Goal: Use online tool/utility: Utilize a website feature to perform a specific function

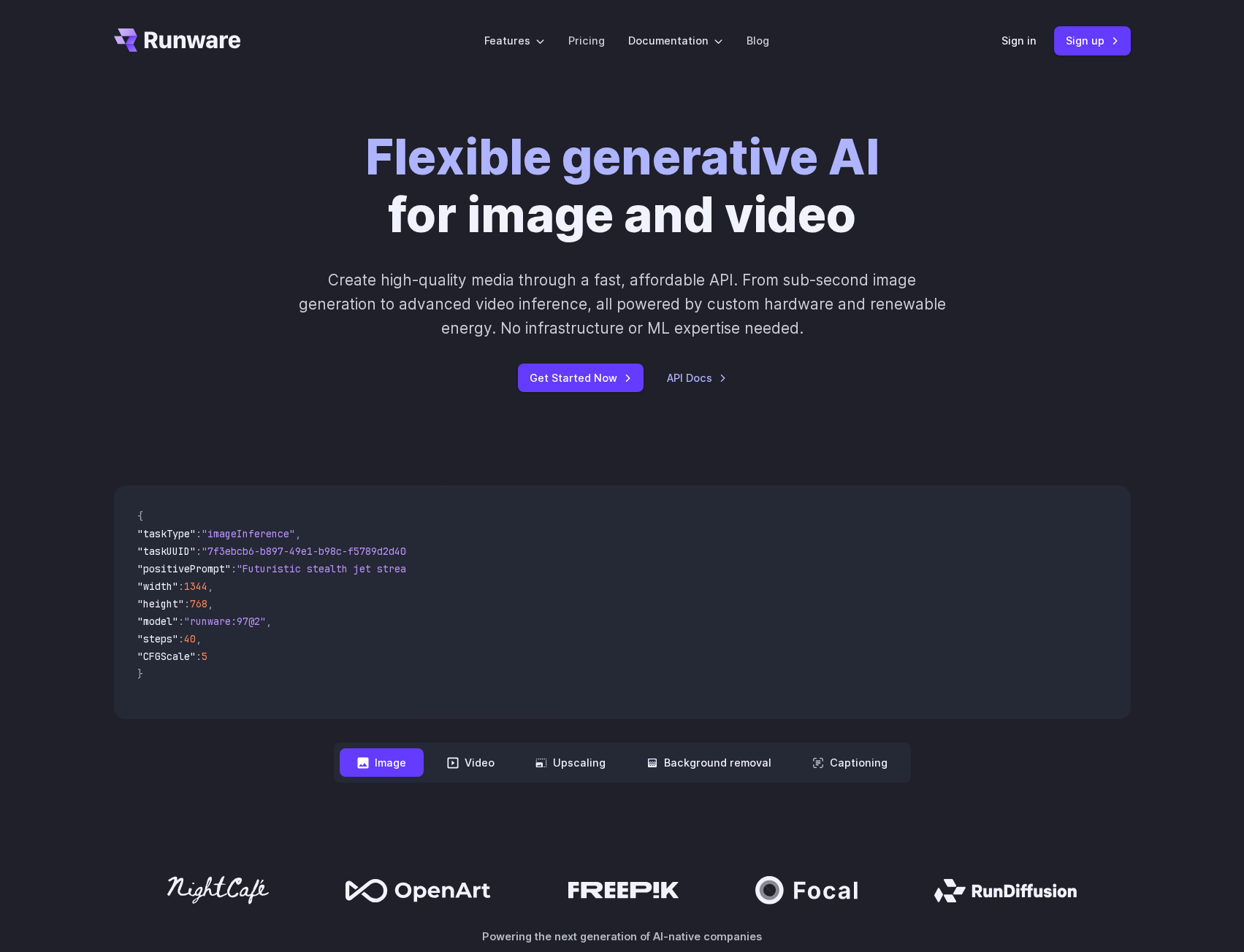
click at [155, 226] on div "Flexible generative AI for image and video Create high-quality media through a …" at bounding box center [622, 260] width 1017 height 263
click at [578, 762] on button "Upscaling" at bounding box center [571, 763] width 105 height 29
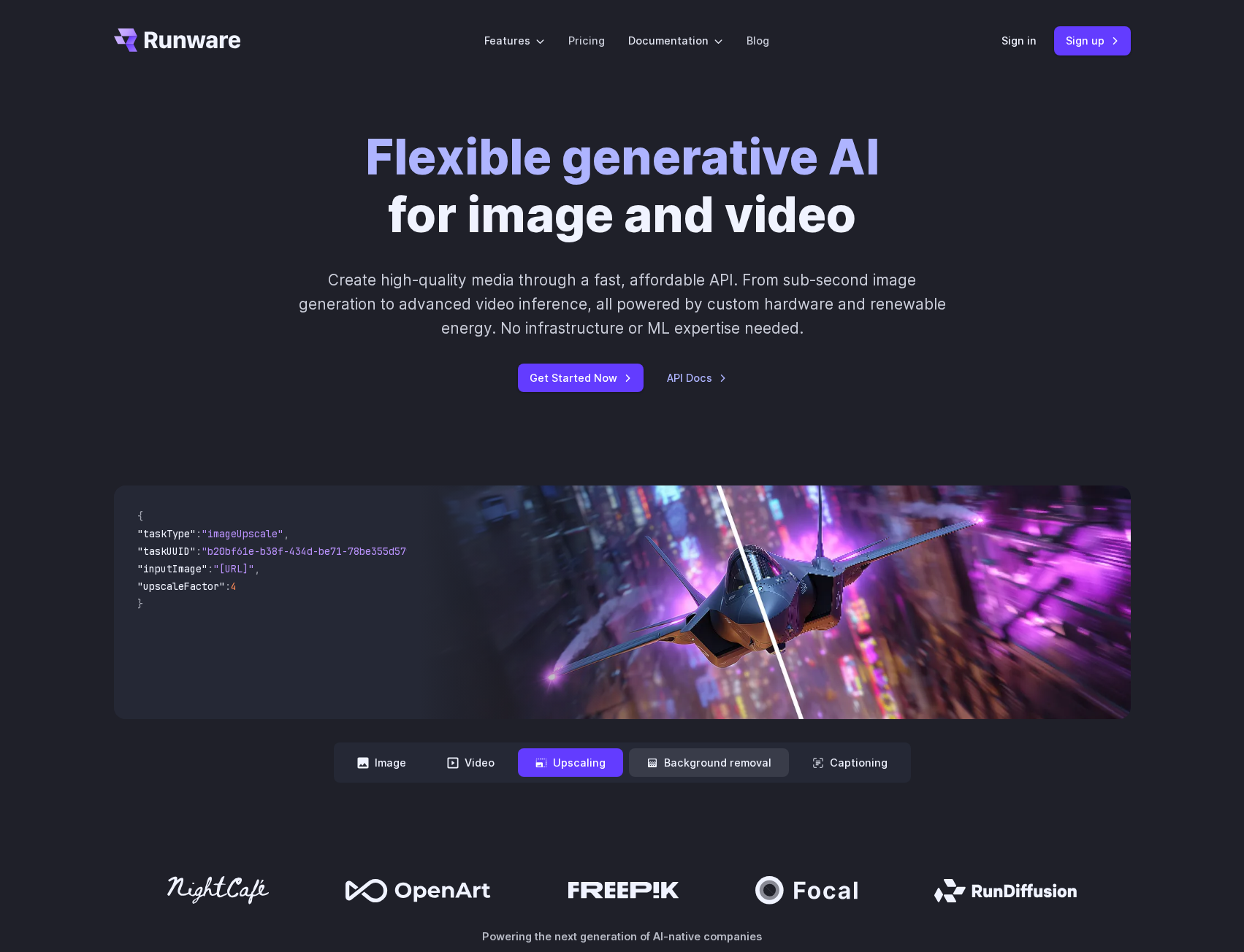
click at [712, 768] on button "Background removal" at bounding box center [709, 763] width 160 height 29
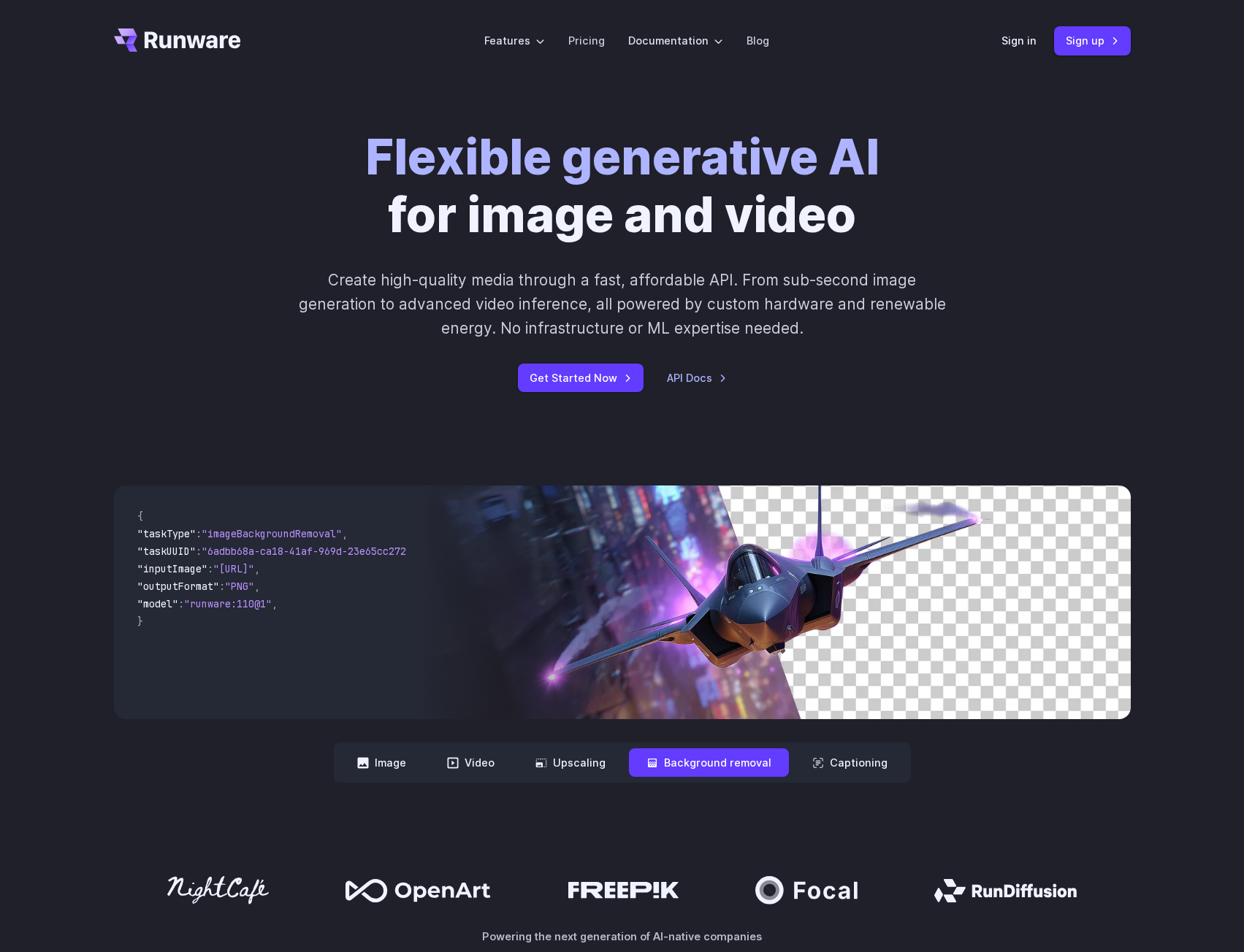
click at [823, 745] on nav "**********" at bounding box center [622, 763] width 577 height 40
click at [832, 761] on button "Captioning" at bounding box center [850, 763] width 110 height 29
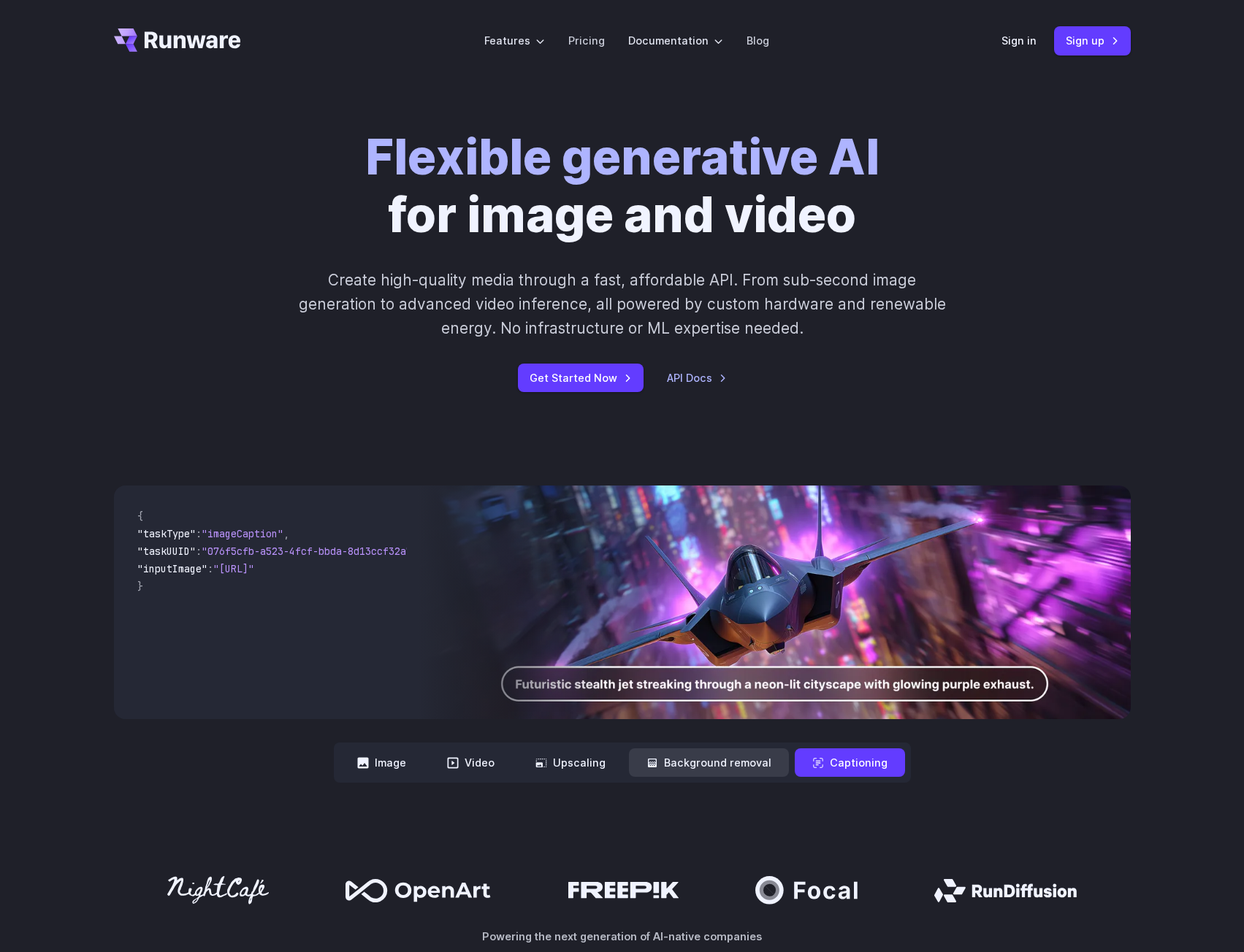
click at [722, 769] on button "Background removal" at bounding box center [709, 763] width 160 height 29
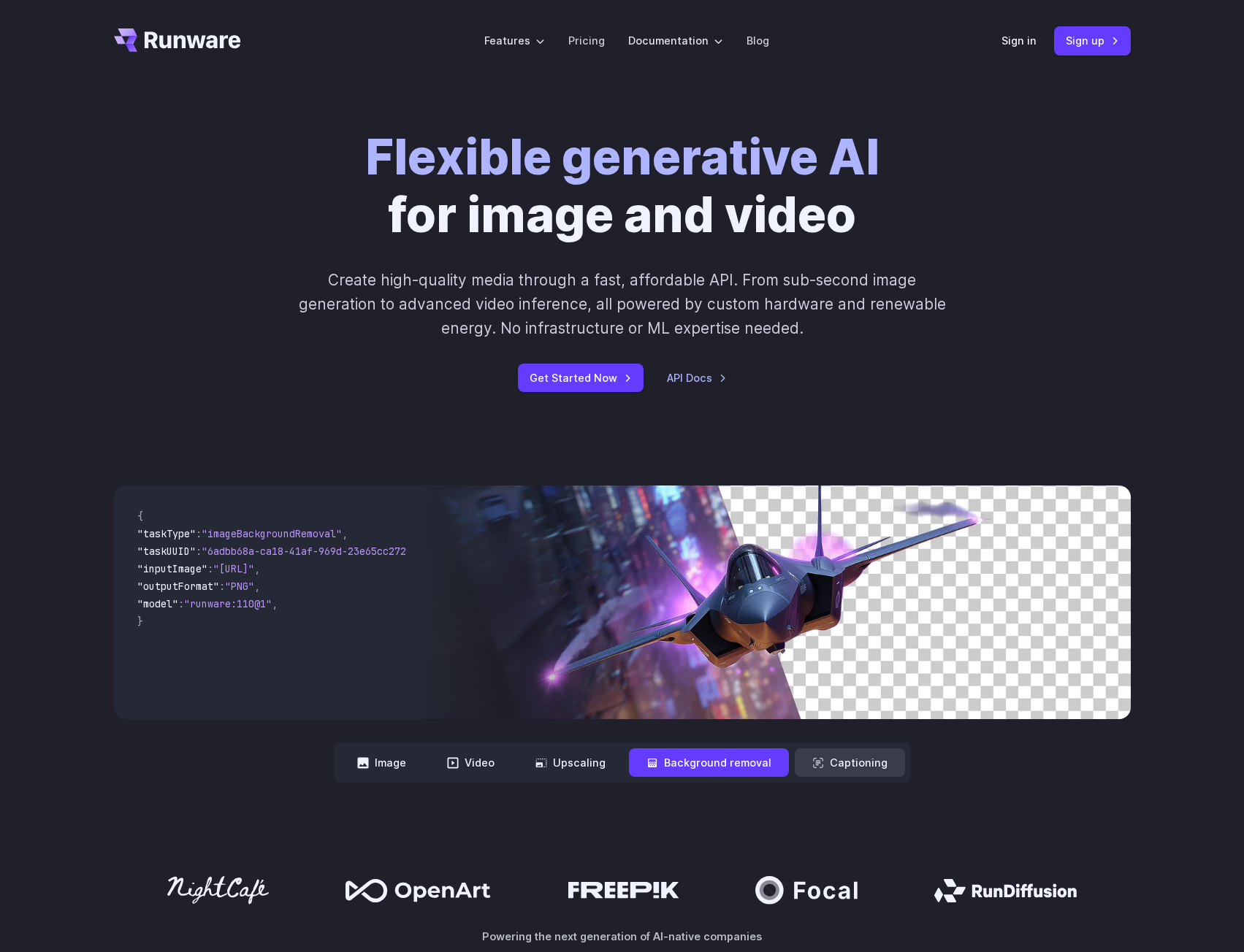
click at [830, 762] on button "Captioning" at bounding box center [850, 763] width 110 height 29
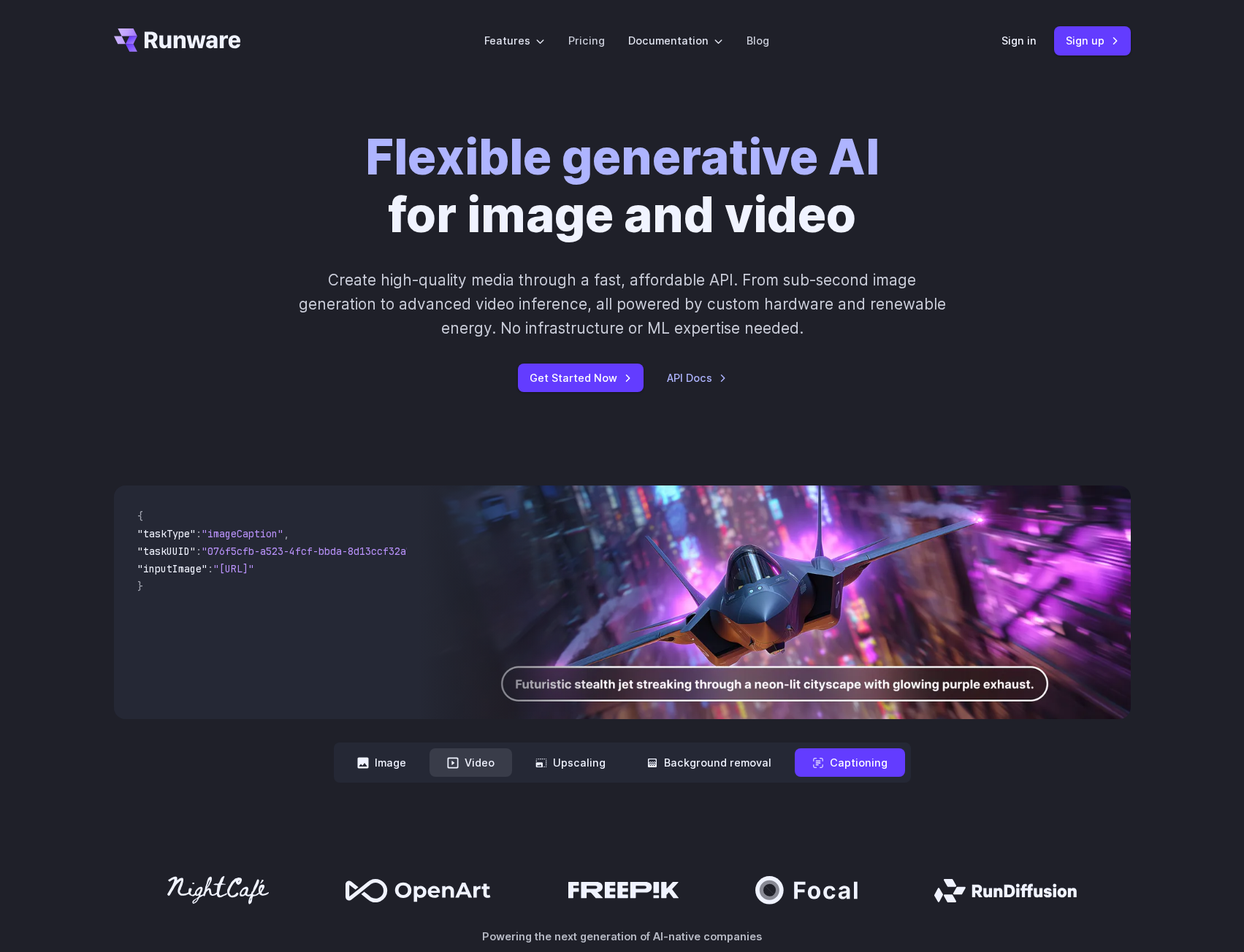
drag, startPoint x: 540, startPoint y: 763, endPoint x: 483, endPoint y: 763, distance: 57.0
click at [539, 763] on button "Upscaling" at bounding box center [571, 763] width 105 height 29
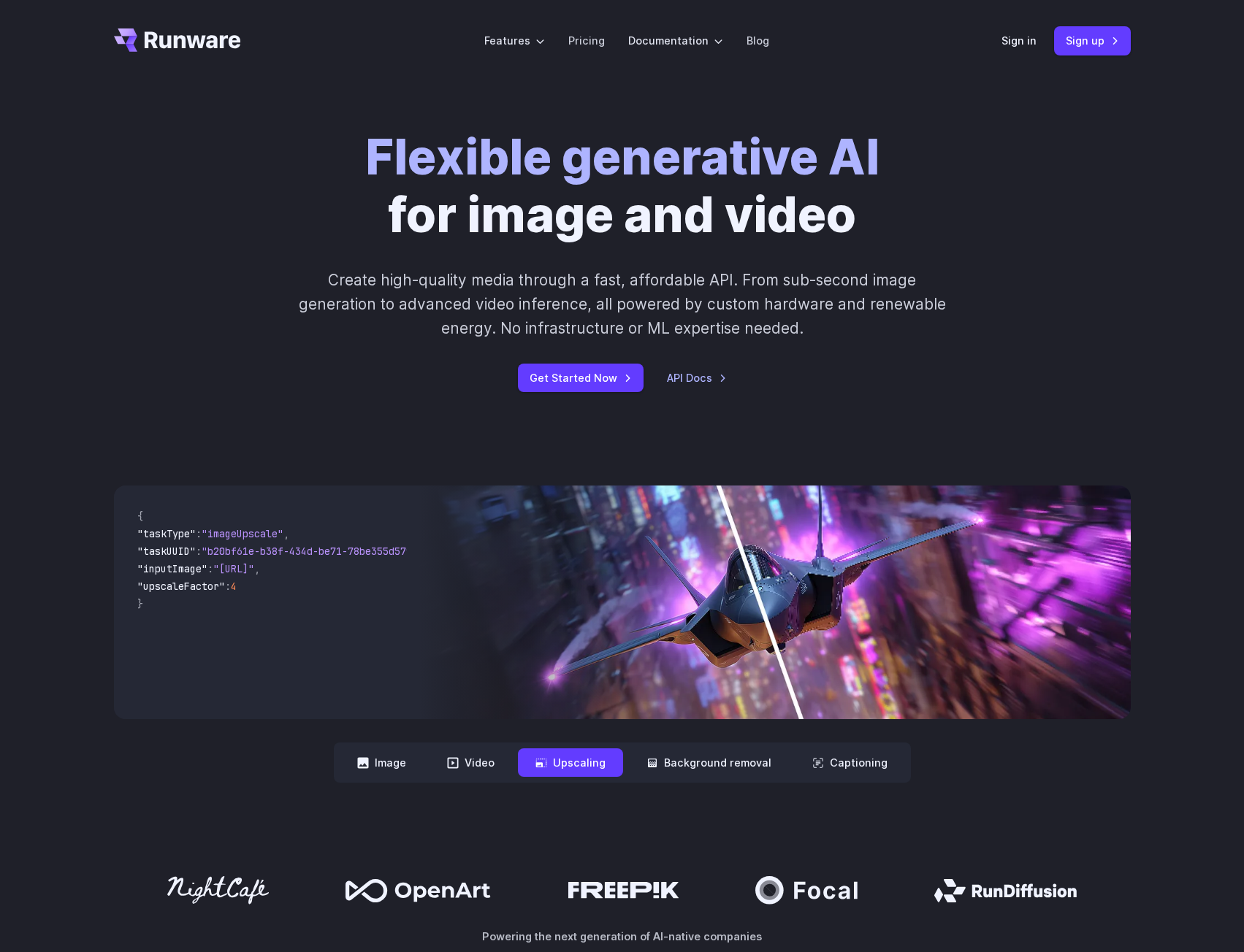
click at [431, 763] on nav "**********" at bounding box center [622, 763] width 577 height 40
click at [316, 763] on div "**********" at bounding box center [622, 634] width 1017 height 297
click at [339, 764] on nav "**********" at bounding box center [622, 763] width 577 height 40
click at [383, 774] on button "Image" at bounding box center [382, 763] width 84 height 29
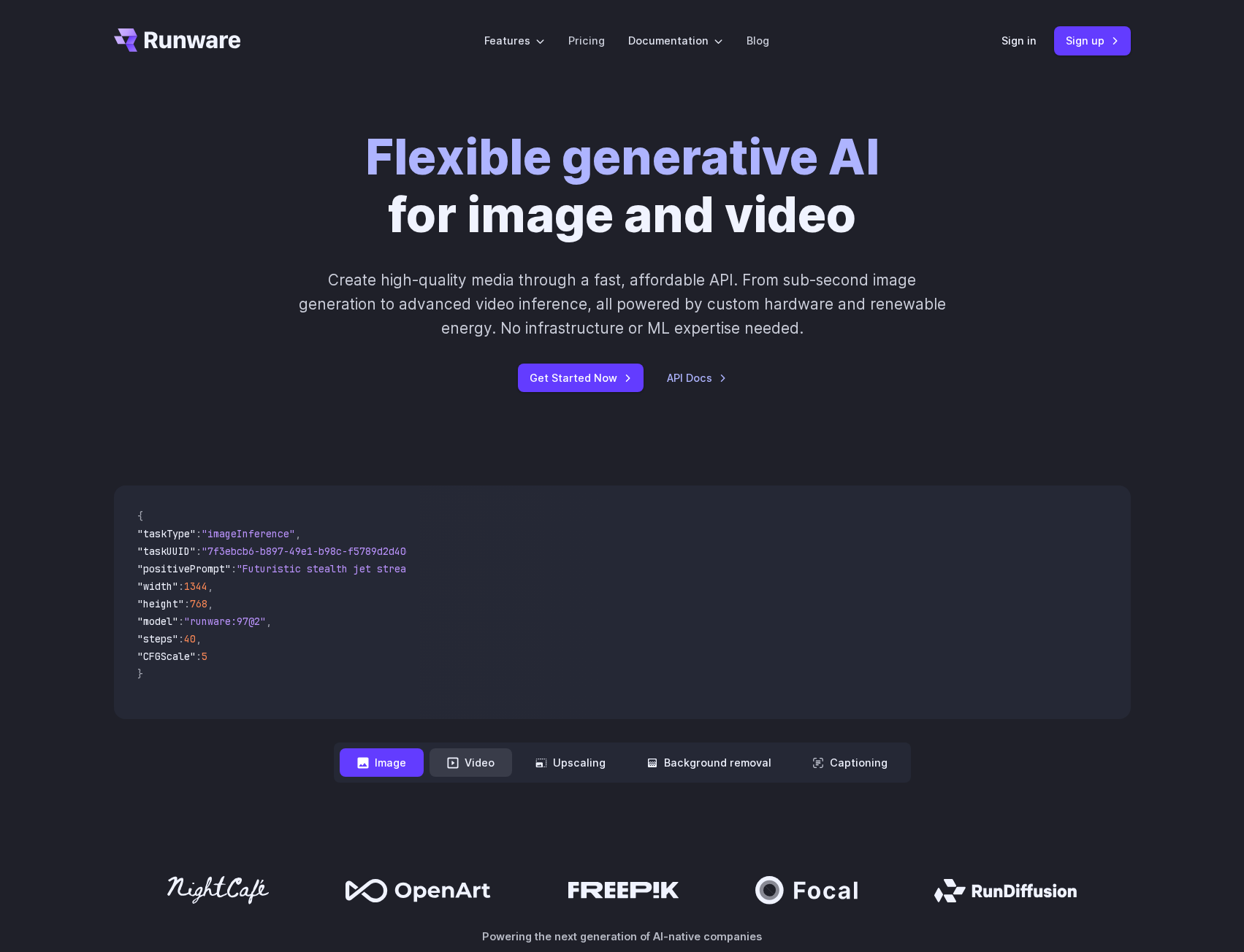
click at [503, 768] on button "Video" at bounding box center [471, 763] width 83 height 29
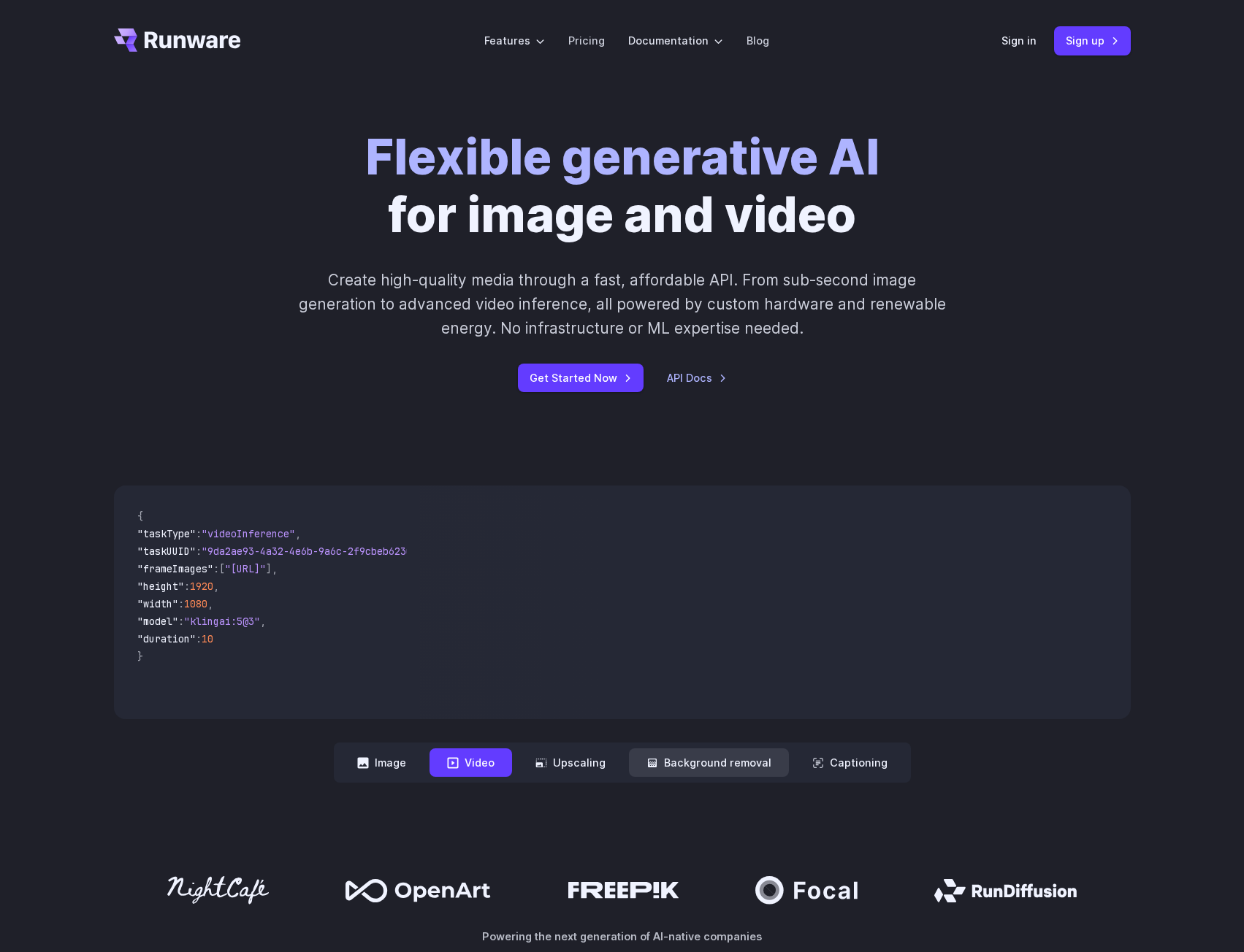
click at [638, 769] on button "Background removal" at bounding box center [709, 763] width 160 height 29
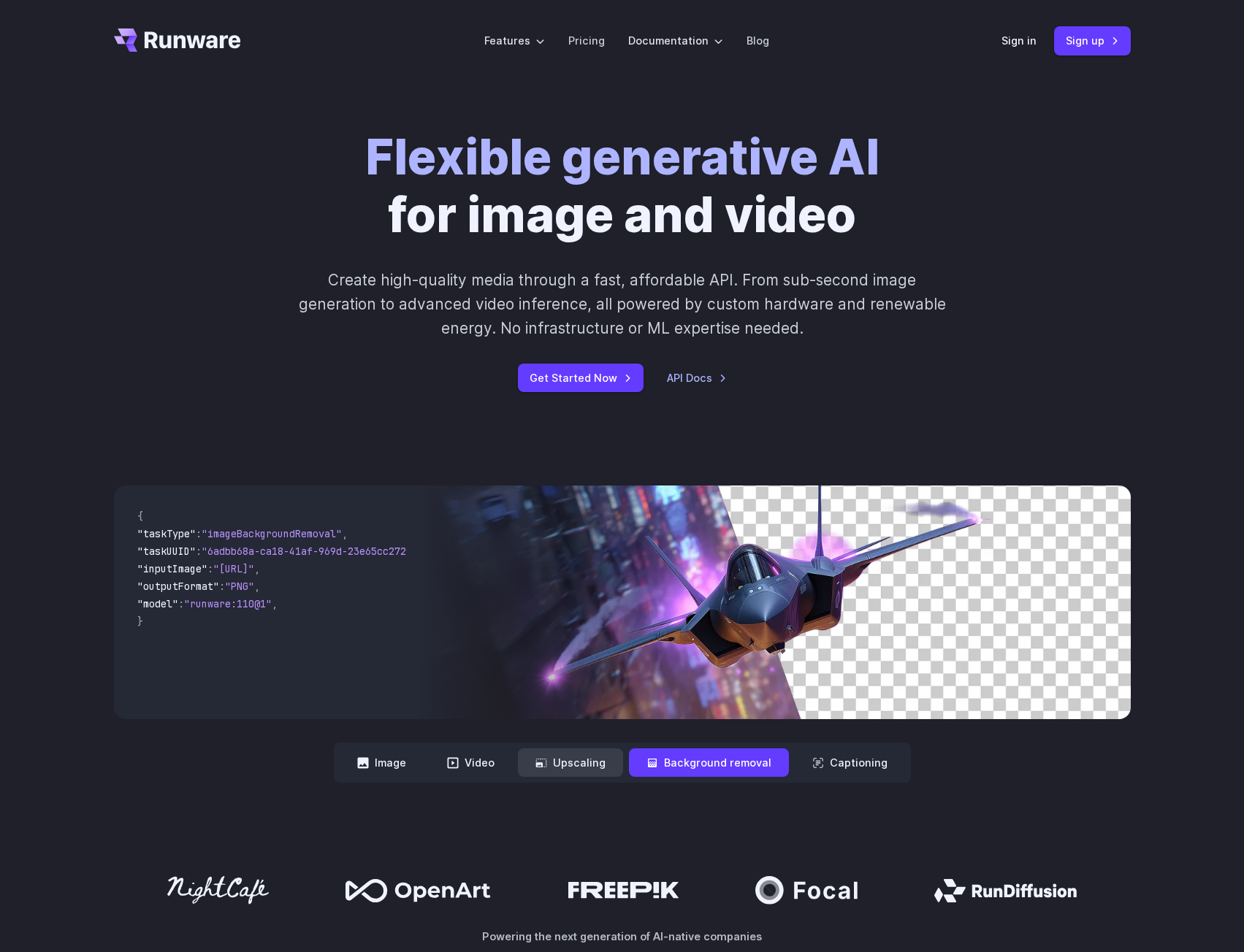
click at [522, 771] on button "Upscaling" at bounding box center [571, 763] width 105 height 29
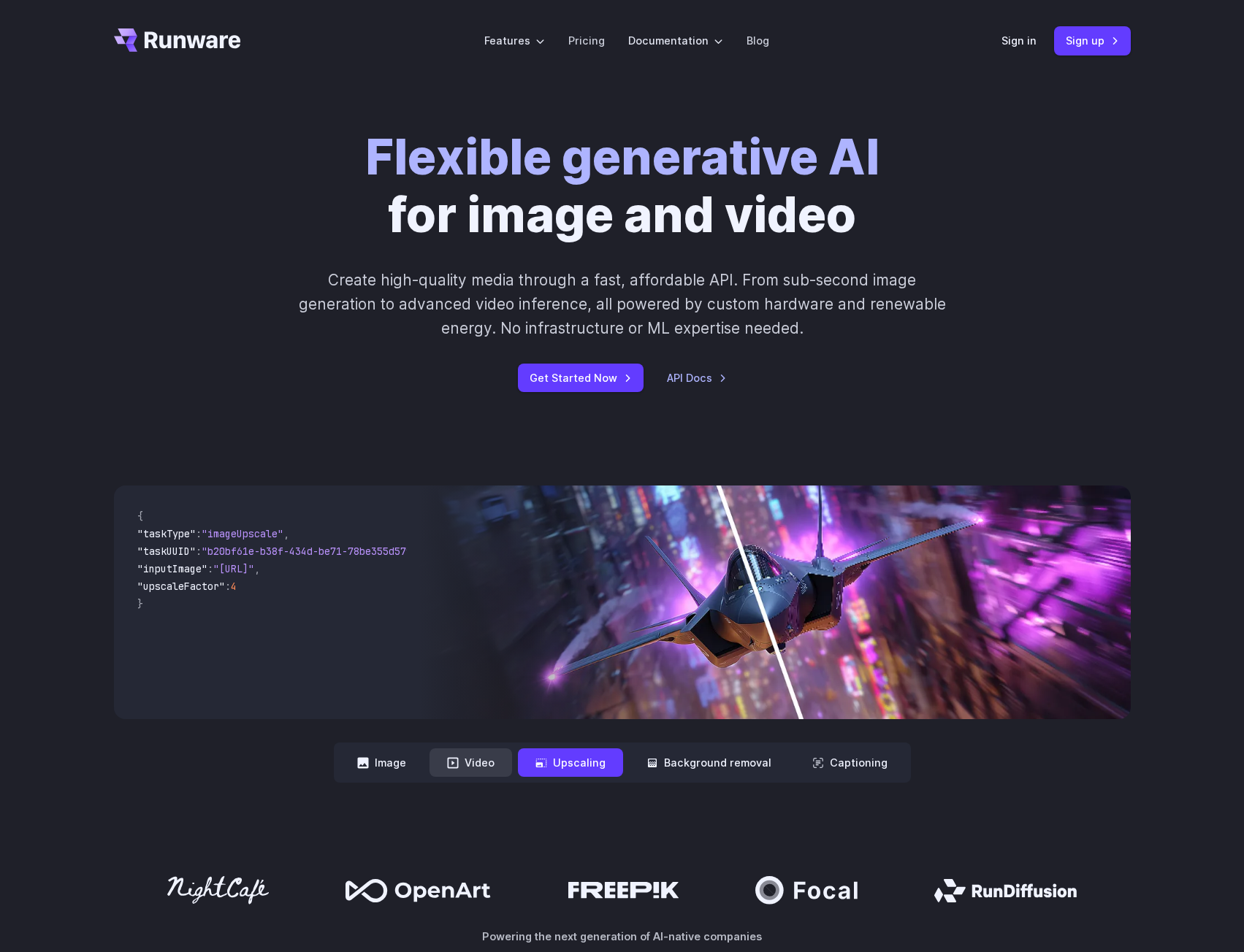
click at [476, 772] on button "Video" at bounding box center [471, 763] width 83 height 29
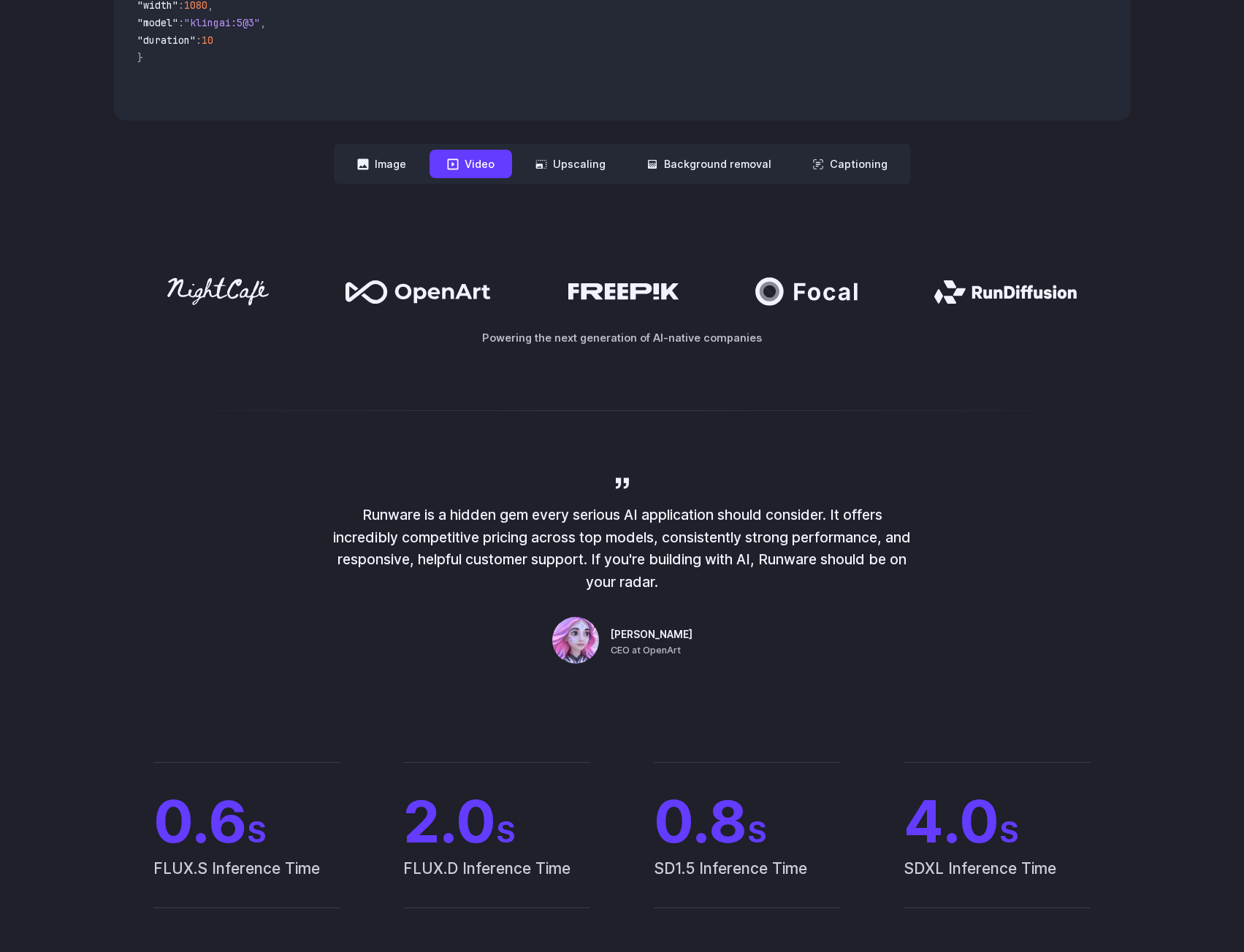
scroll to position [730, 0]
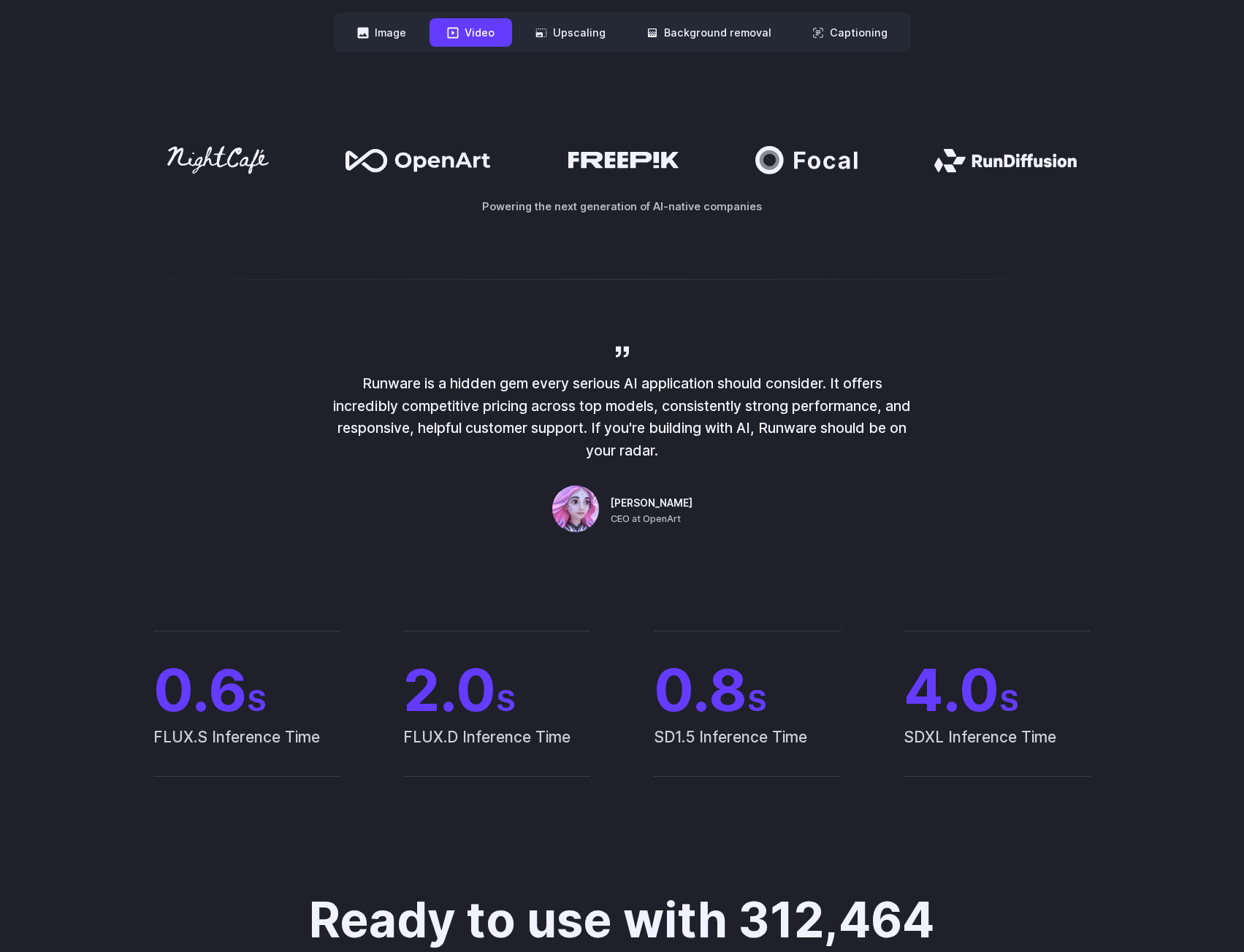
drag, startPoint x: 969, startPoint y: 155, endPoint x: 1057, endPoint y: 155, distance: 88.0
click at [1057, 155] on icon at bounding box center [1006, 161] width 143 height 24
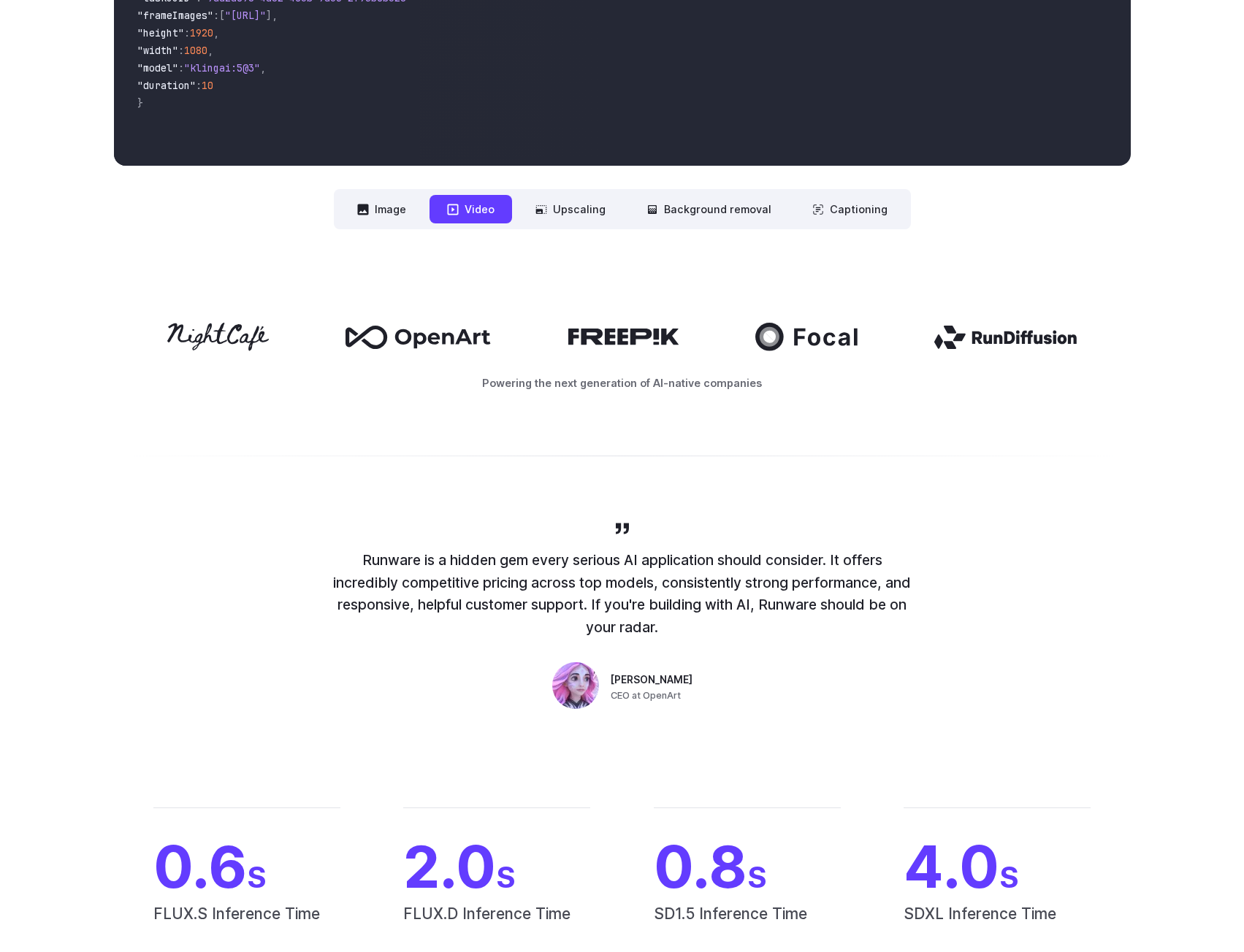
scroll to position [511, 0]
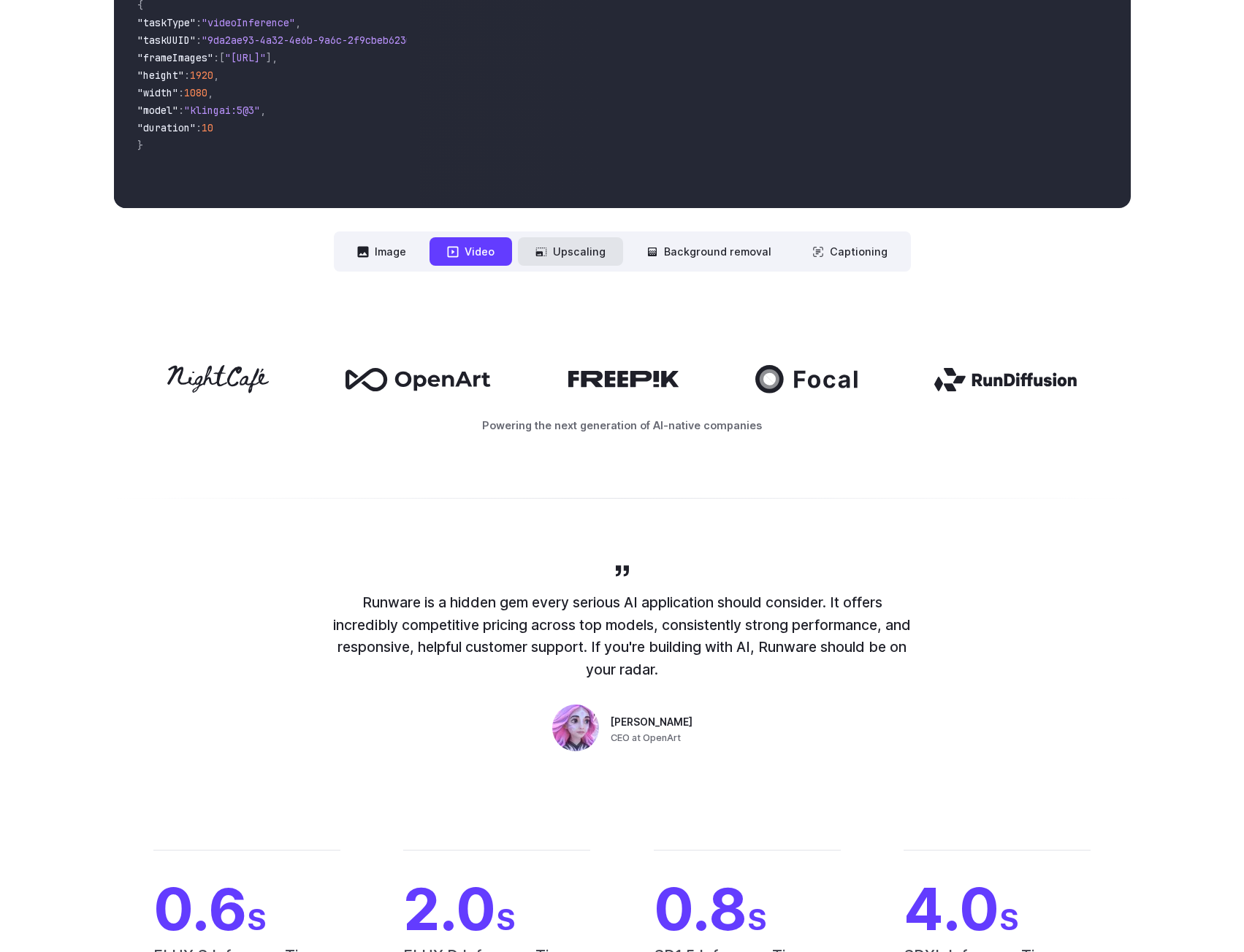
click at [570, 256] on button "Upscaling" at bounding box center [571, 251] width 105 height 29
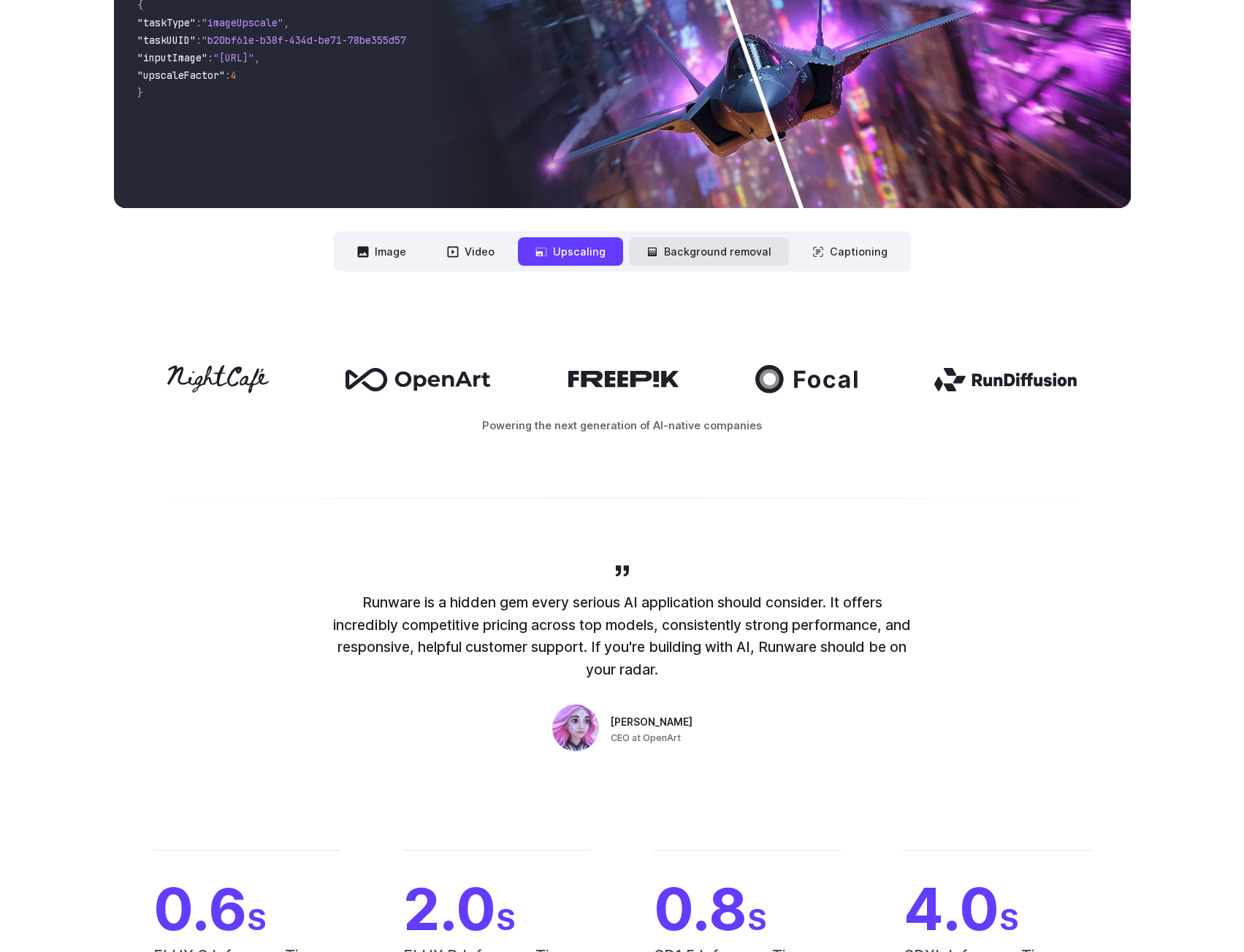
click at [724, 246] on button "Background removal" at bounding box center [709, 251] width 160 height 29
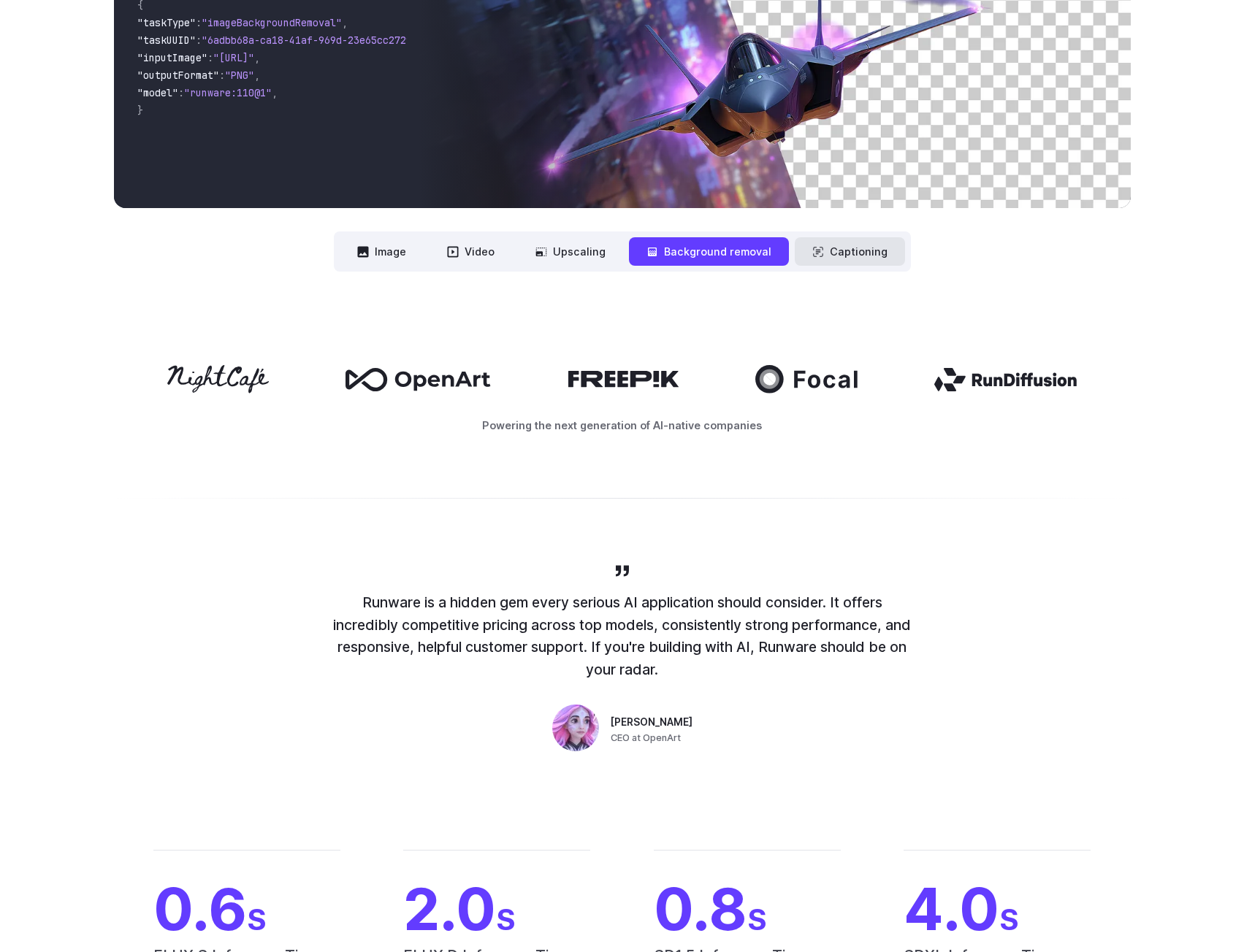
click at [872, 256] on button "Captioning" at bounding box center [850, 251] width 110 height 29
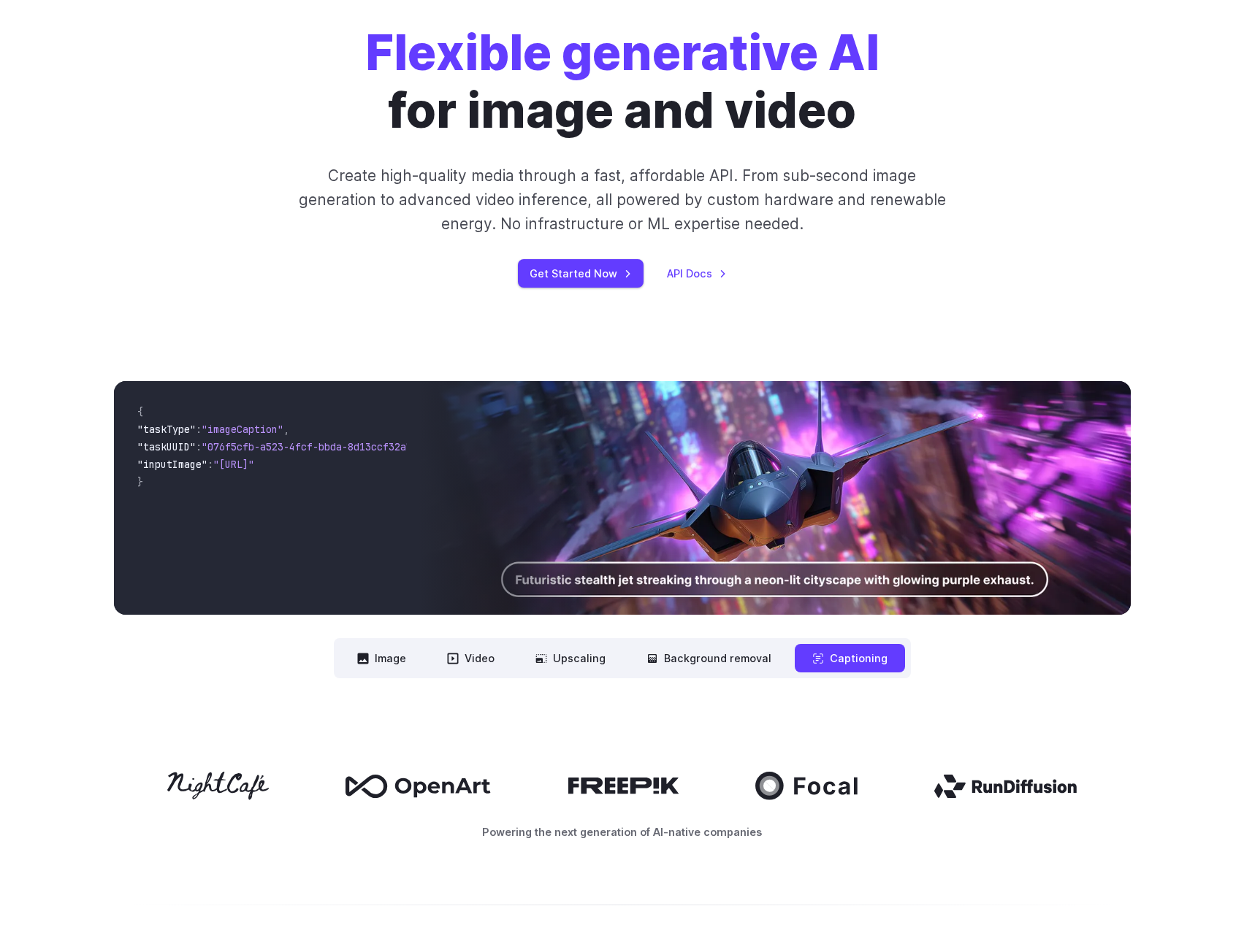
scroll to position [0, 0]
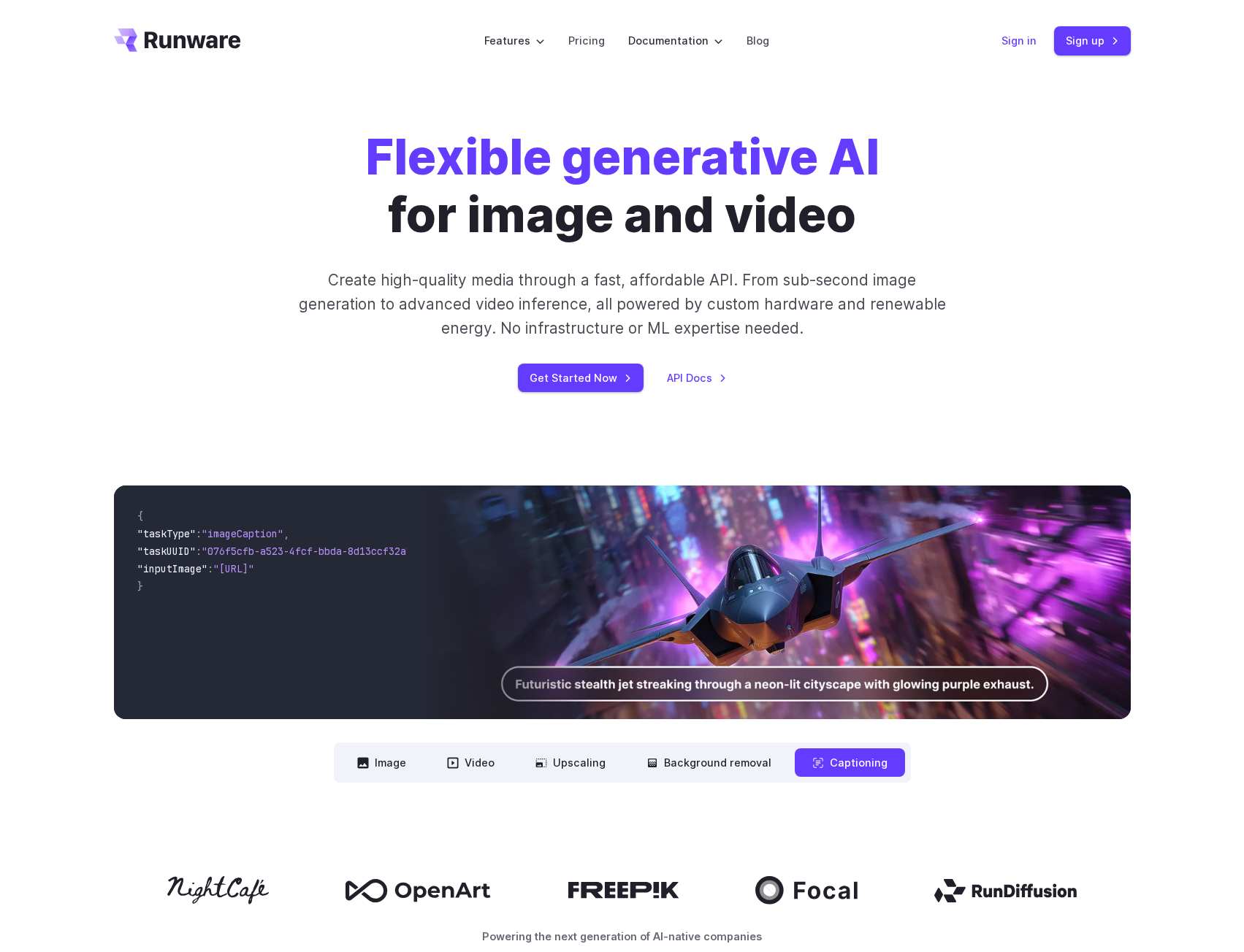
click at [1026, 47] on link "Sign in" at bounding box center [1018, 40] width 35 height 17
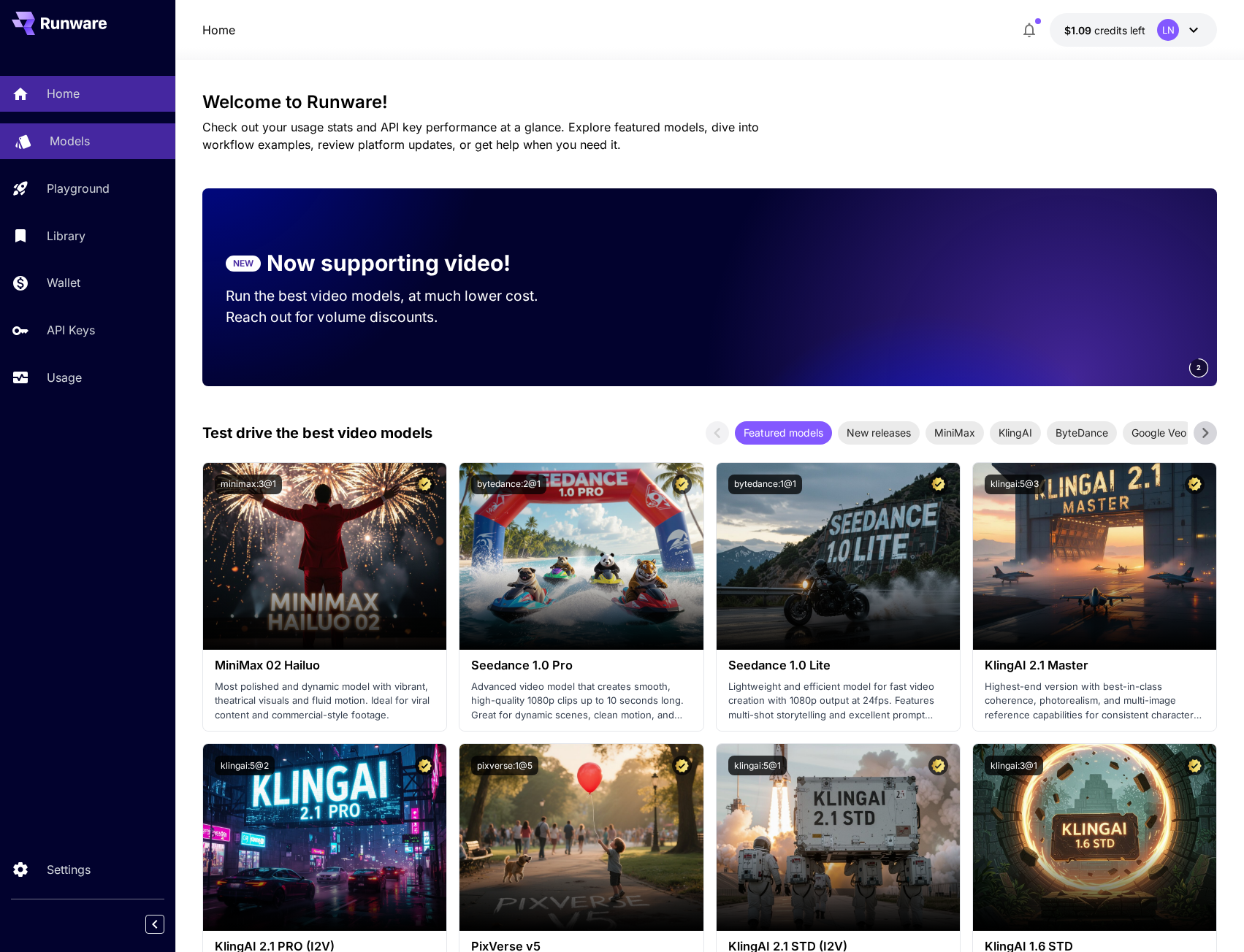
click at [29, 143] on icon at bounding box center [23, 138] width 16 height 14
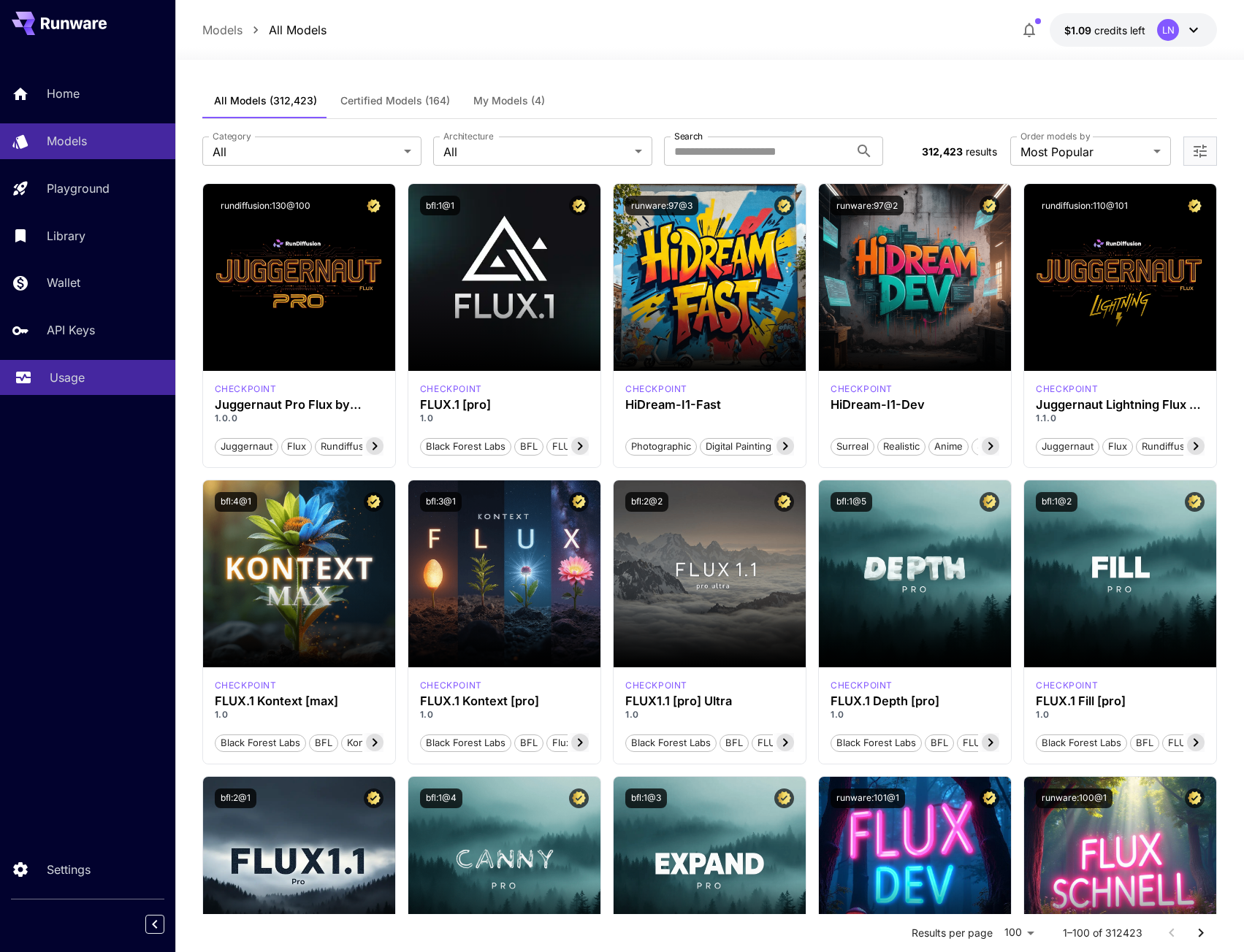
click at [58, 382] on p "Usage" at bounding box center [67, 378] width 35 height 18
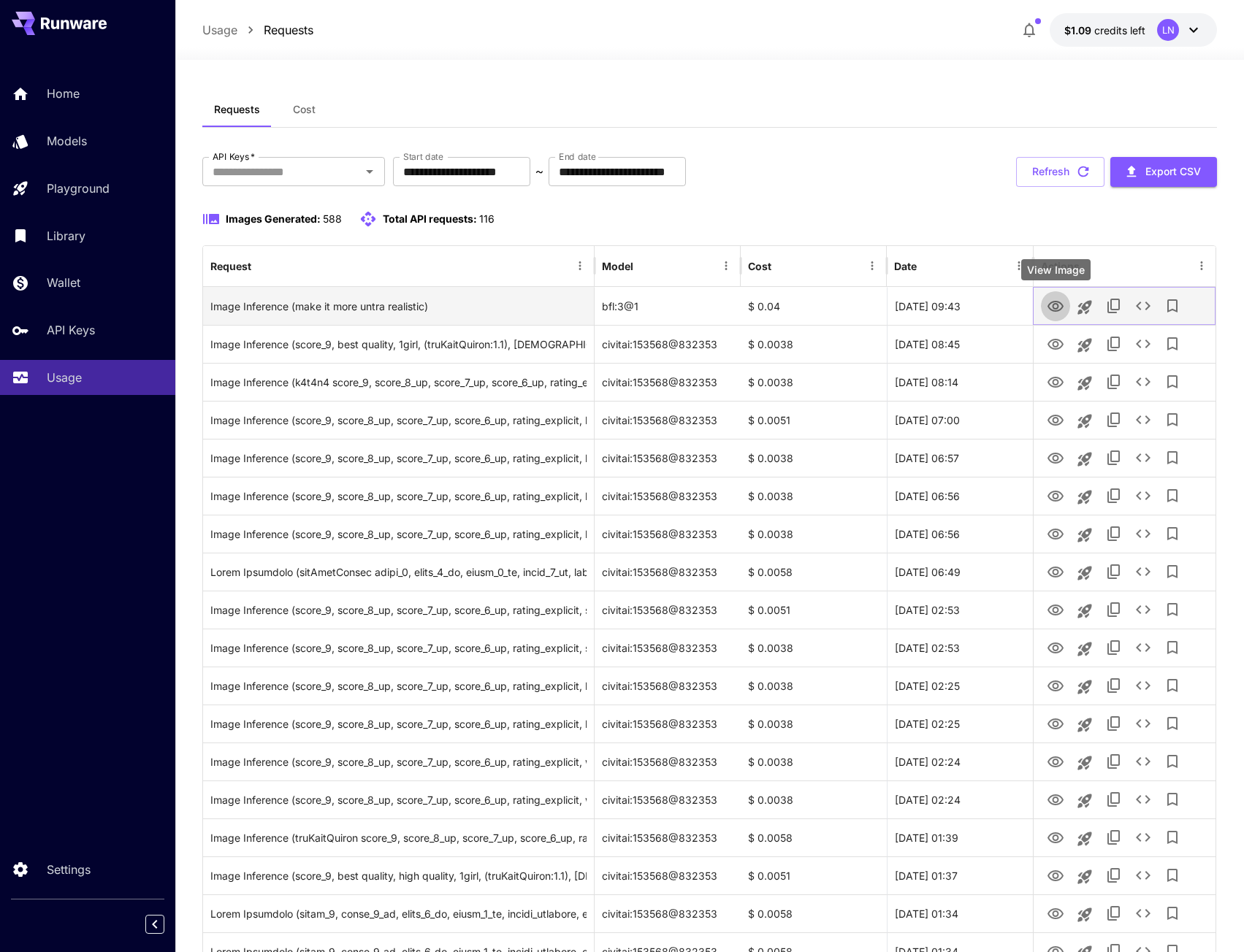
click at [1050, 304] on icon "View Image" at bounding box center [1056, 306] width 16 height 11
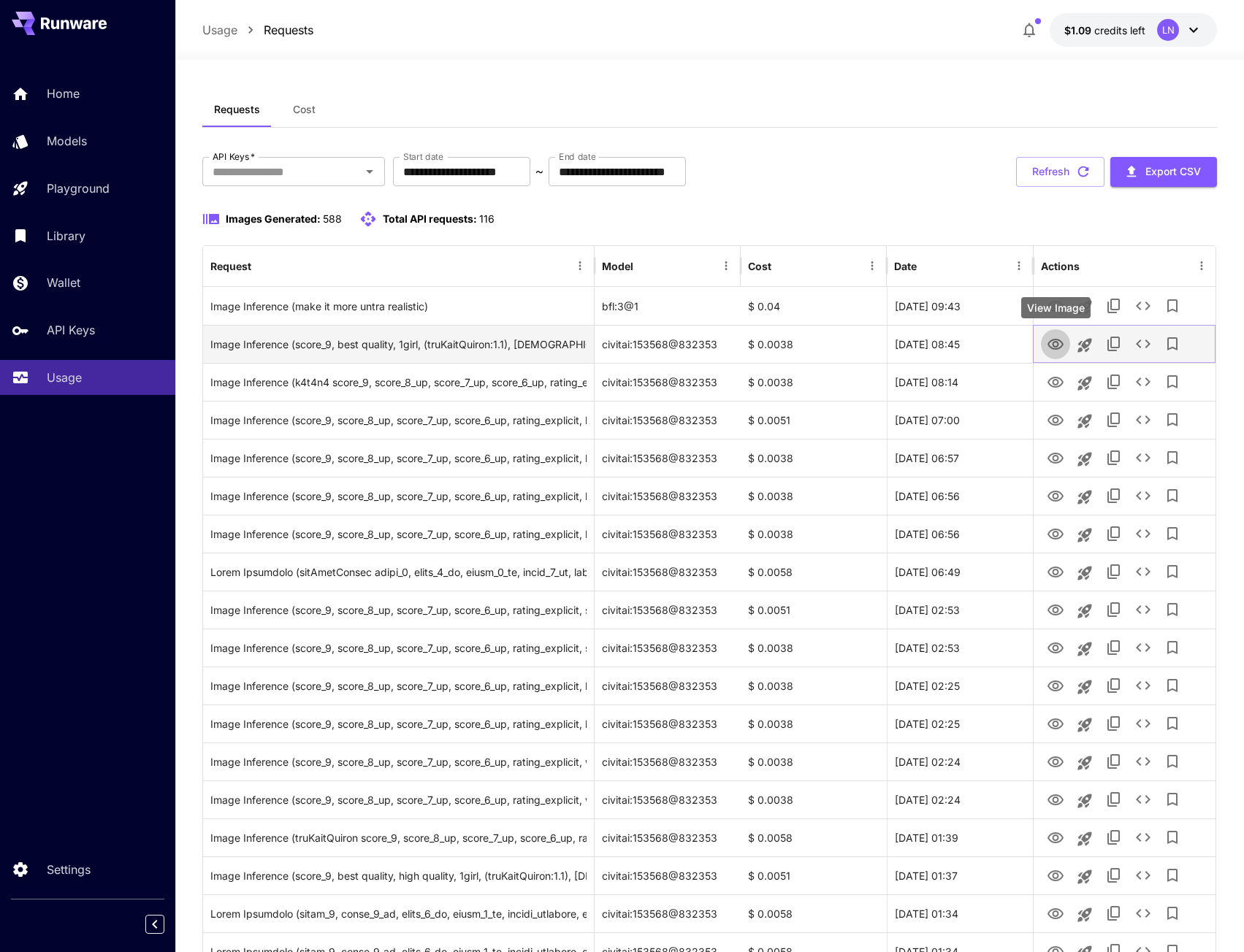
click at [1063, 344] on icon "View Image" at bounding box center [1056, 345] width 18 height 18
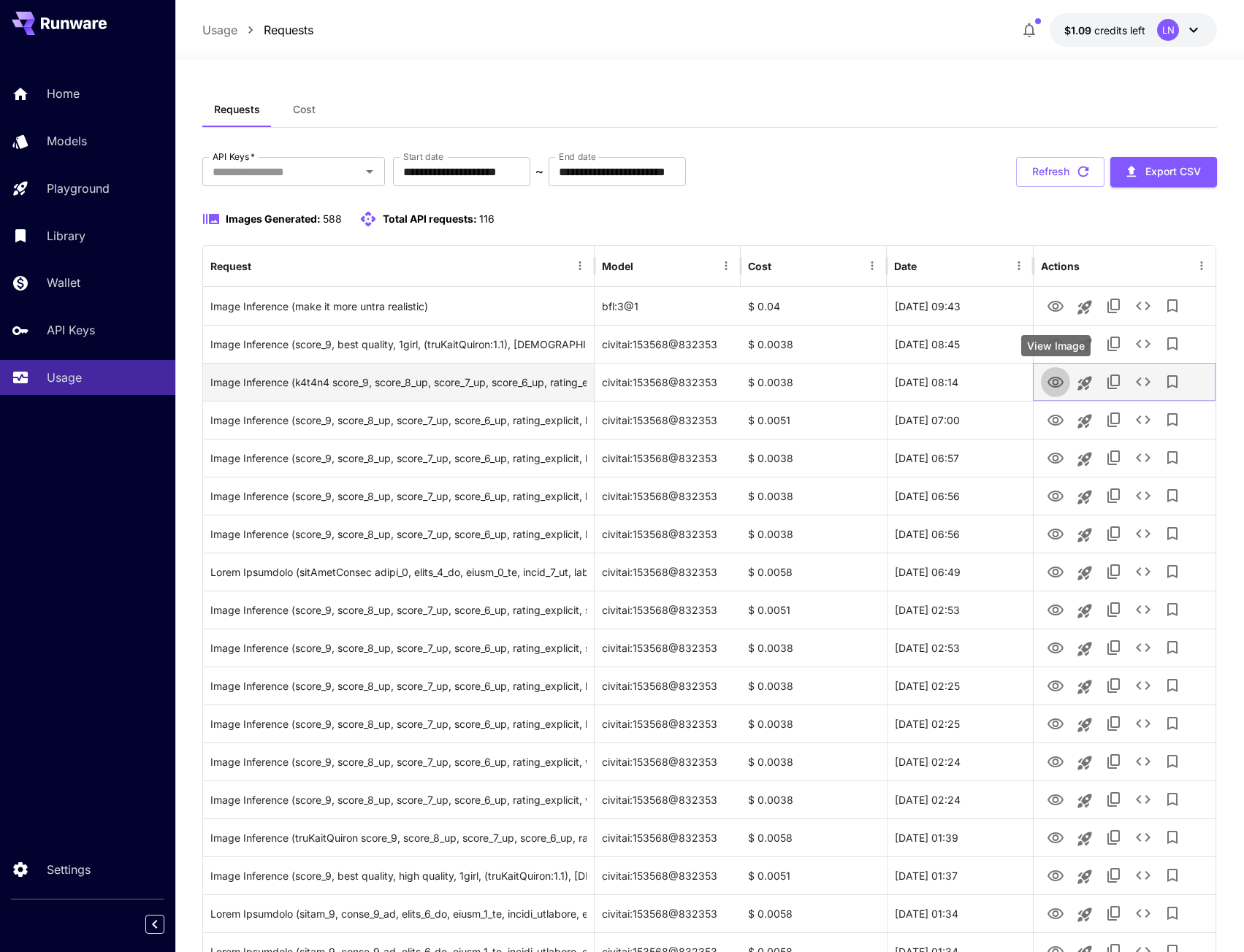
click at [1062, 382] on icon "View Image" at bounding box center [1056, 382] width 18 height 18
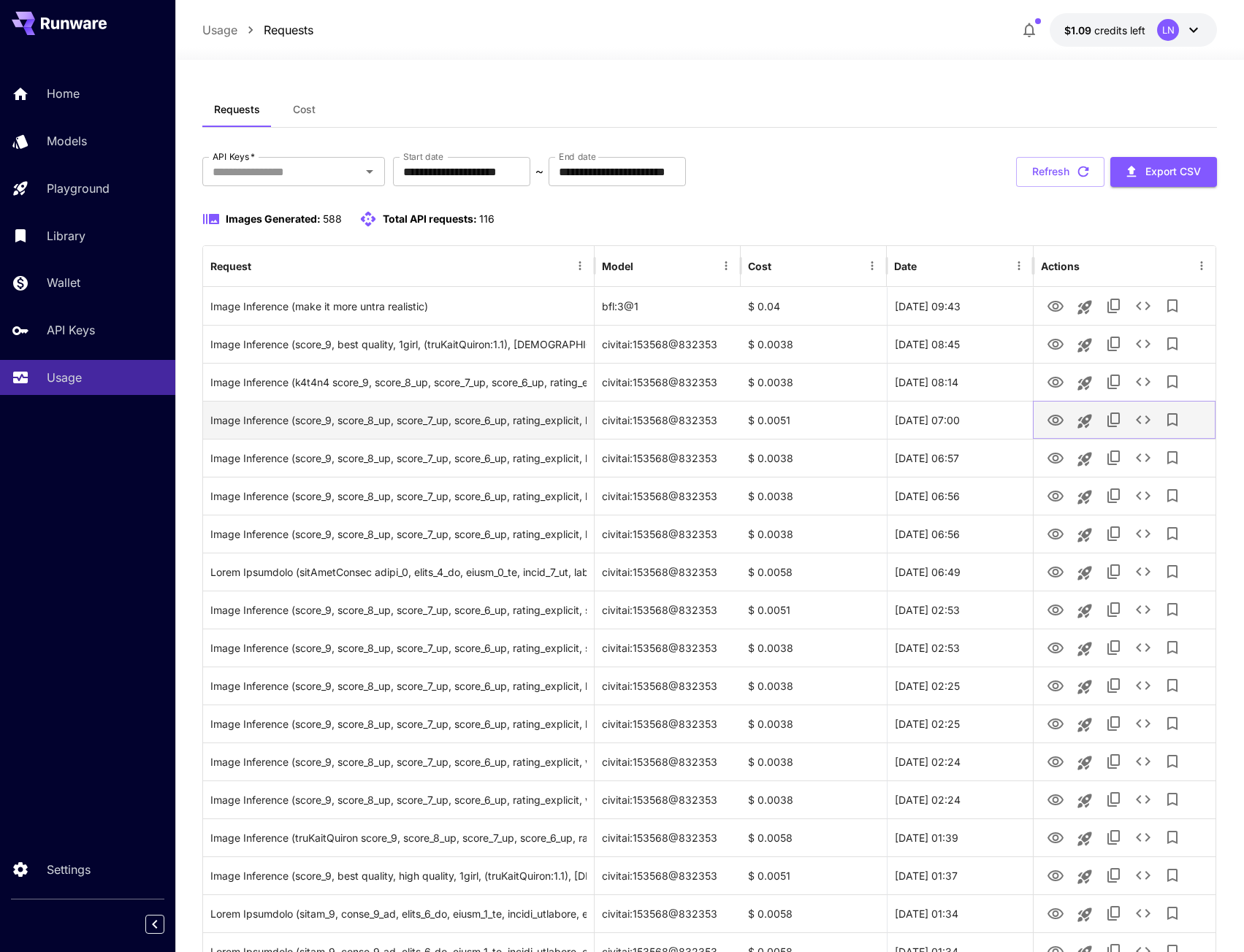
click at [1060, 419] on icon "View Image" at bounding box center [1056, 421] width 18 height 18
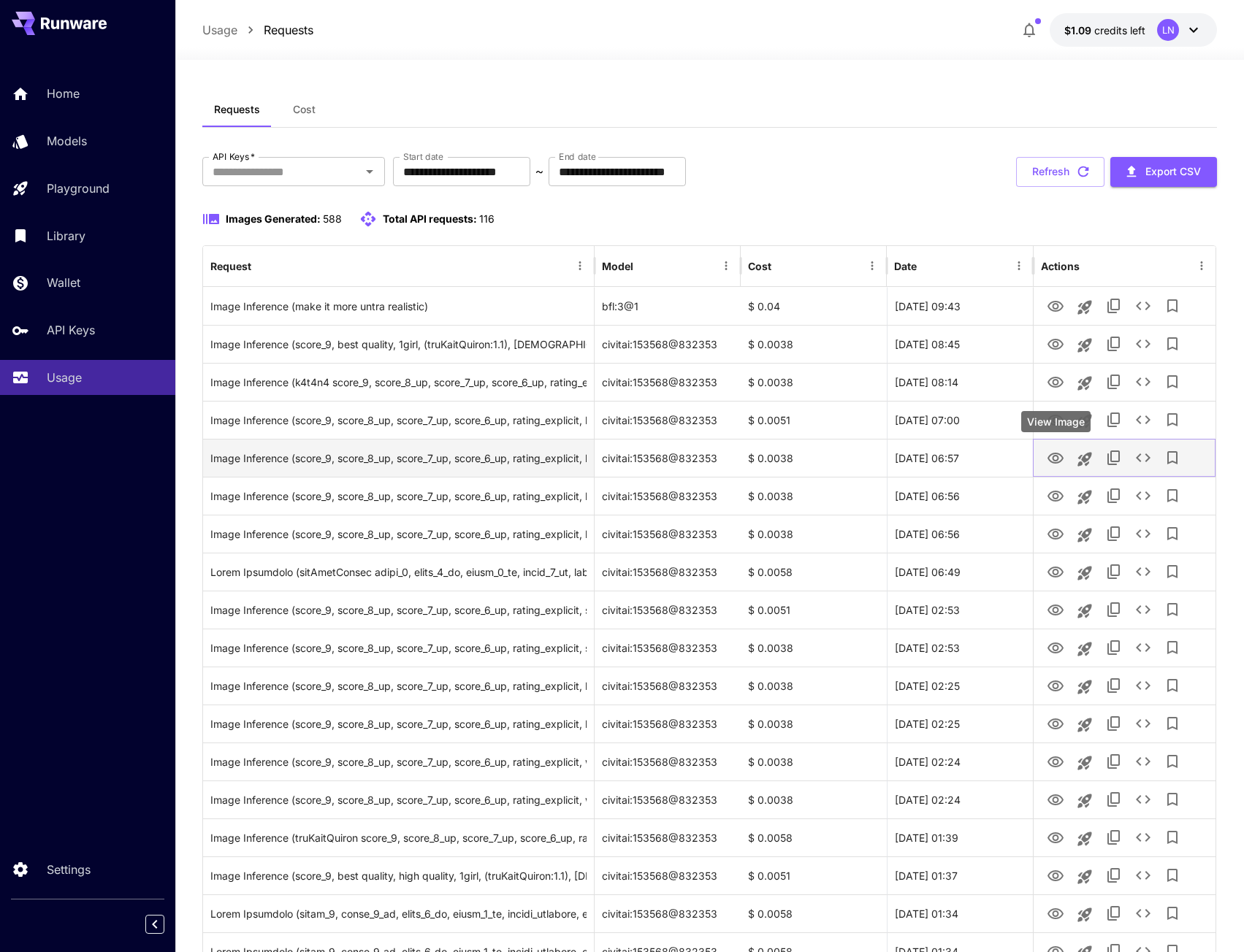
click at [1052, 456] on icon "View Image" at bounding box center [1056, 459] width 18 height 18
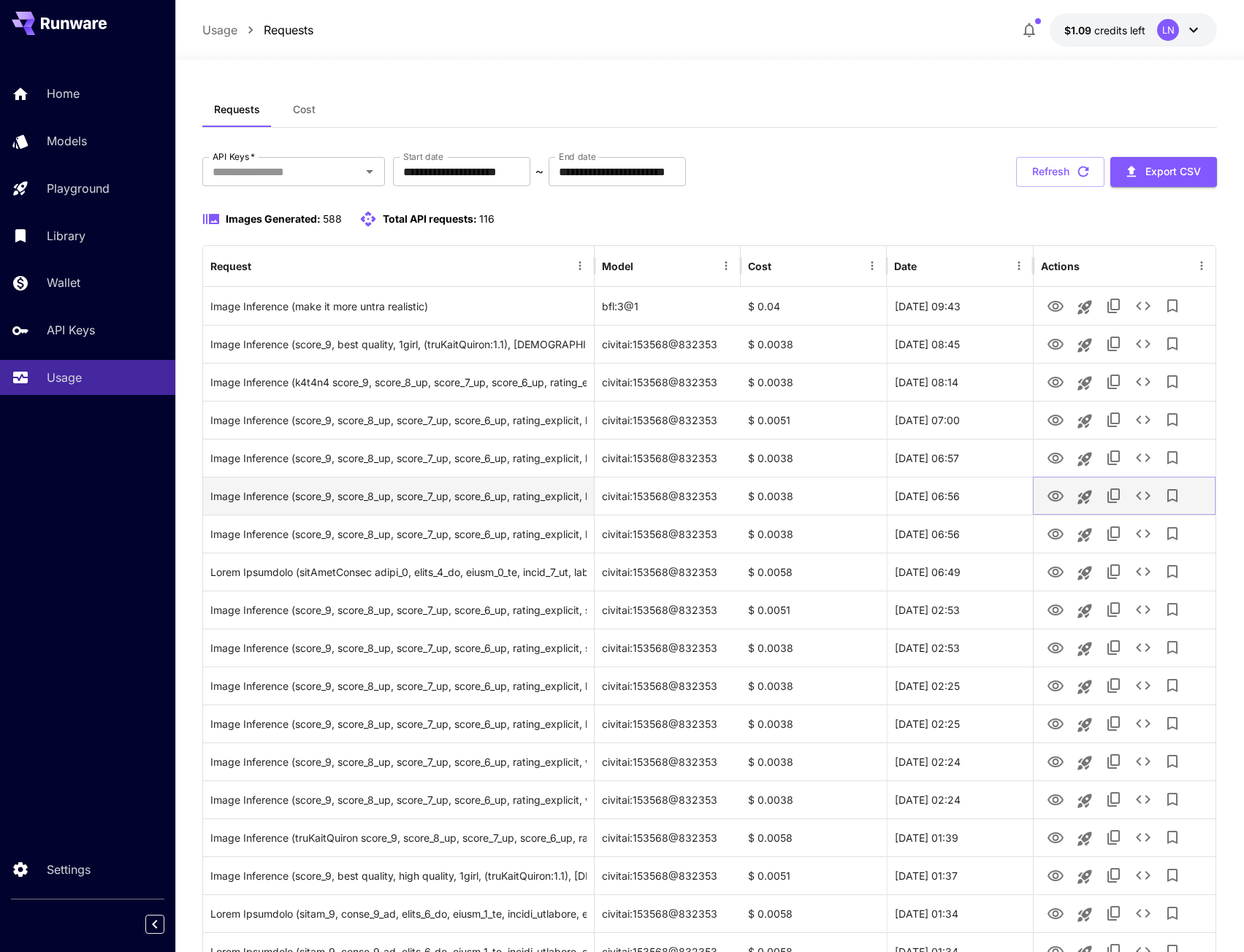
click at [1059, 497] on icon "View Image" at bounding box center [1056, 496] width 18 height 18
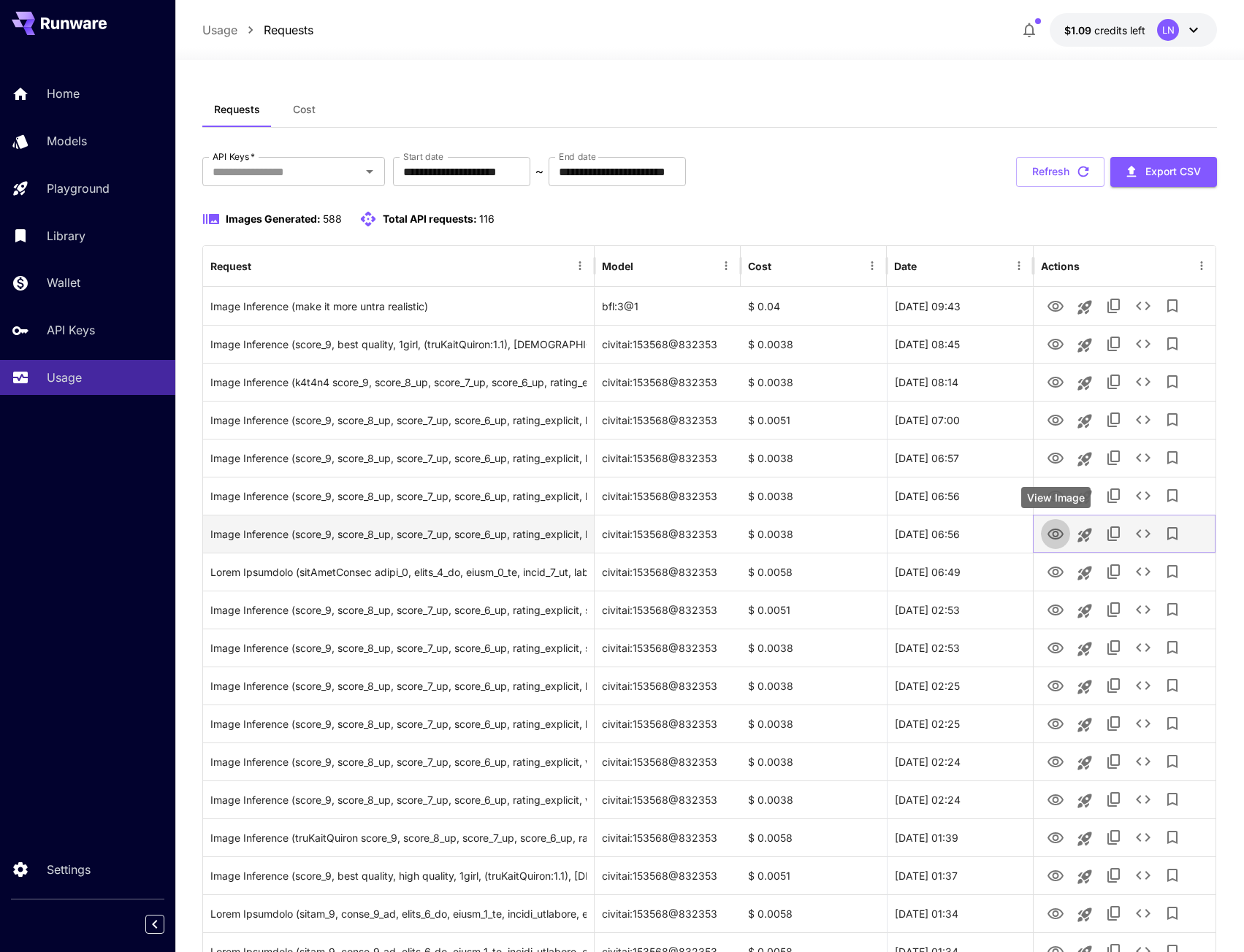
click at [1057, 534] on icon "View Image" at bounding box center [1056, 535] width 18 height 18
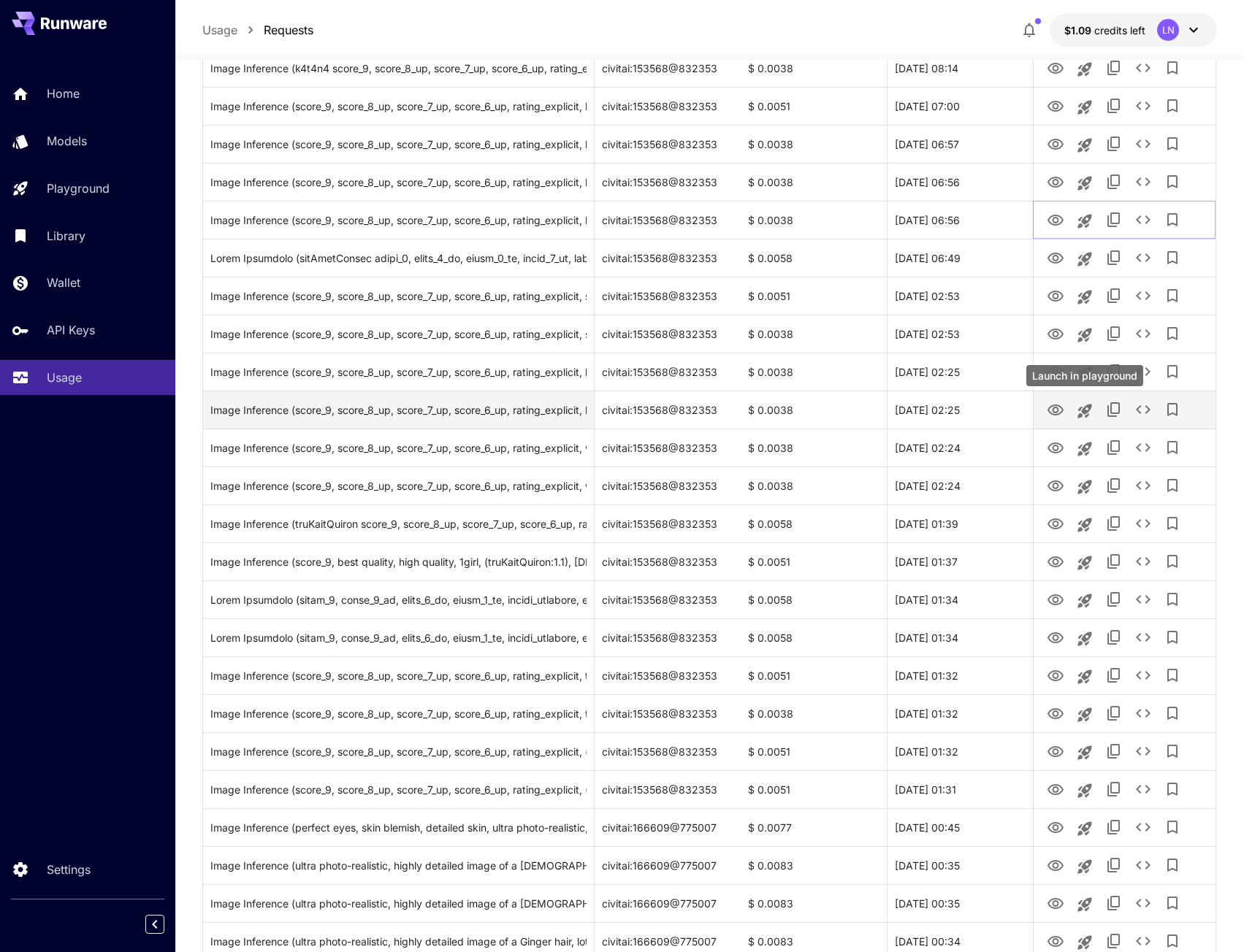
scroll to position [365, 0]
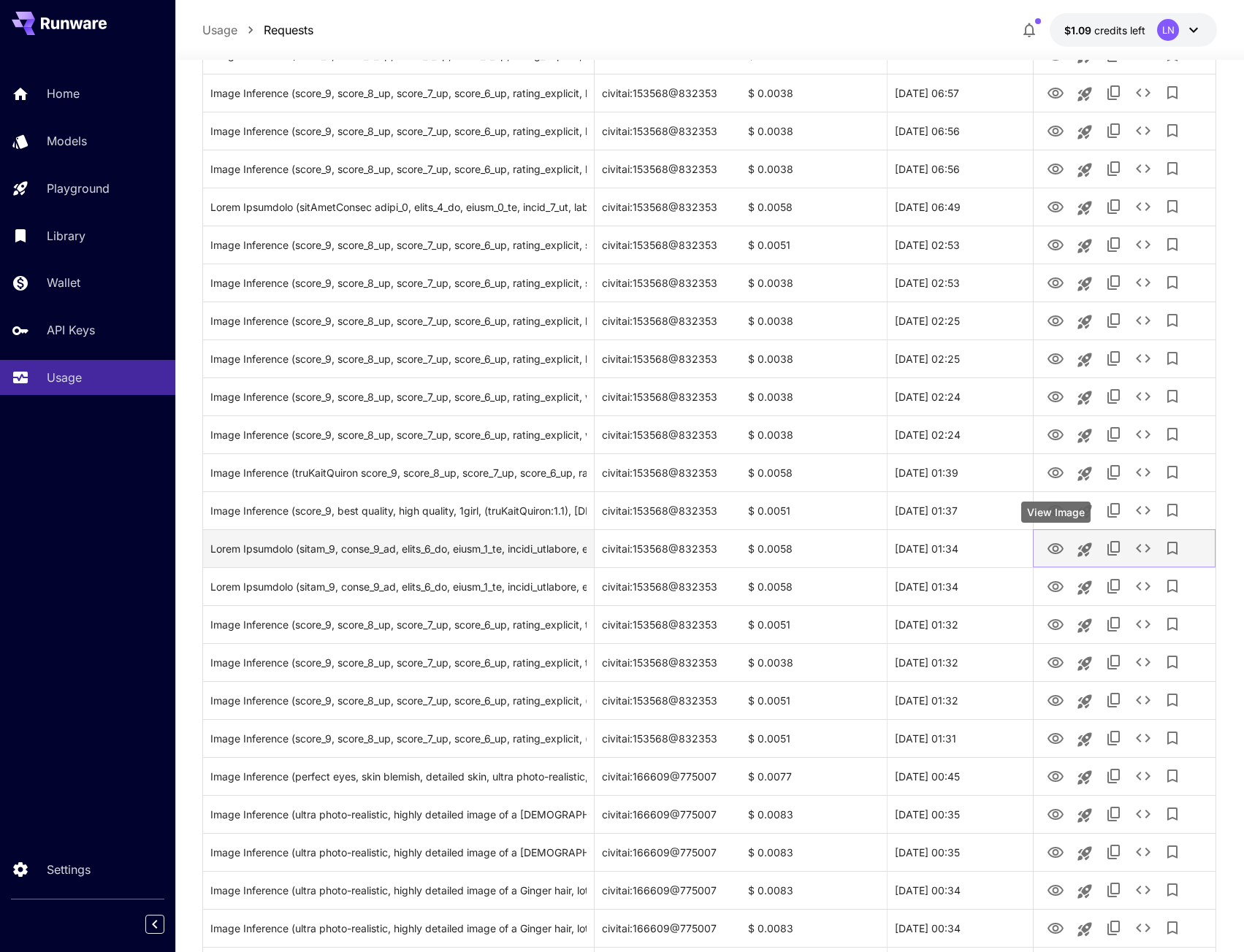
click at [1057, 544] on icon "View Image" at bounding box center [1056, 548] width 16 height 11
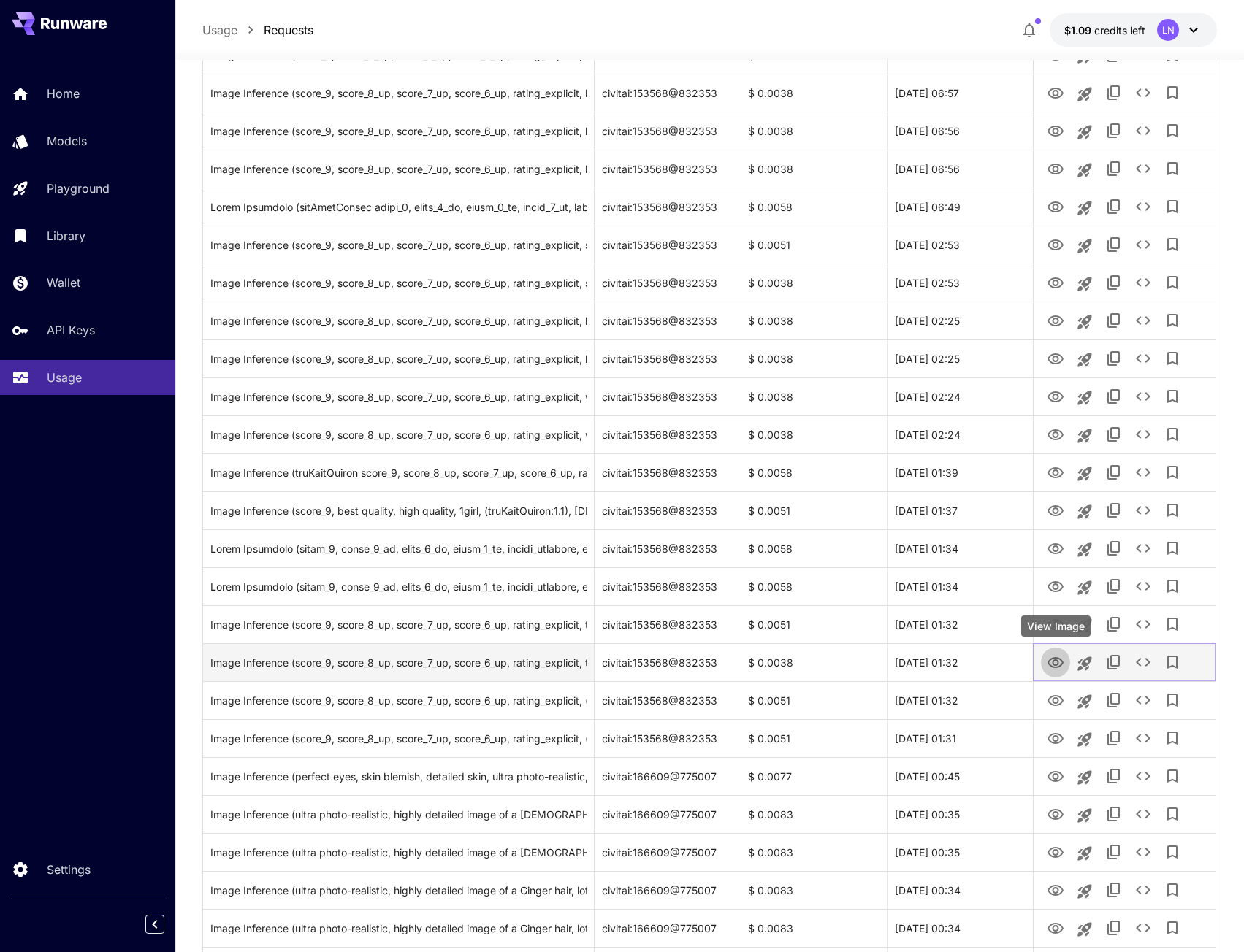
click at [1054, 652] on button "View Image" at bounding box center [1055, 662] width 29 height 30
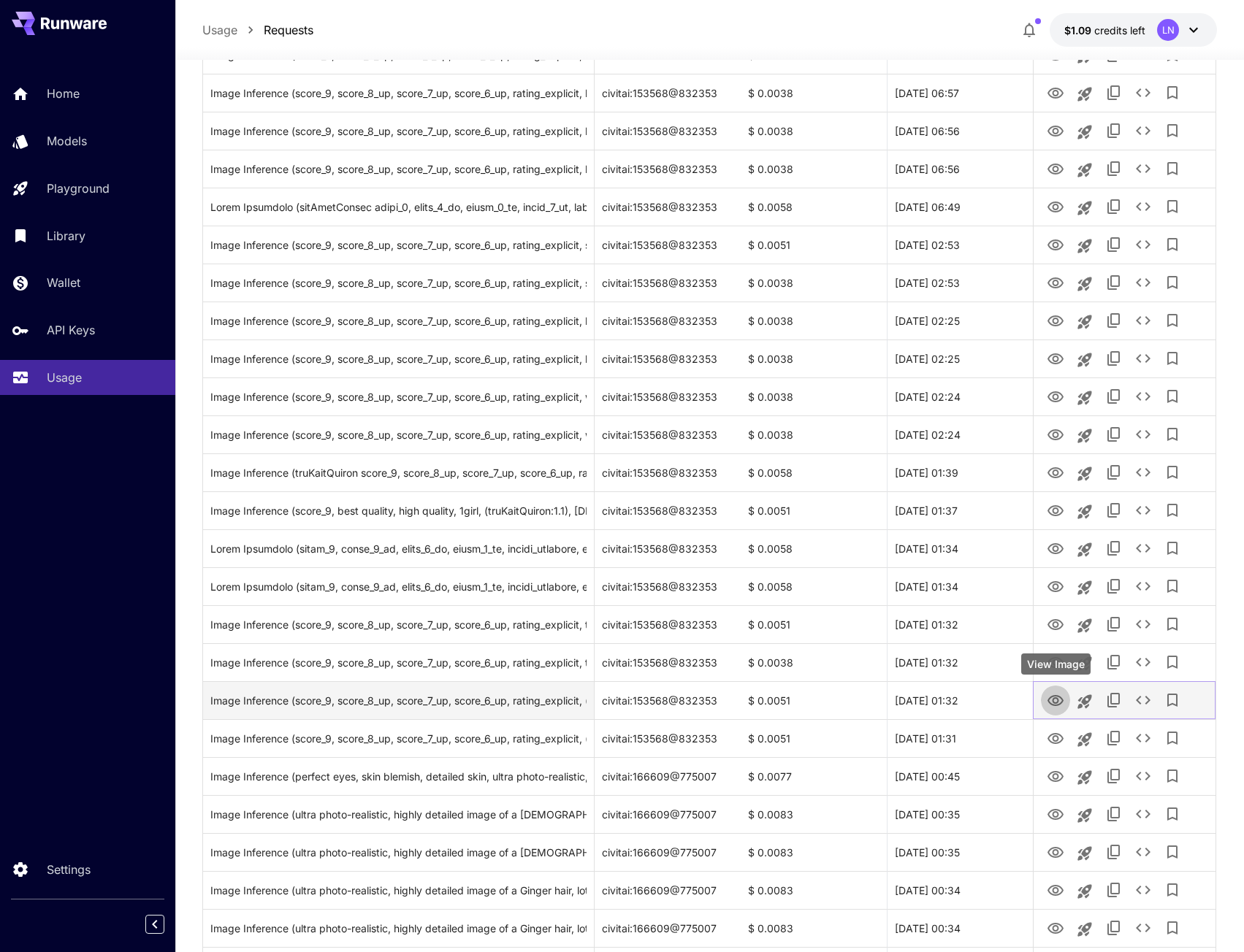
click at [1055, 700] on icon "View Image" at bounding box center [1056, 701] width 18 height 18
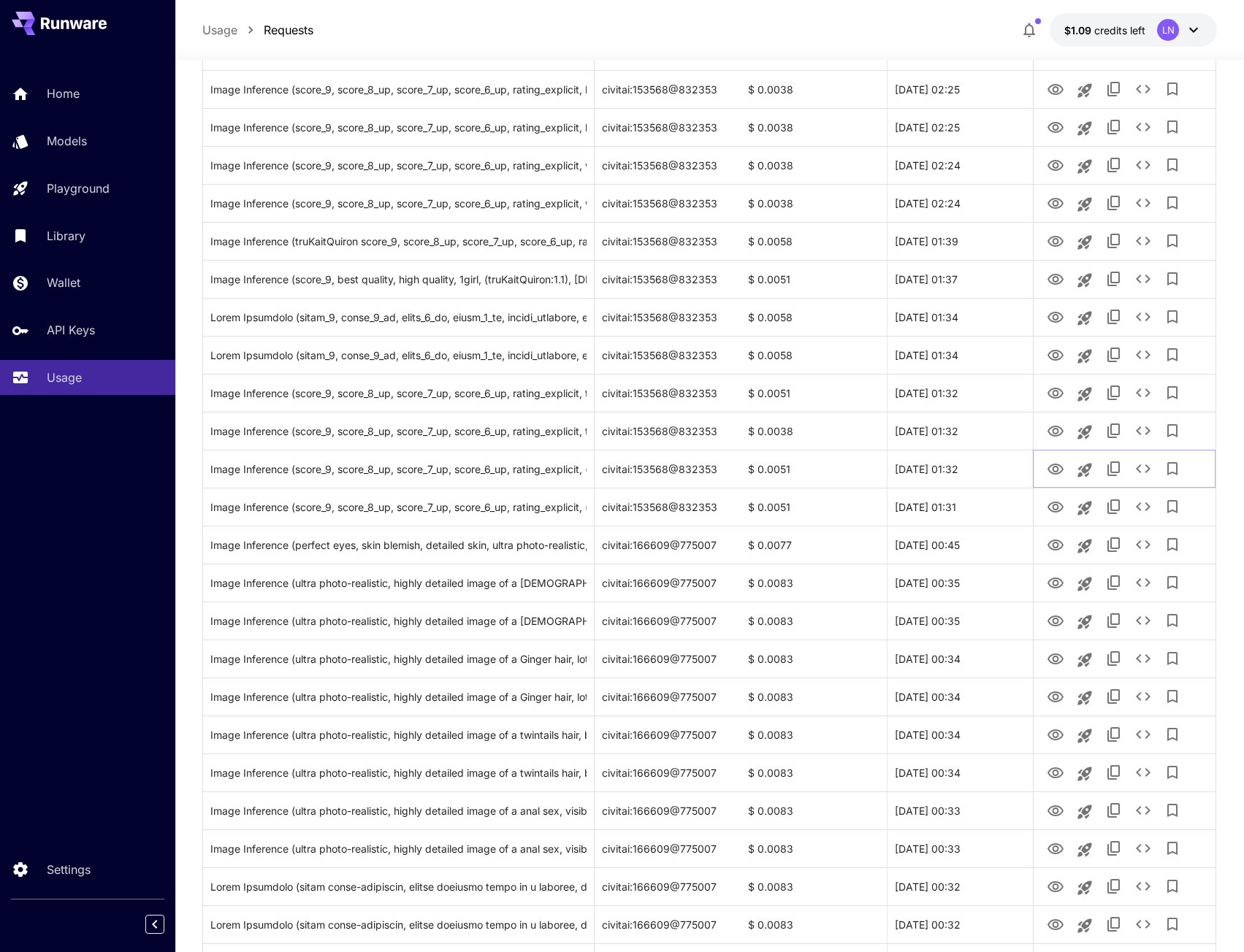
scroll to position [657, 0]
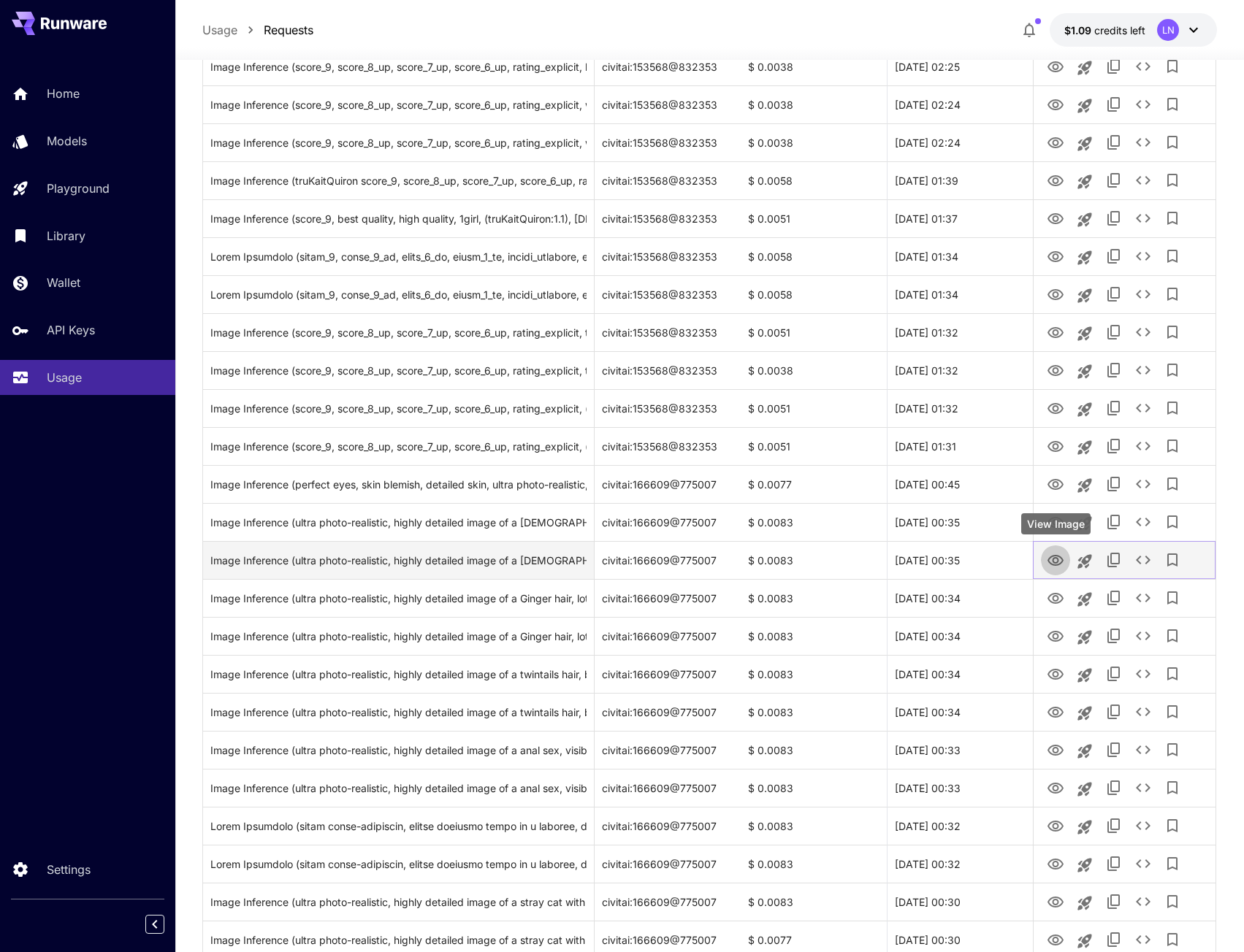
click at [1054, 562] on icon "View Image" at bounding box center [1056, 560] width 16 height 11
click at [1097, 559] on button "Launch in playground" at bounding box center [1084, 561] width 29 height 29
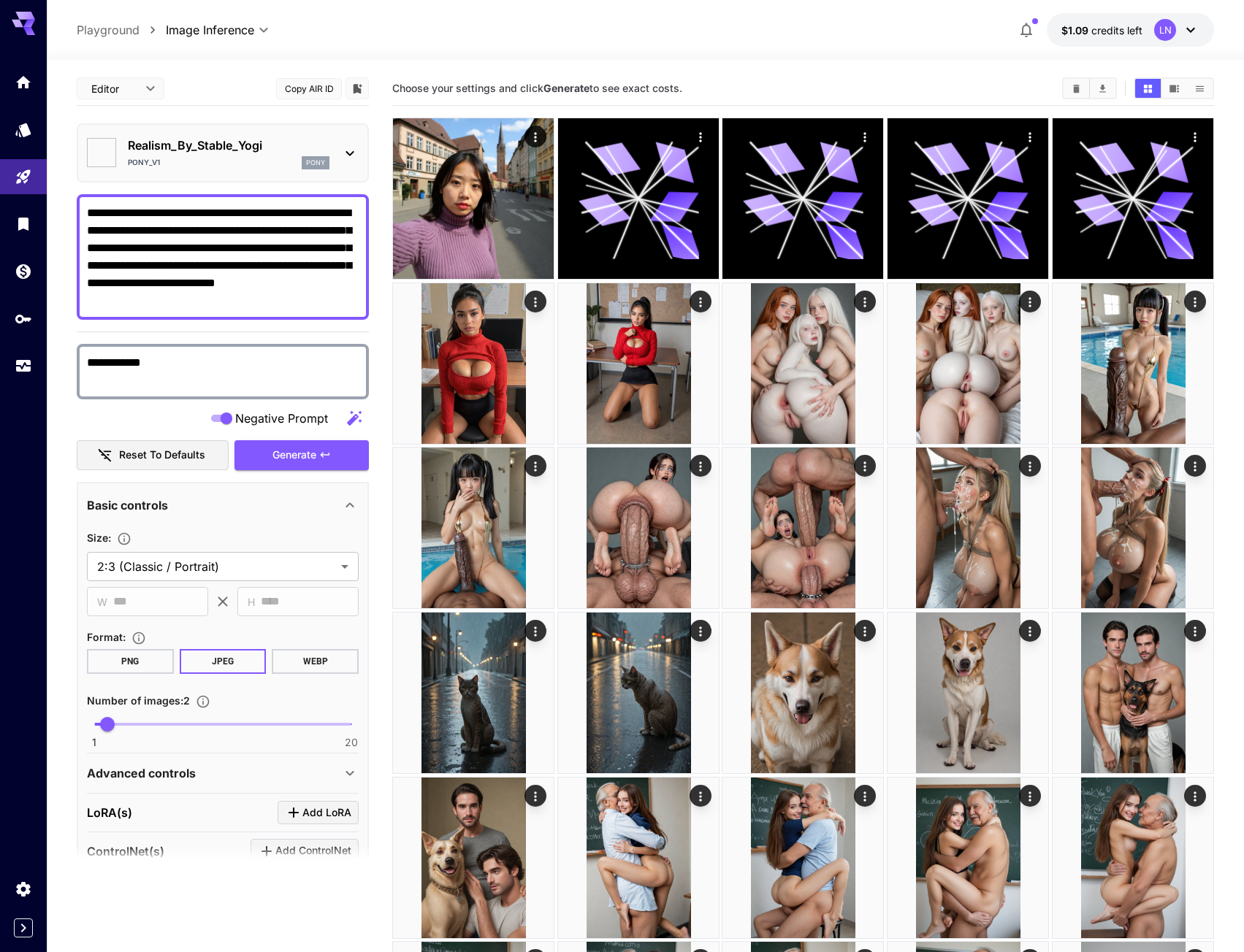
type textarea "**********"
type input "**********"
click at [292, 450] on span "Generate" at bounding box center [294, 455] width 44 height 18
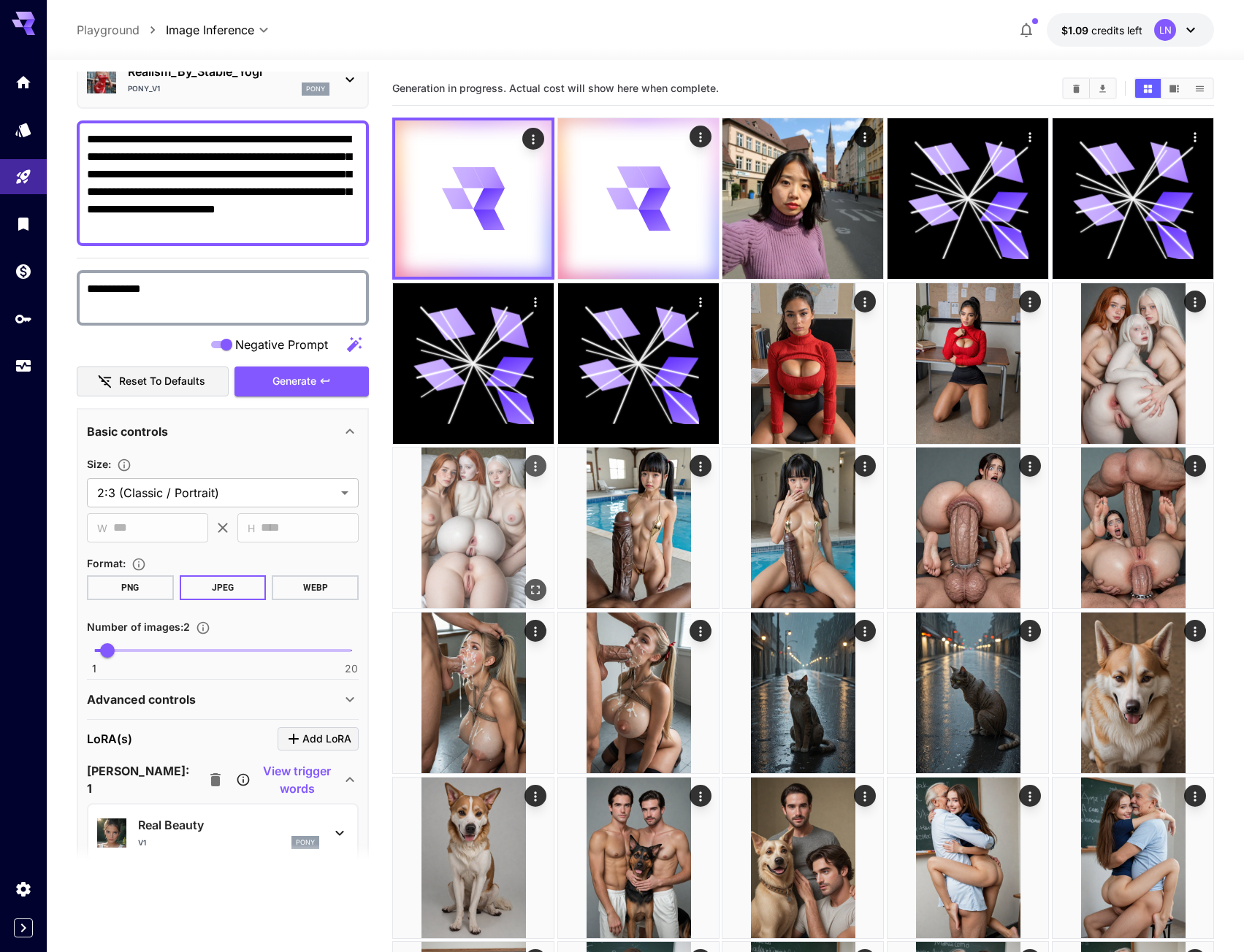
scroll to position [73, 0]
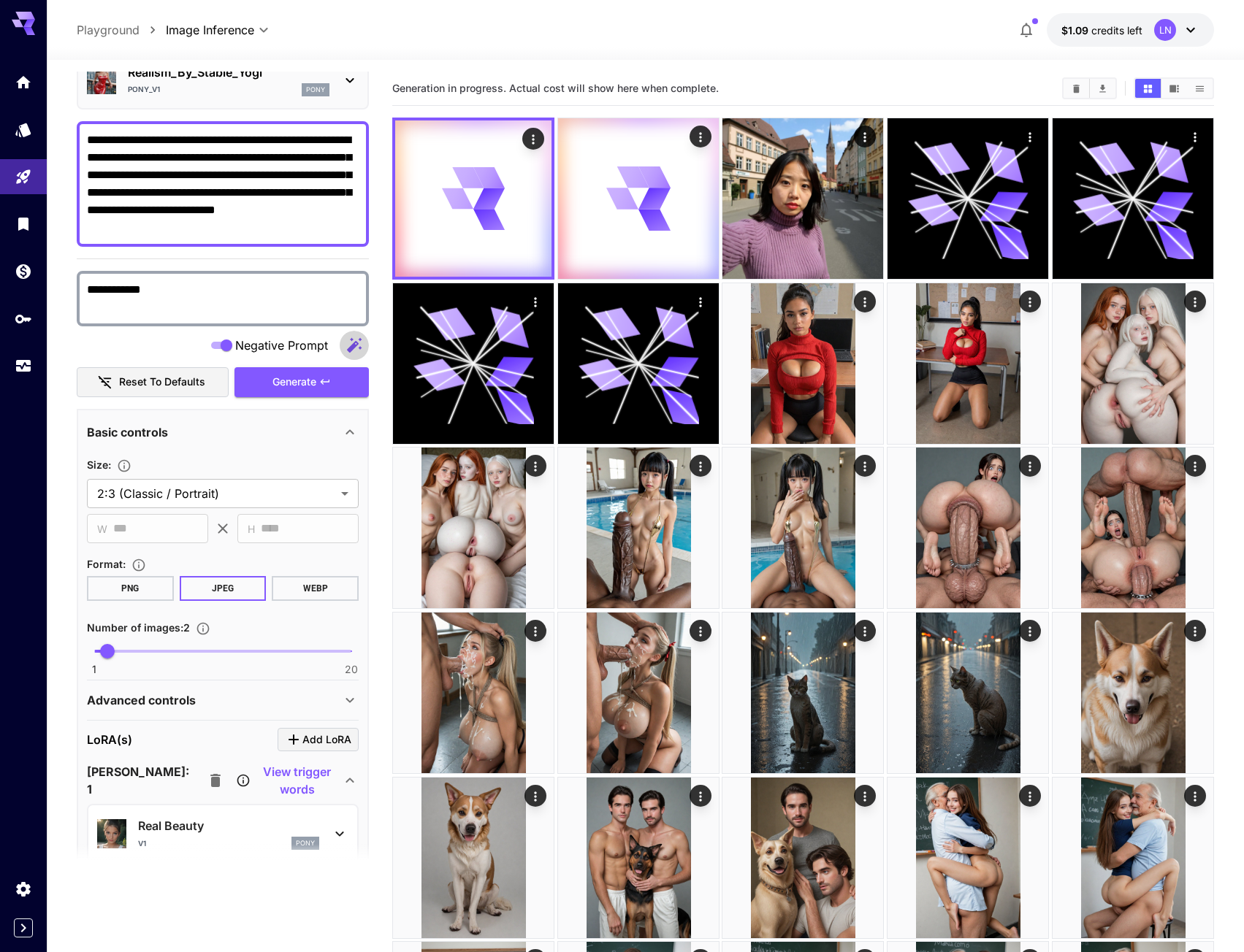
click at [363, 344] on button "button" at bounding box center [354, 345] width 29 height 29
click at [319, 383] on div "Generating" at bounding box center [302, 382] width 135 height 30
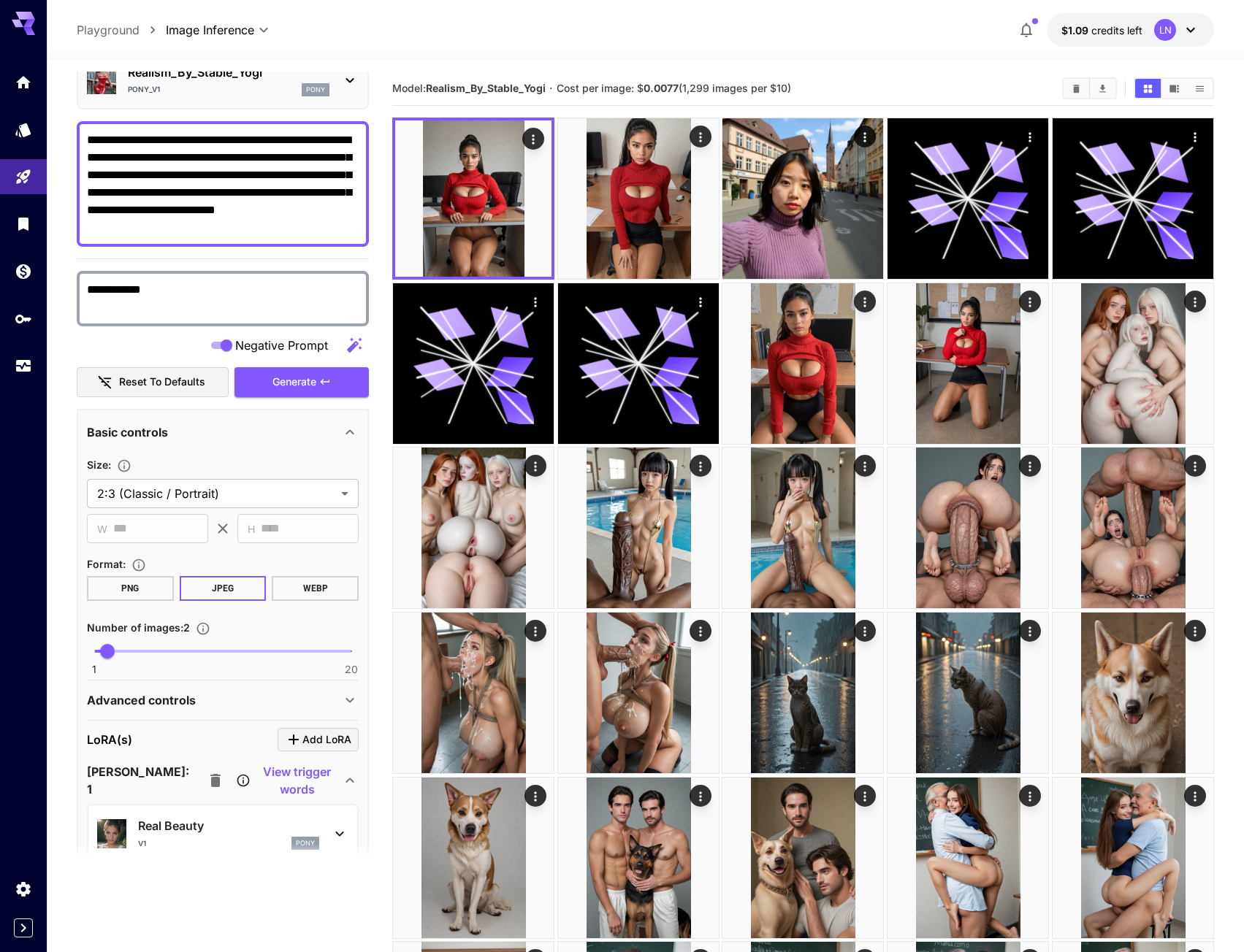
drag, startPoint x: 124, startPoint y: 116, endPoint x: 130, endPoint y: 152, distance: 36.5
click at [123, 121] on div "**********" at bounding box center [223, 736] width 292 height 1475
click at [130, 152] on textarea "**********" at bounding box center [222, 184] width 272 height 105
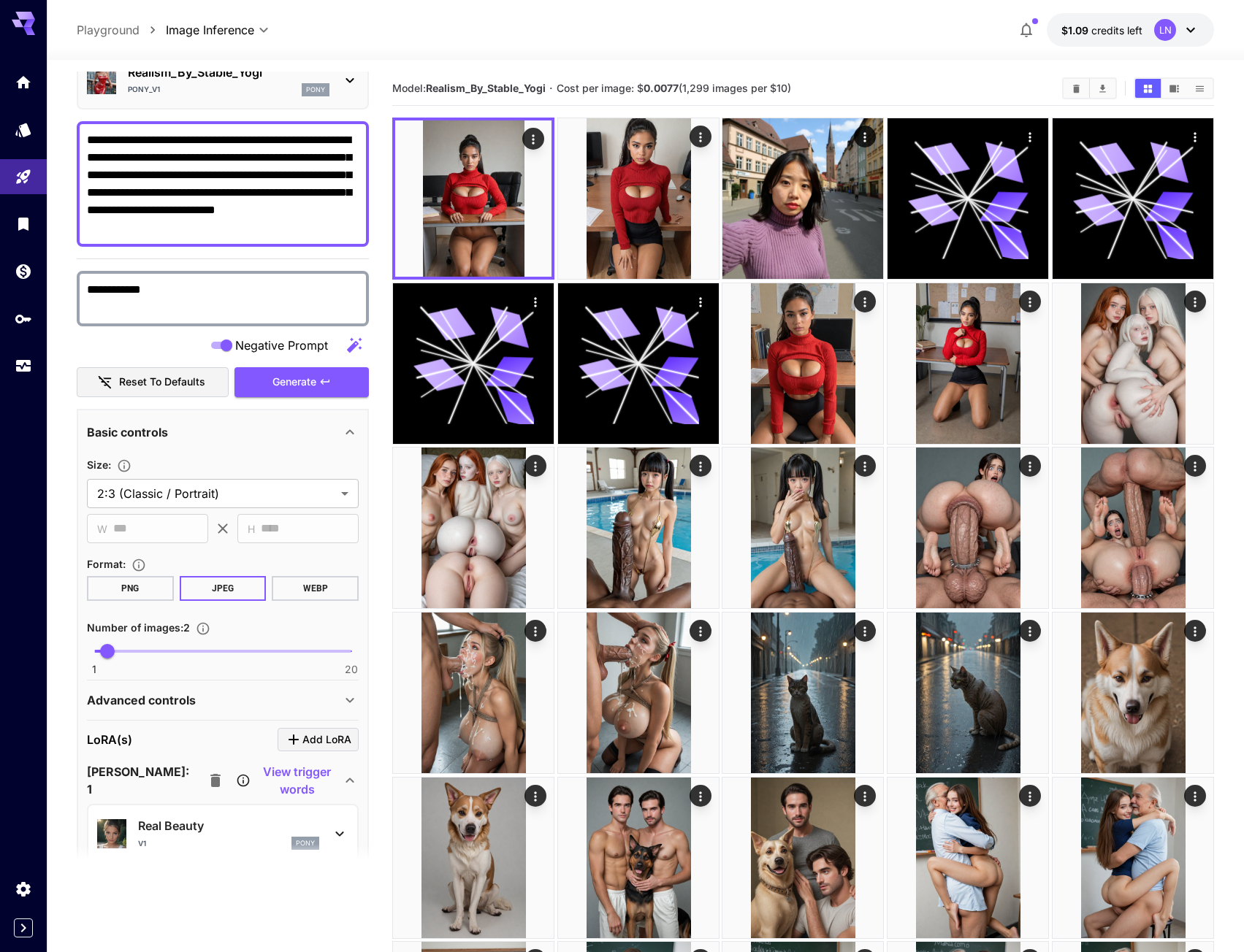
paste textarea "**********"
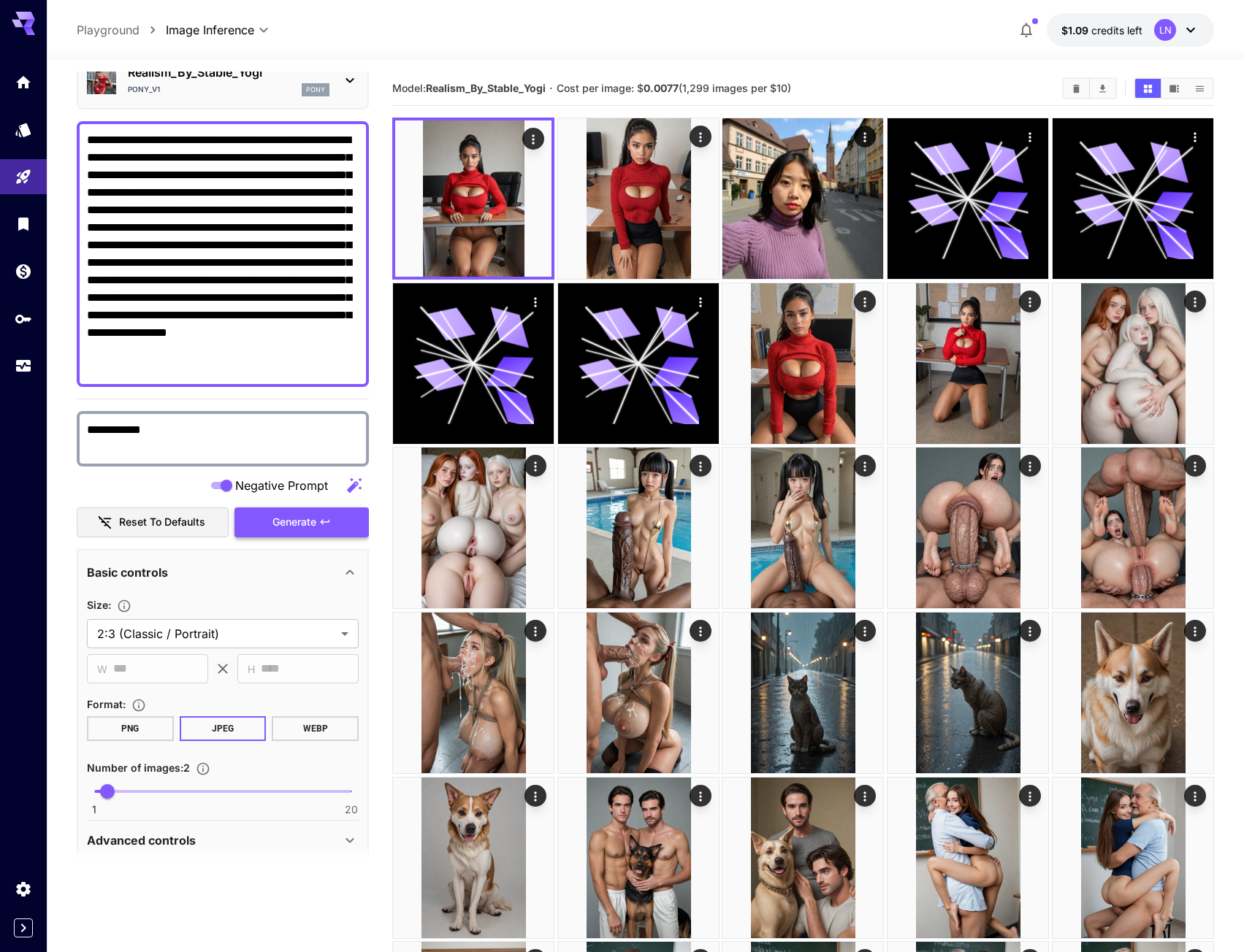
click at [273, 530] on span "Generate" at bounding box center [294, 522] width 44 height 18
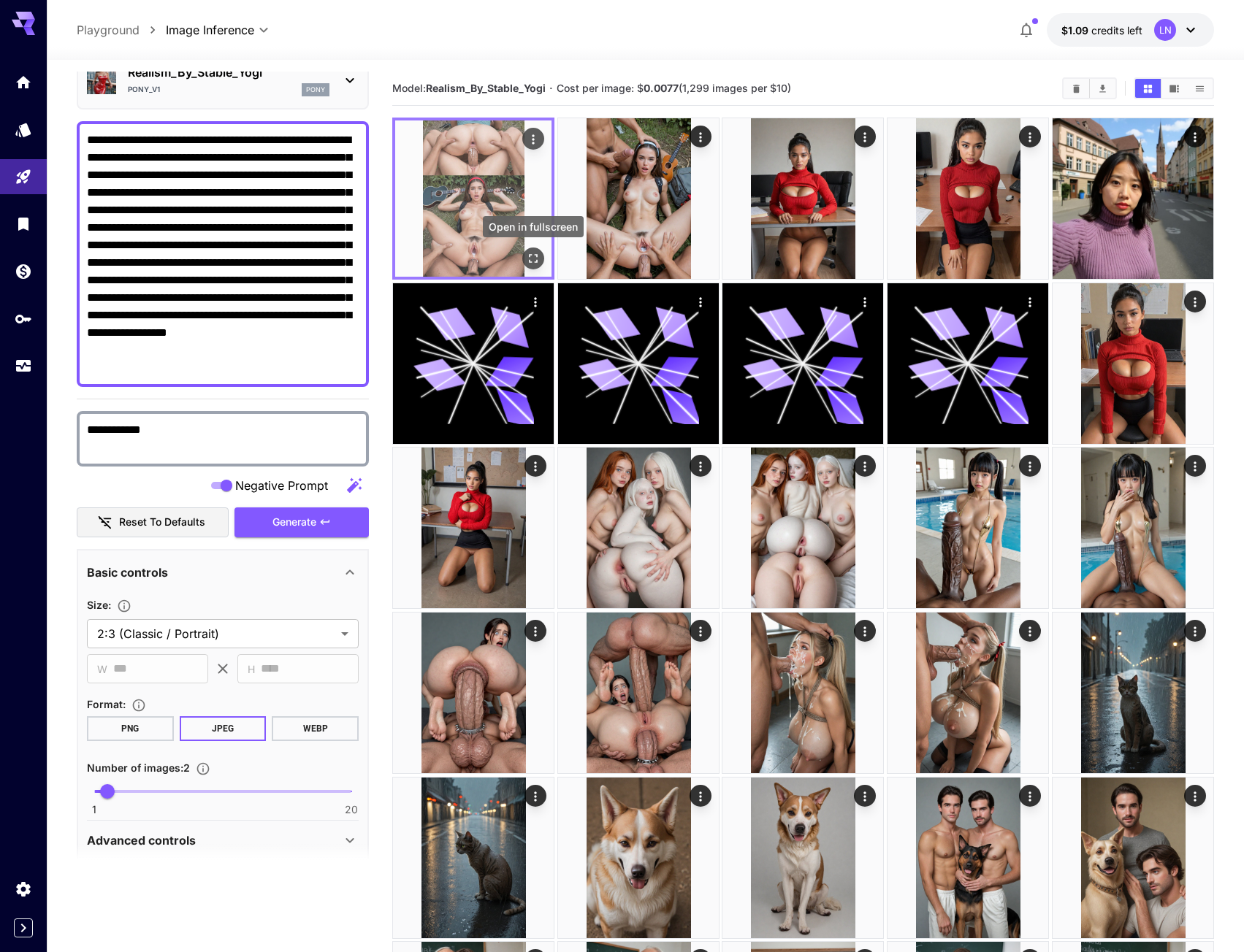
click at [540, 257] on icon "Open in fullscreen" at bounding box center [534, 259] width 15 height 15
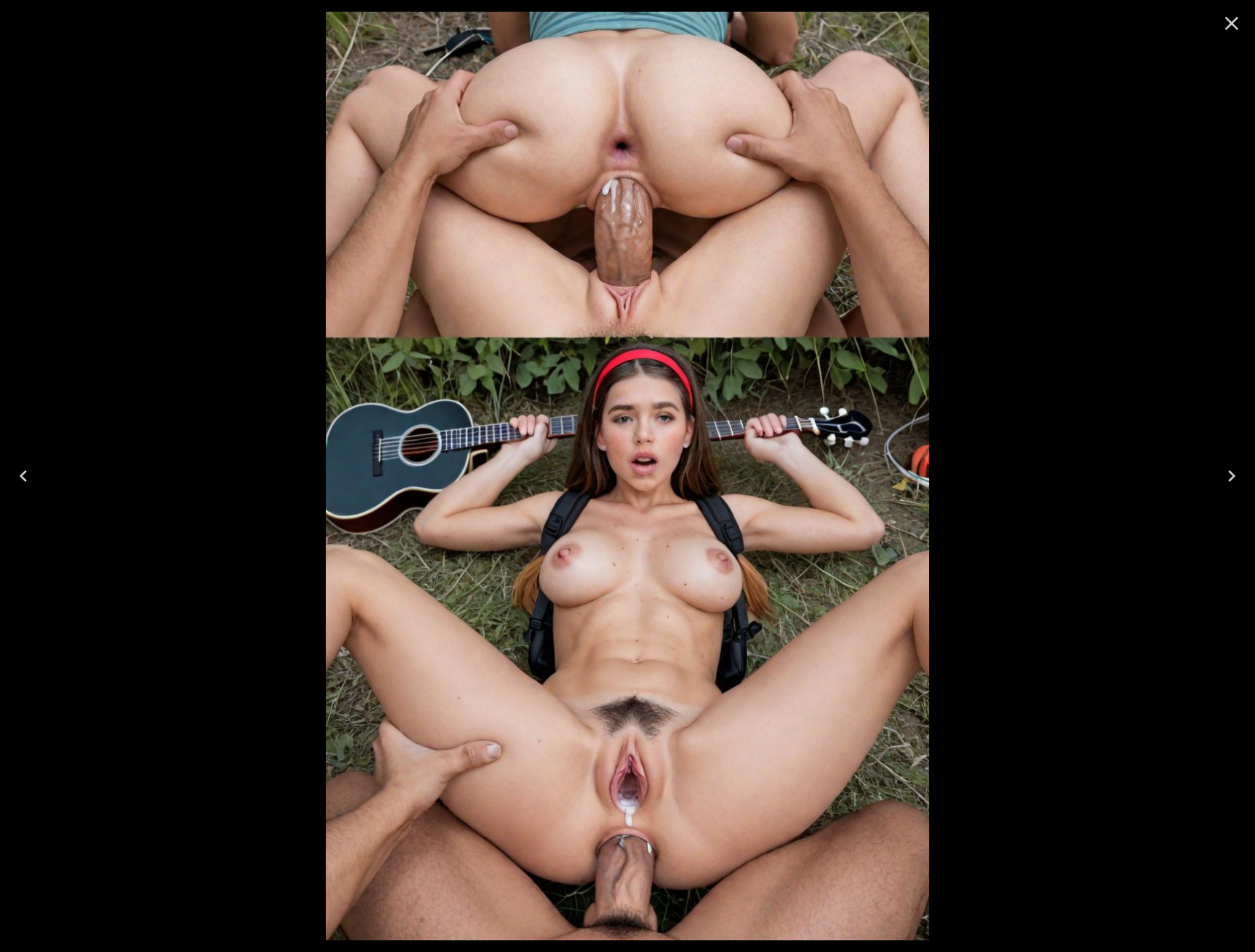
click at [1240, 482] on icon "Next" at bounding box center [1232, 476] width 24 height 24
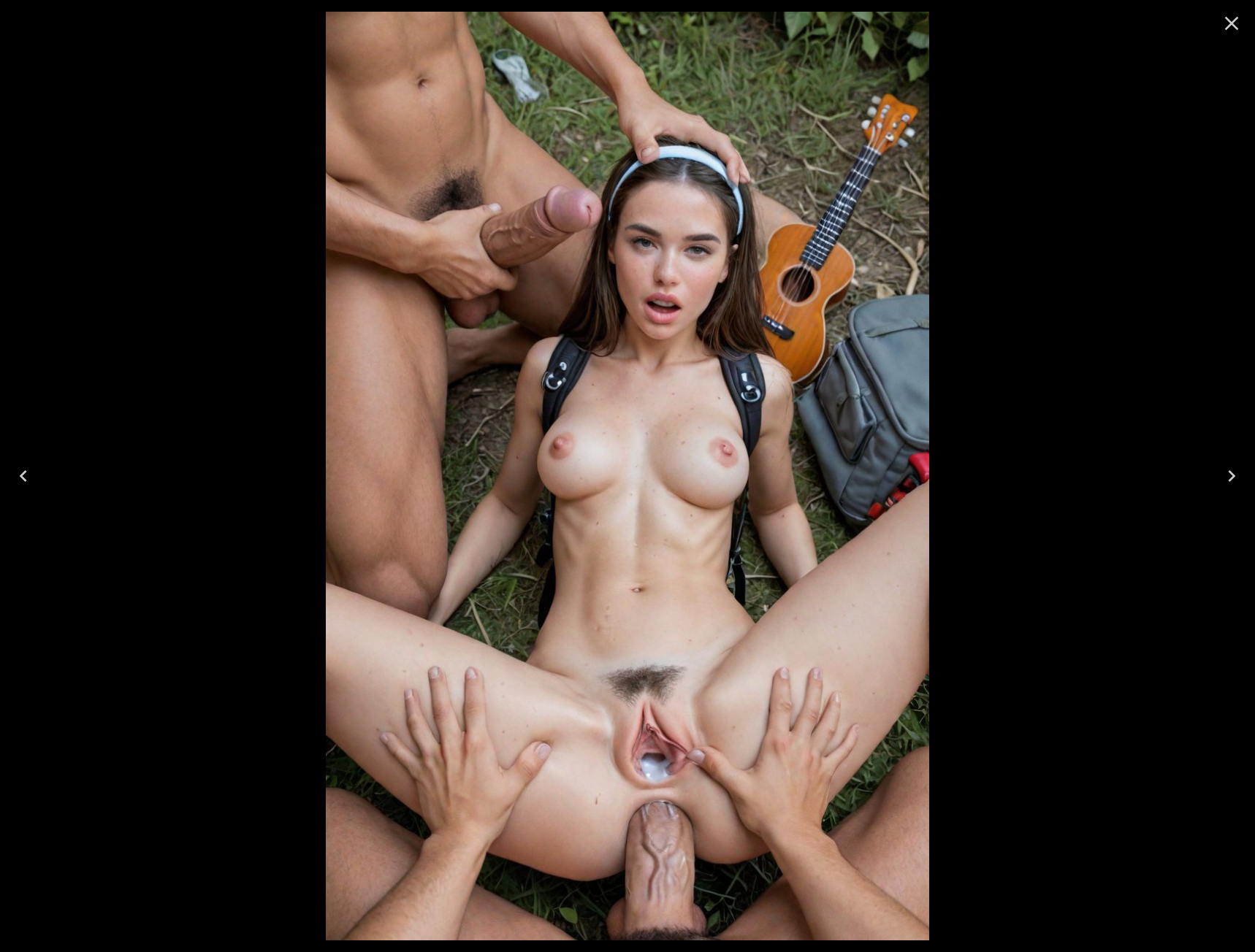
click at [27, 475] on icon "Previous" at bounding box center [24, 476] width 24 height 24
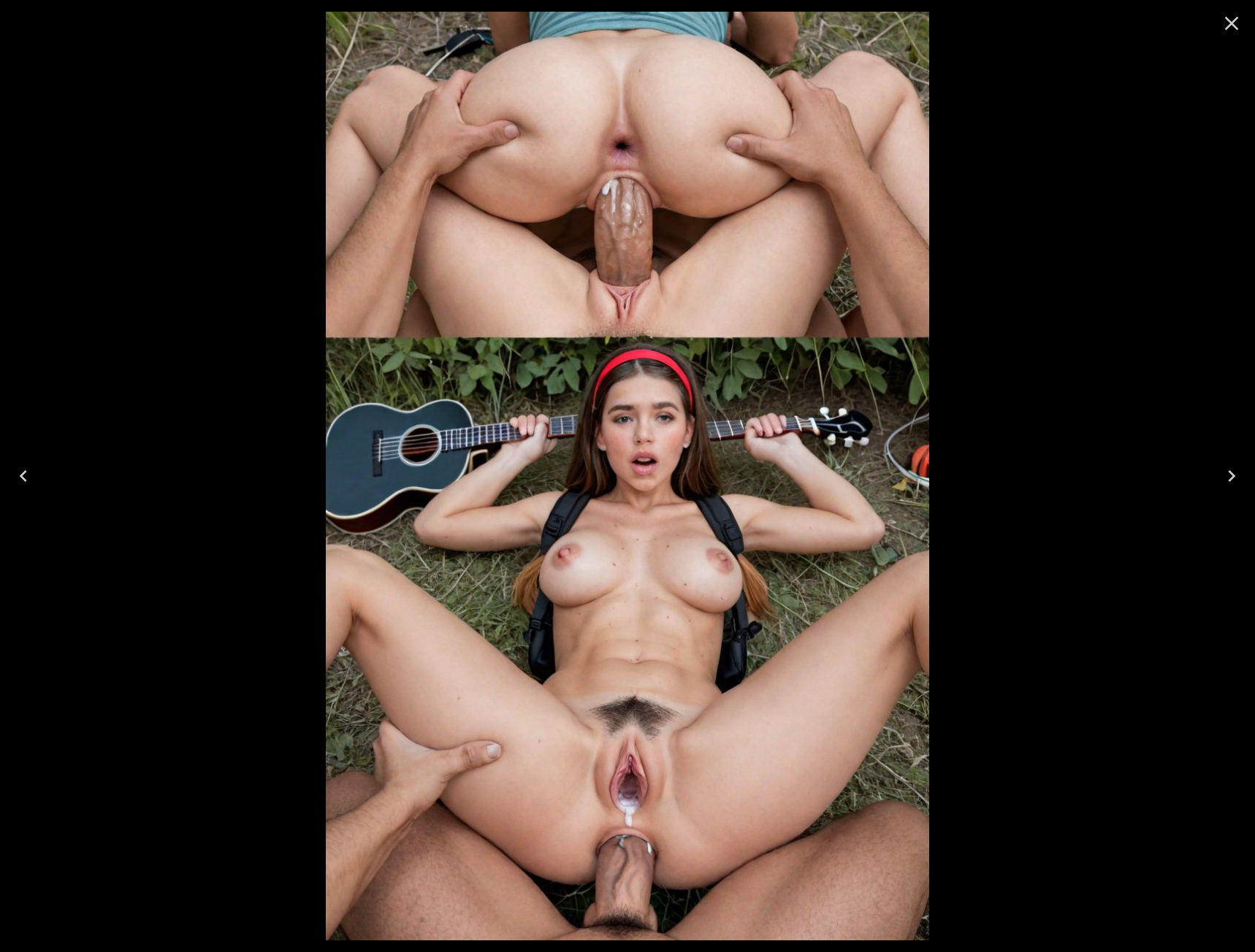
click at [1232, 473] on icon "Next" at bounding box center [1231, 476] width 7 height 12
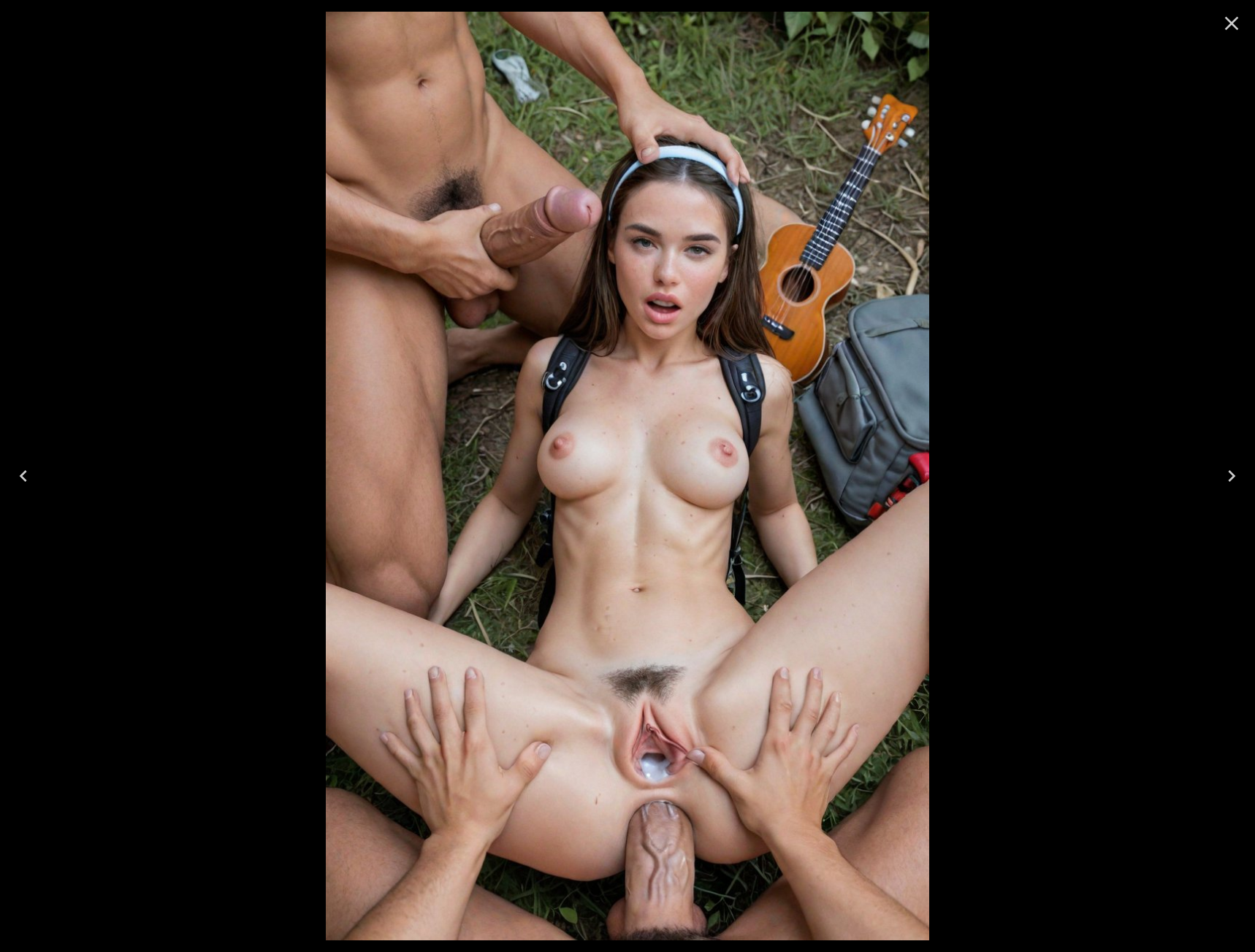
click at [1232, 22] on icon "Close" at bounding box center [1232, 24] width 14 height 14
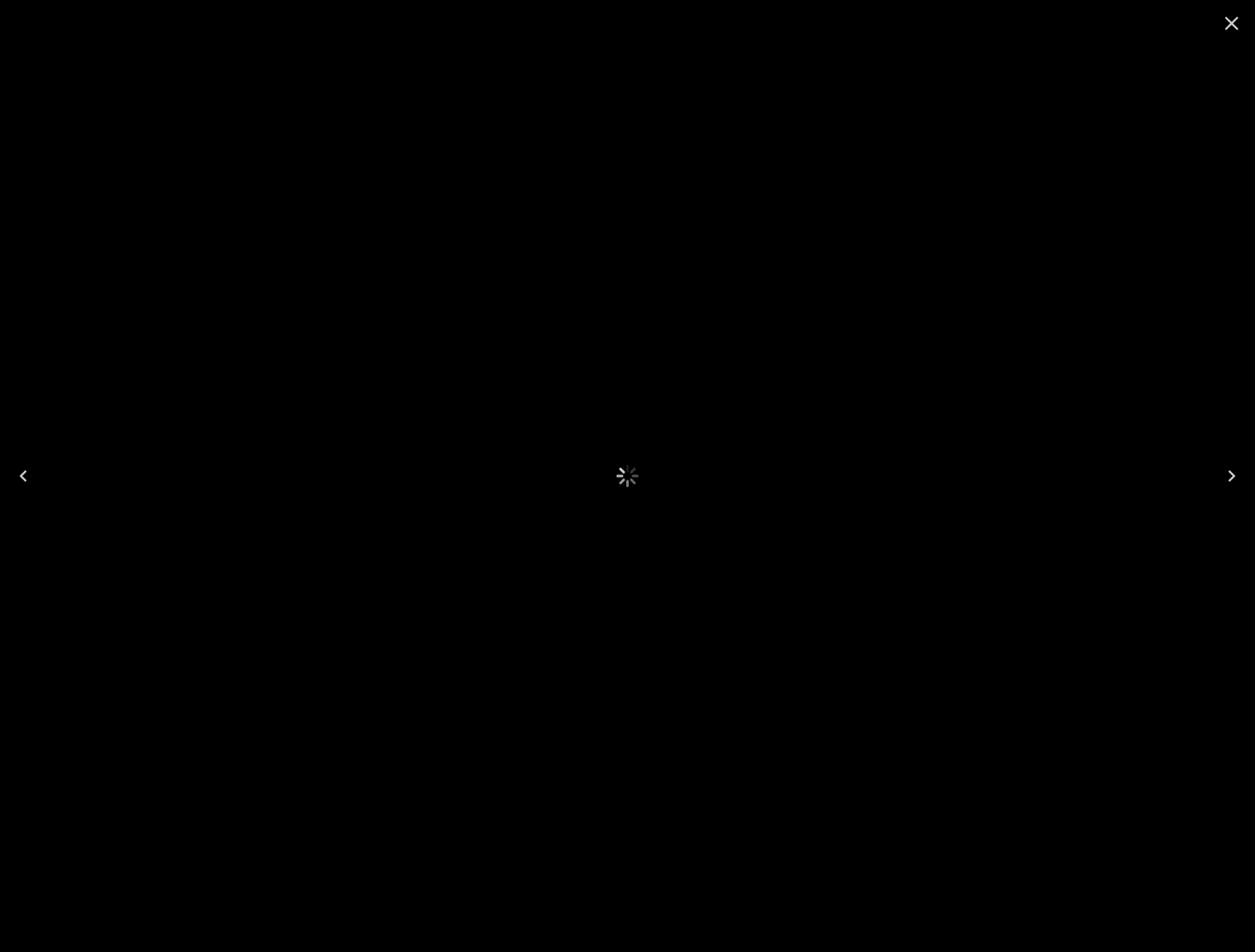
scroll to position [73, 0]
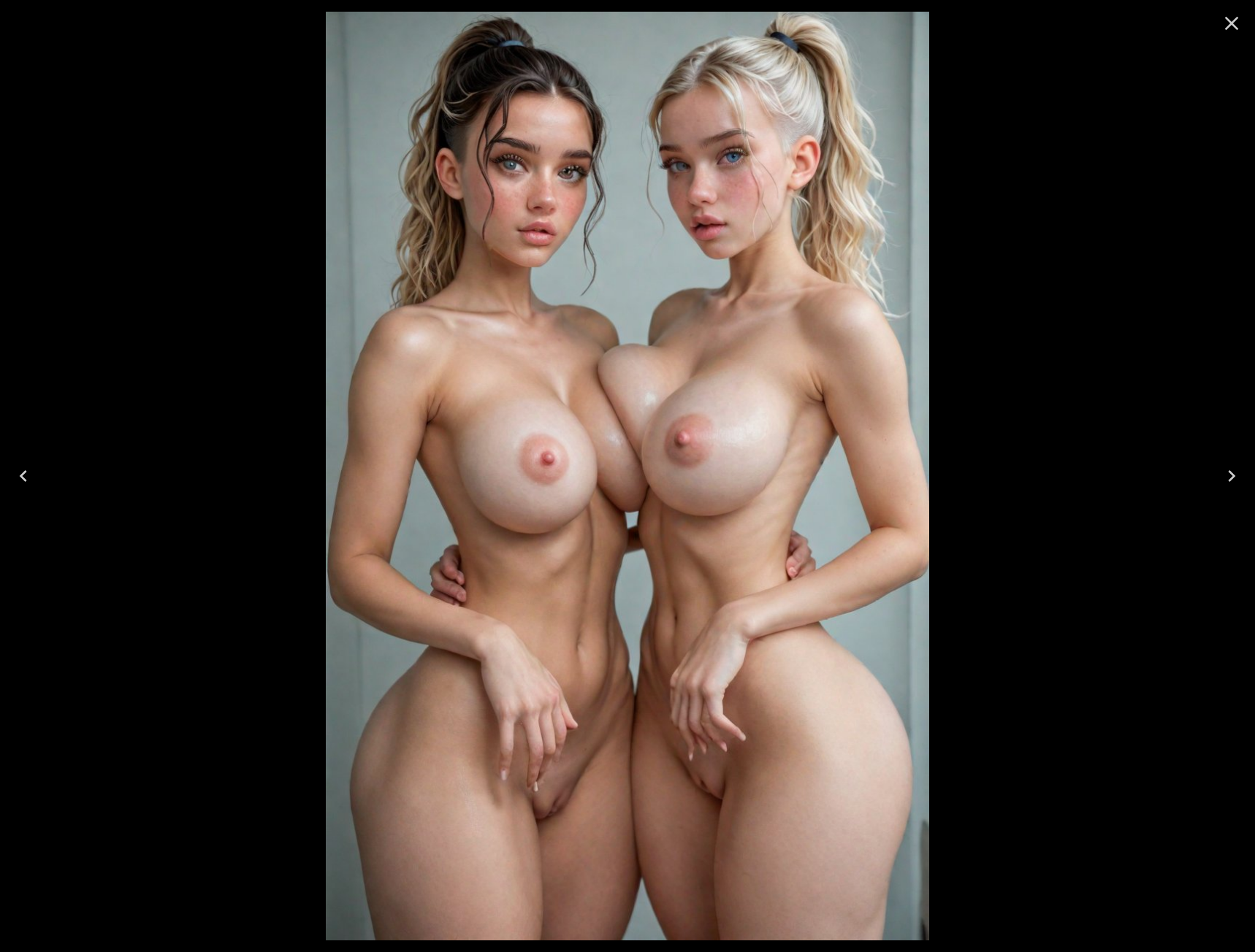
click at [1228, 475] on icon "Next" at bounding box center [1232, 476] width 24 height 24
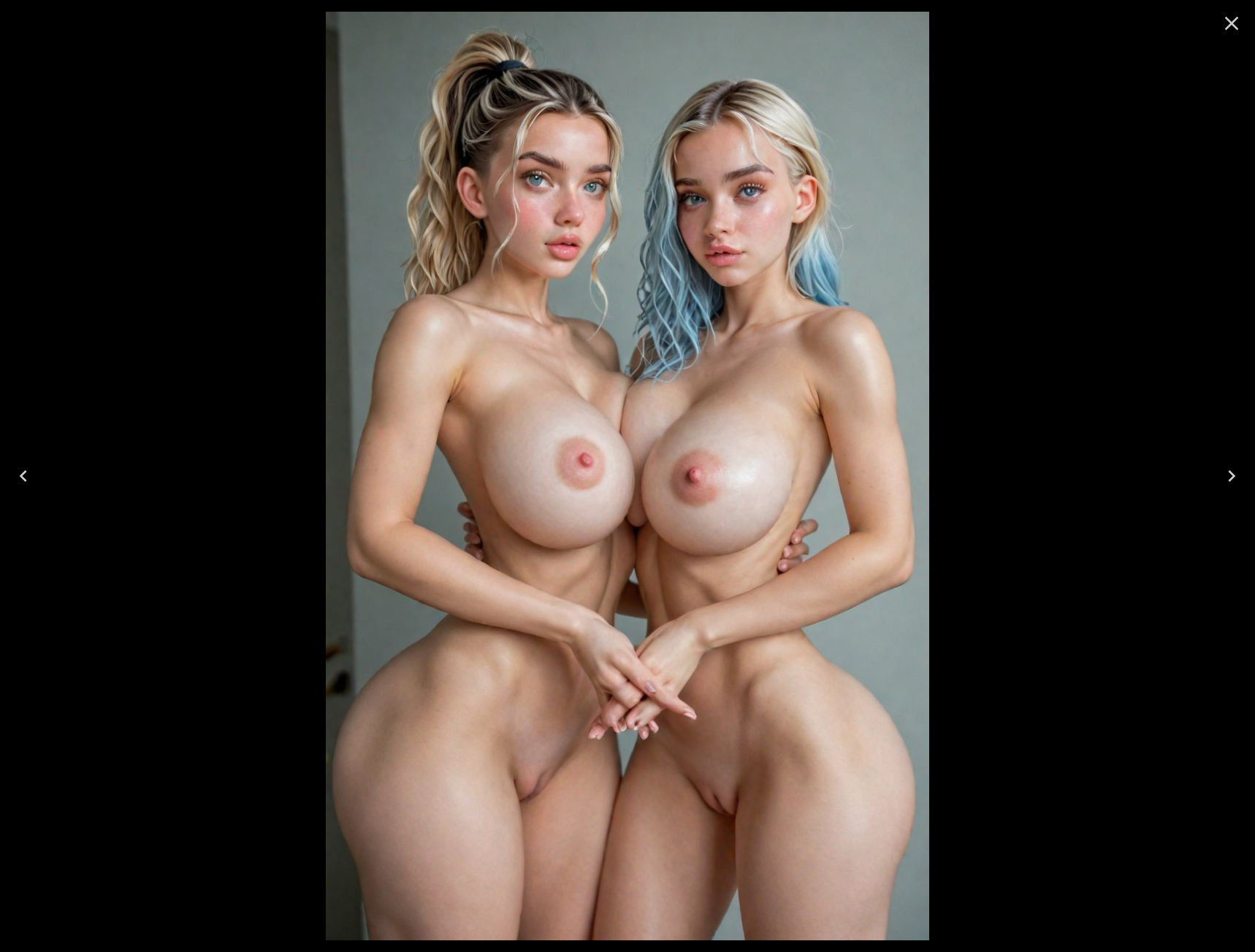
click at [1228, 475] on icon "Next" at bounding box center [1232, 476] width 24 height 24
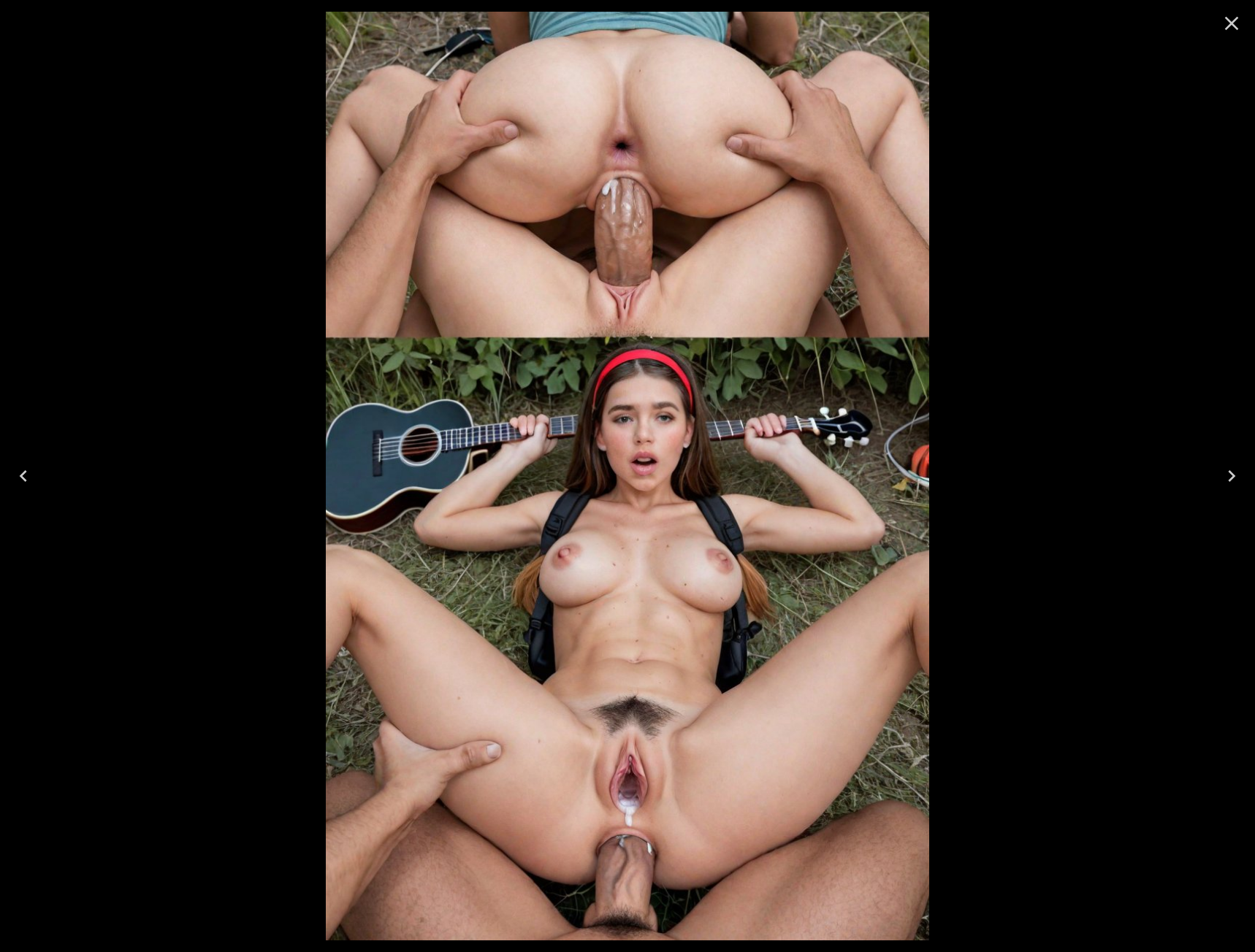
click at [1228, 31] on icon "Close" at bounding box center [1232, 24] width 24 height 24
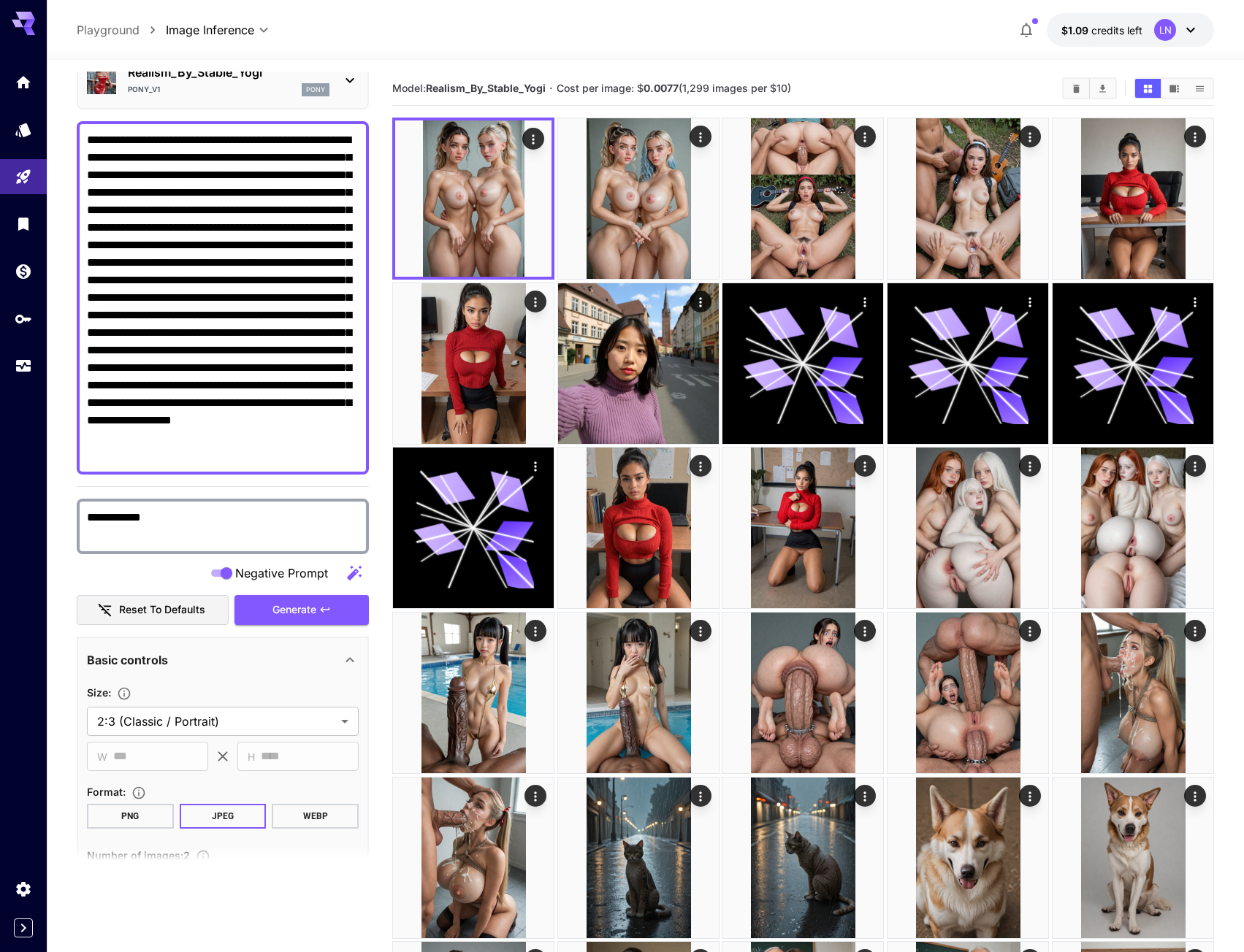
click at [248, 171] on textarea "**********" at bounding box center [222, 298] width 272 height 333
paste textarea
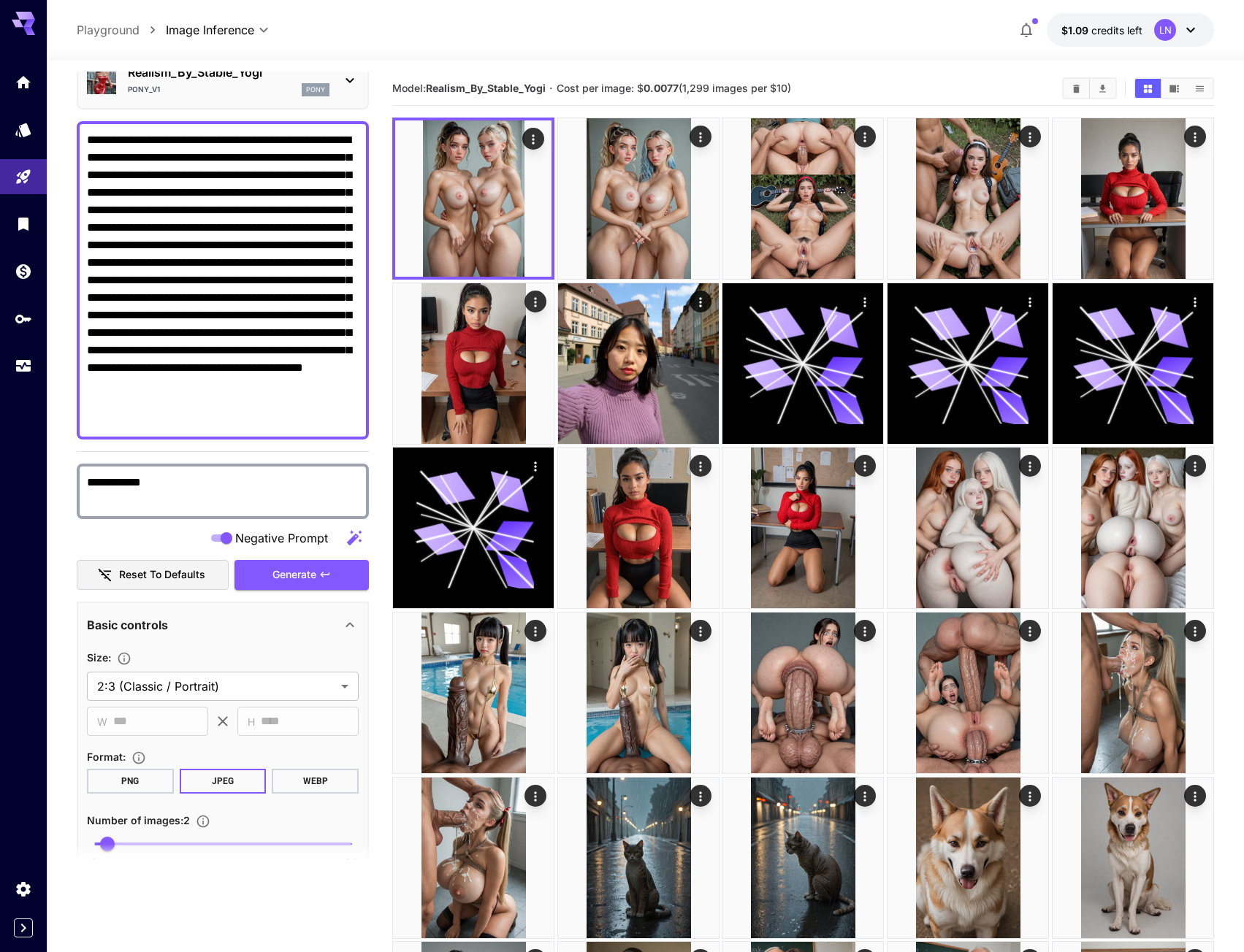
type textarea "**********"
click at [300, 567] on span "Generate" at bounding box center [294, 575] width 44 height 18
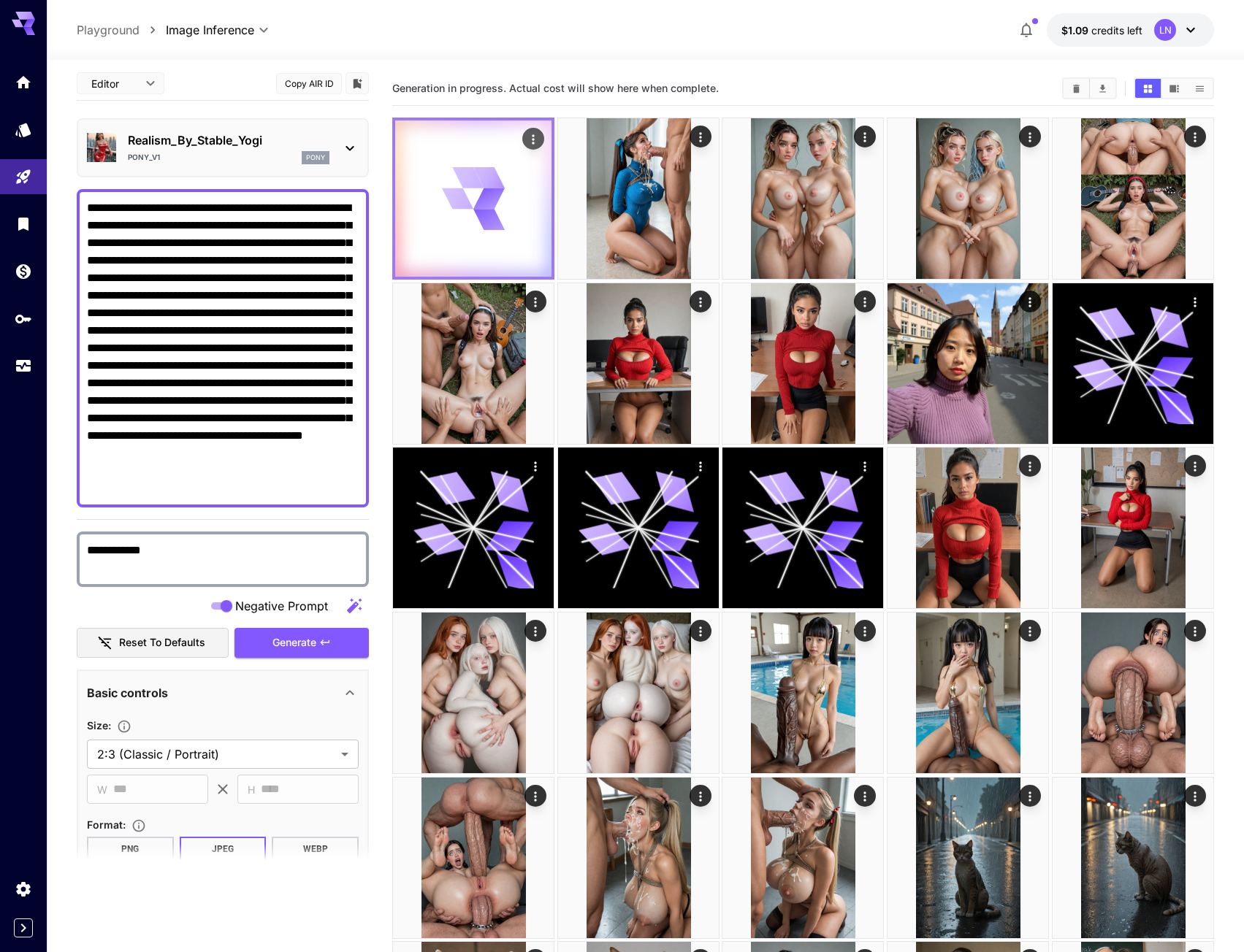
scroll to position [0, 0]
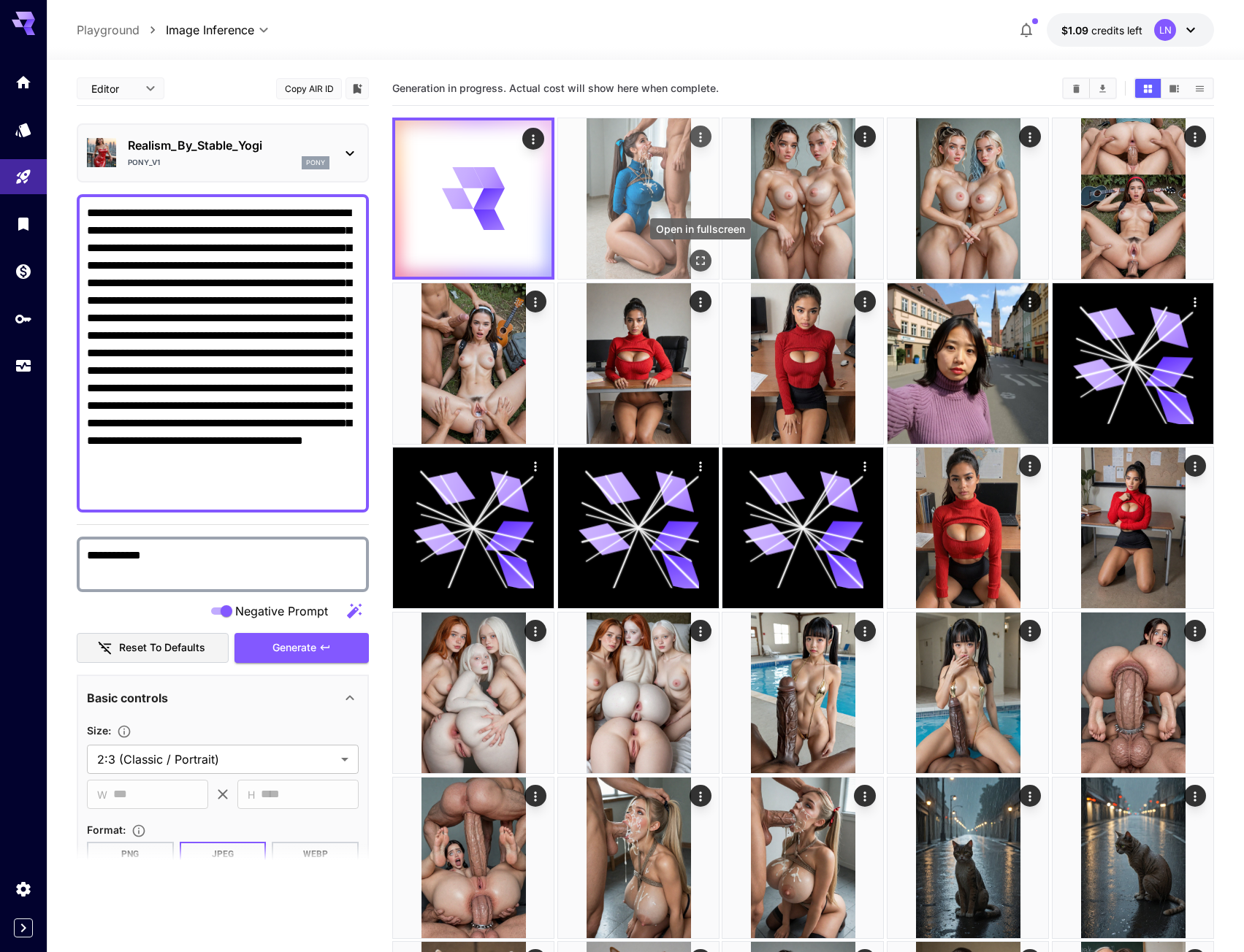
click at [693, 260] on icon "Open in fullscreen" at bounding box center [701, 261] width 15 height 15
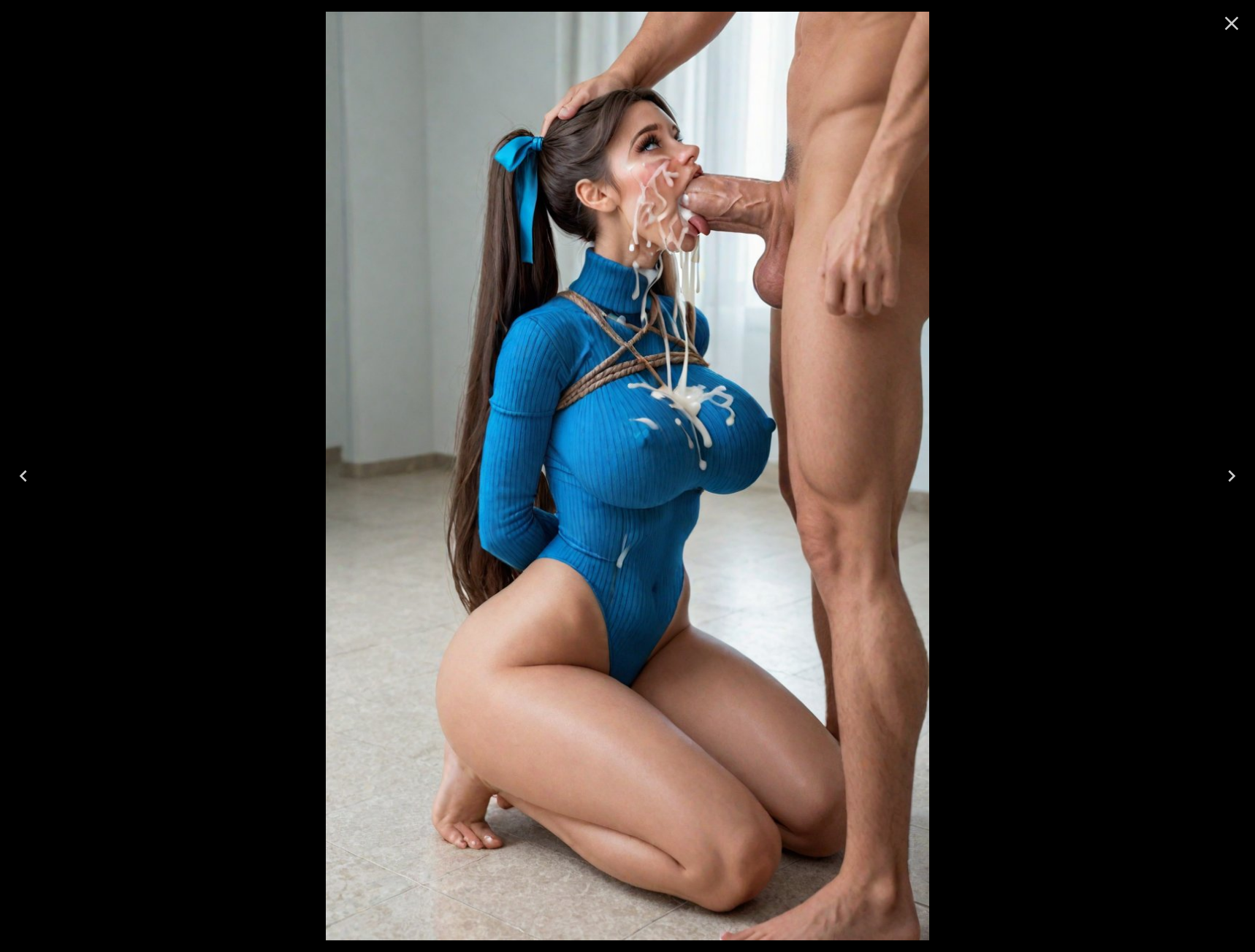
click at [1225, 22] on icon "Close" at bounding box center [1232, 24] width 24 height 24
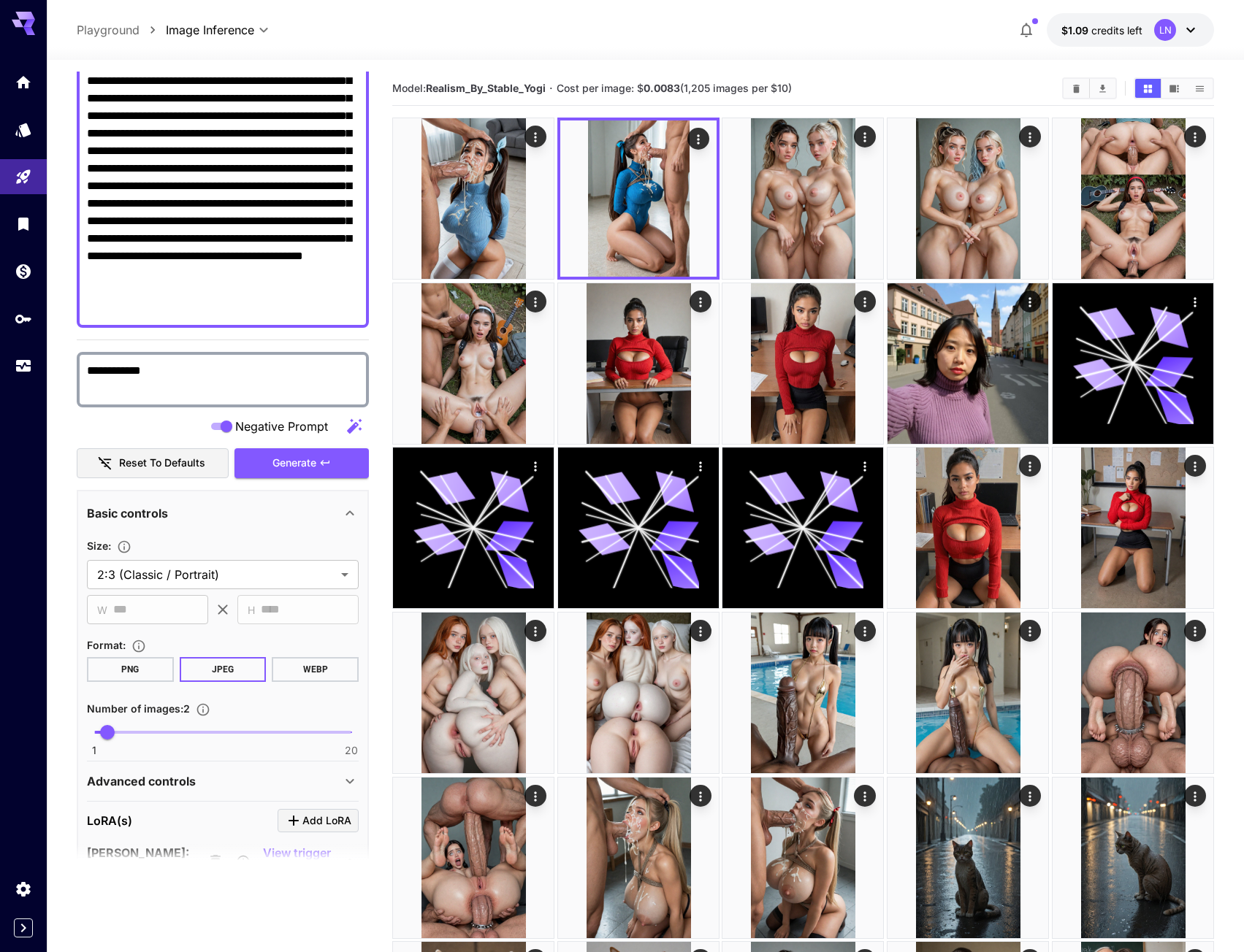
scroll to position [292, 0]
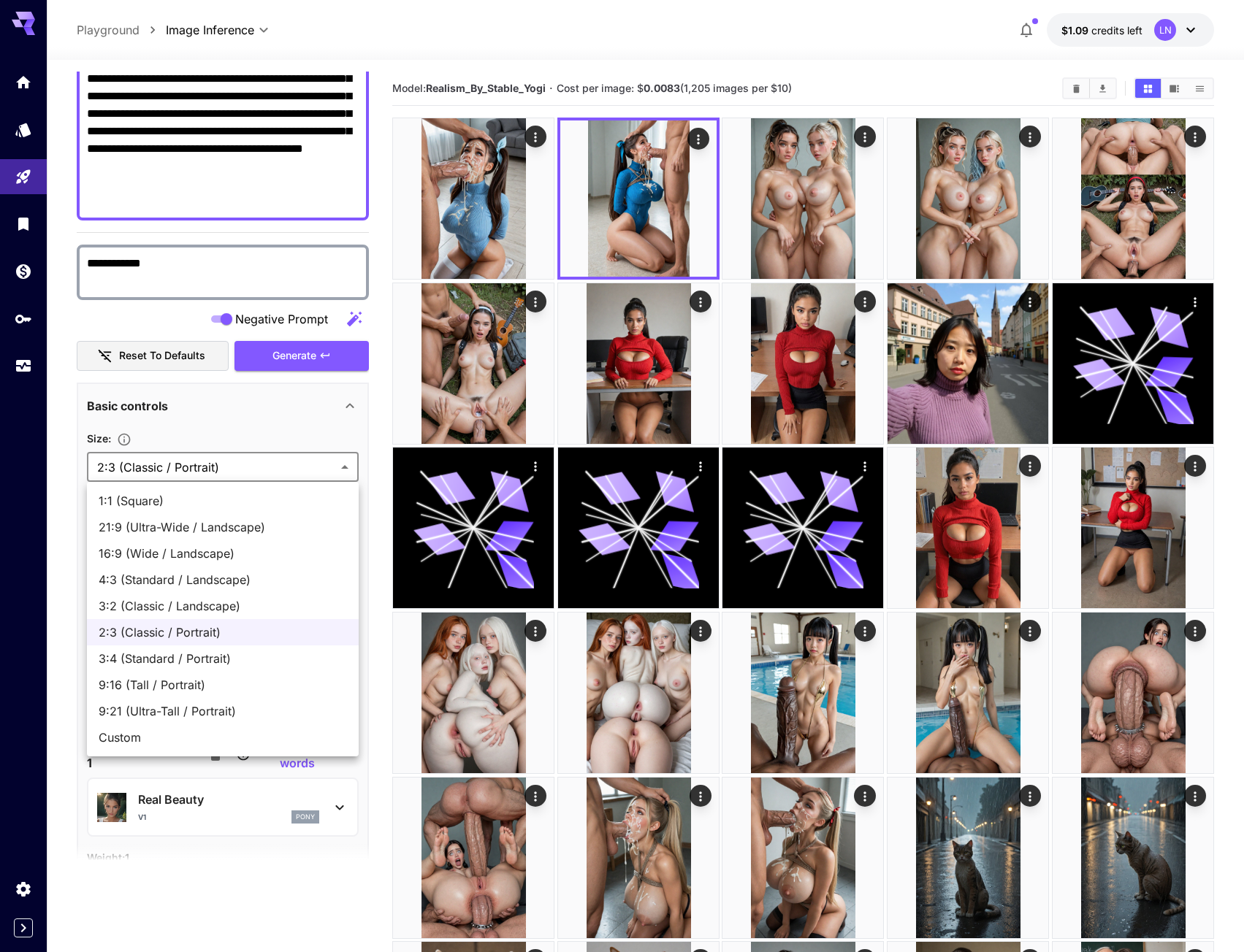
click at [167, 497] on span "1:1 (Square)" at bounding box center [223, 501] width 249 height 18
type input "**********"
type input "****"
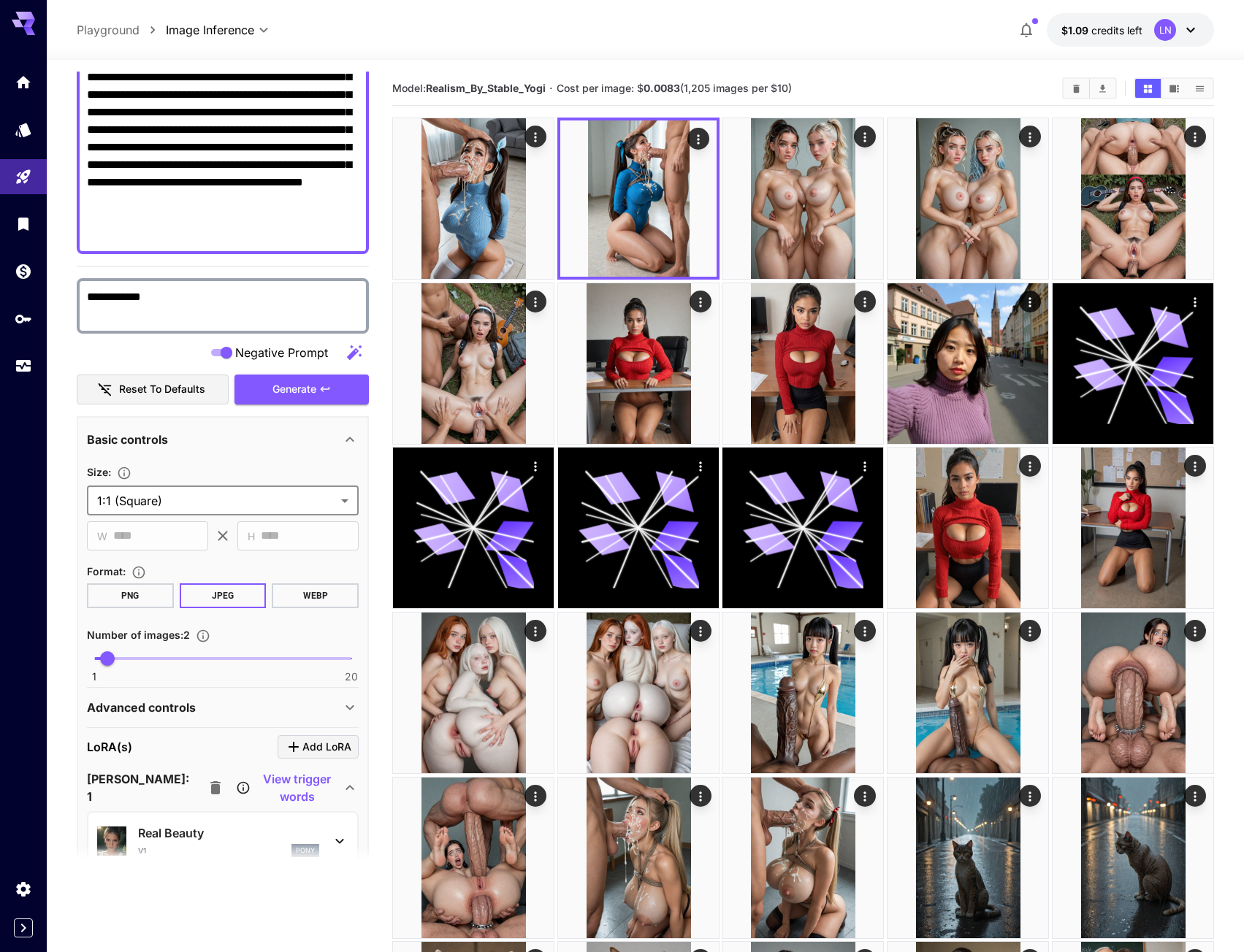
scroll to position [73, 0]
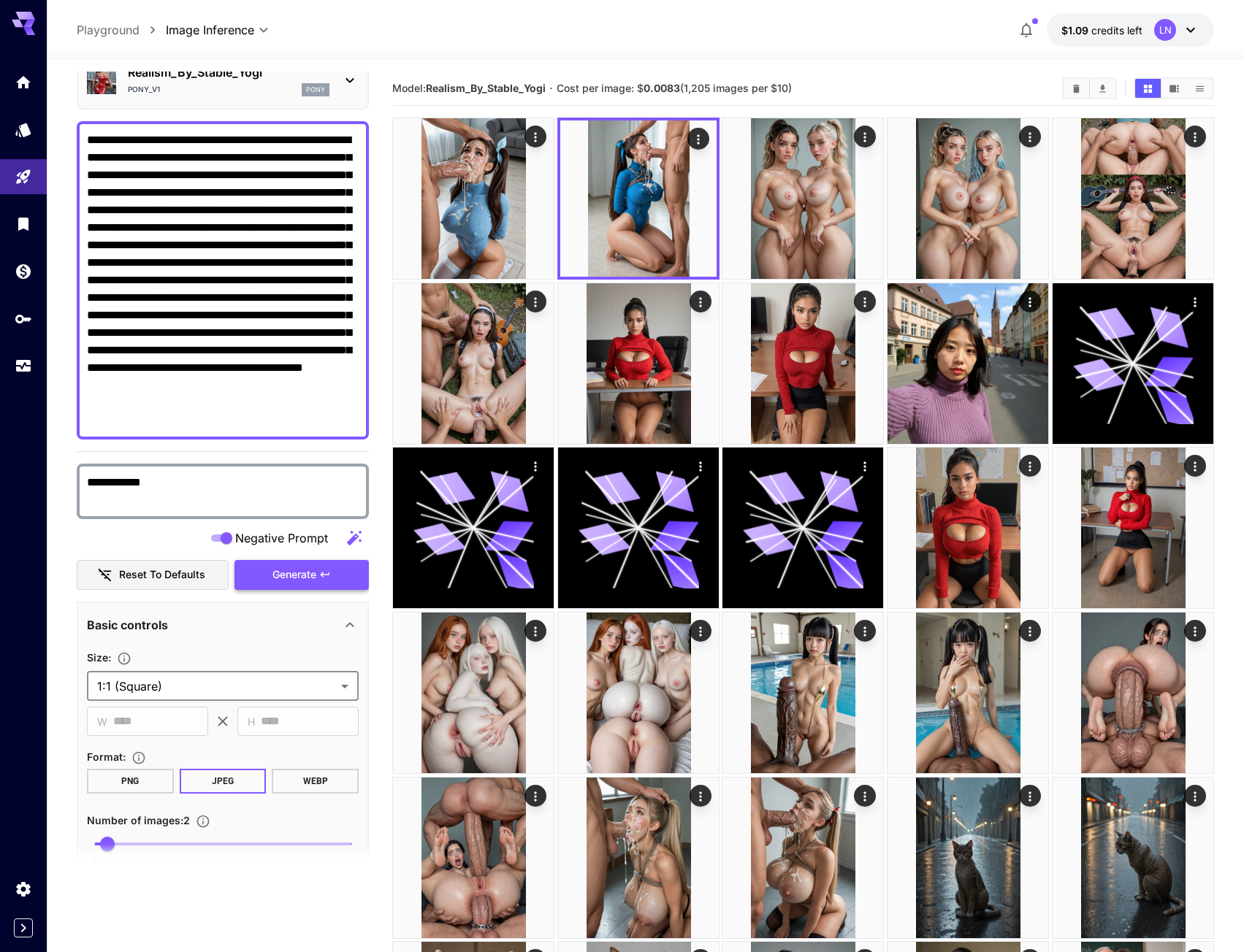
click at [293, 575] on span "Generate" at bounding box center [294, 575] width 44 height 18
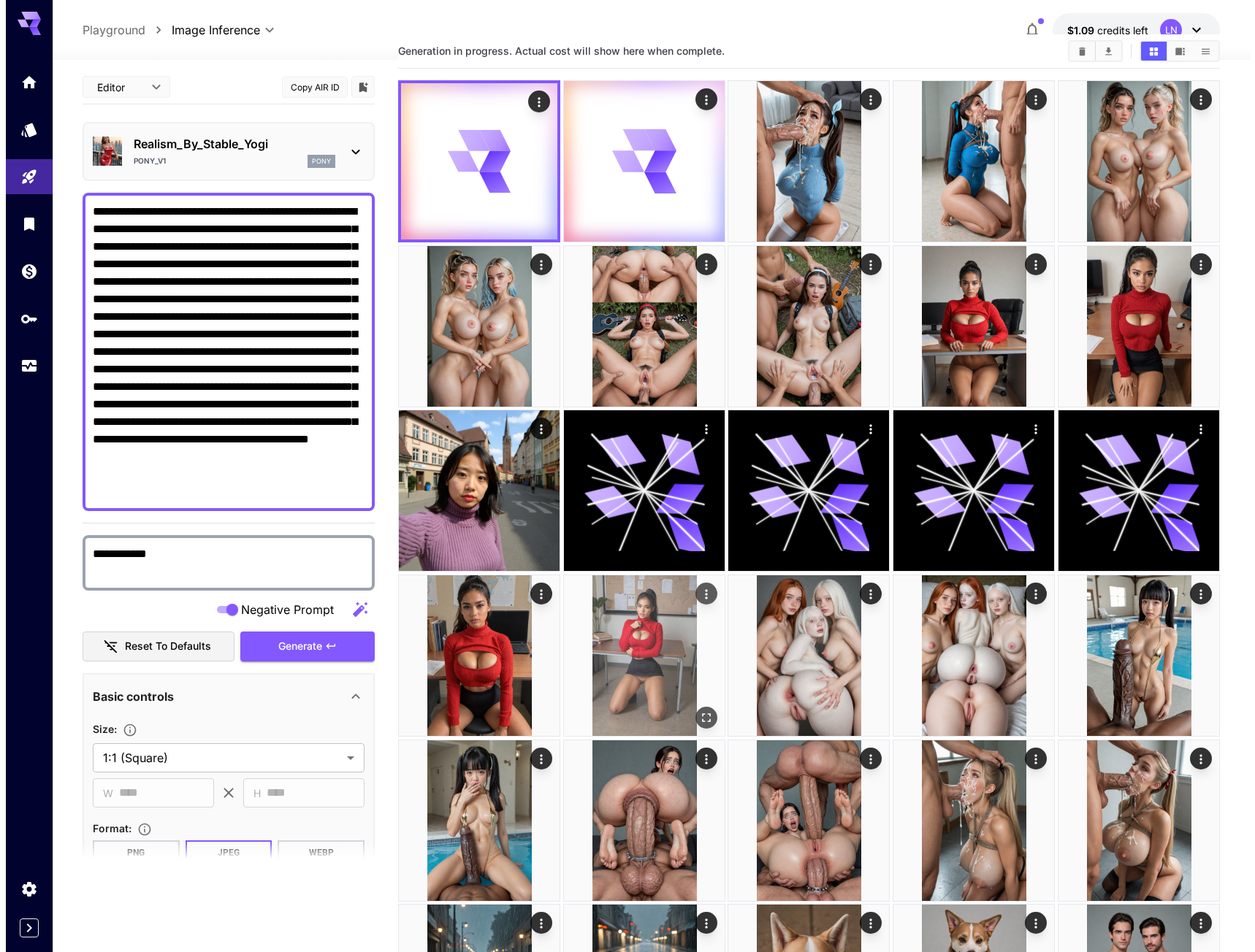
scroll to position [0, 0]
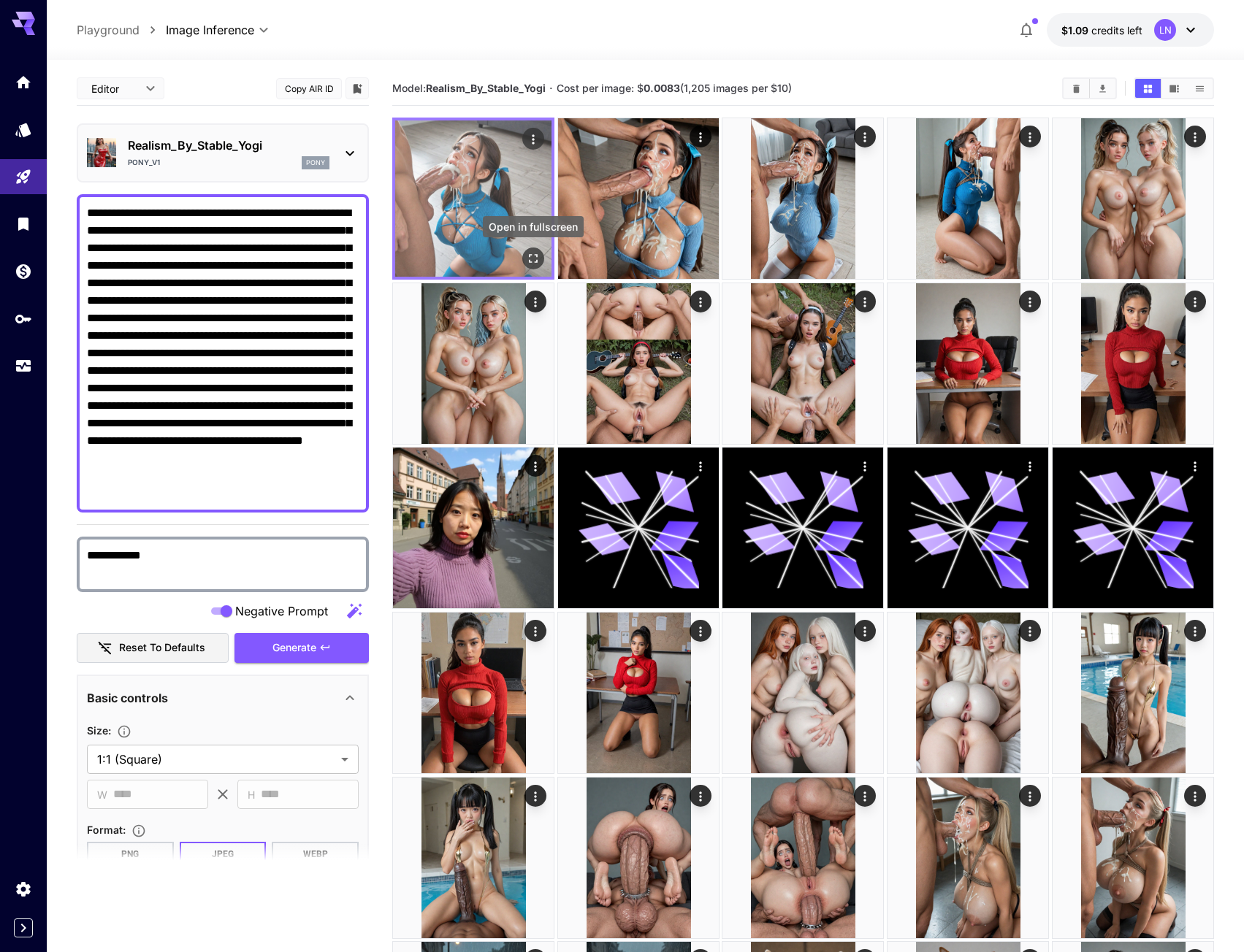
click at [539, 254] on icon "Open in fullscreen" at bounding box center [534, 259] width 15 height 15
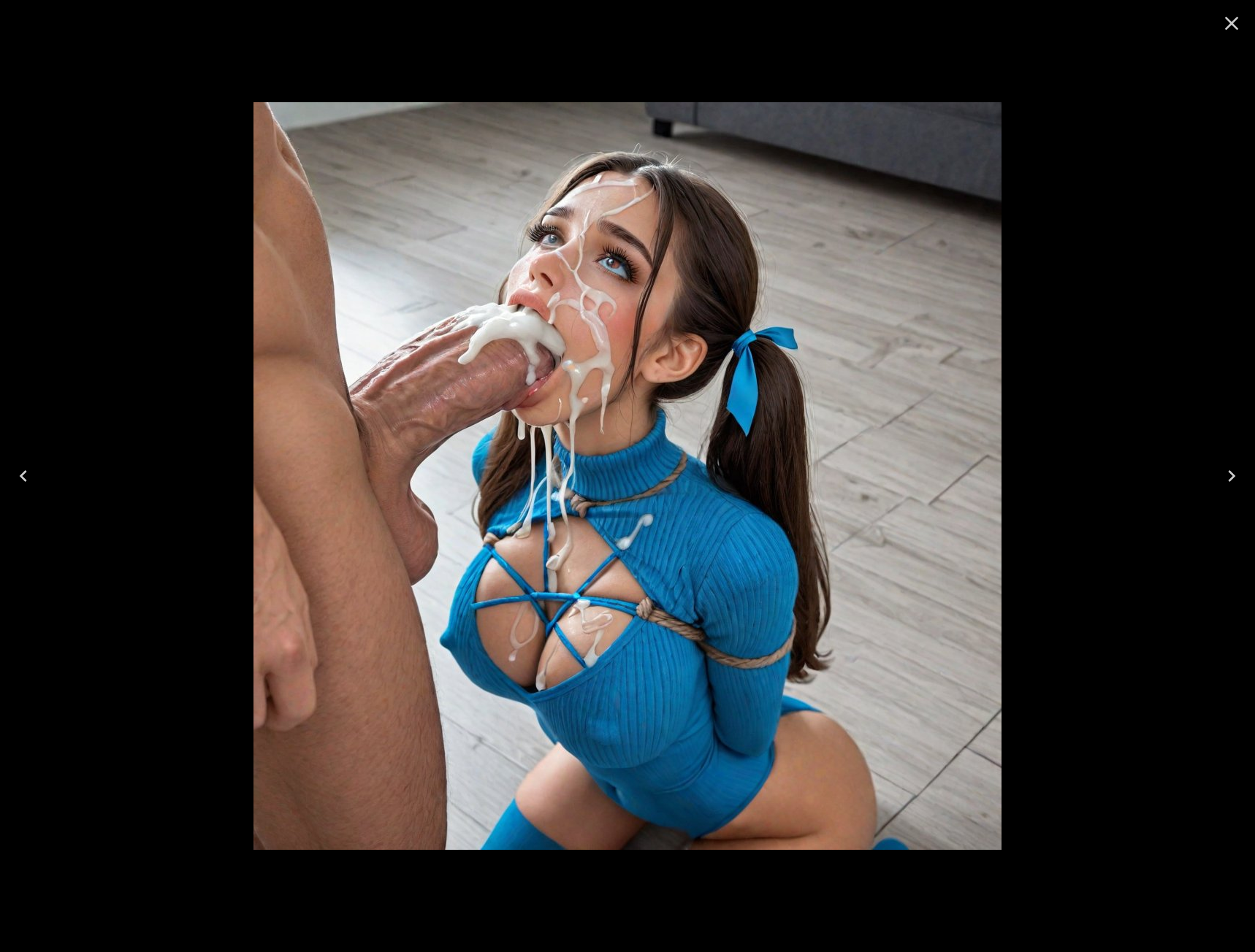
click at [1243, 475] on button "Next" at bounding box center [1231, 476] width 47 height 58
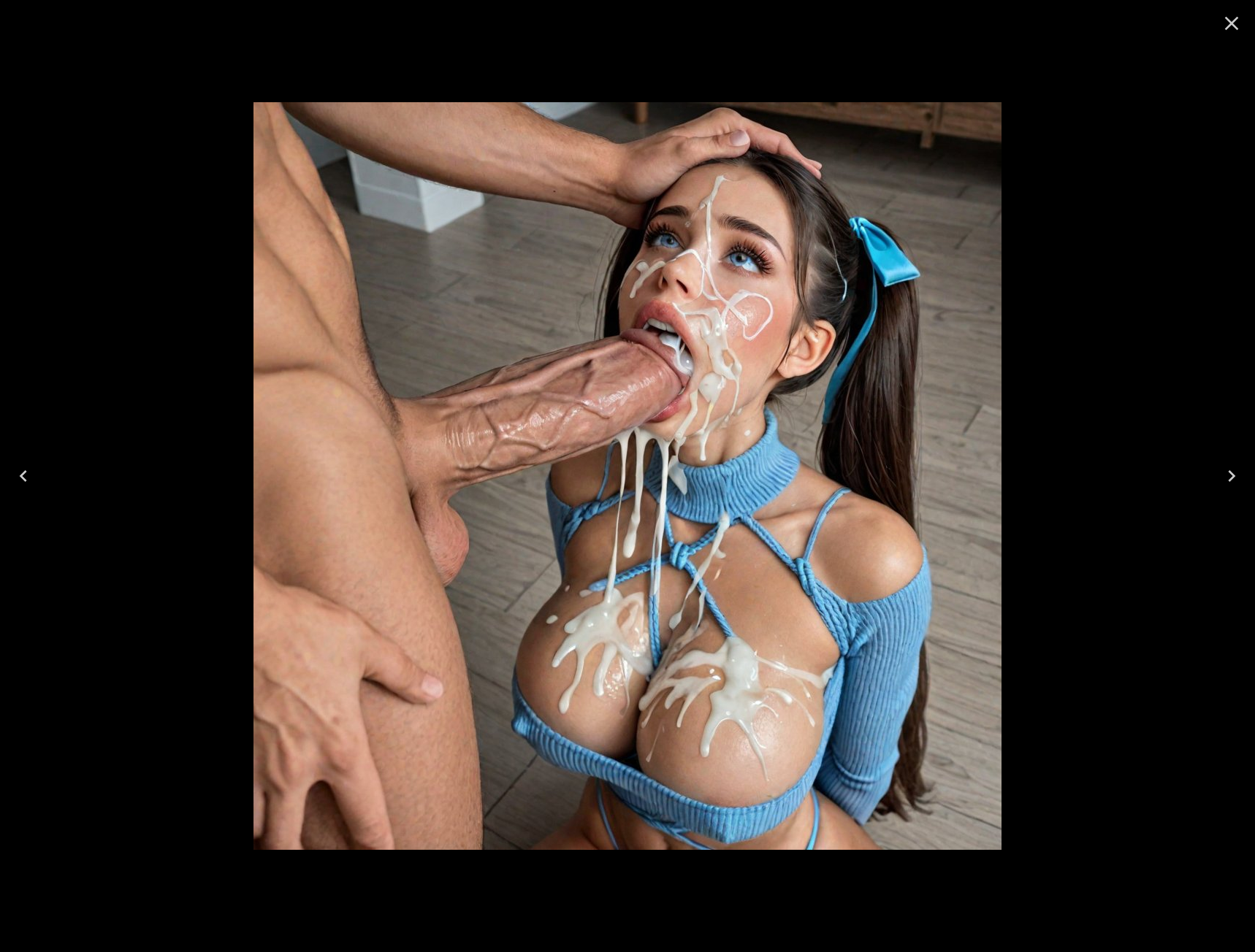
click at [833, 280] on img at bounding box center [628, 476] width 748 height 748
click at [1232, 25] on icon "Close" at bounding box center [1232, 24] width 14 height 14
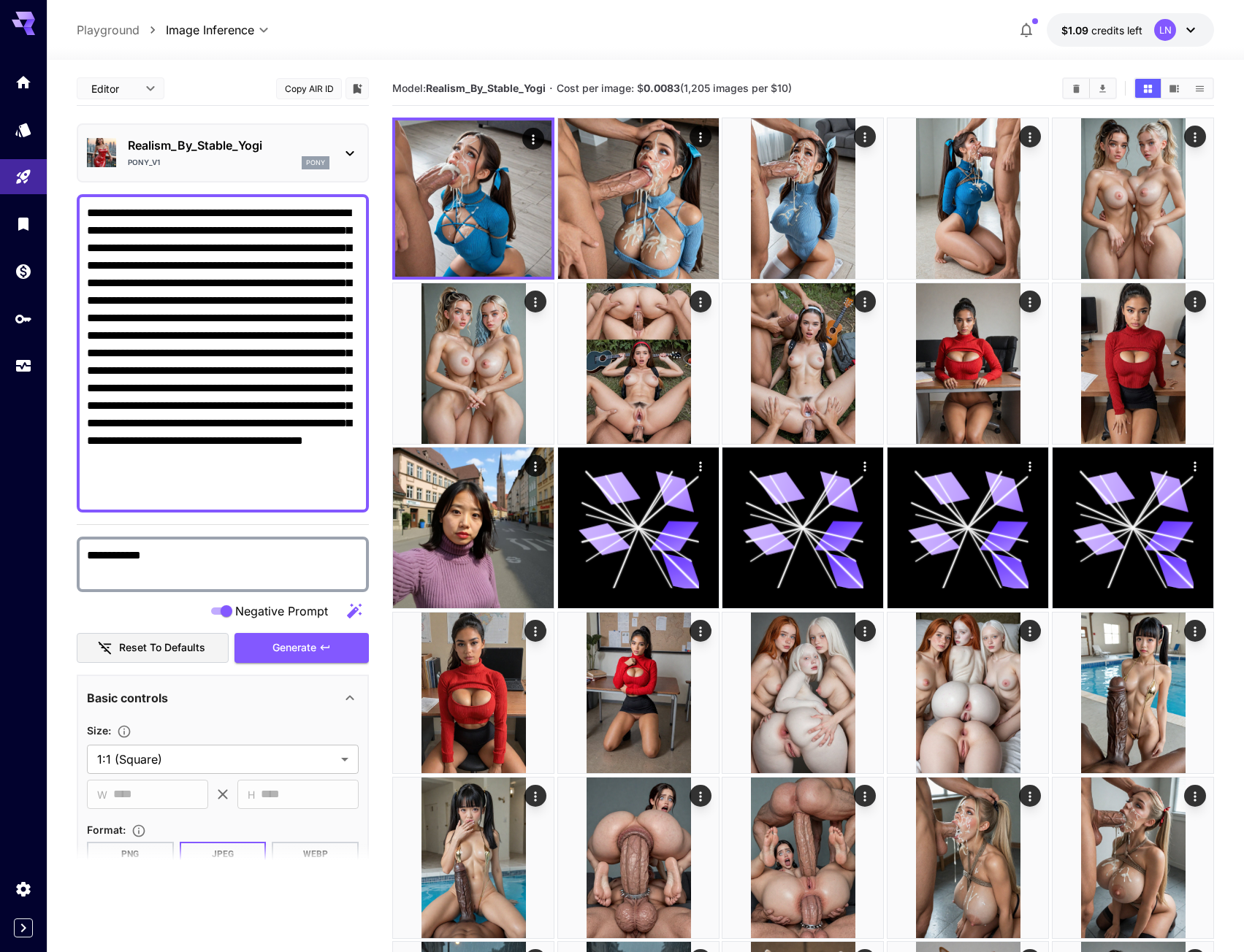
click at [138, 229] on textarea "**********" at bounding box center [222, 353] width 272 height 298
paste textarea
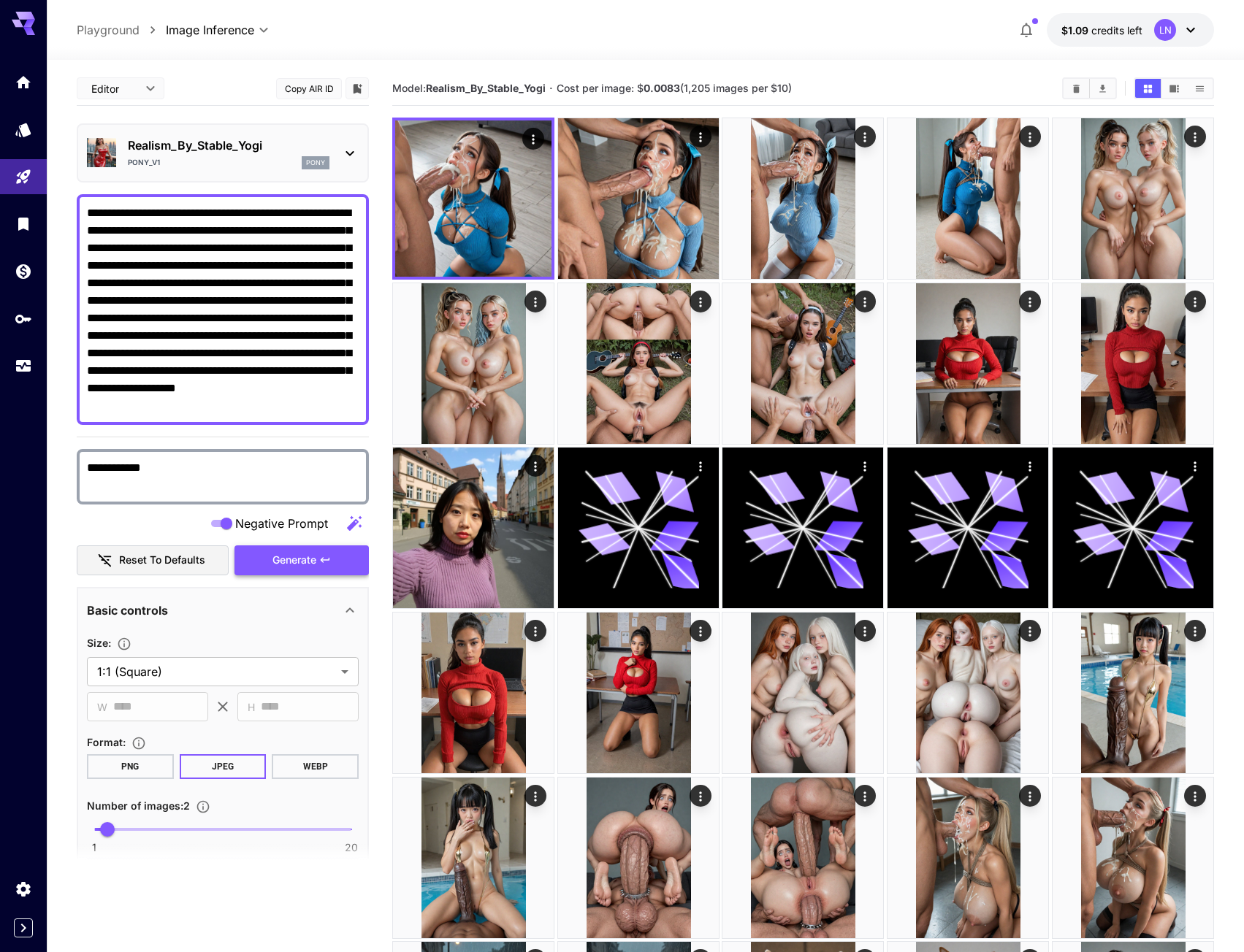
click at [280, 571] on button "Generate" at bounding box center [302, 560] width 135 height 30
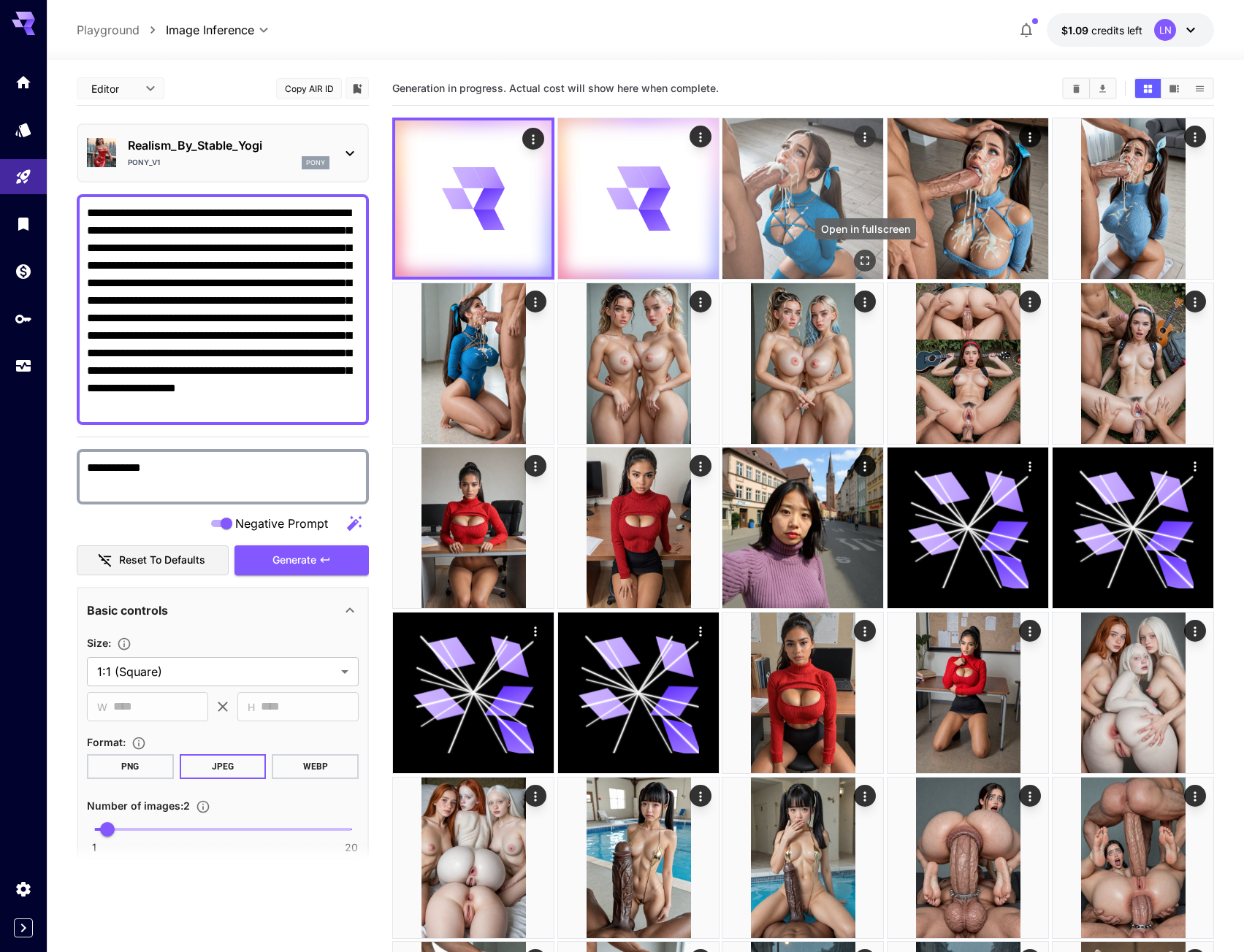
click at [860, 262] on icon "Open in fullscreen" at bounding box center [866, 261] width 15 height 15
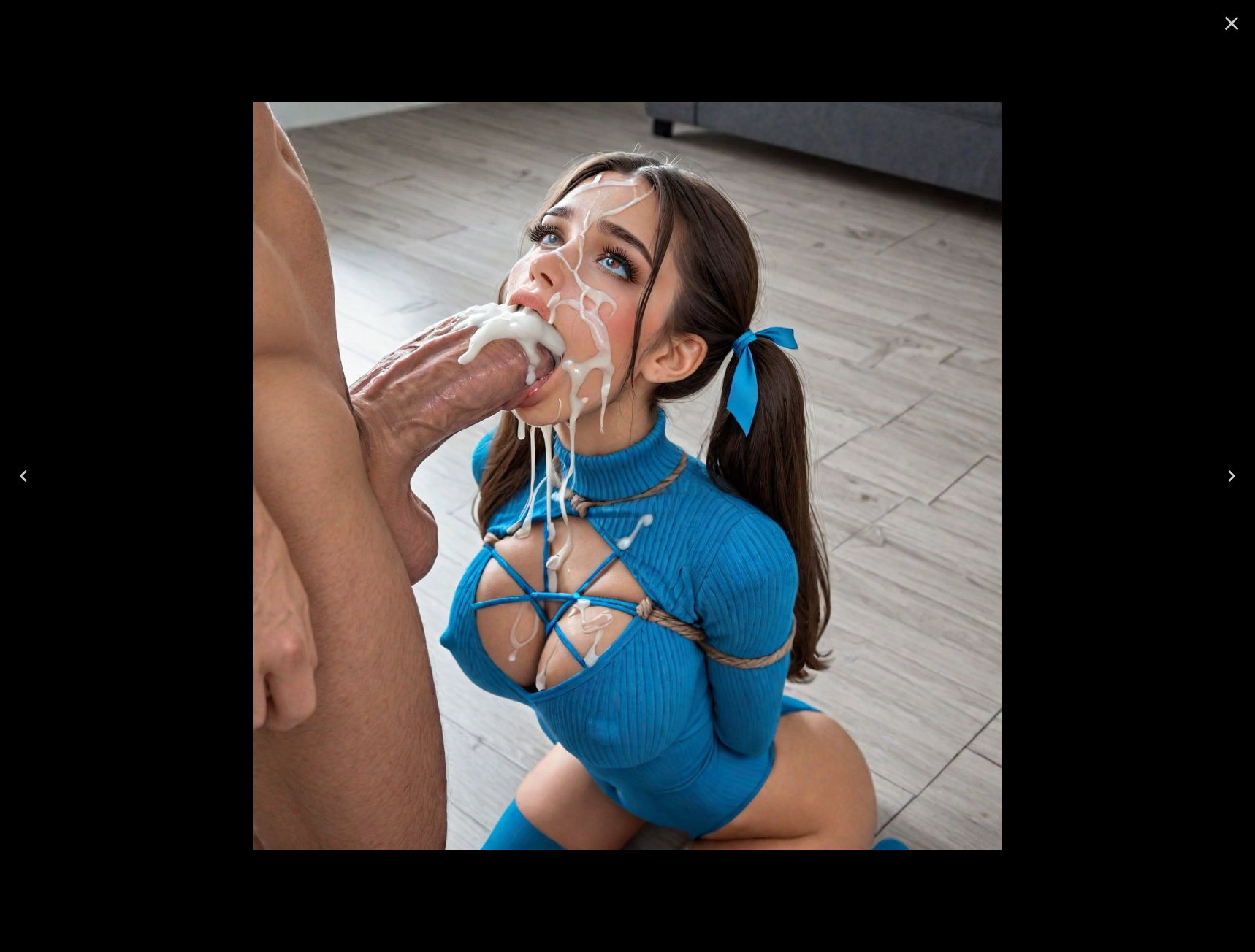
click at [1228, 20] on icon "Close" at bounding box center [1232, 24] width 14 height 14
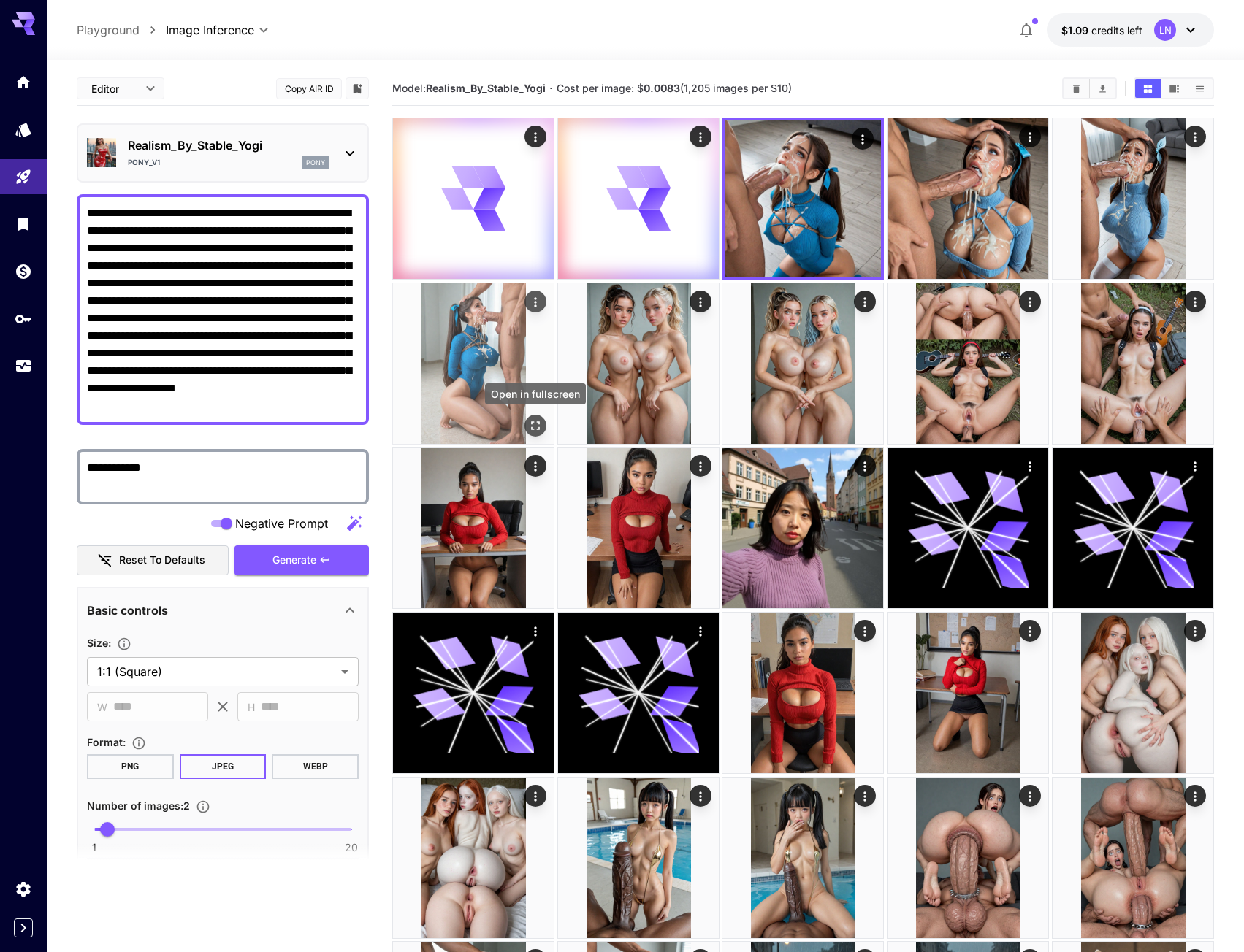
click at [539, 425] on icon "Open in fullscreen" at bounding box center [536, 426] width 15 height 15
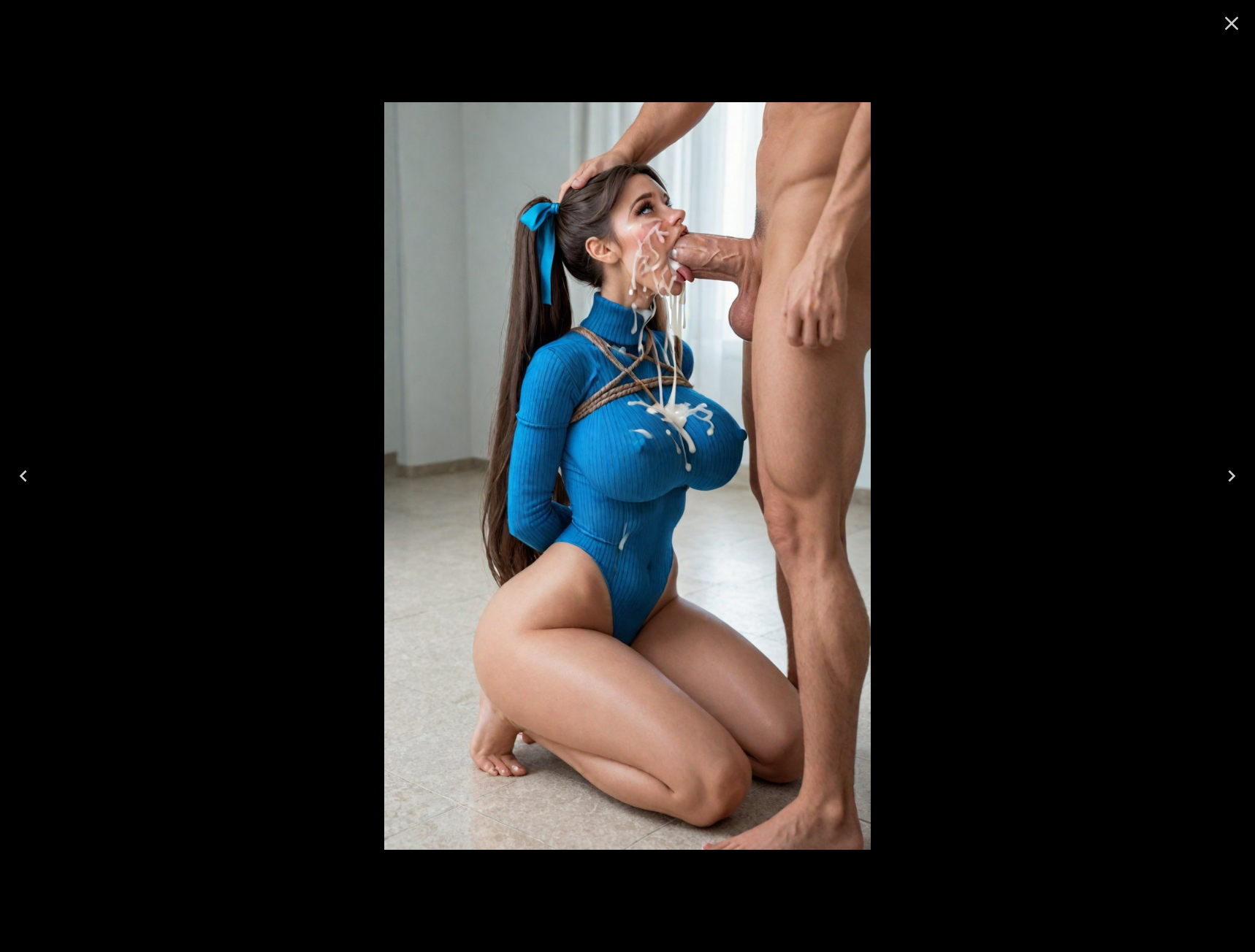
click at [1223, 19] on icon "Close" at bounding box center [1232, 24] width 24 height 24
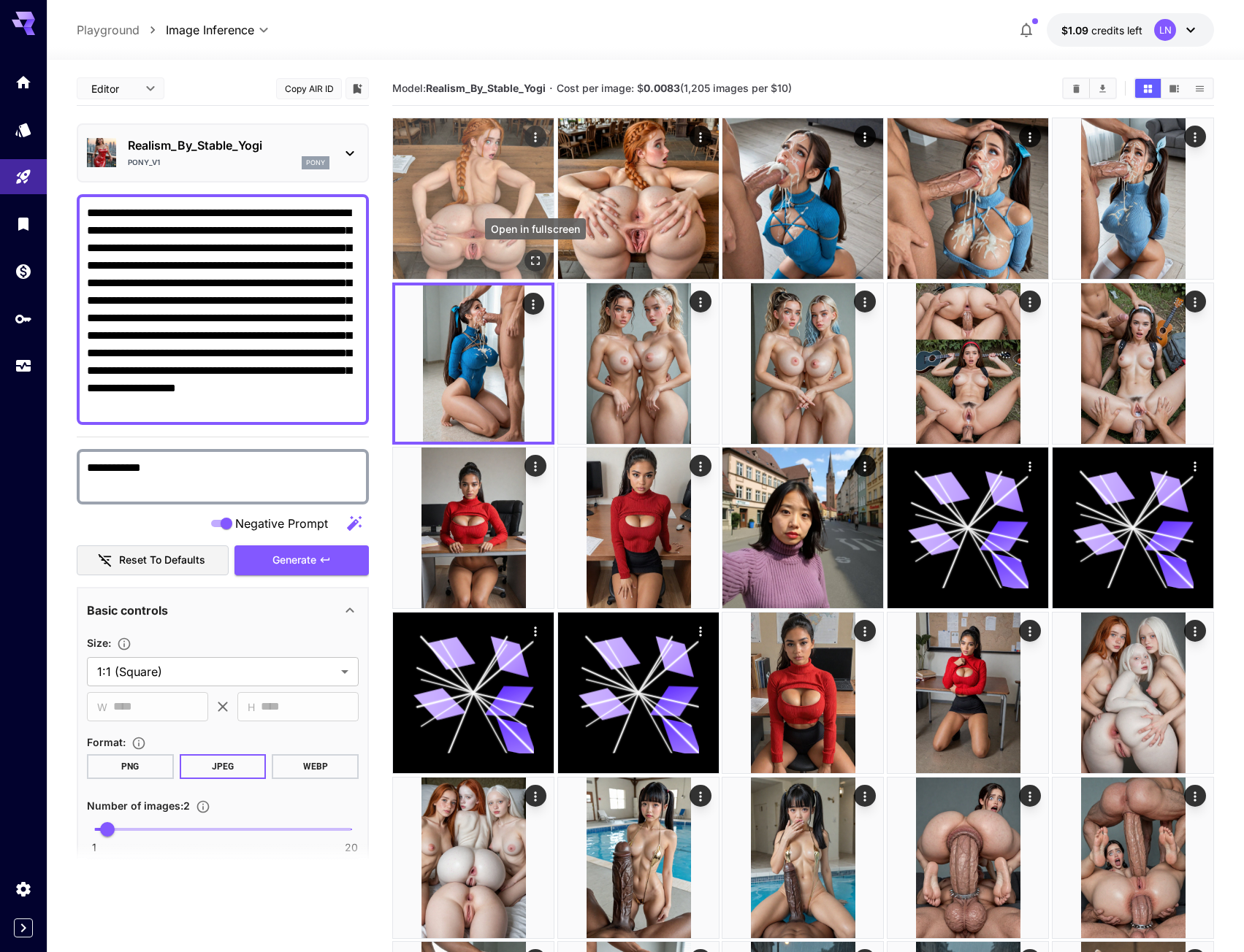
click at [533, 256] on icon "Open in fullscreen" at bounding box center [536, 261] width 15 height 15
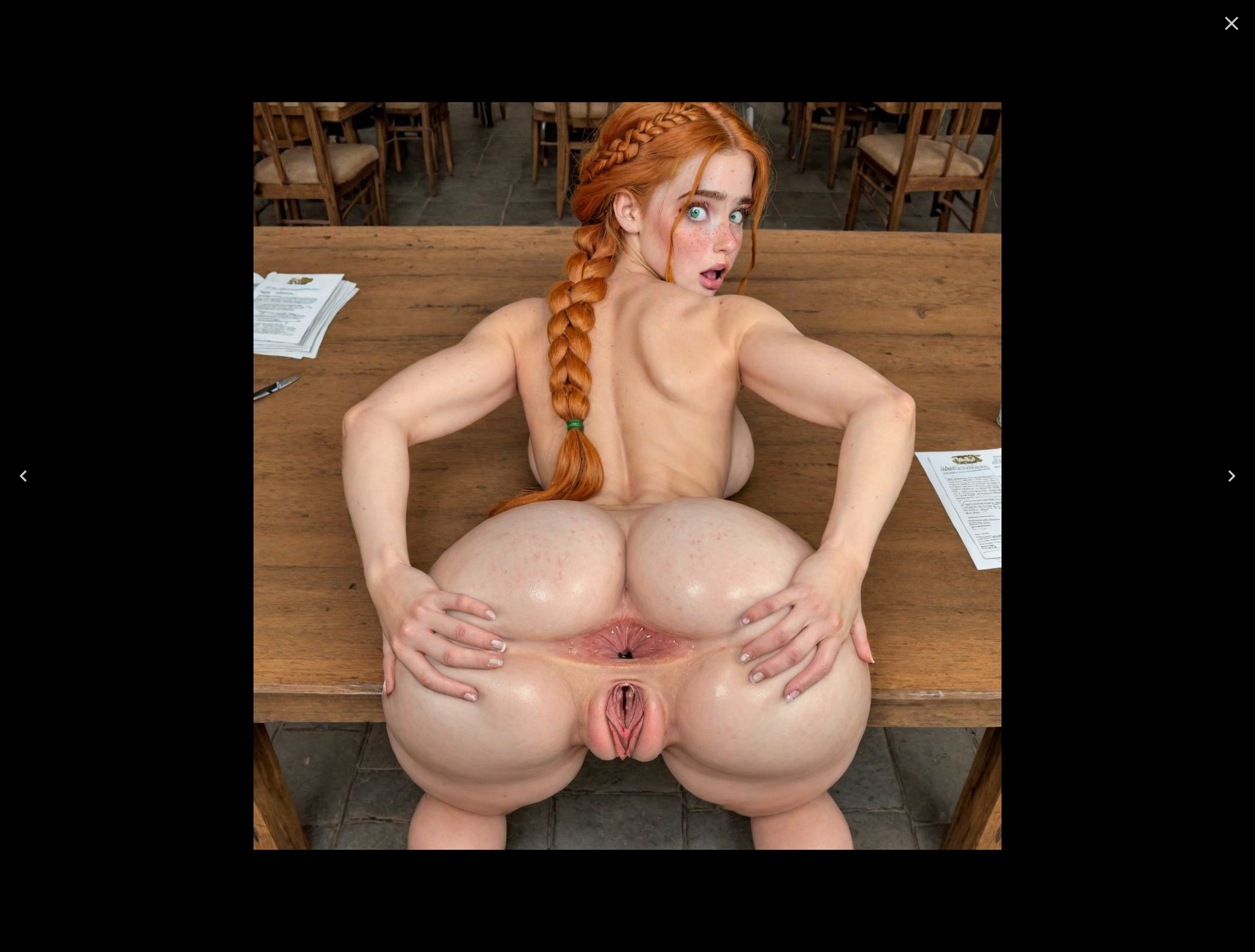
click at [1225, 473] on icon "Next" at bounding box center [1232, 476] width 24 height 24
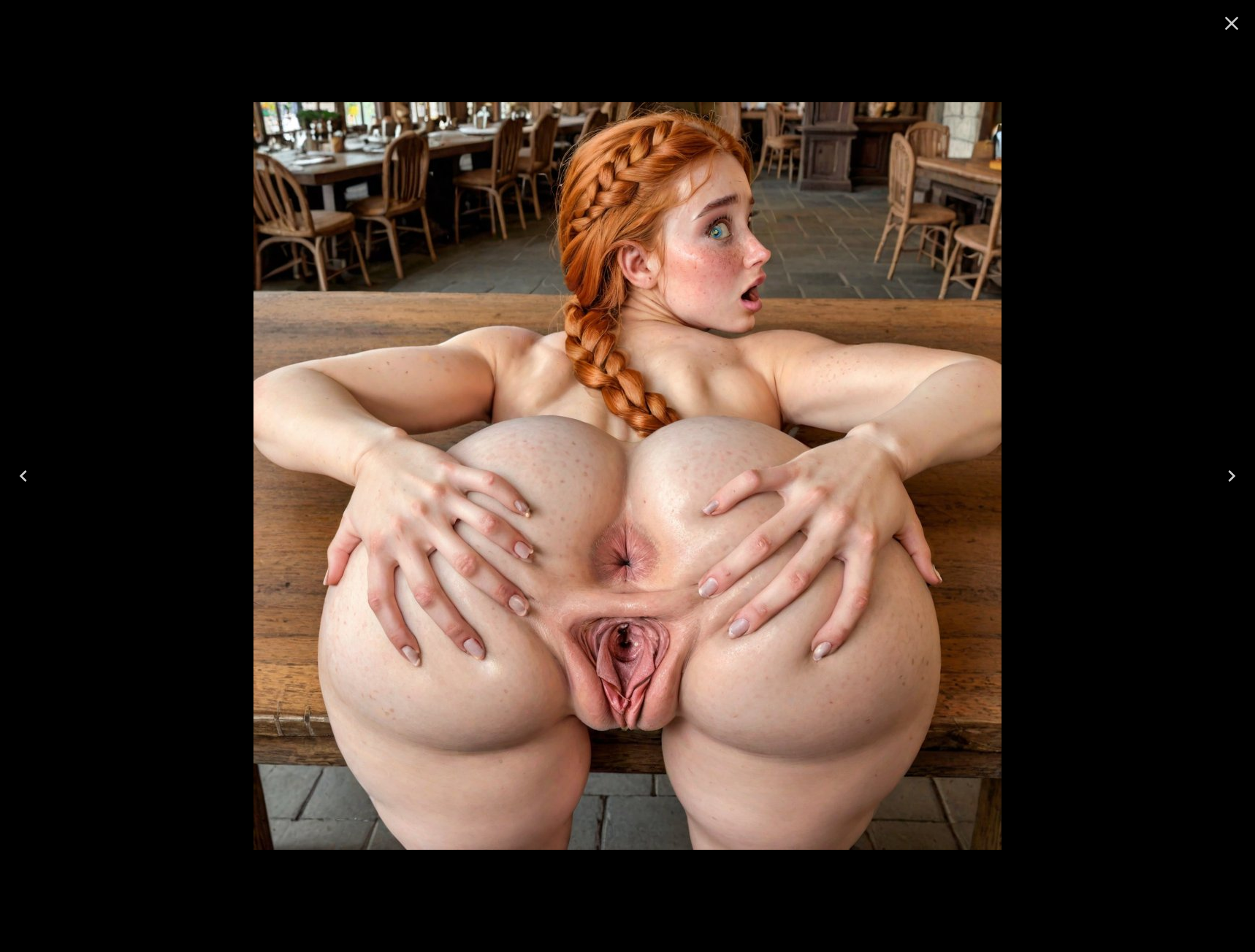
click at [1232, 18] on icon "Close" at bounding box center [1232, 24] width 24 height 24
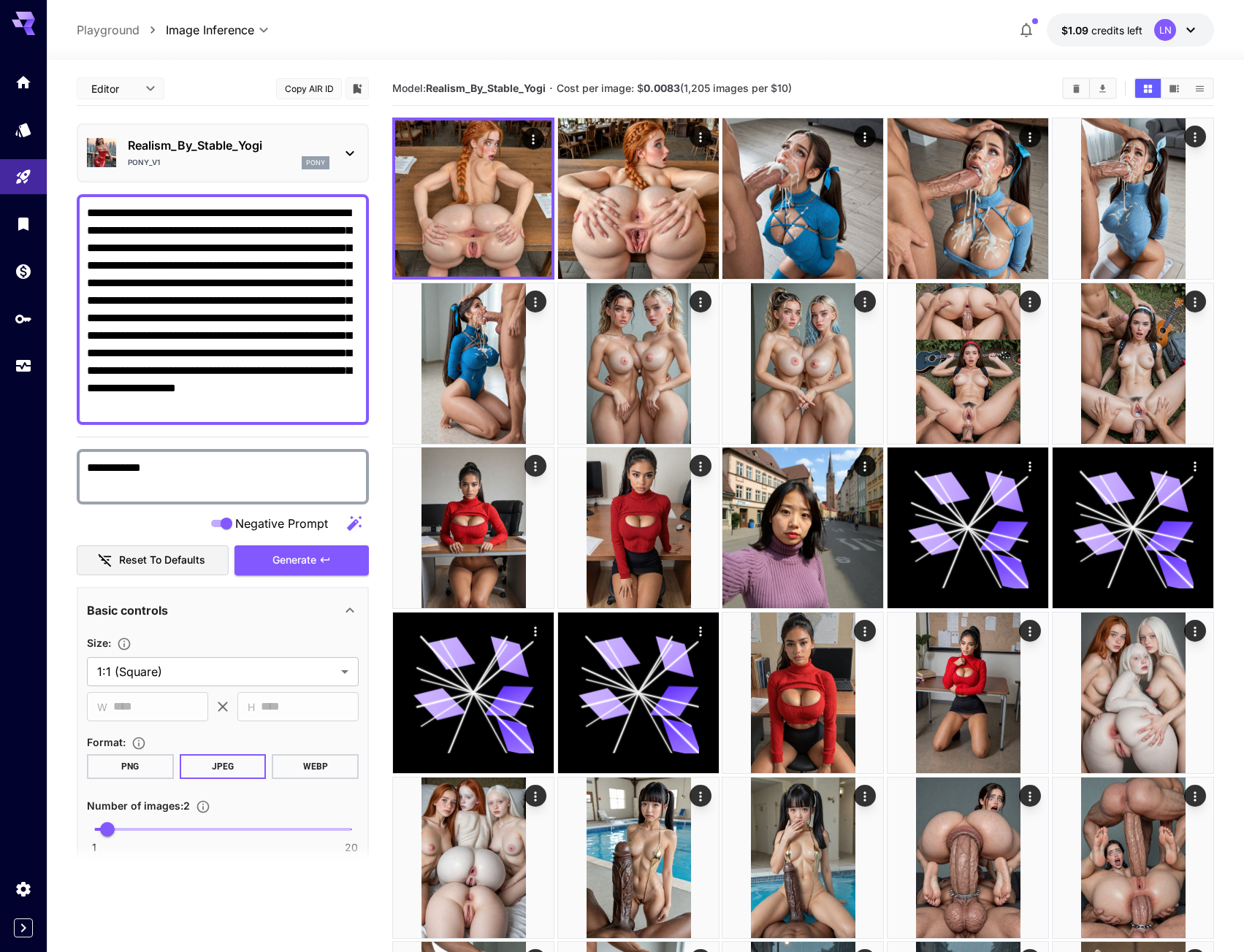
click at [218, 313] on textarea "**********" at bounding box center [222, 309] width 272 height 210
paste textarea
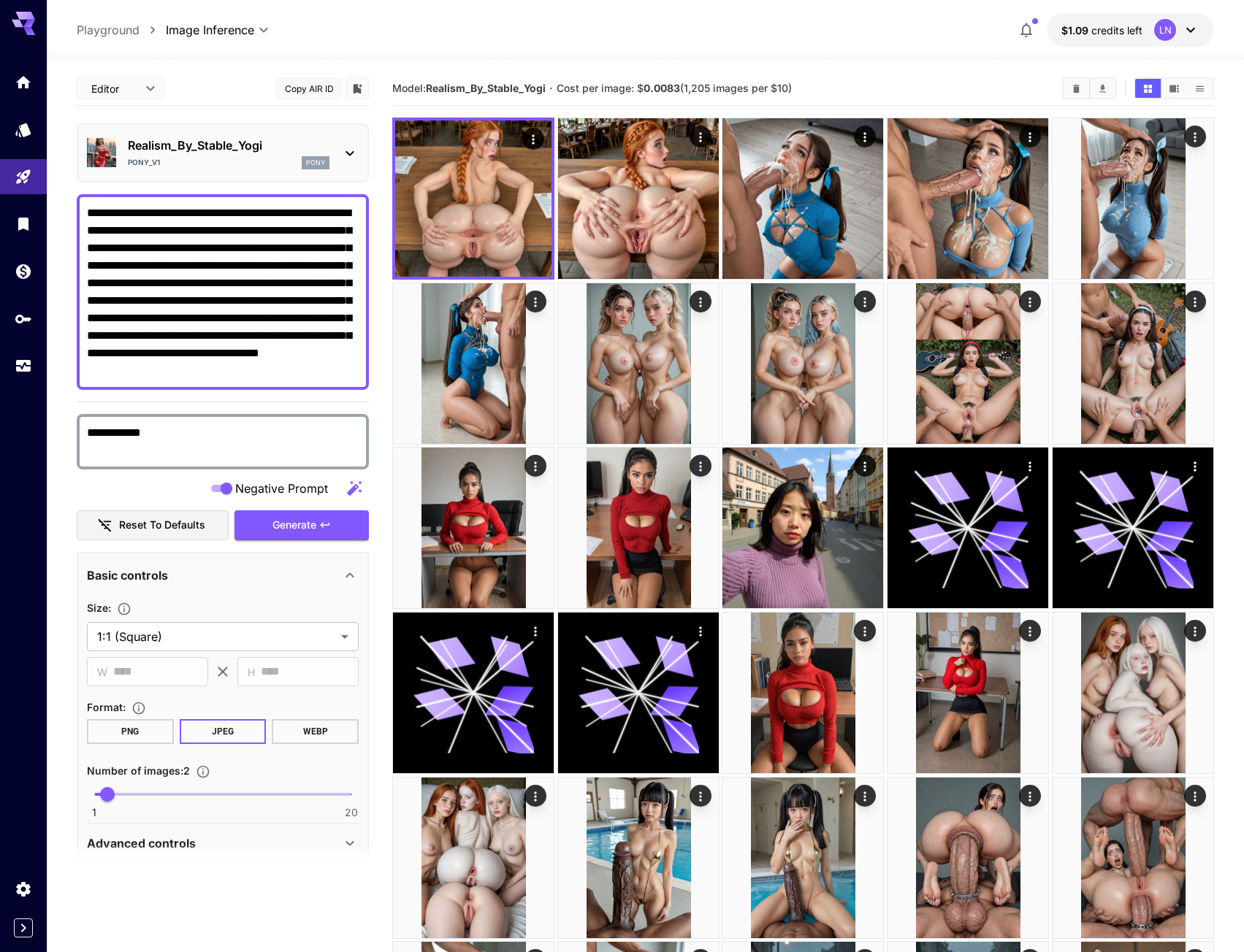
click at [311, 527] on span "Generate" at bounding box center [294, 525] width 44 height 18
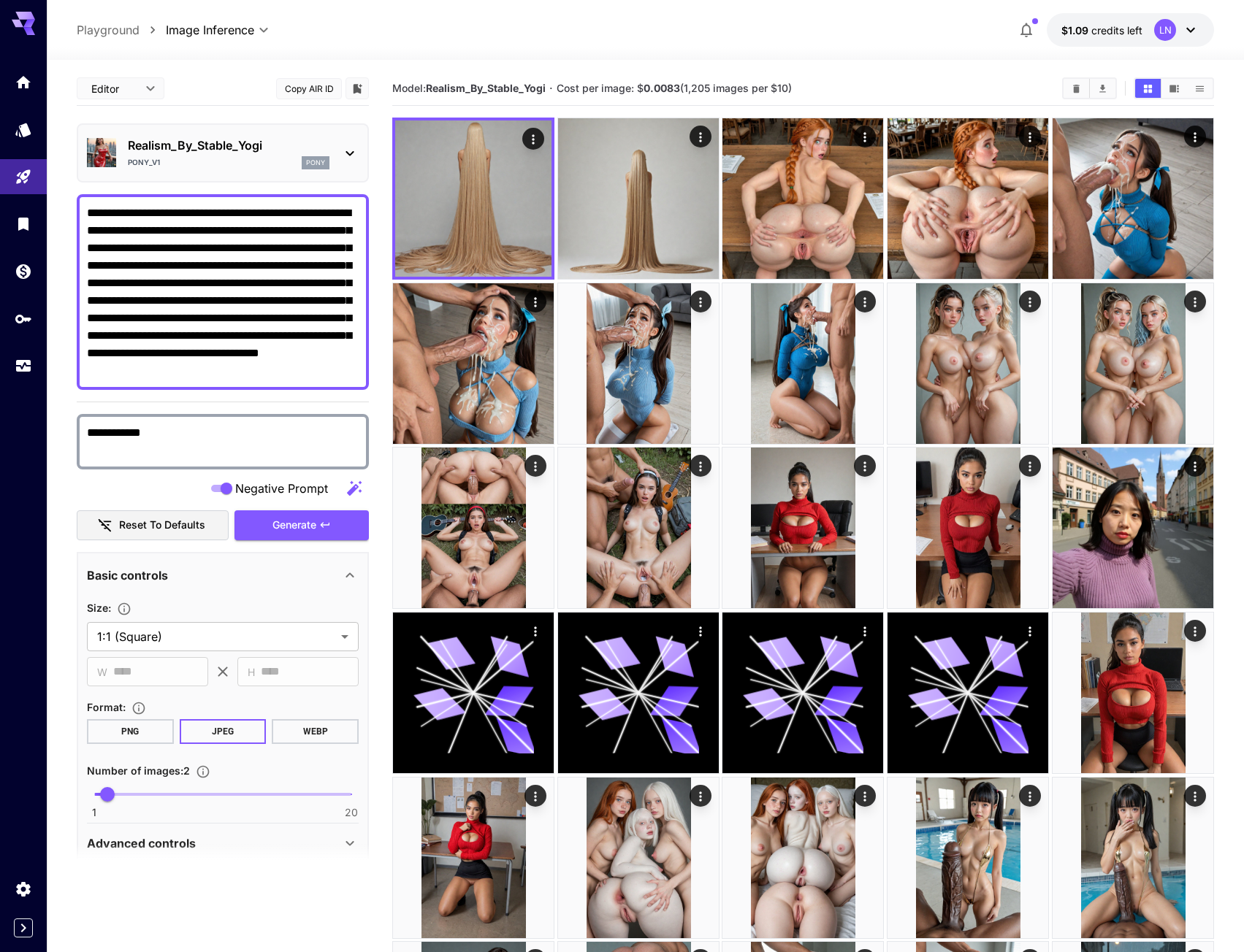
click at [244, 228] on textarea "**********" at bounding box center [222, 291] width 272 height 175
paste textarea "**********"
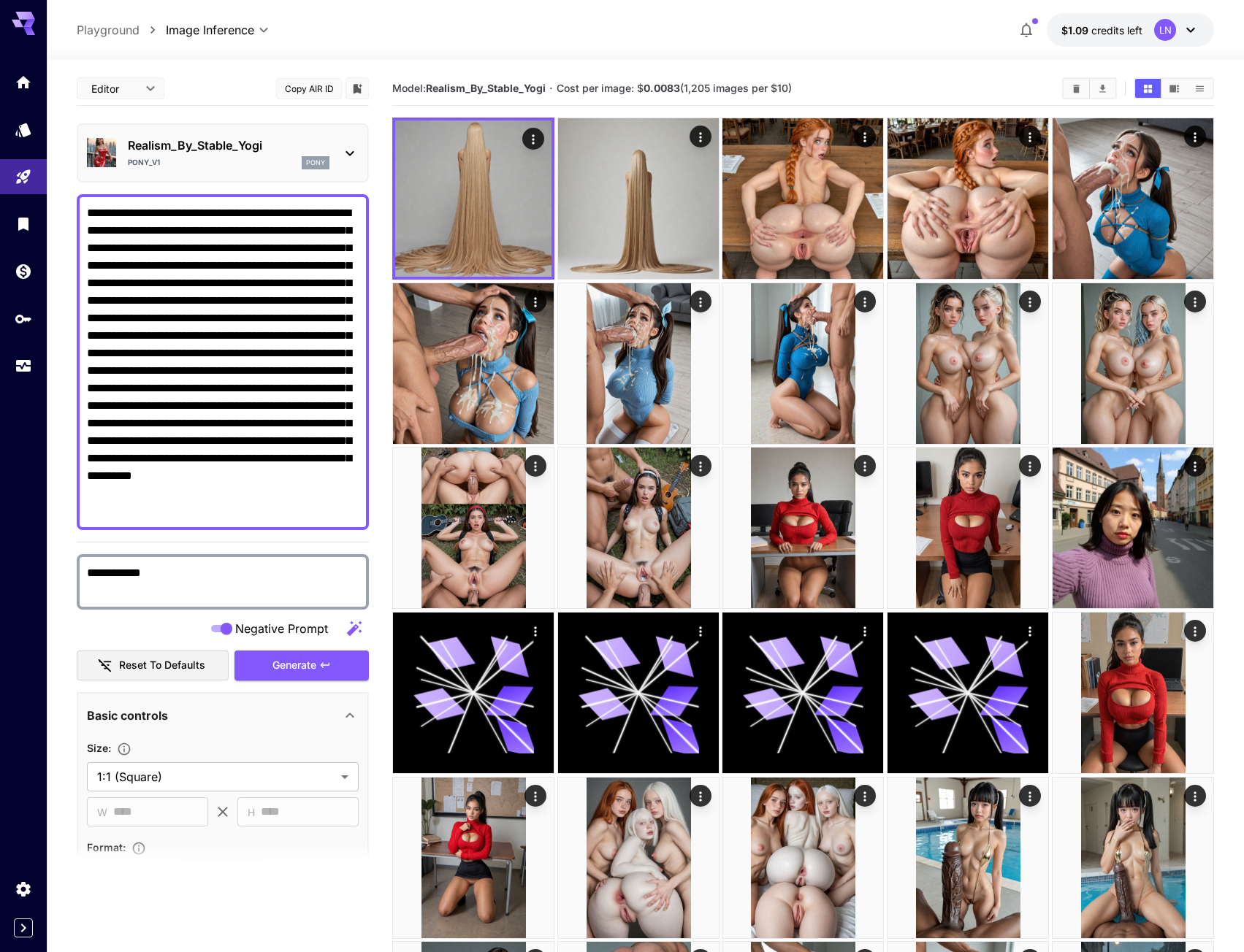
type textarea "**********"
click at [251, 671] on button "Generate" at bounding box center [302, 666] width 135 height 30
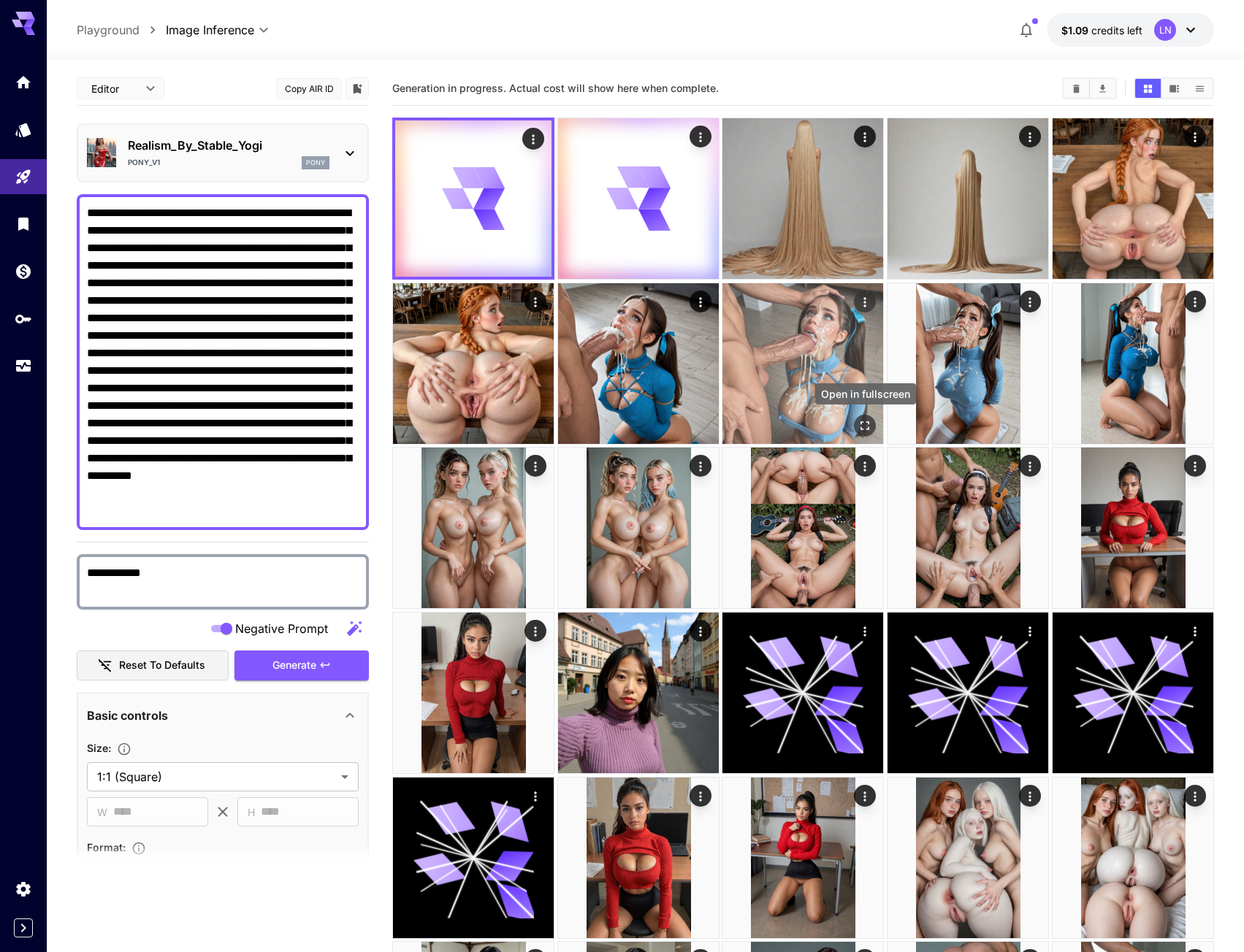
click at [865, 422] on icon "Open in fullscreen" at bounding box center [866, 426] width 15 height 15
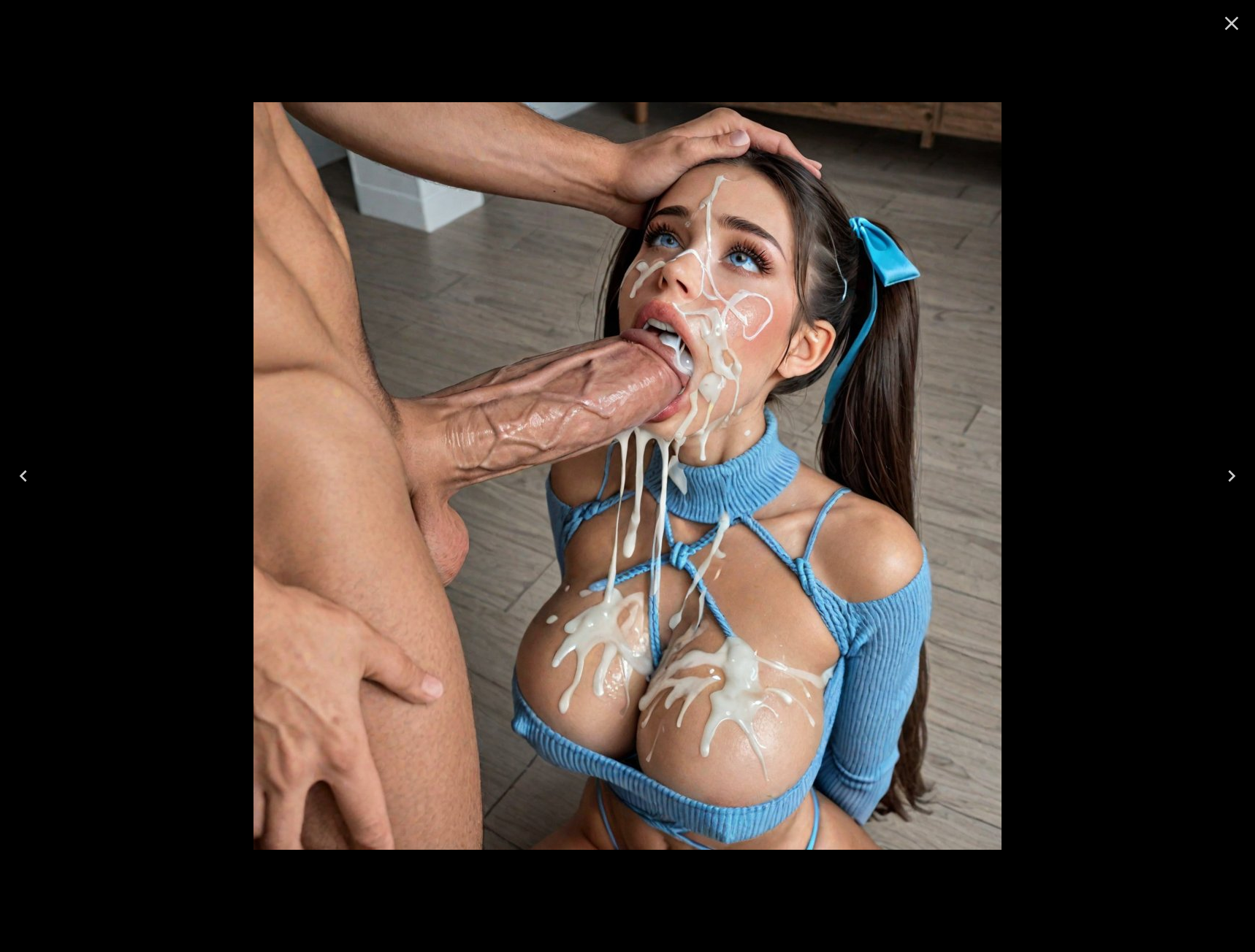
click at [1235, 19] on icon "Close" at bounding box center [1232, 24] width 14 height 14
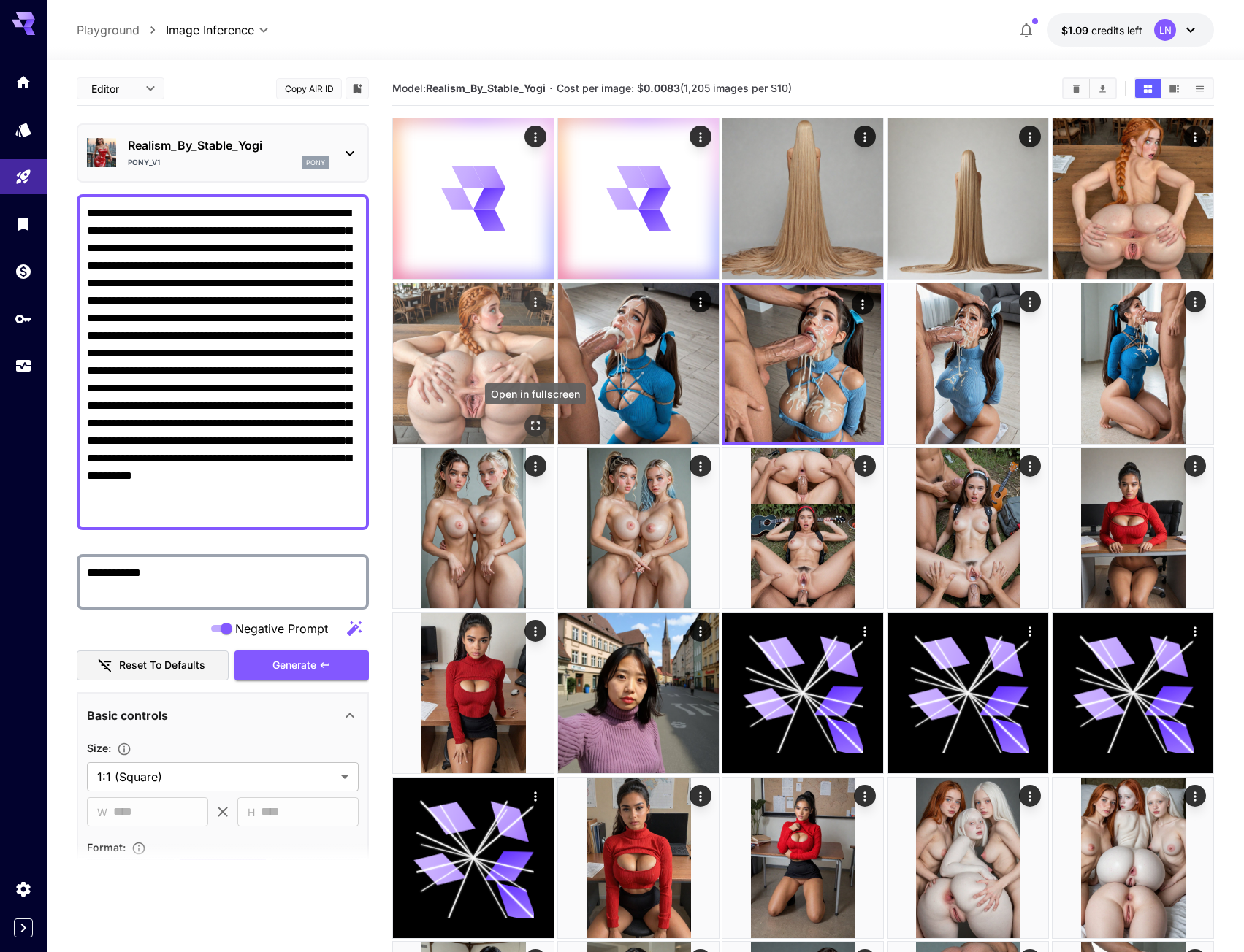
click at [539, 428] on icon "Open in fullscreen" at bounding box center [536, 426] width 15 height 15
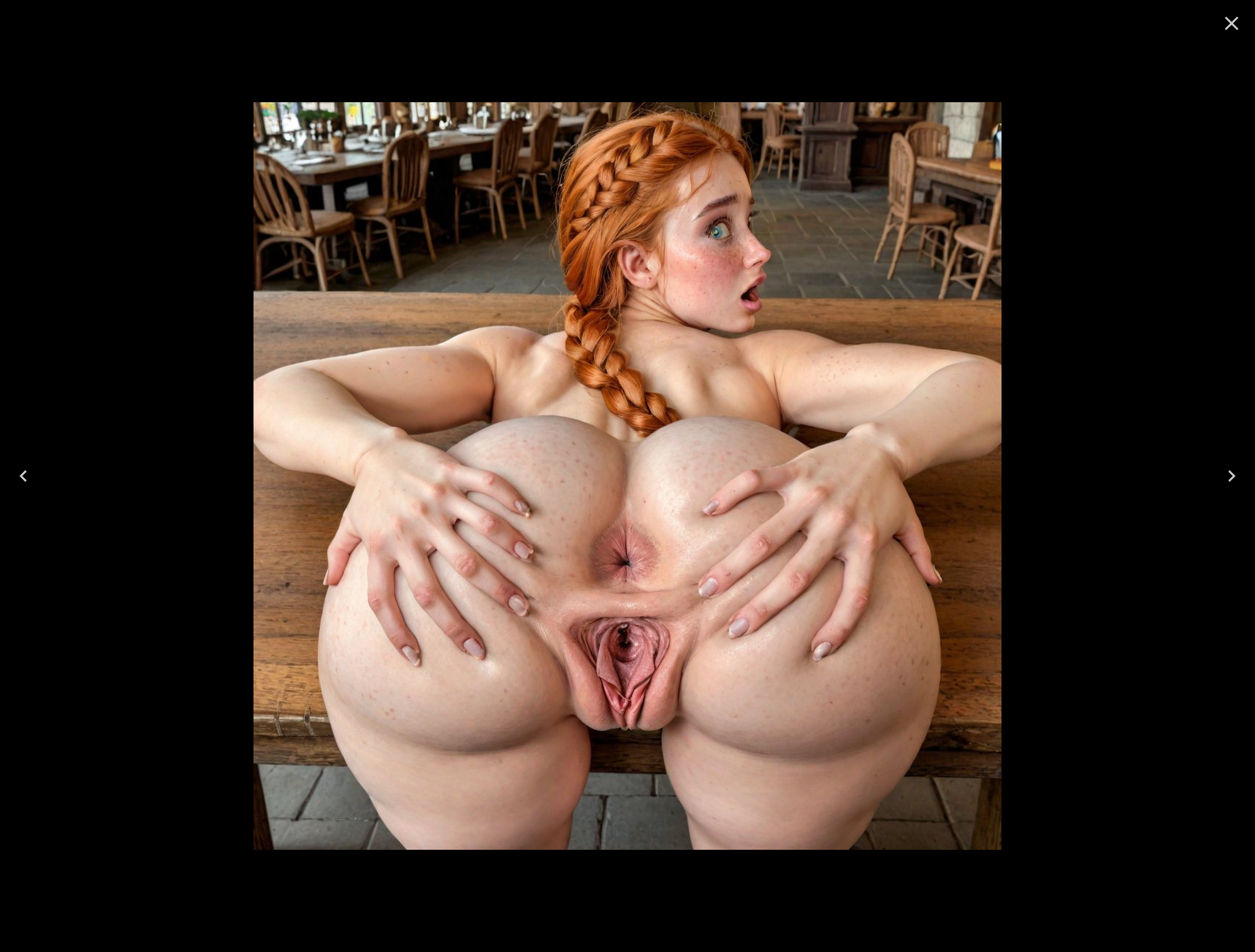
click at [1228, 26] on icon "Close" at bounding box center [1232, 24] width 14 height 14
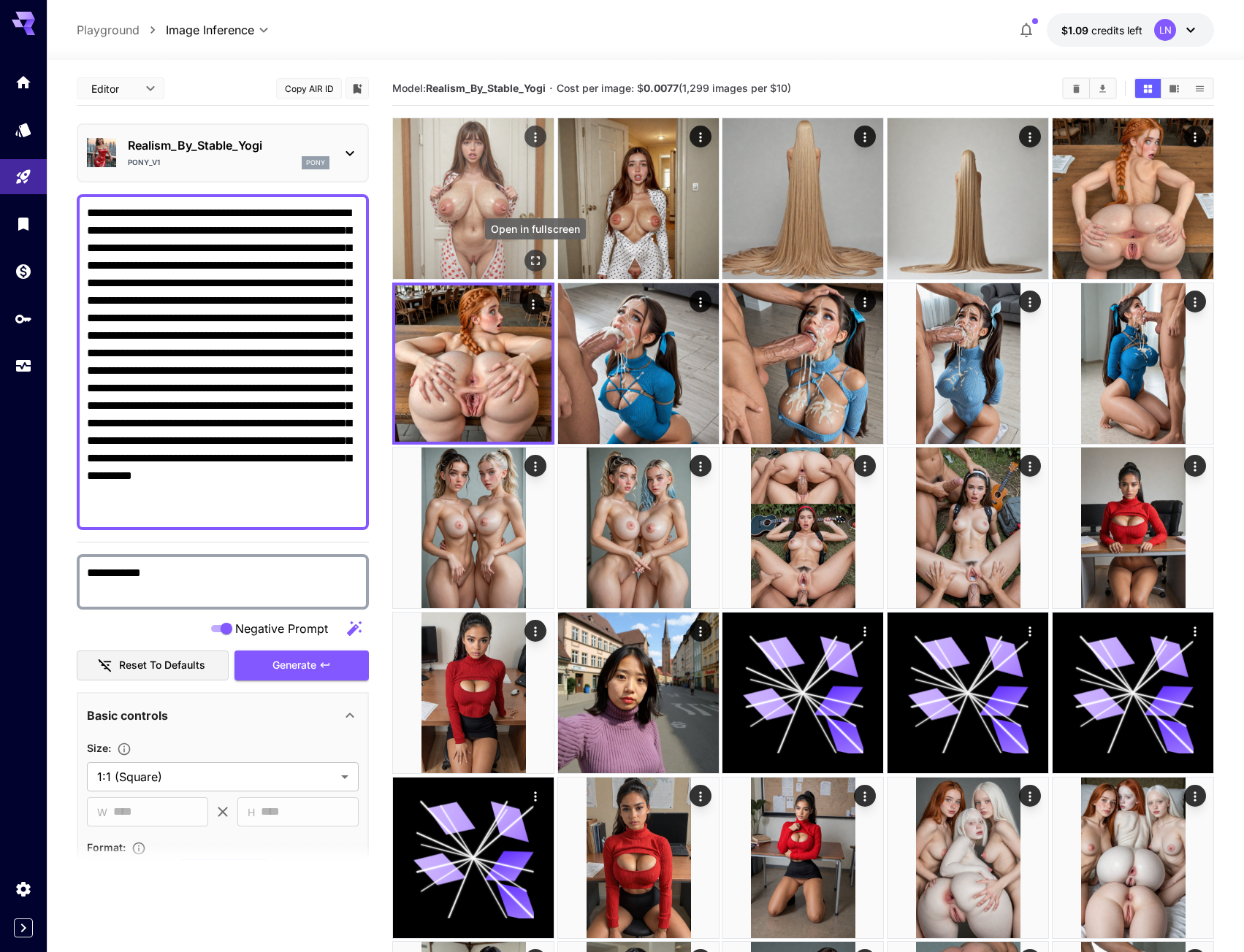
click at [528, 260] on button "Open in fullscreen" at bounding box center [536, 261] width 22 height 22
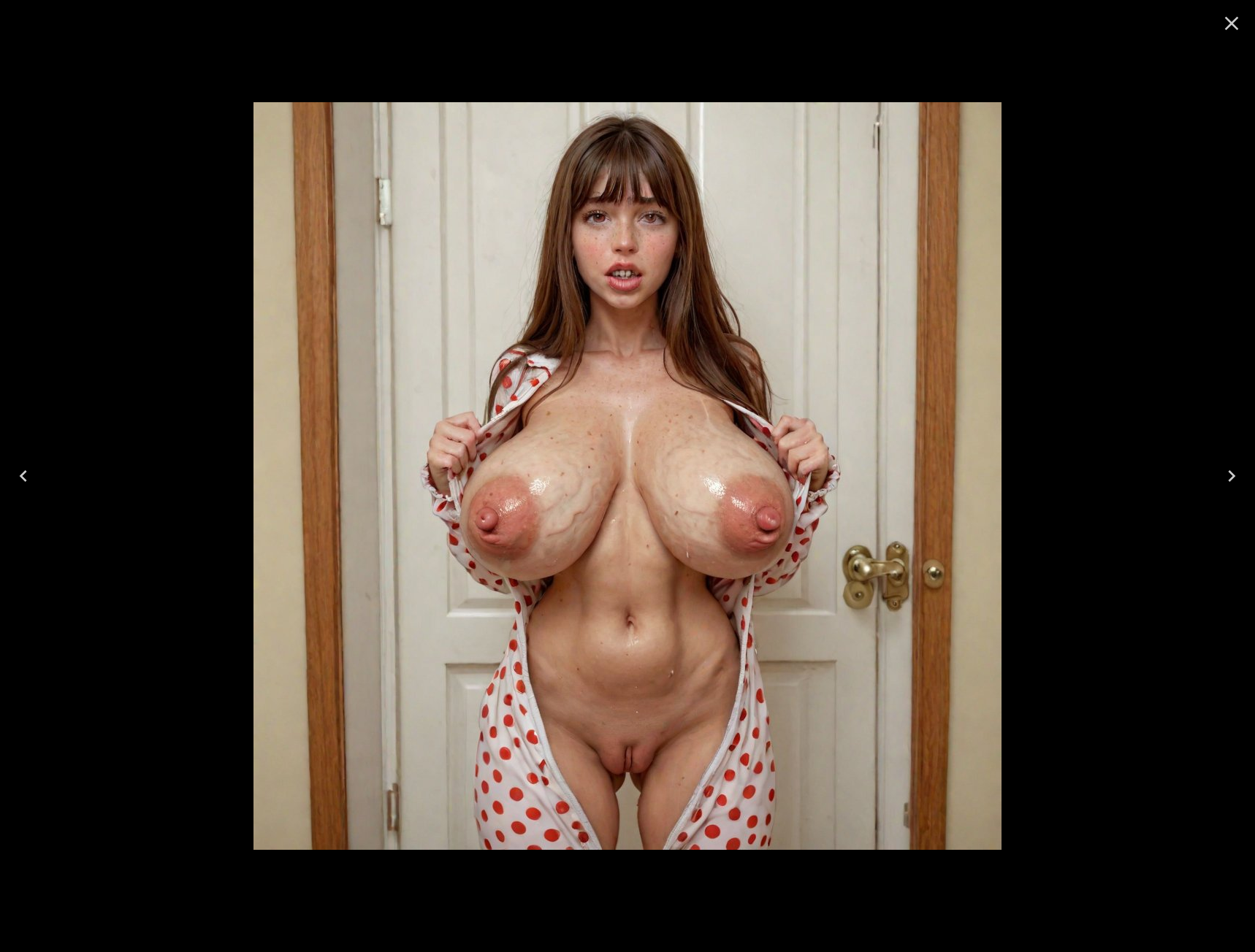
click at [1234, 477] on icon "Next" at bounding box center [1231, 476] width 7 height 12
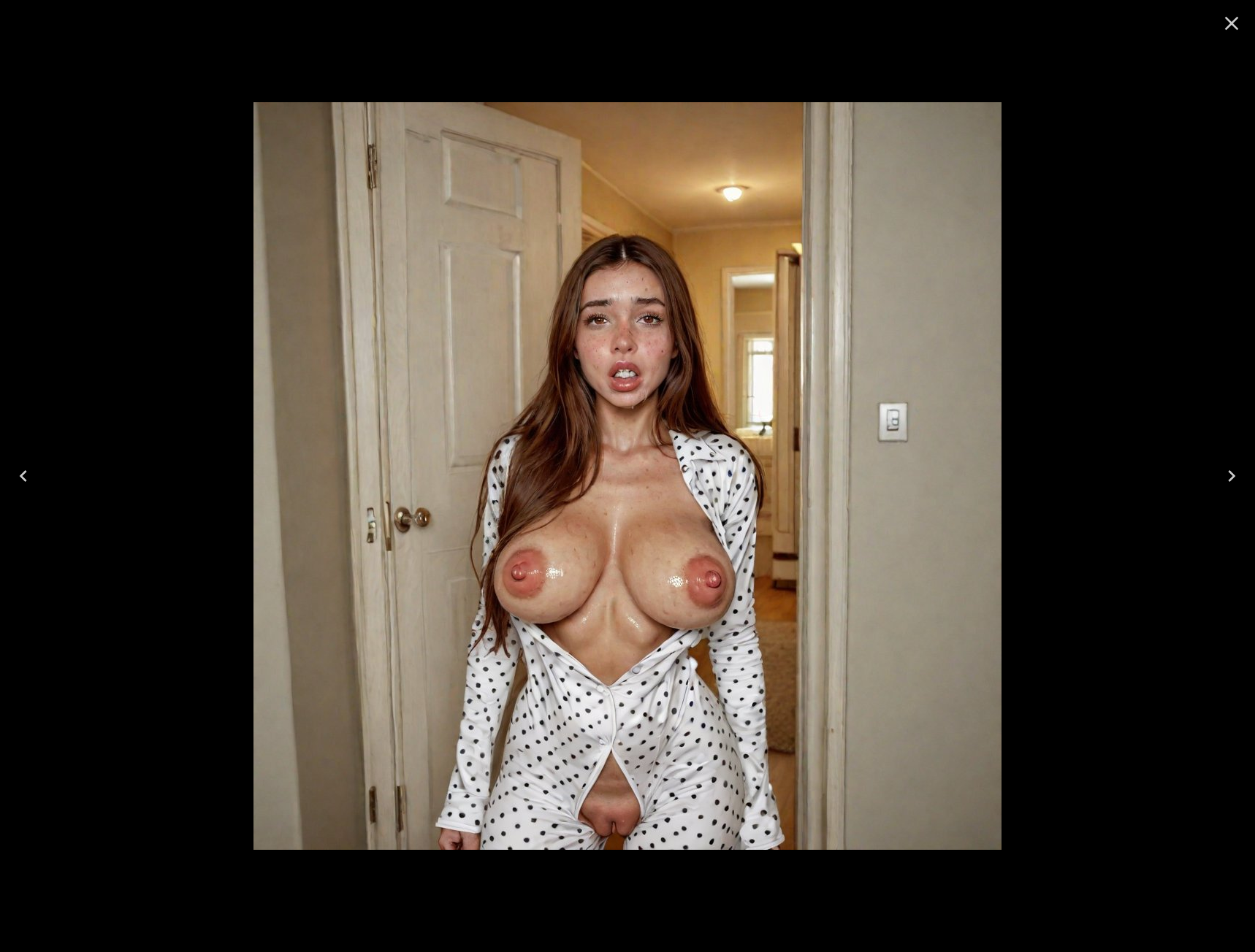
click at [1226, 30] on icon "Close" at bounding box center [1232, 24] width 24 height 24
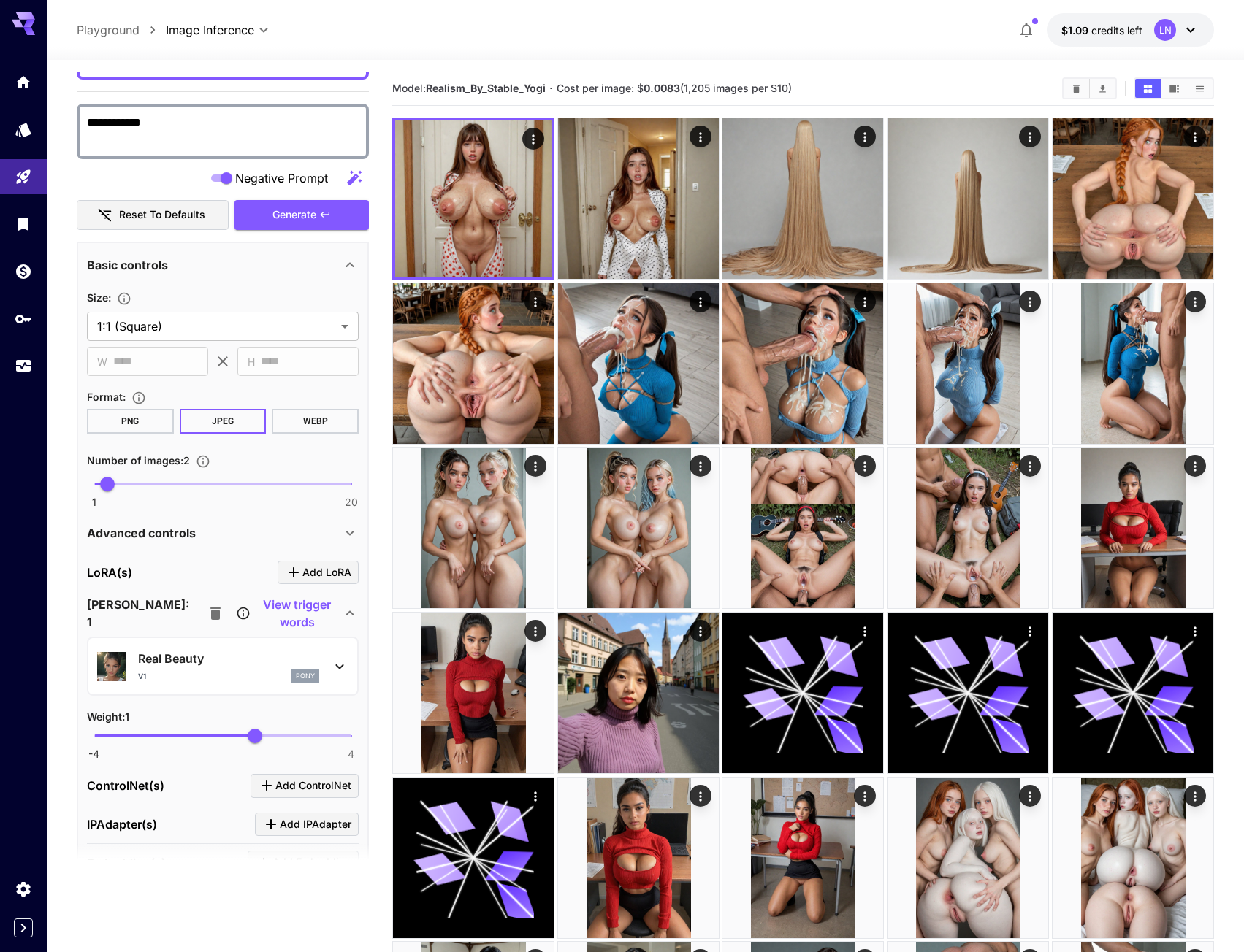
scroll to position [438, 0]
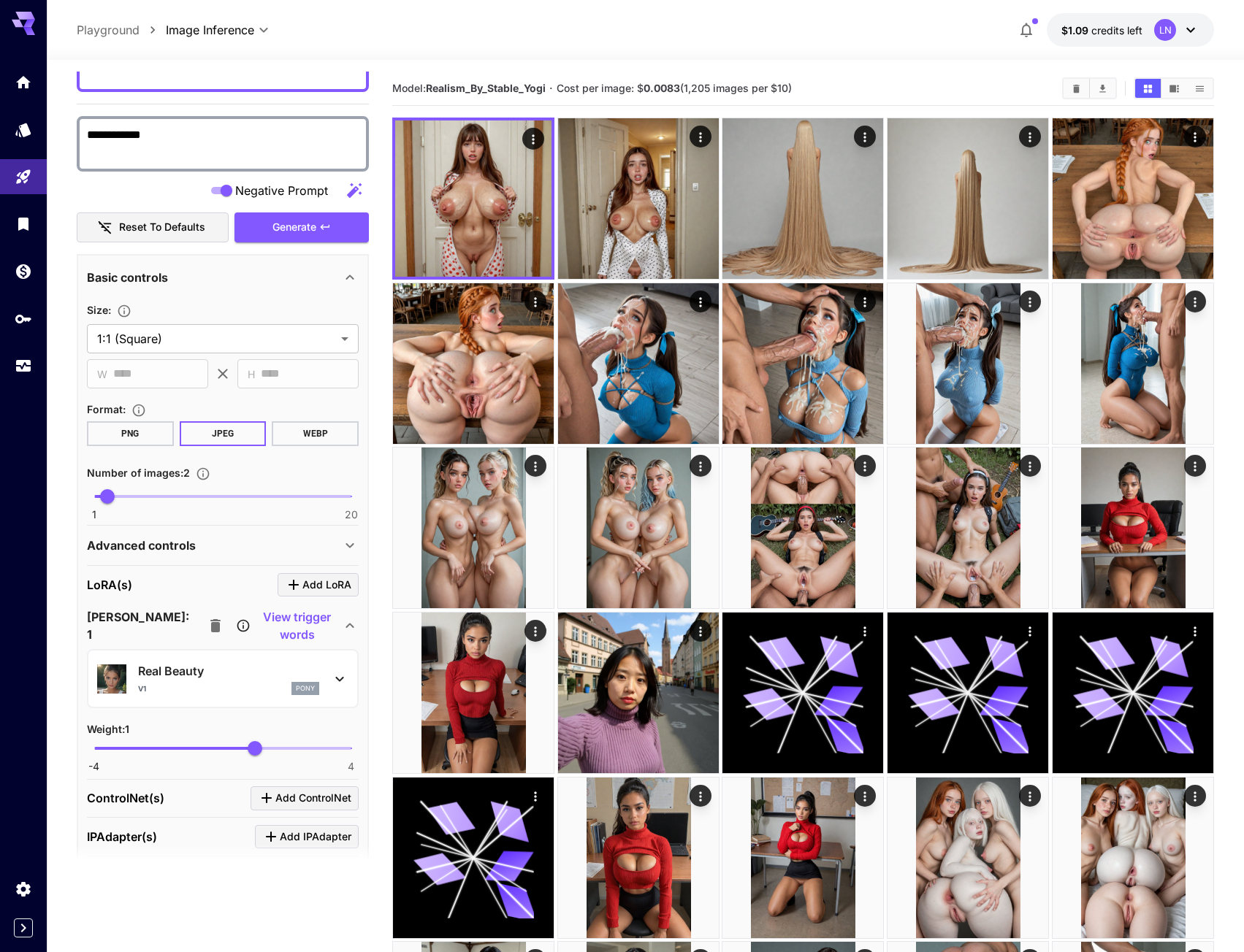
click at [210, 624] on icon "button" at bounding box center [215, 626] width 10 height 13
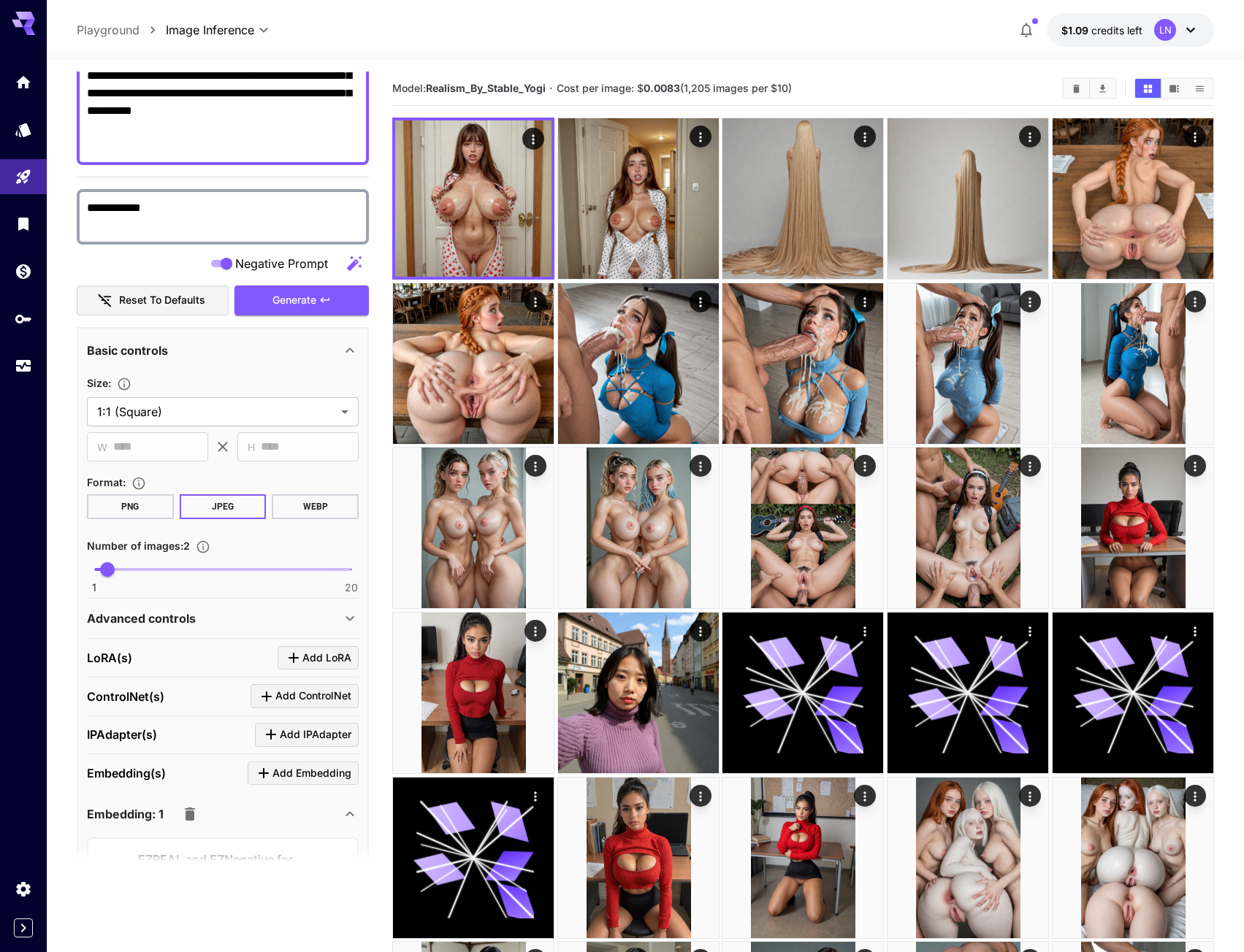
drag, startPoint x: 195, startPoint y: 622, endPoint x: 200, endPoint y: 612, distance: 11.2
click at [195, 619] on div "Advanced controls" at bounding box center [214, 618] width 255 height 18
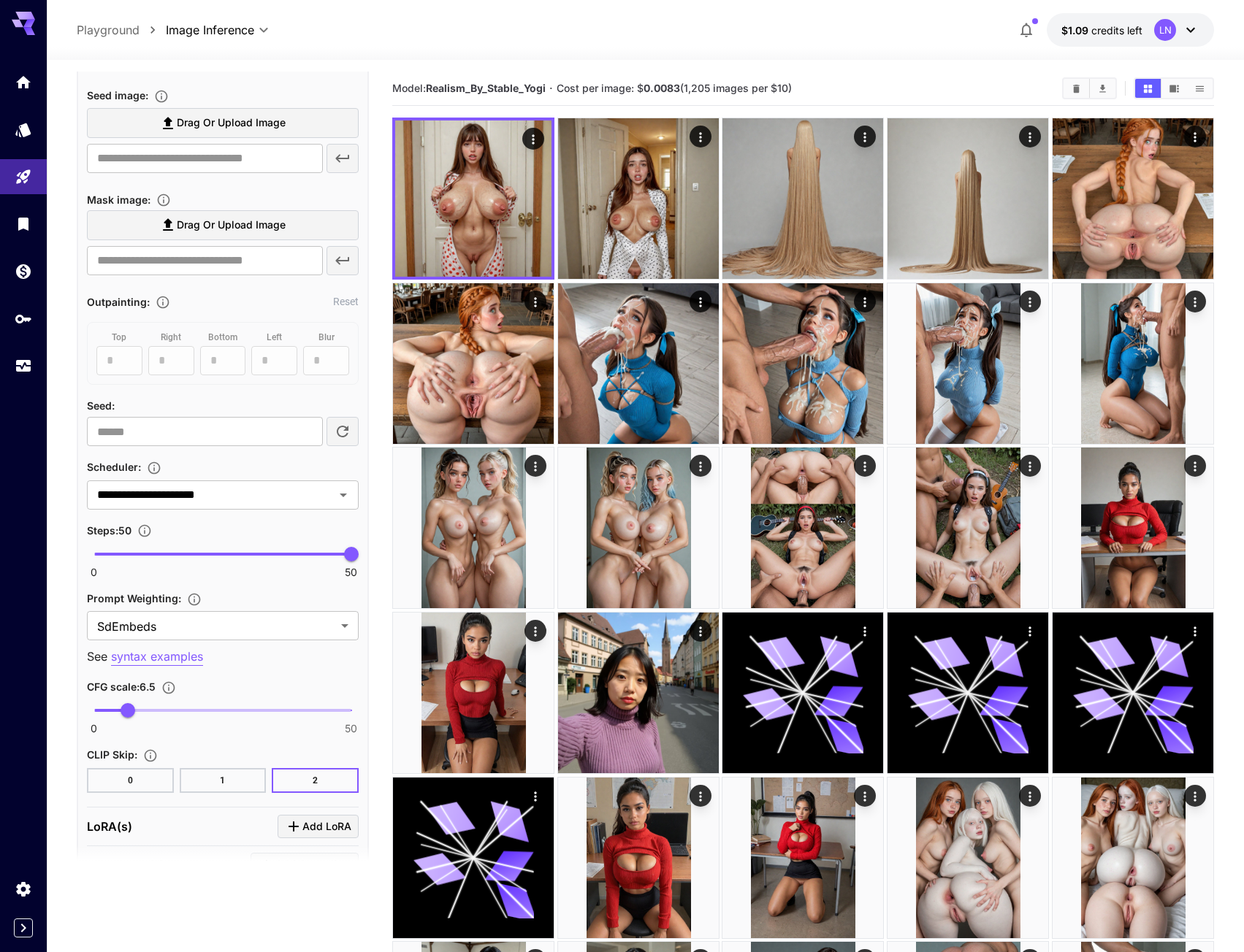
scroll to position [949, 0]
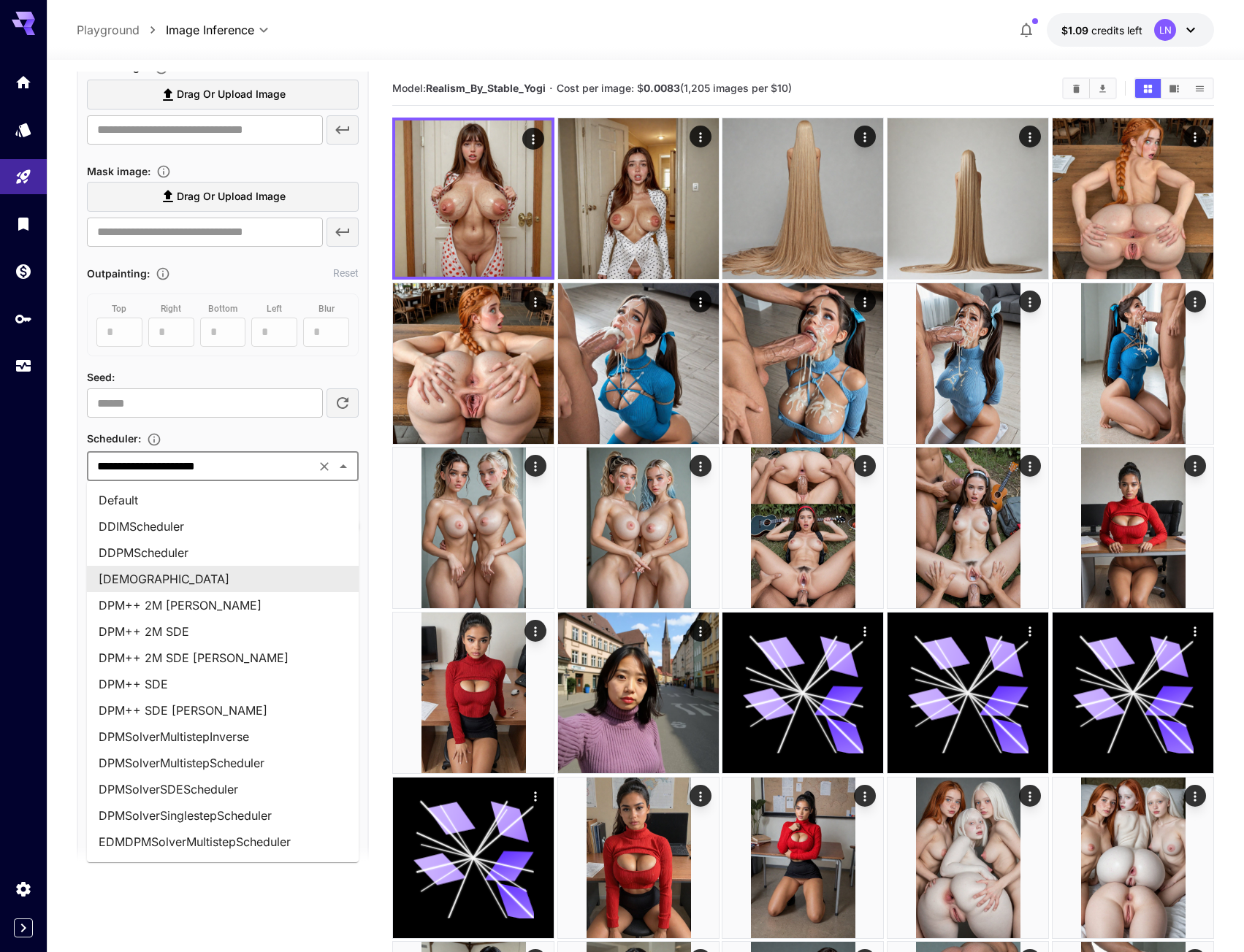
click at [269, 471] on input "**********" at bounding box center [201, 467] width 220 height 21
drag, startPoint x: 226, startPoint y: 628, endPoint x: 236, endPoint y: 621, distance: 12.2
click at [226, 628] on li "DPM++ 2M SDE" at bounding box center [222, 632] width 272 height 27
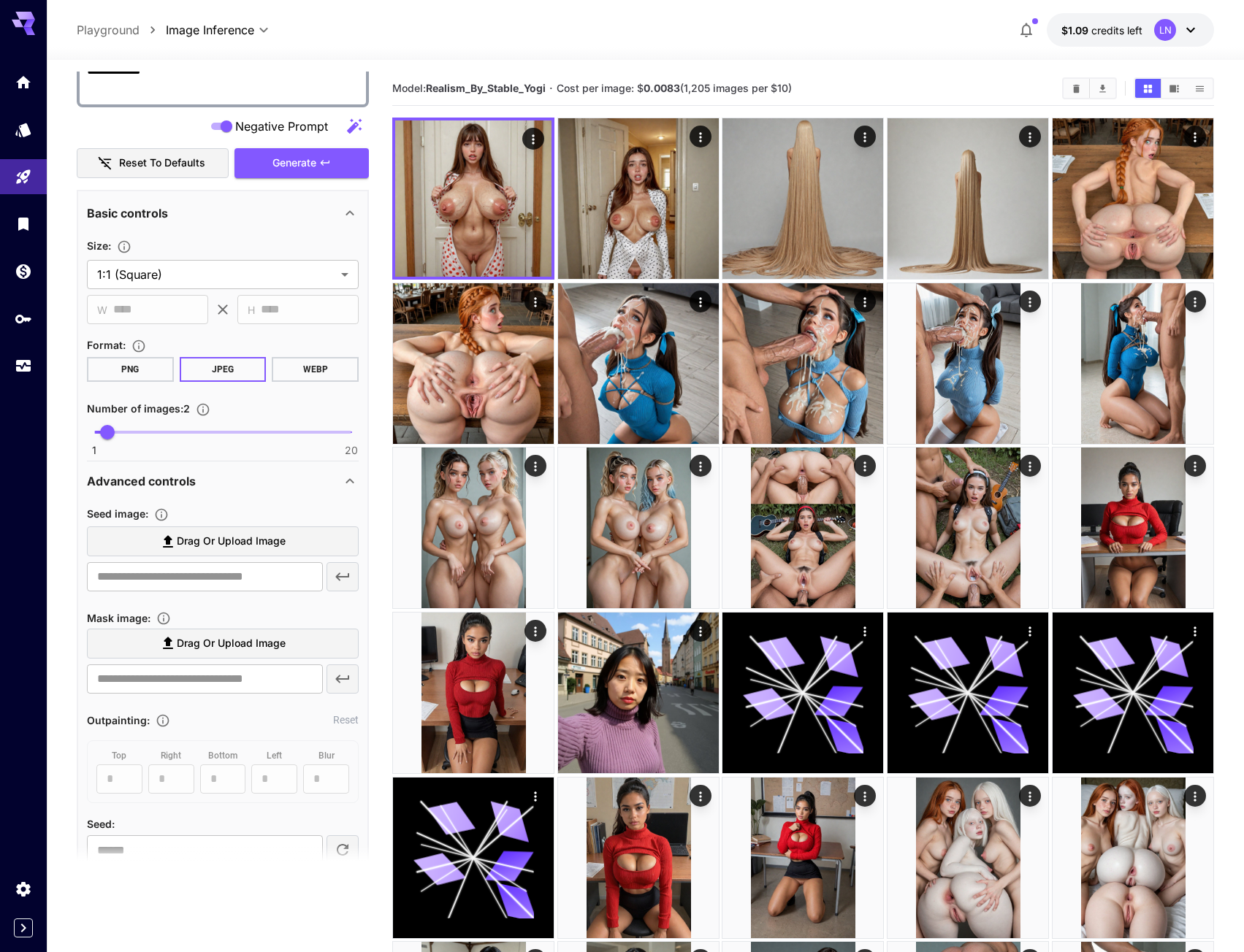
scroll to position [365, 0]
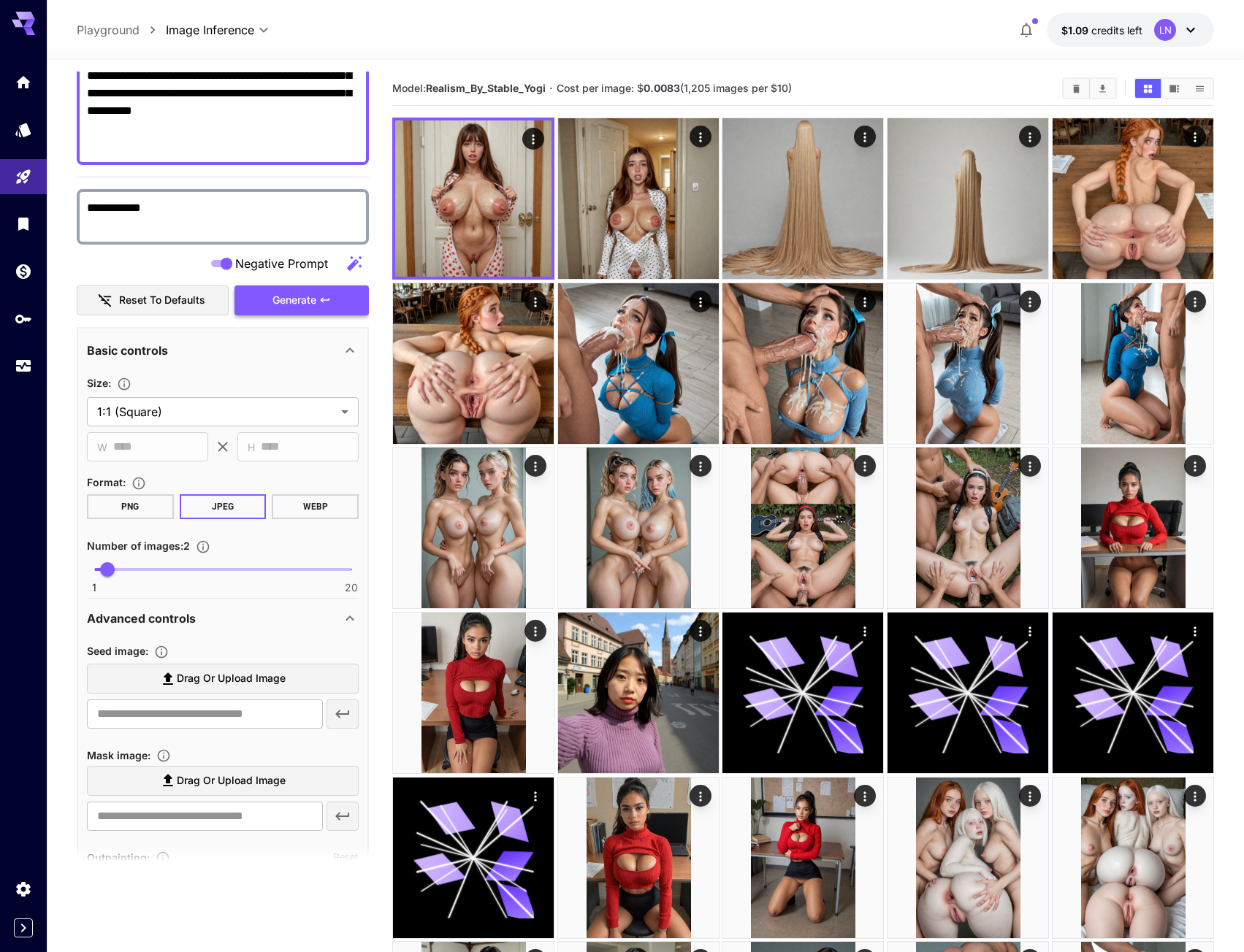
click at [299, 312] on button "Generate" at bounding box center [302, 300] width 135 height 30
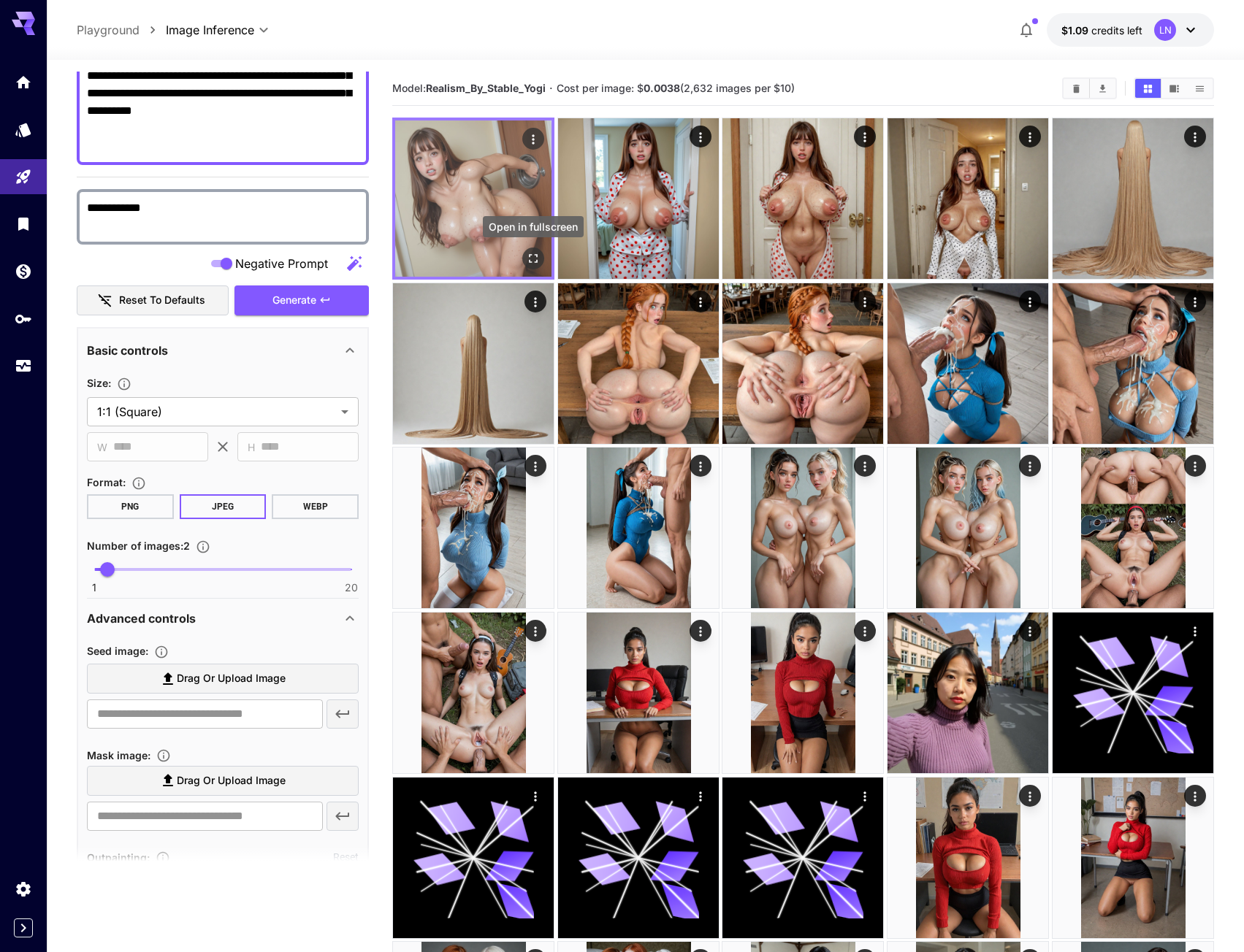
click at [540, 249] on div "Open in fullscreen" at bounding box center [534, 259] width 22 height 22
click at [537, 256] on icon "Open in fullscreen" at bounding box center [534, 260] width 9 height 9
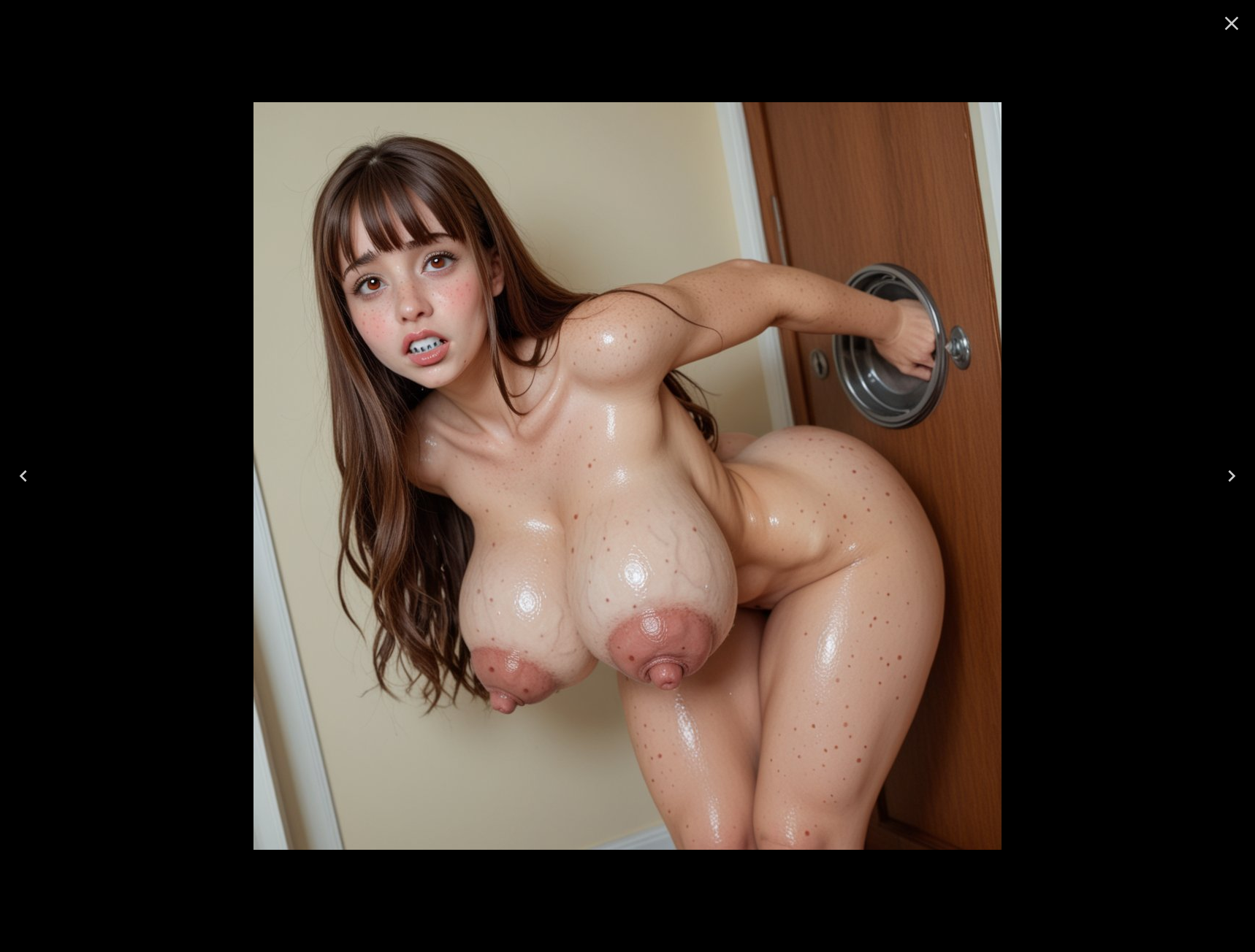
click at [1236, 478] on icon "Next" at bounding box center [1232, 476] width 24 height 24
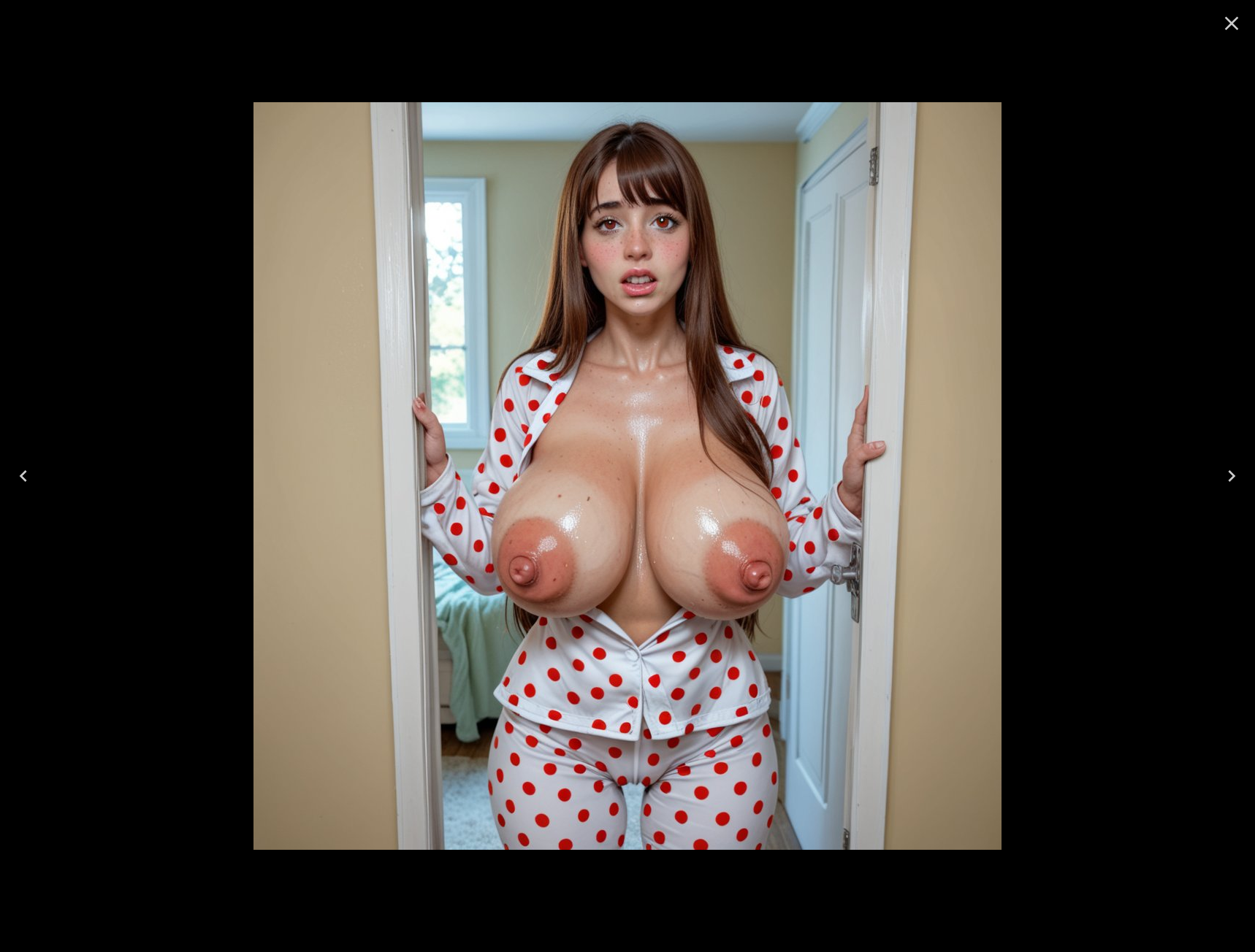
click at [1245, 21] on button "Close" at bounding box center [1231, 23] width 35 height 35
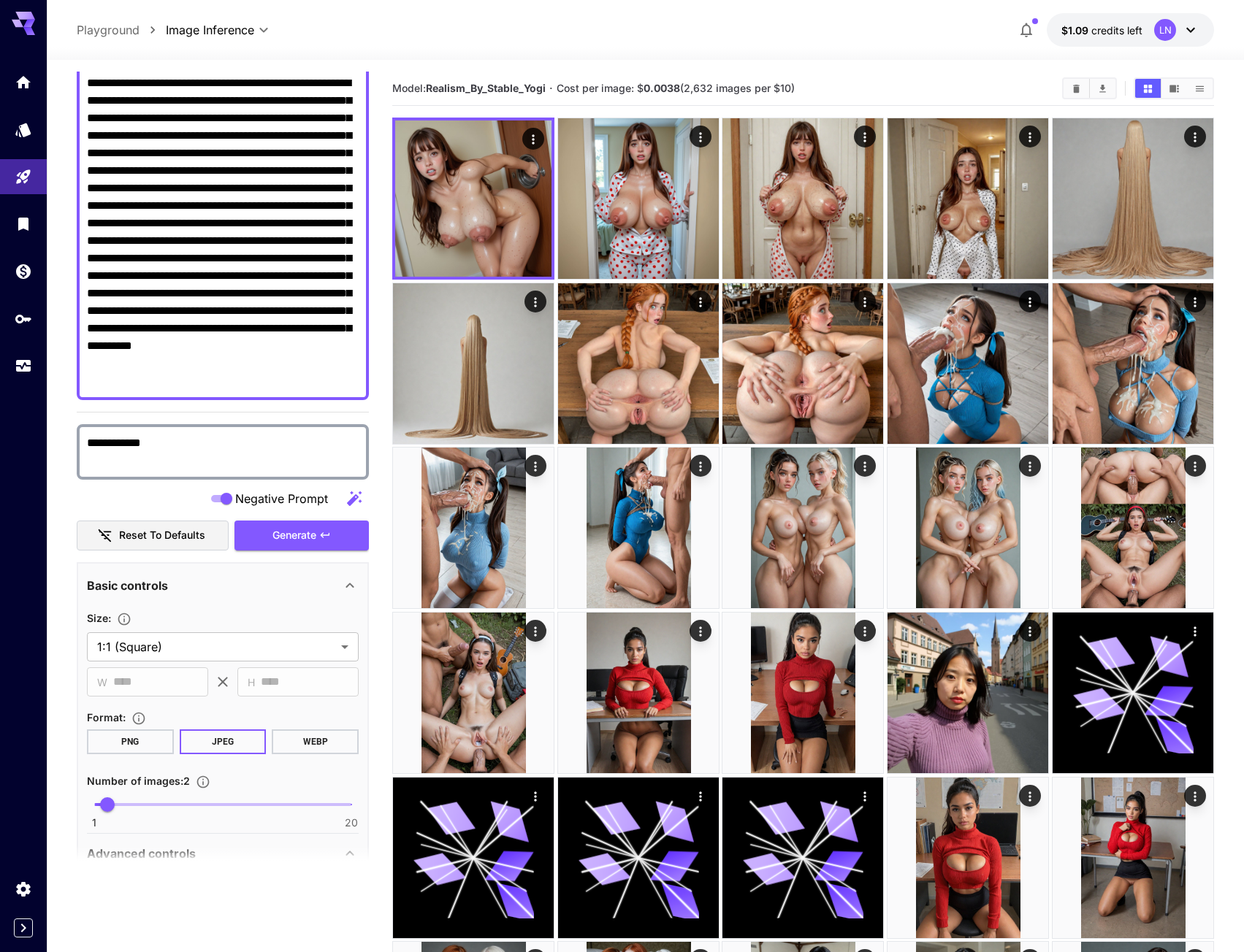
scroll to position [0, 0]
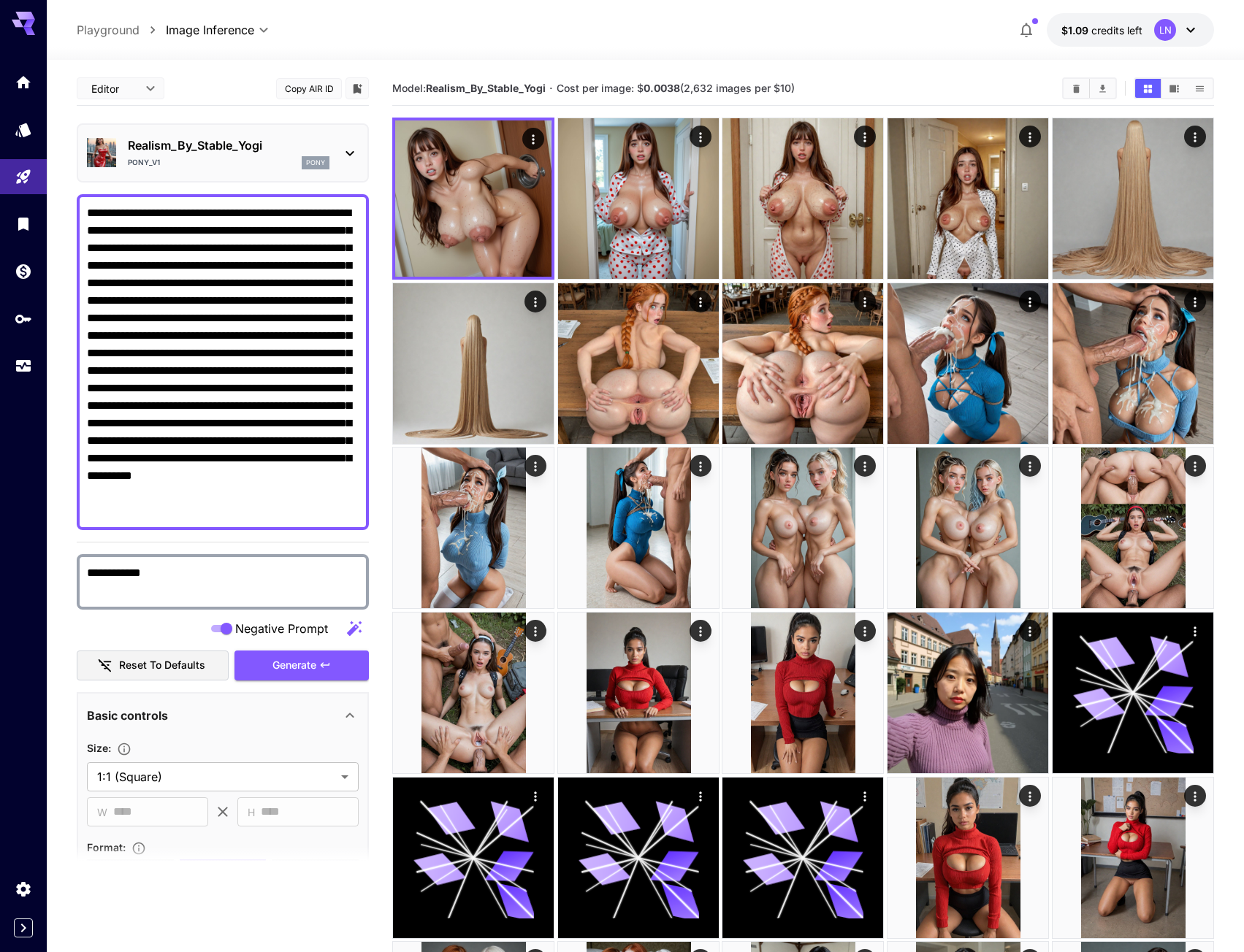
click at [204, 476] on textarea "**********" at bounding box center [222, 362] width 272 height 315
paste textarea "**********"
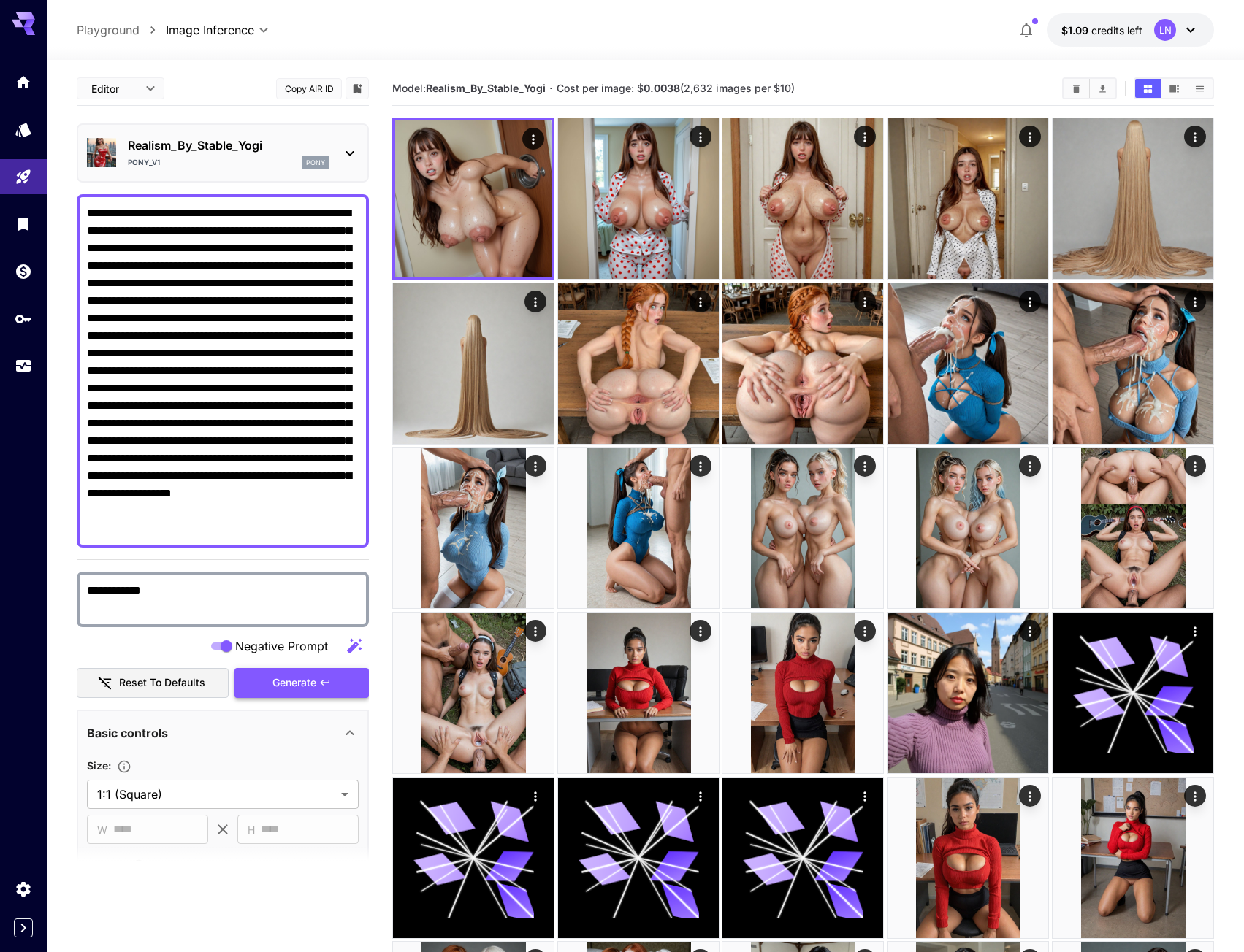
type textarea "**********"
drag, startPoint x: 288, startPoint y: 678, endPoint x: 16, endPoint y: 684, distance: 272.1
click at [285, 680] on span "Generate" at bounding box center [294, 683] width 44 height 18
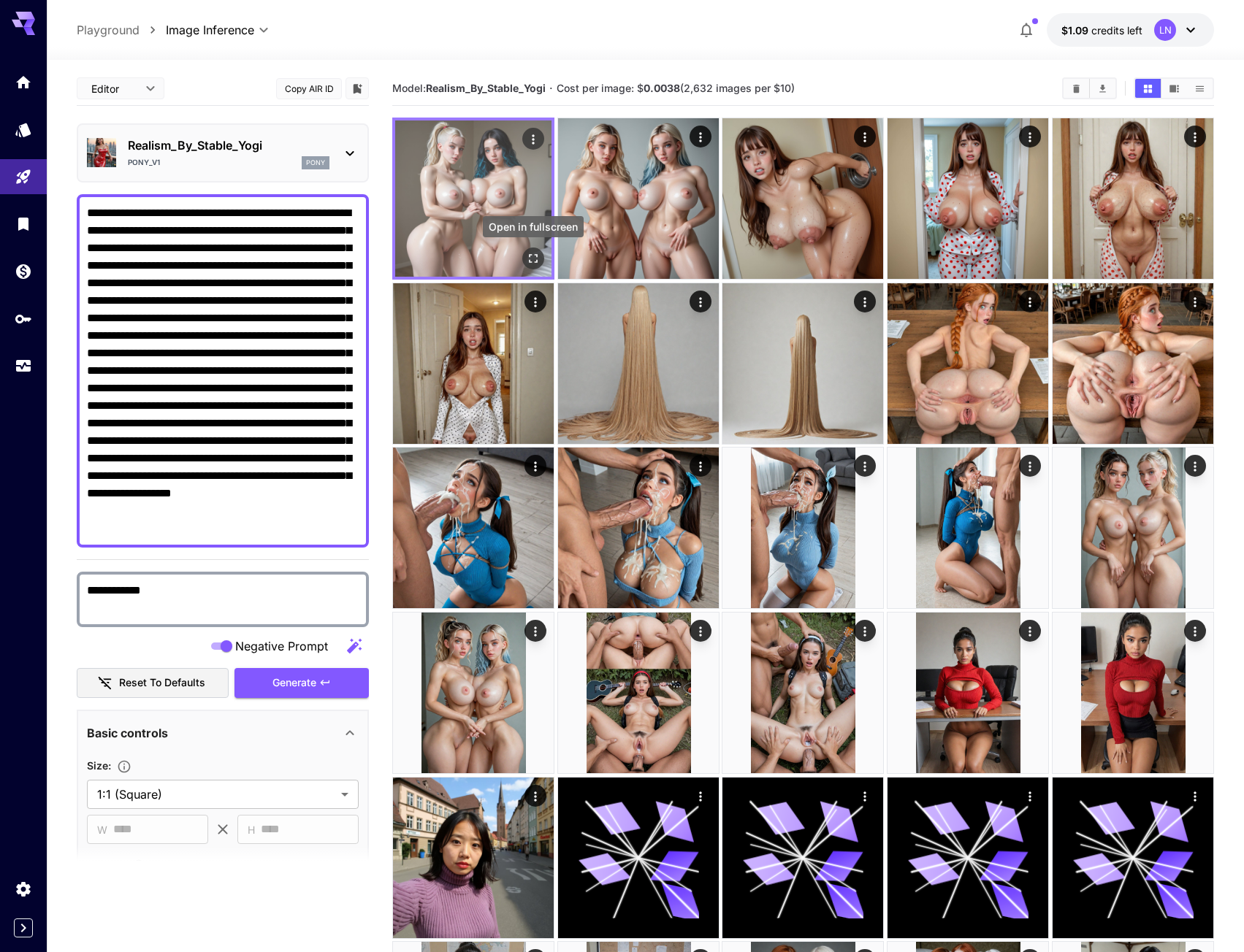
click at [538, 256] on icon "Open in fullscreen" at bounding box center [534, 260] width 9 height 9
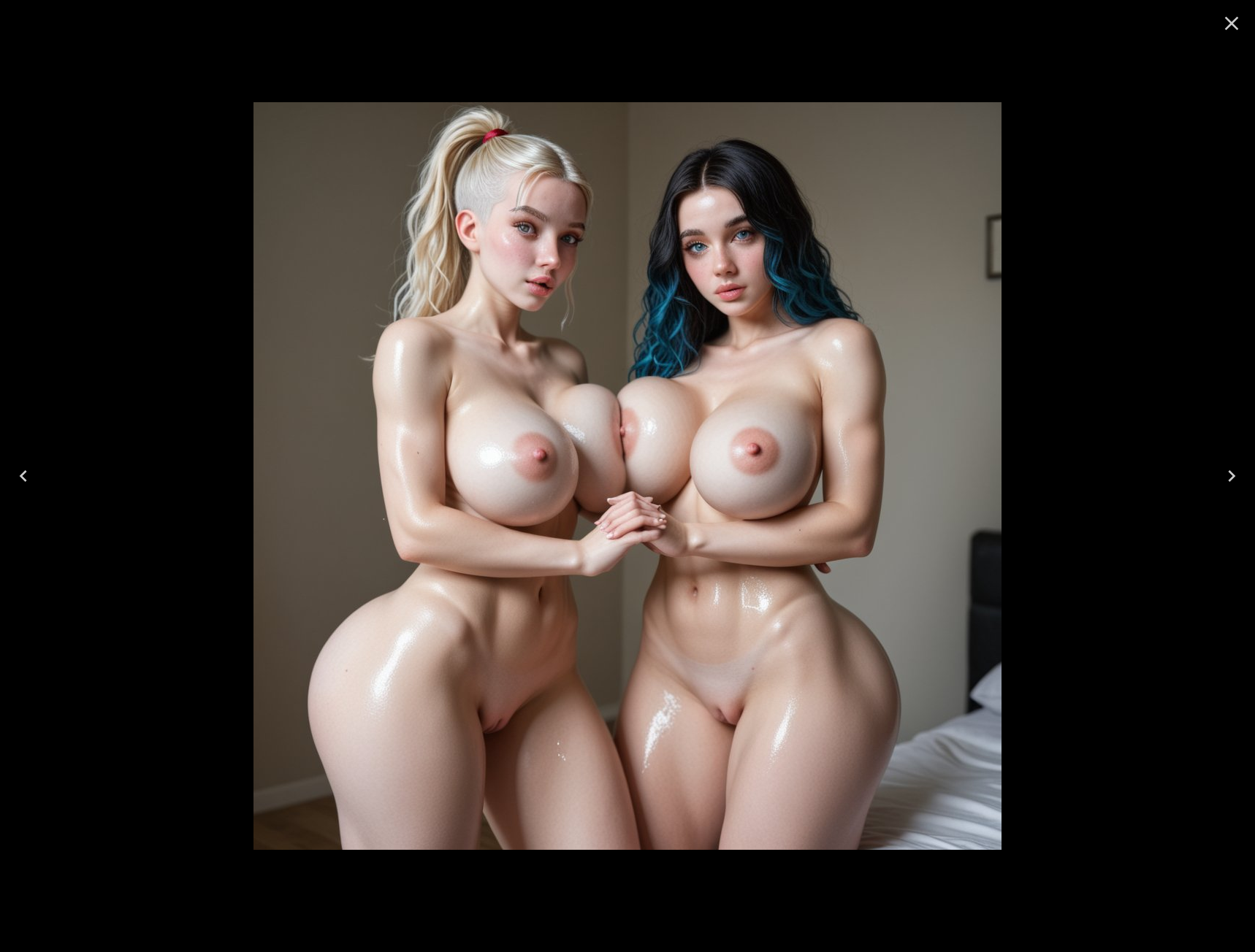
click at [1234, 473] on icon "Next" at bounding box center [1232, 476] width 24 height 24
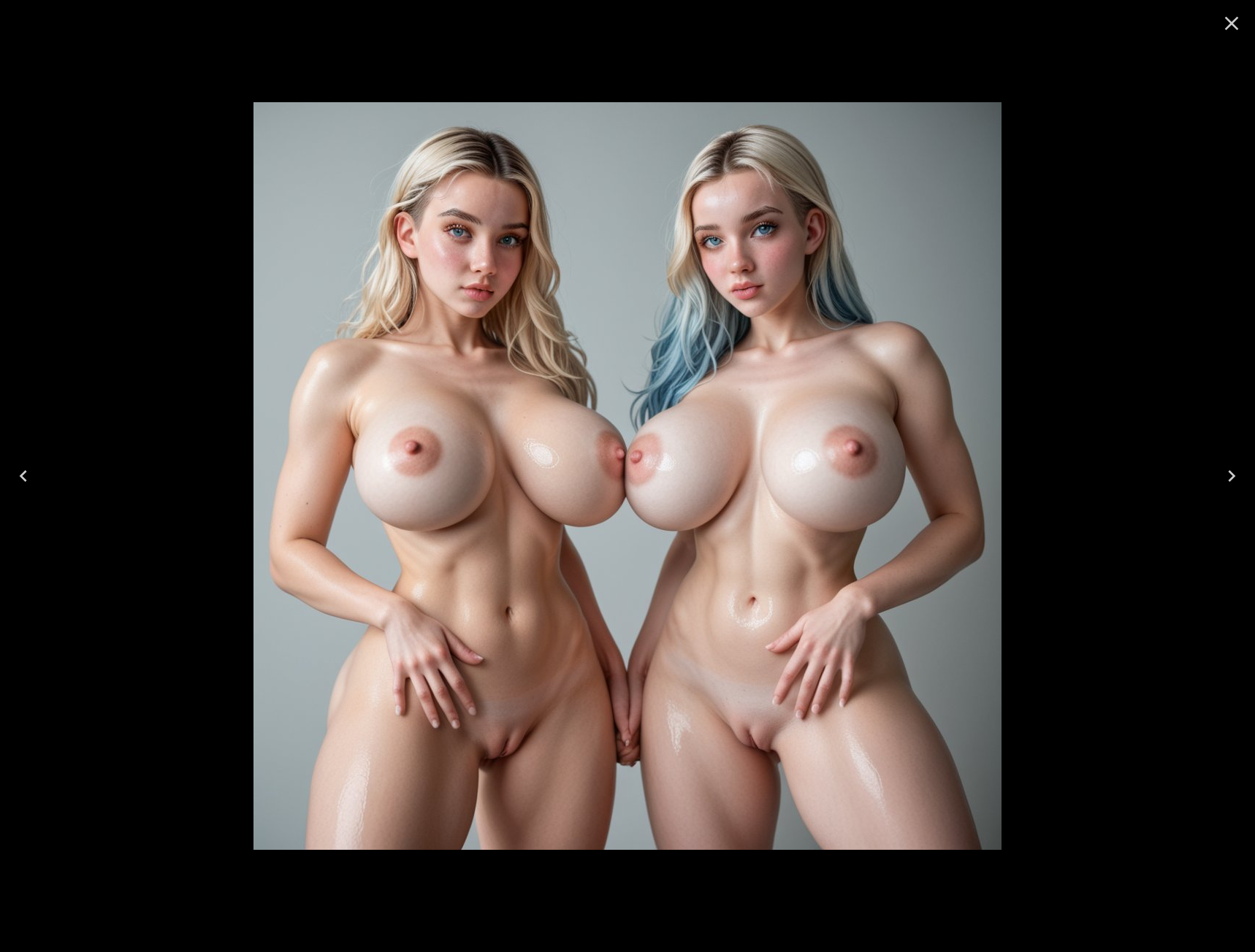
click at [1228, 22] on icon "Close" at bounding box center [1232, 24] width 24 height 24
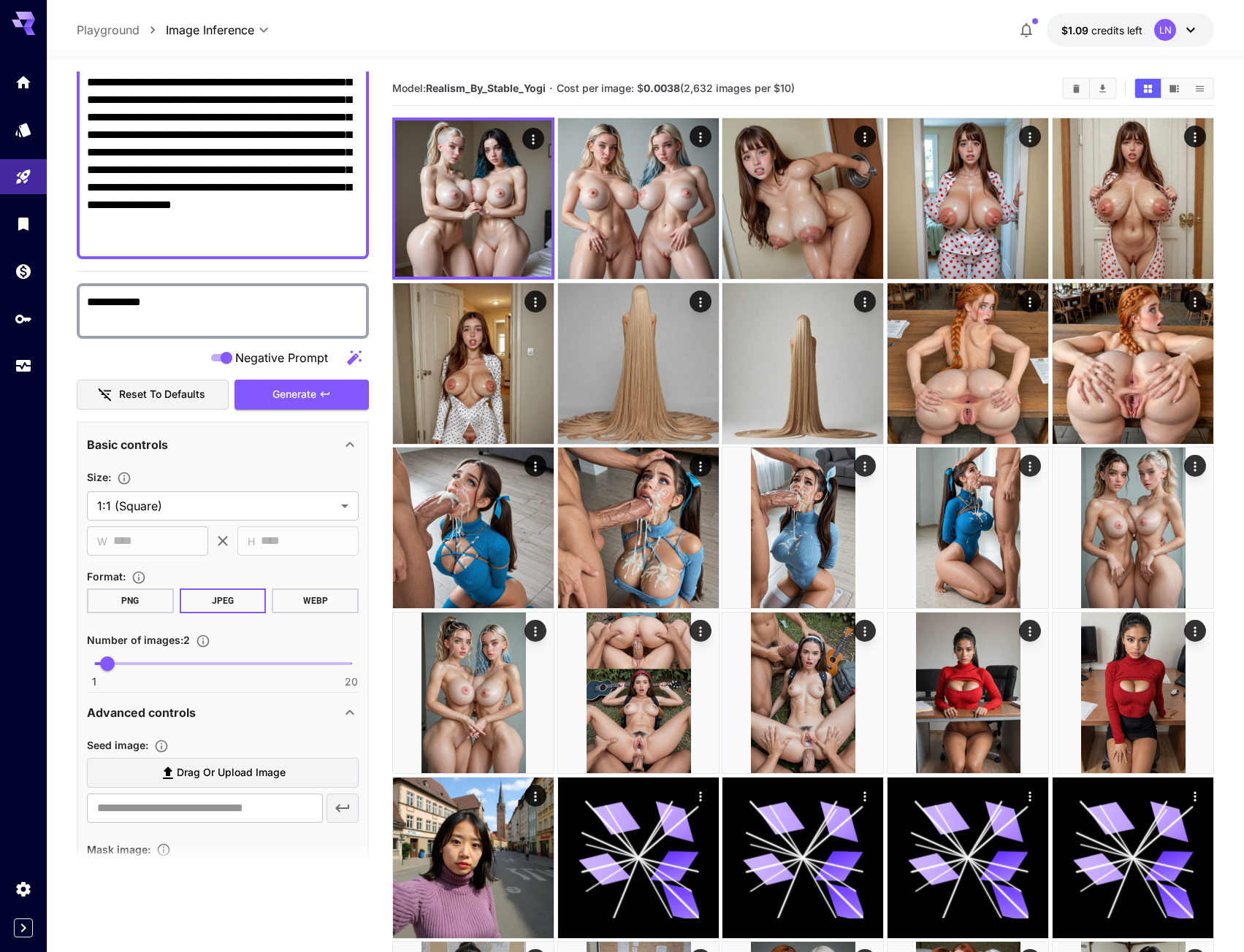
scroll to position [292, 0]
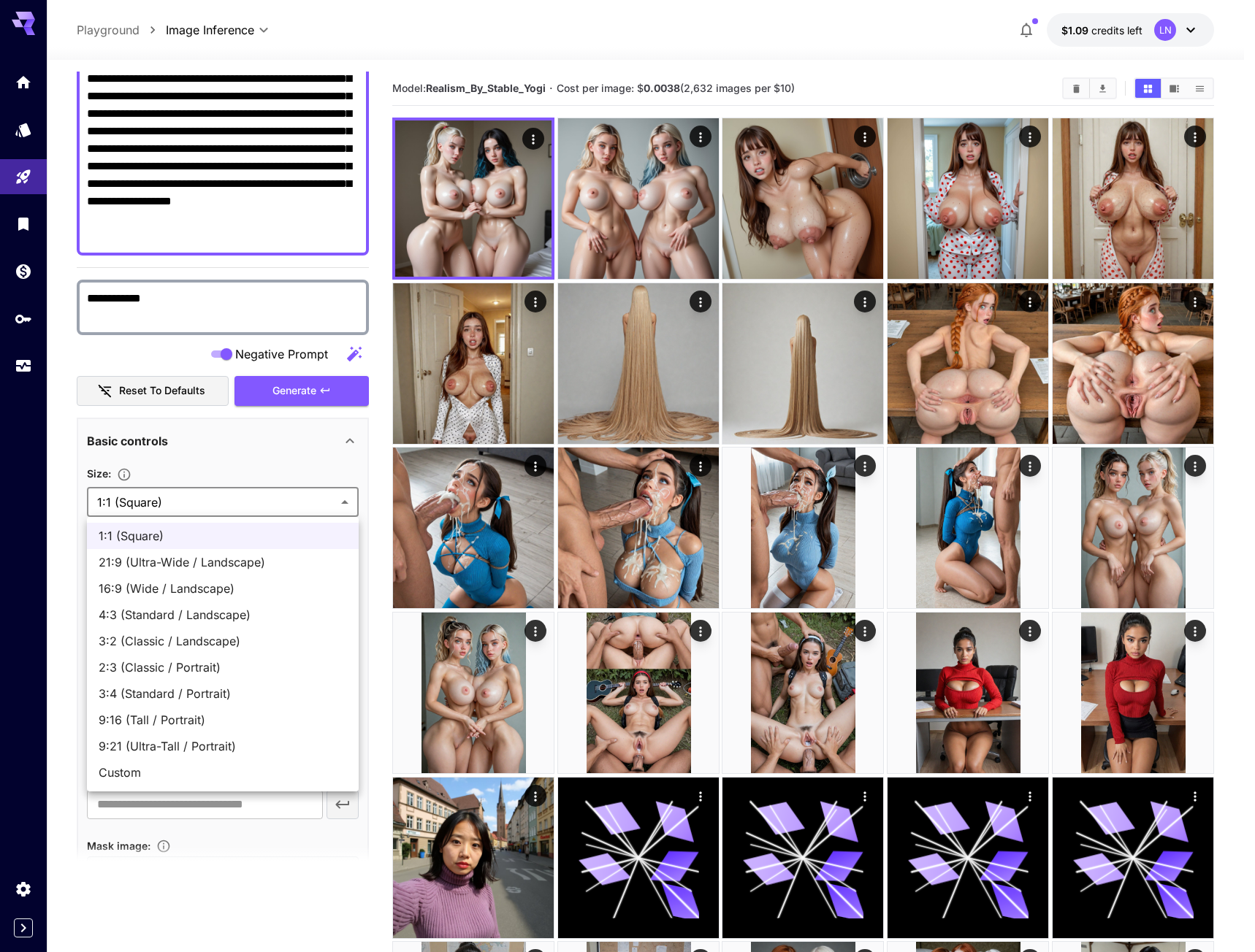
click at [144, 666] on span "2:3 (Classic / Portrait)" at bounding box center [223, 667] width 249 height 18
type input "**********"
type input "***"
type input "****"
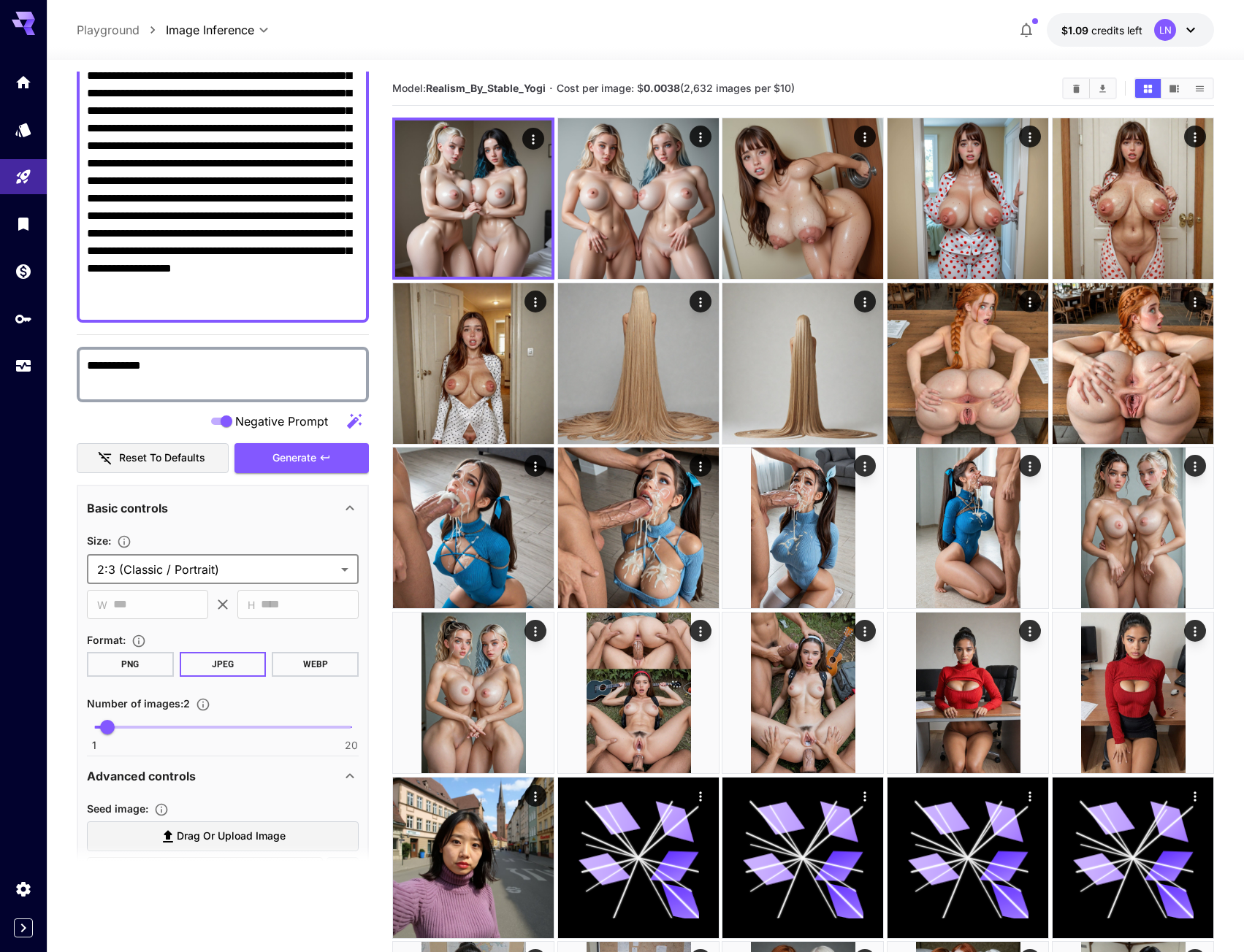
scroll to position [219, 0]
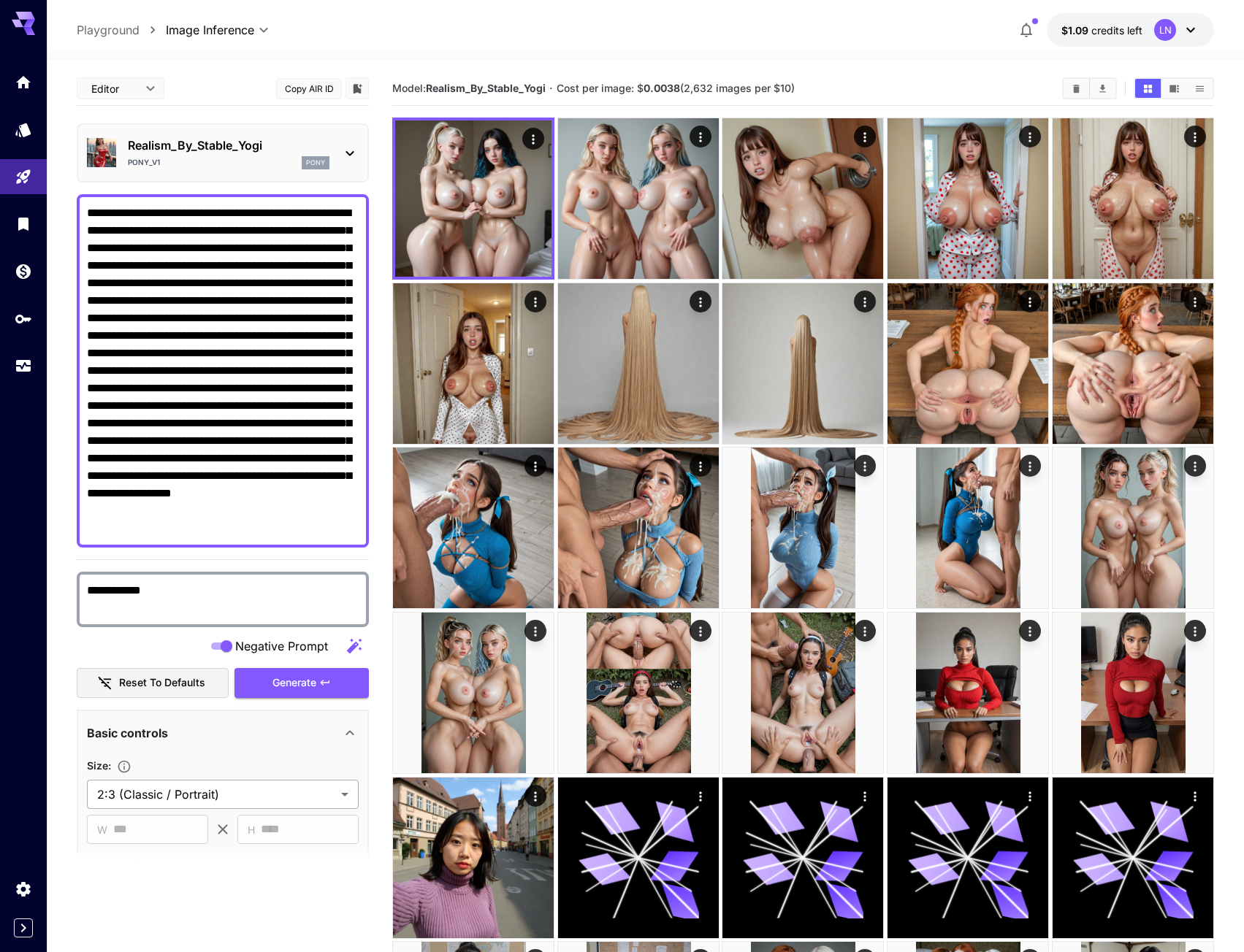
scroll to position [219, 0]
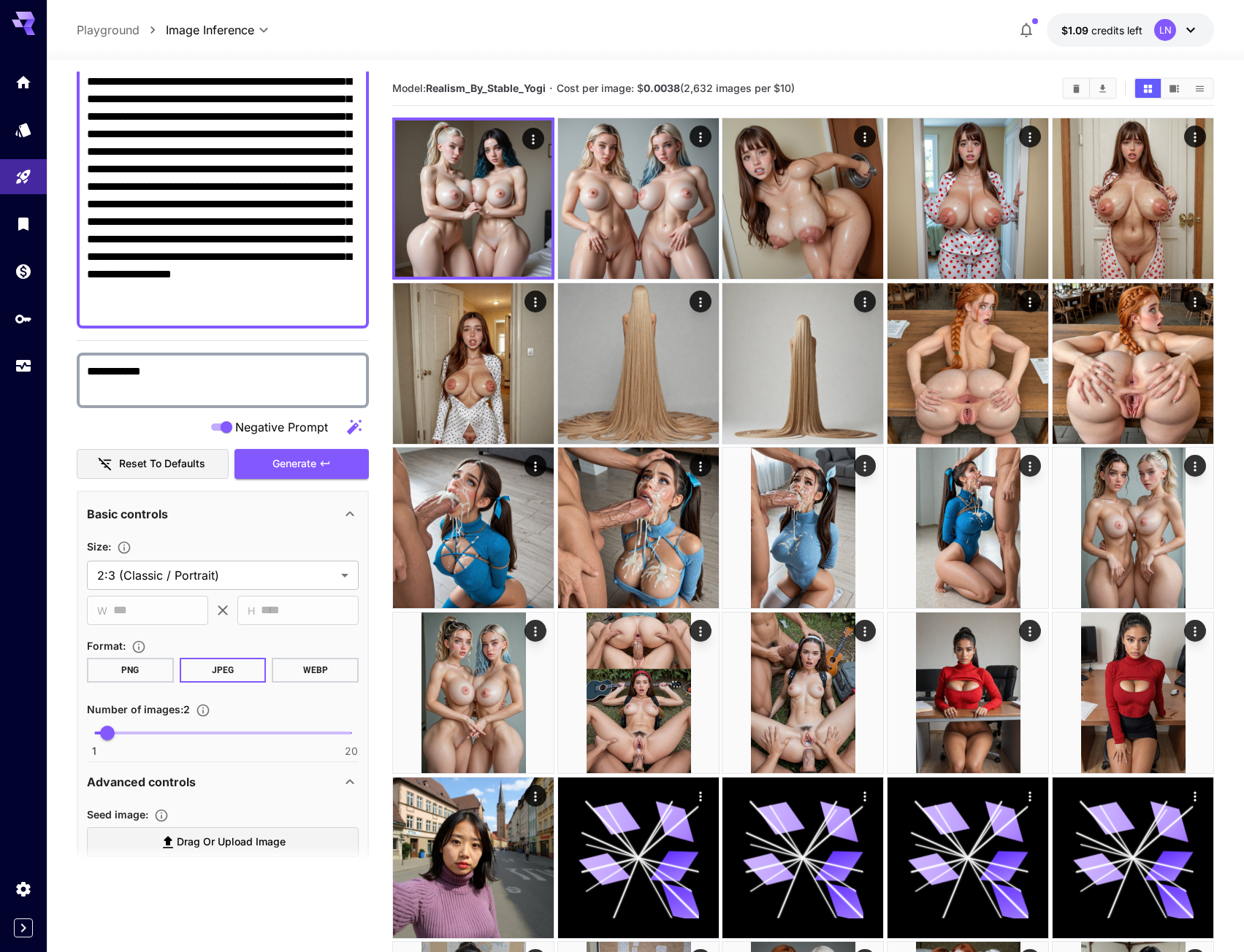
click at [224, 591] on section "**********" at bounding box center [222, 581] width 272 height 87
click at [223, 605] on icon at bounding box center [223, 610] width 18 height 18
click at [226, 612] on icon at bounding box center [223, 610] width 18 height 18
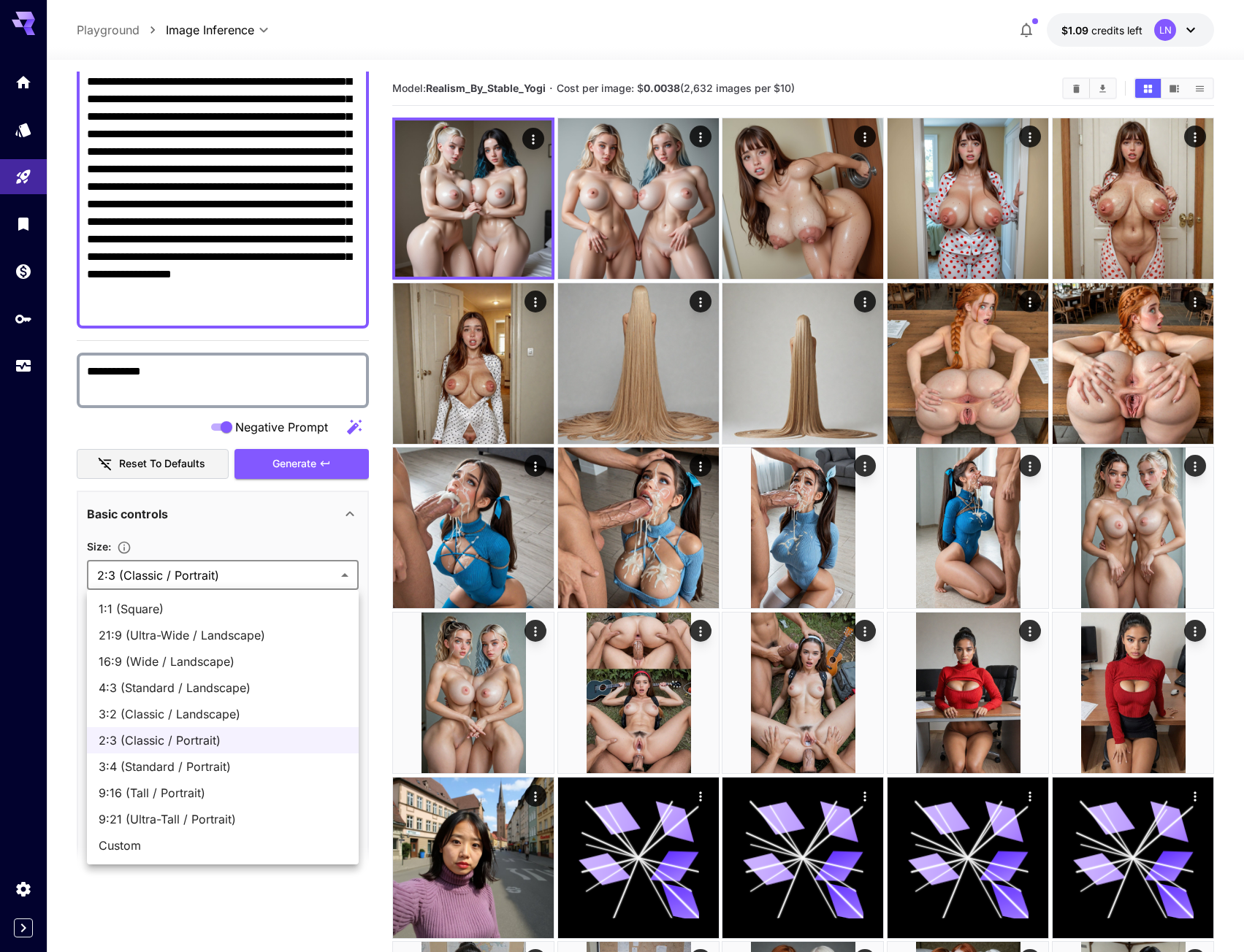
click at [159, 852] on span "Custom" at bounding box center [223, 845] width 249 height 18
type input "******"
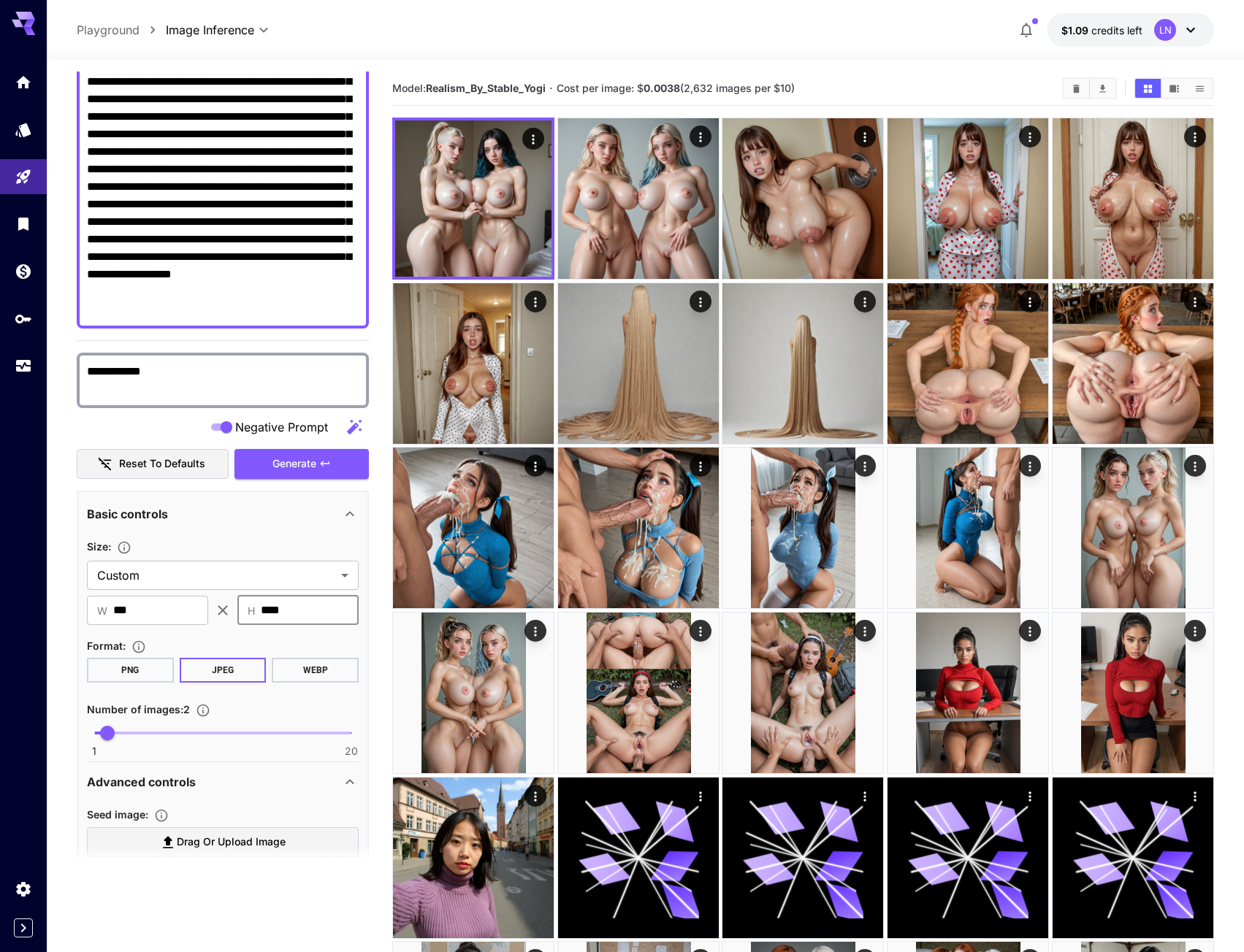
click at [336, 612] on input "****" at bounding box center [309, 610] width 98 height 29
type input "****"
click at [263, 526] on div "Basic controls" at bounding box center [222, 513] width 272 height 35
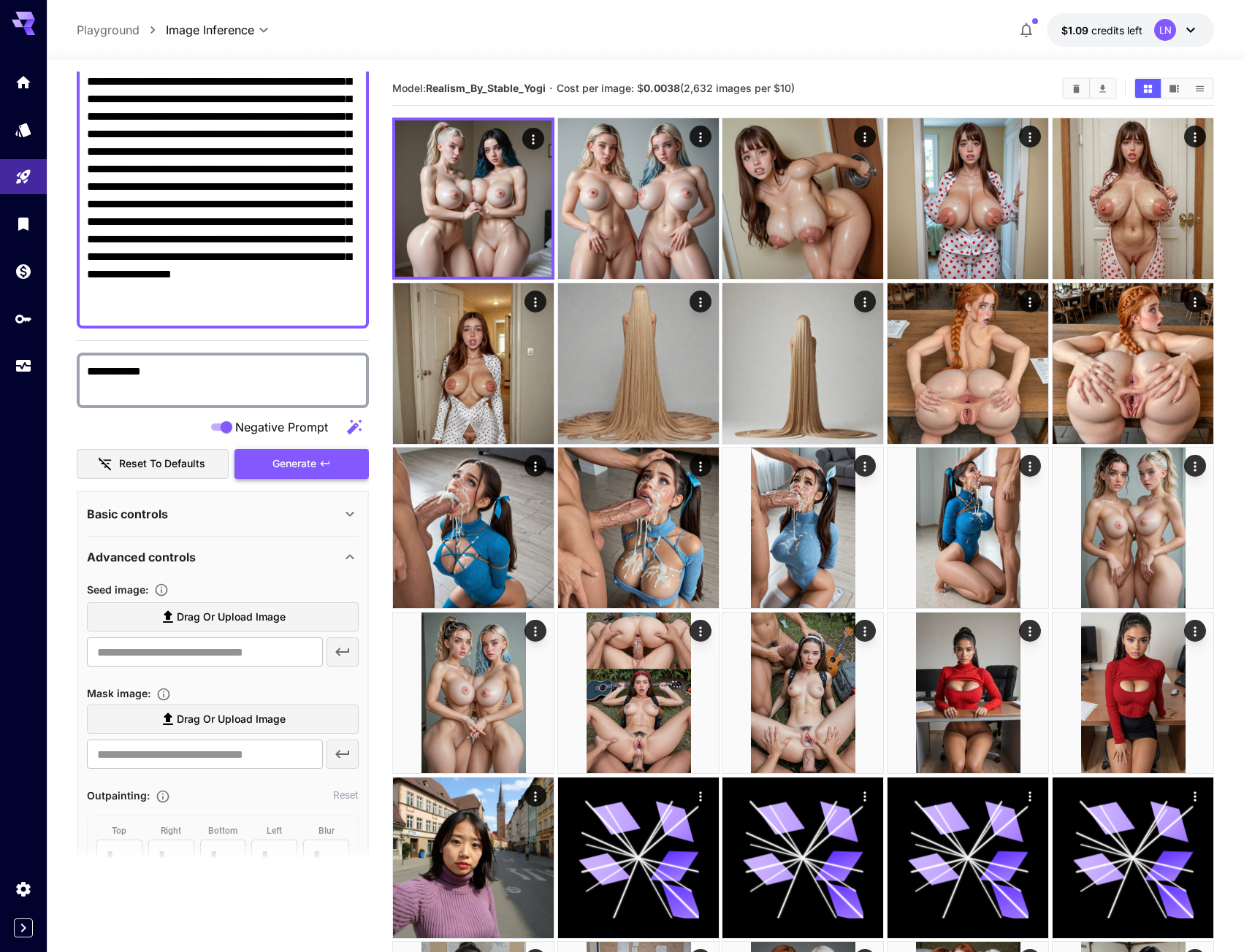
click at [295, 456] on span "Generate" at bounding box center [294, 464] width 44 height 18
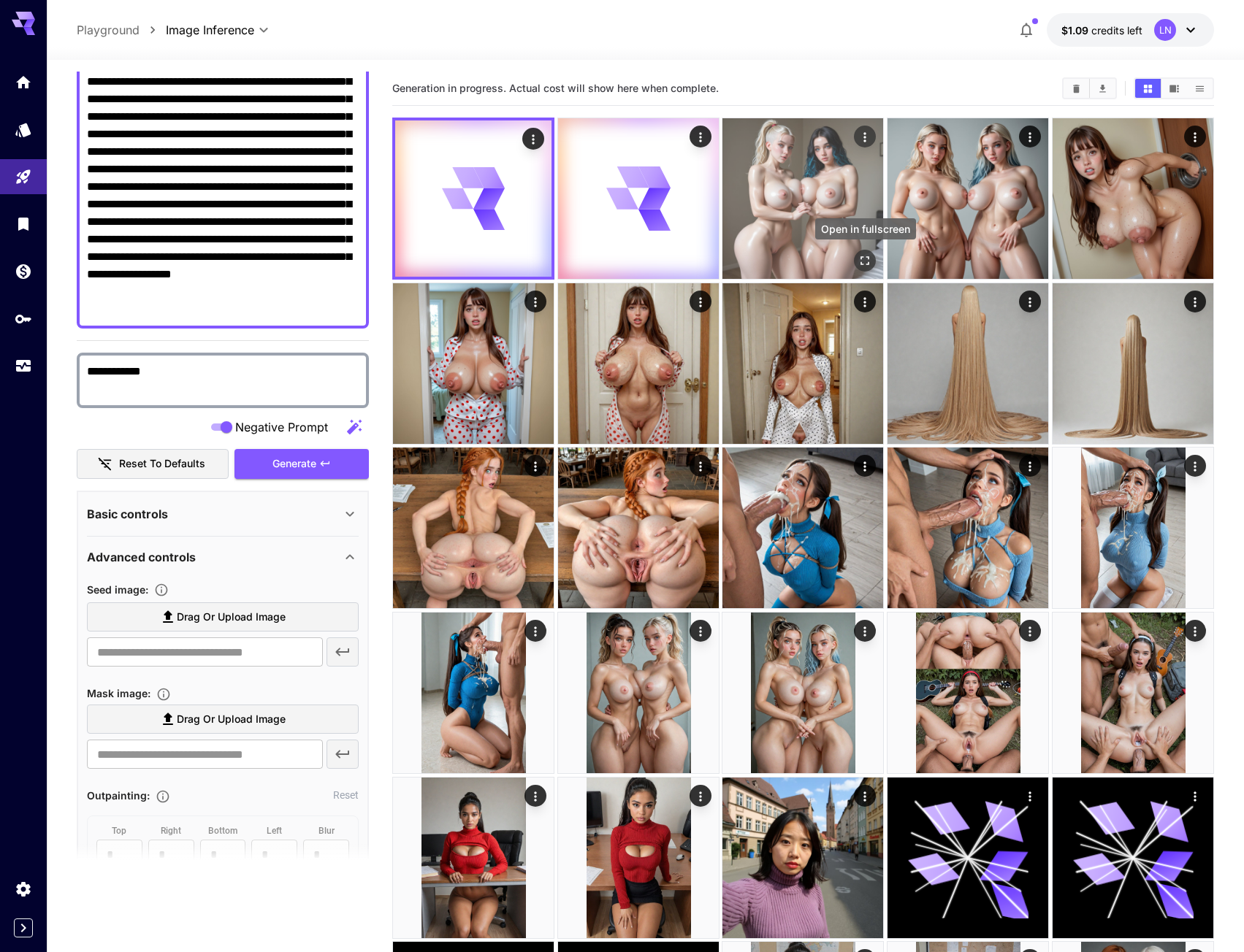
click at [864, 251] on button "Open in fullscreen" at bounding box center [866, 261] width 22 height 22
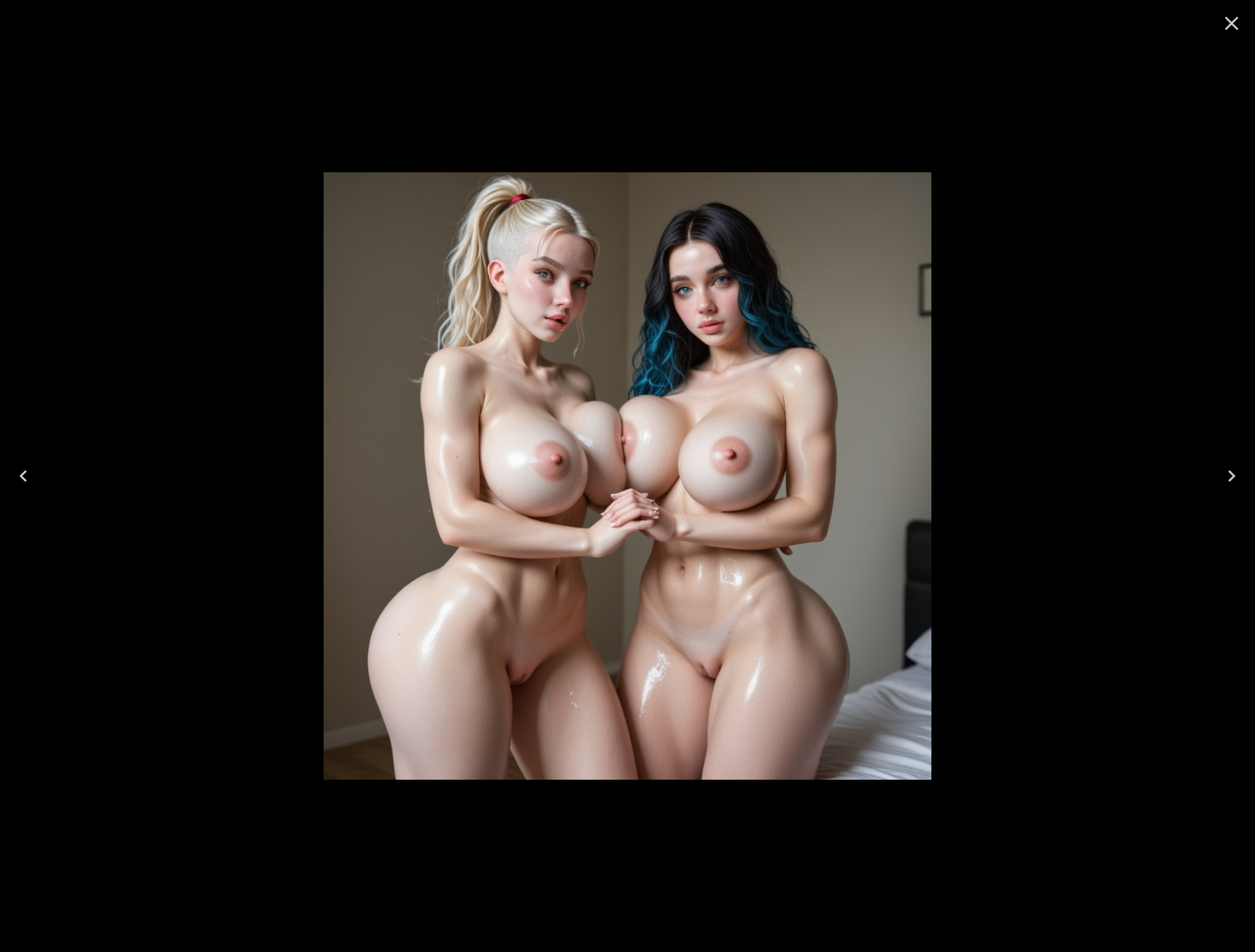
click at [1234, 33] on icon "Close" at bounding box center [1232, 24] width 24 height 24
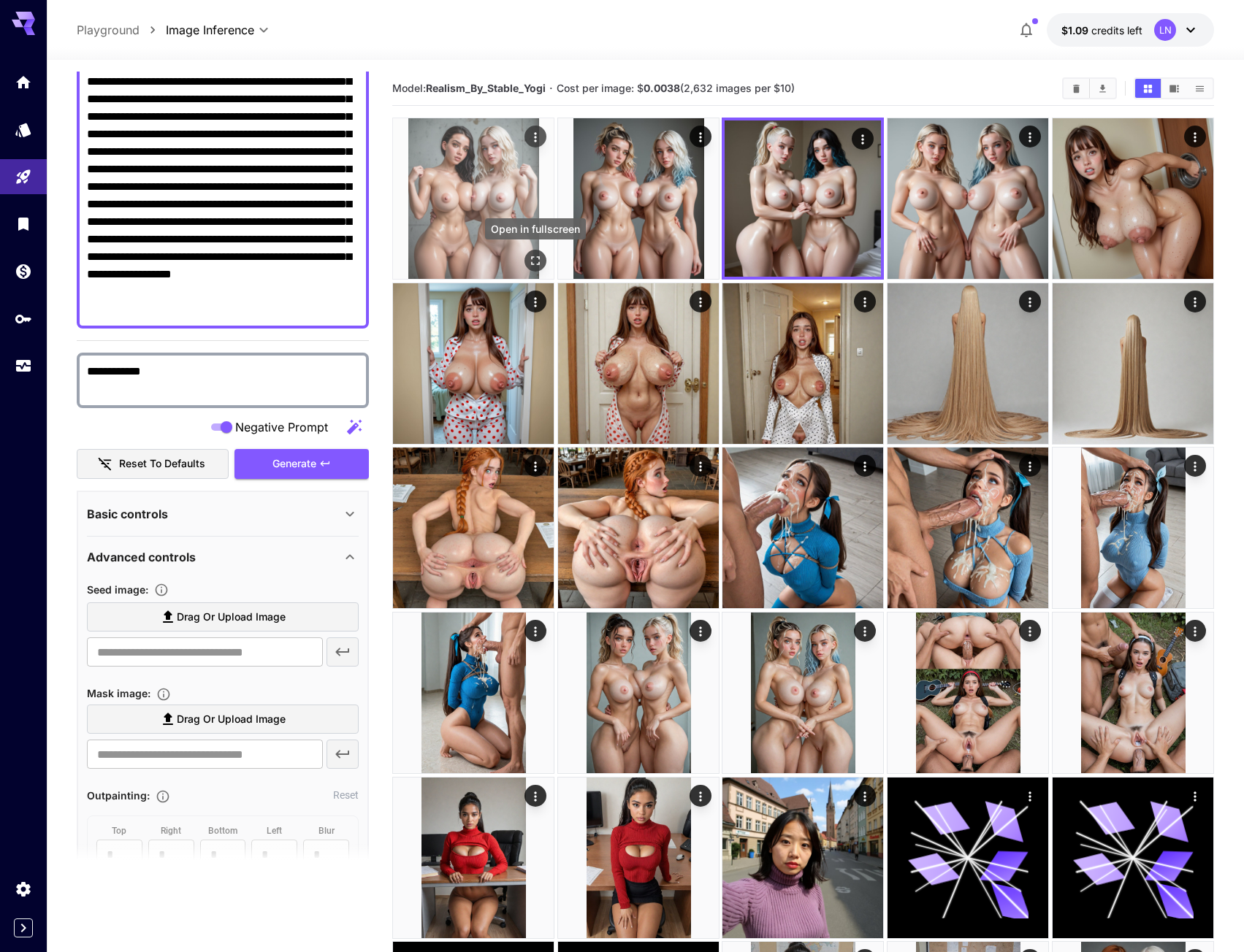
click at [534, 257] on icon "Open in fullscreen" at bounding box center [537, 261] width 9 height 9
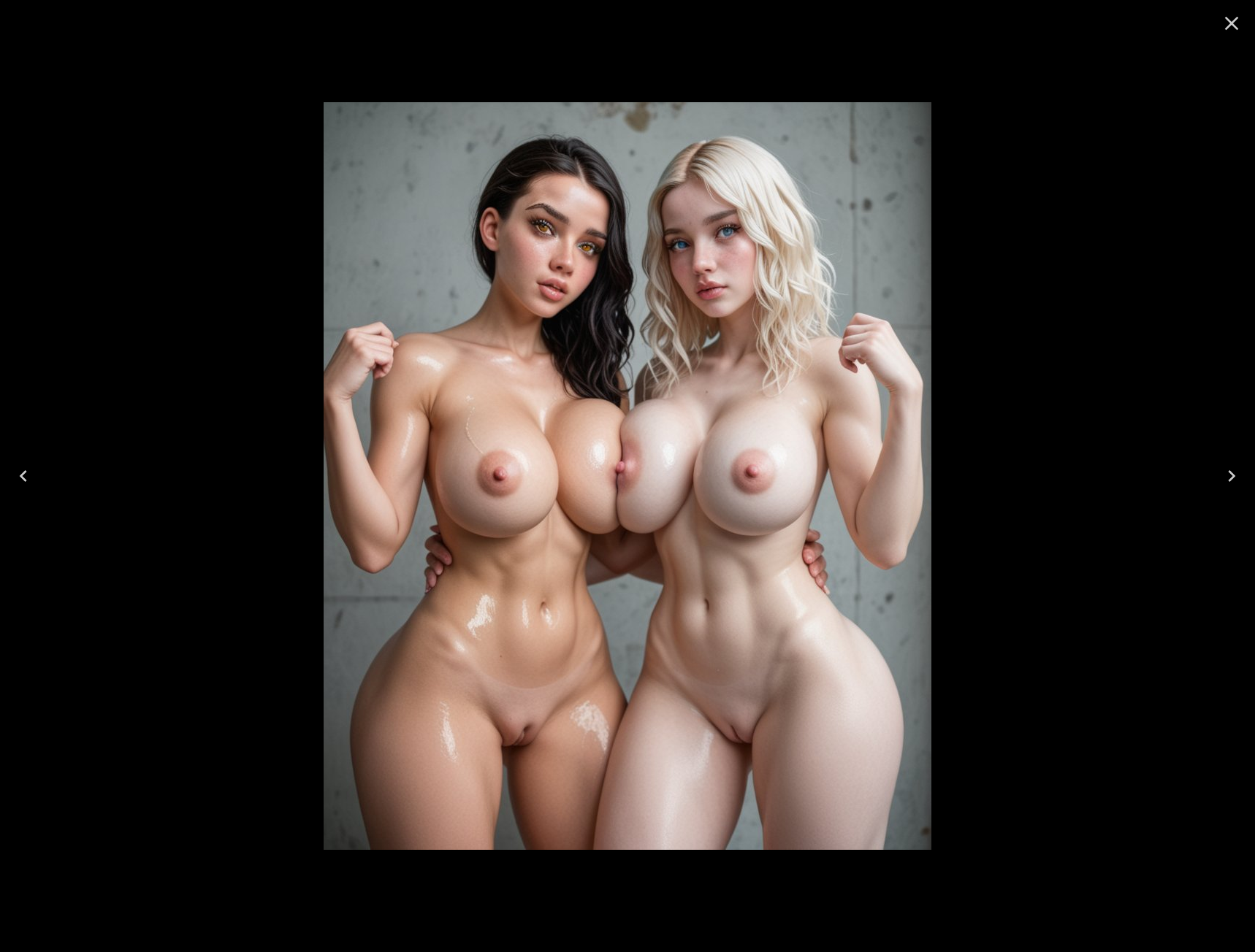
click at [1240, 466] on icon "Next" at bounding box center [1232, 476] width 24 height 24
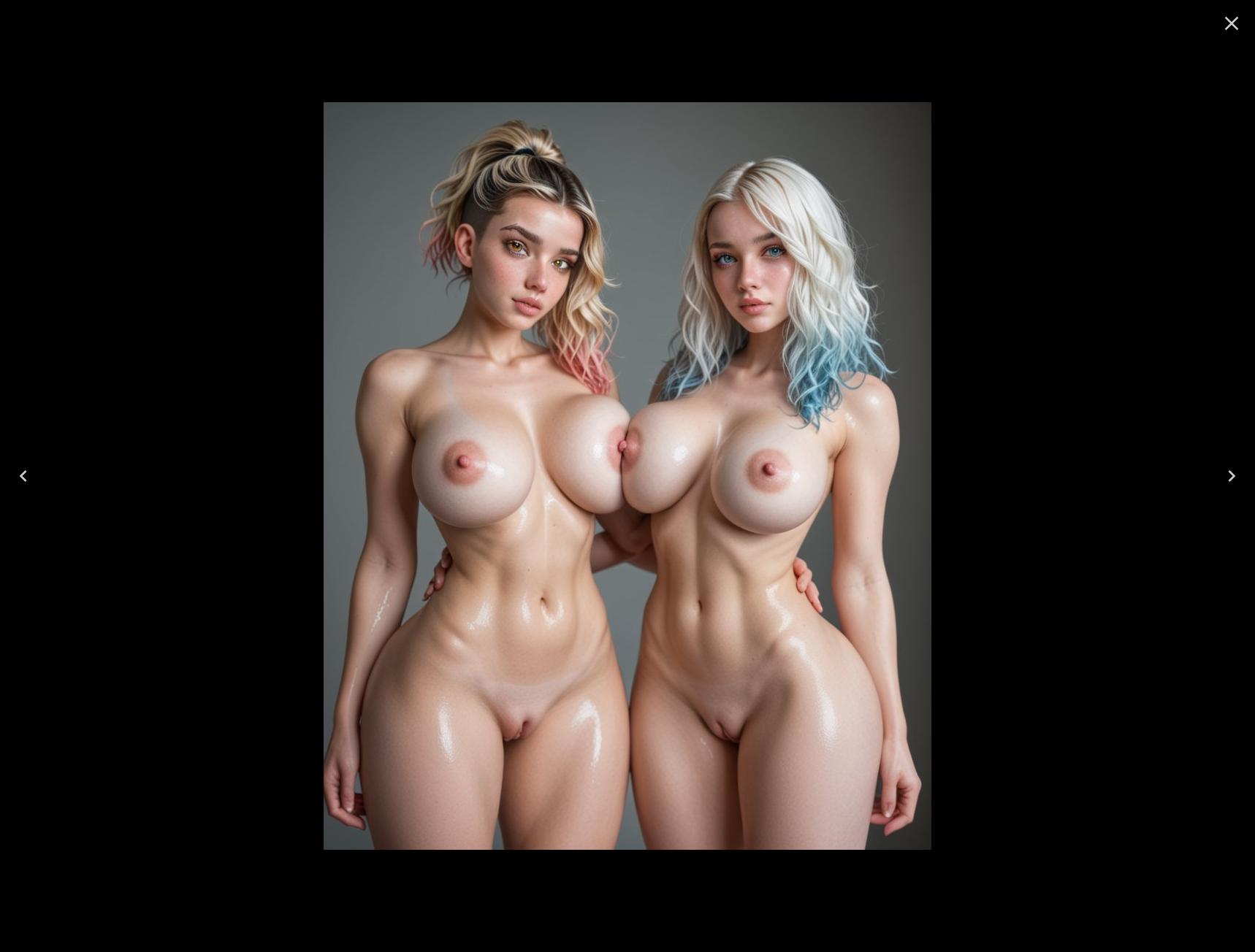
click at [1225, 472] on icon "Next" at bounding box center [1232, 476] width 24 height 24
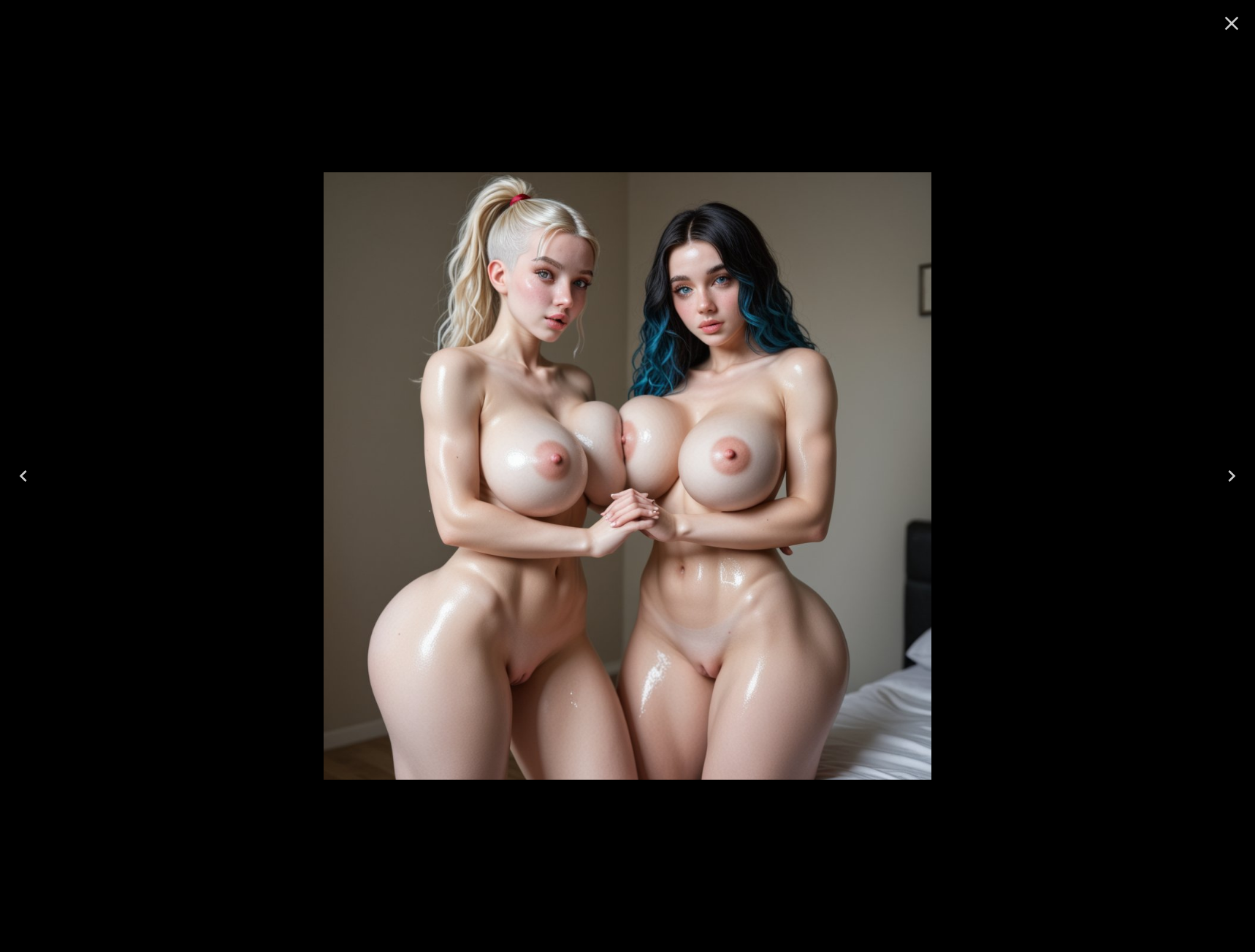
click at [1225, 472] on icon "Next" at bounding box center [1232, 476] width 24 height 24
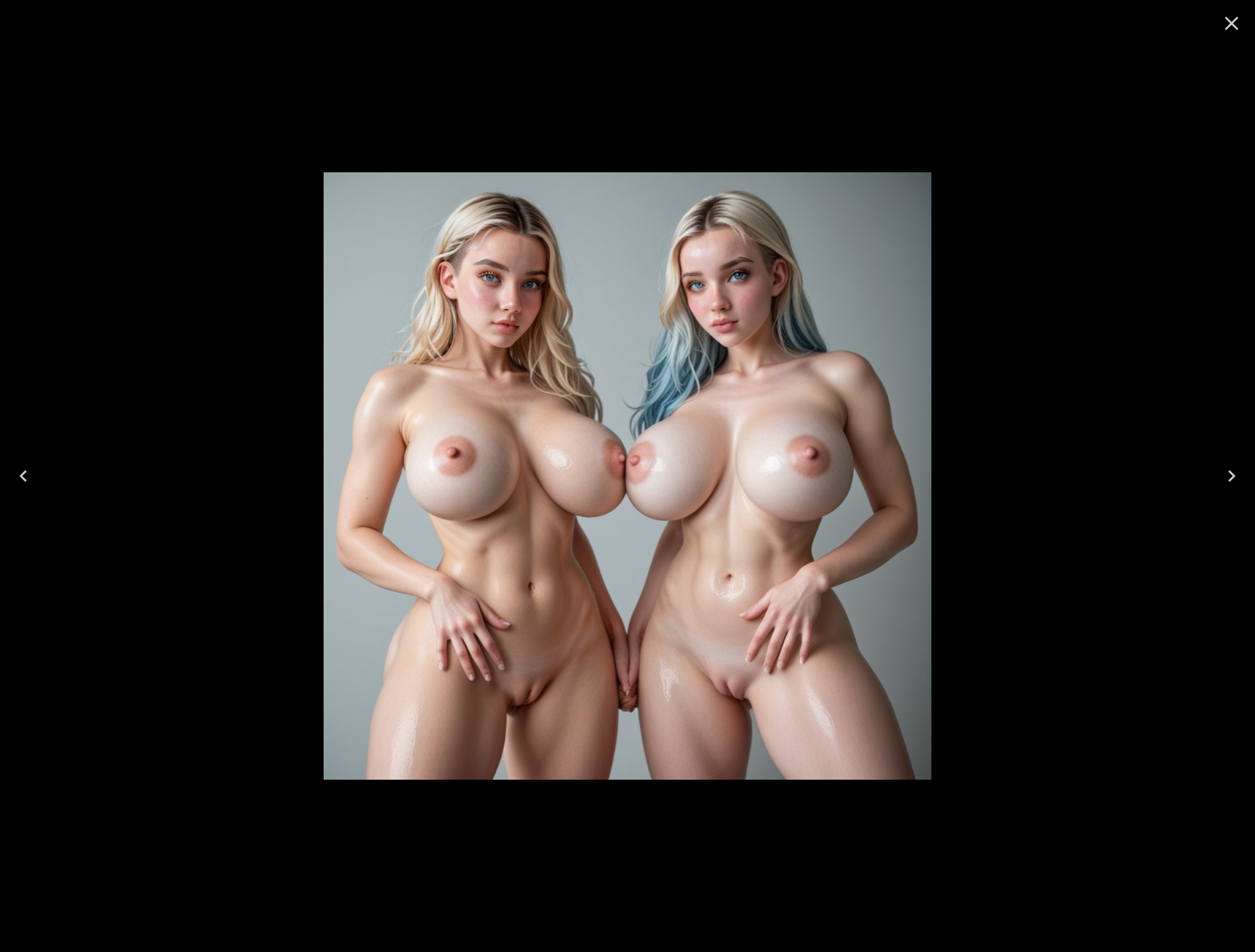
click at [1236, 25] on icon "Close" at bounding box center [1232, 24] width 24 height 24
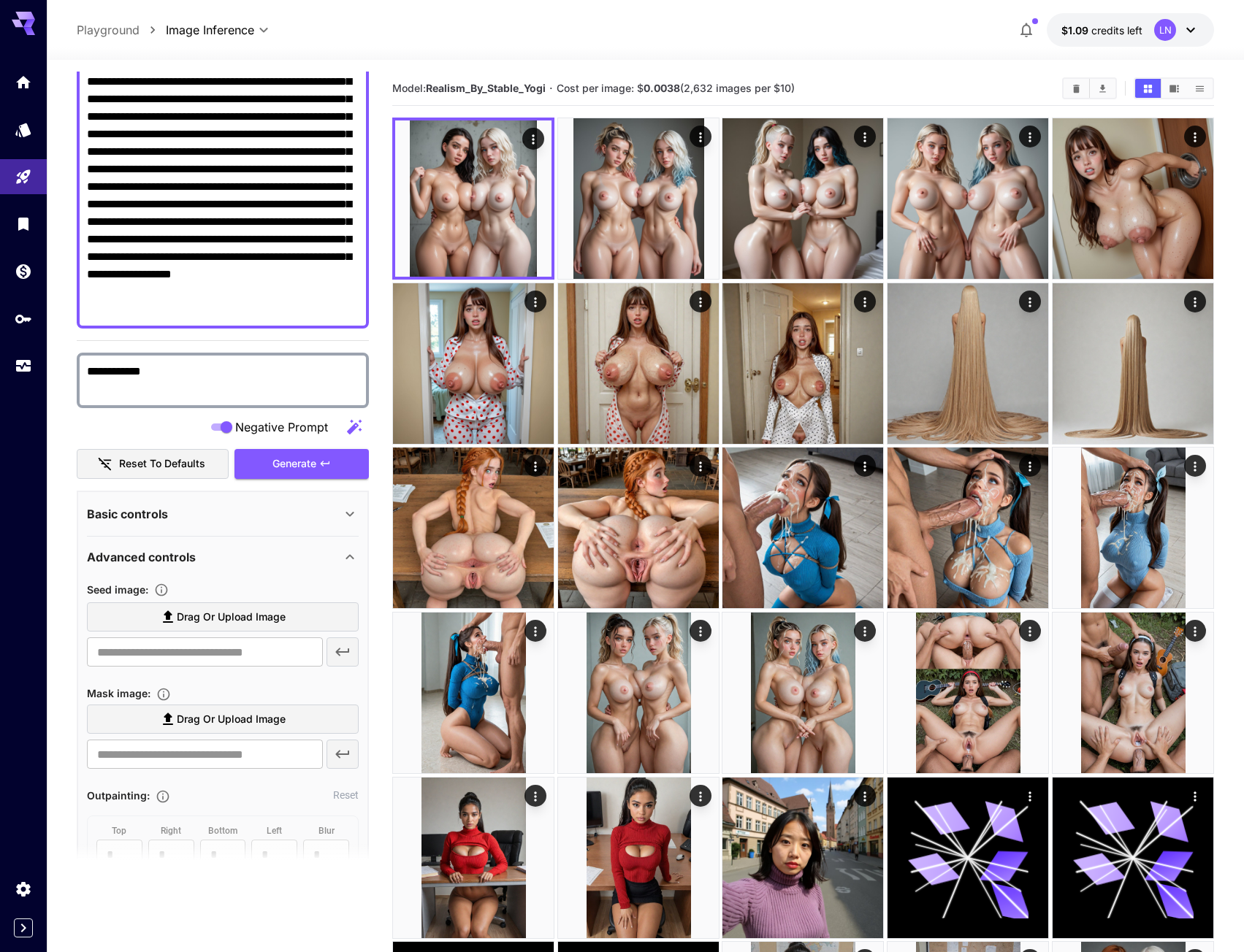
click at [349, 180] on textarea "**********" at bounding box center [222, 152] width 272 height 333
paste textarea "********"
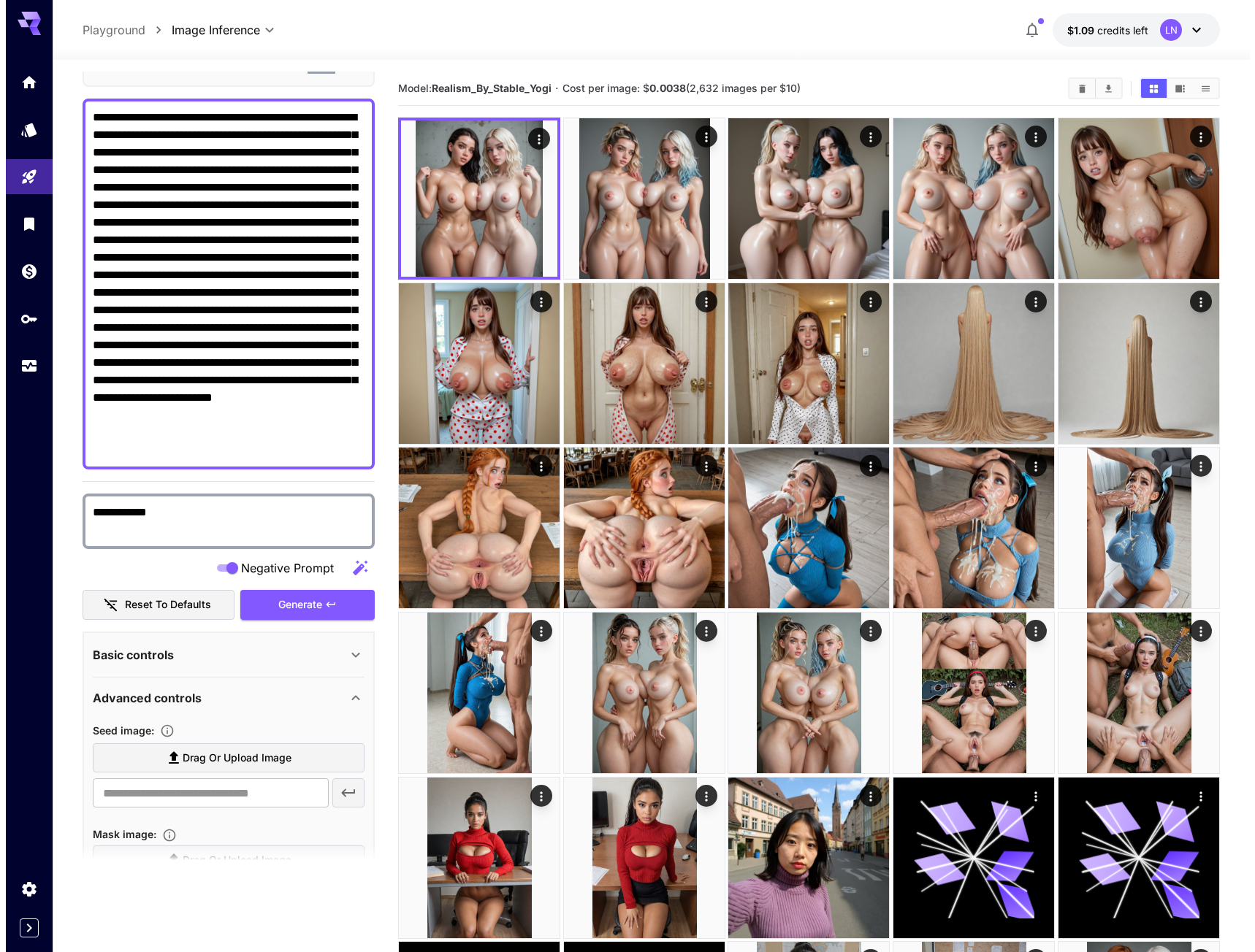
scroll to position [73, 0]
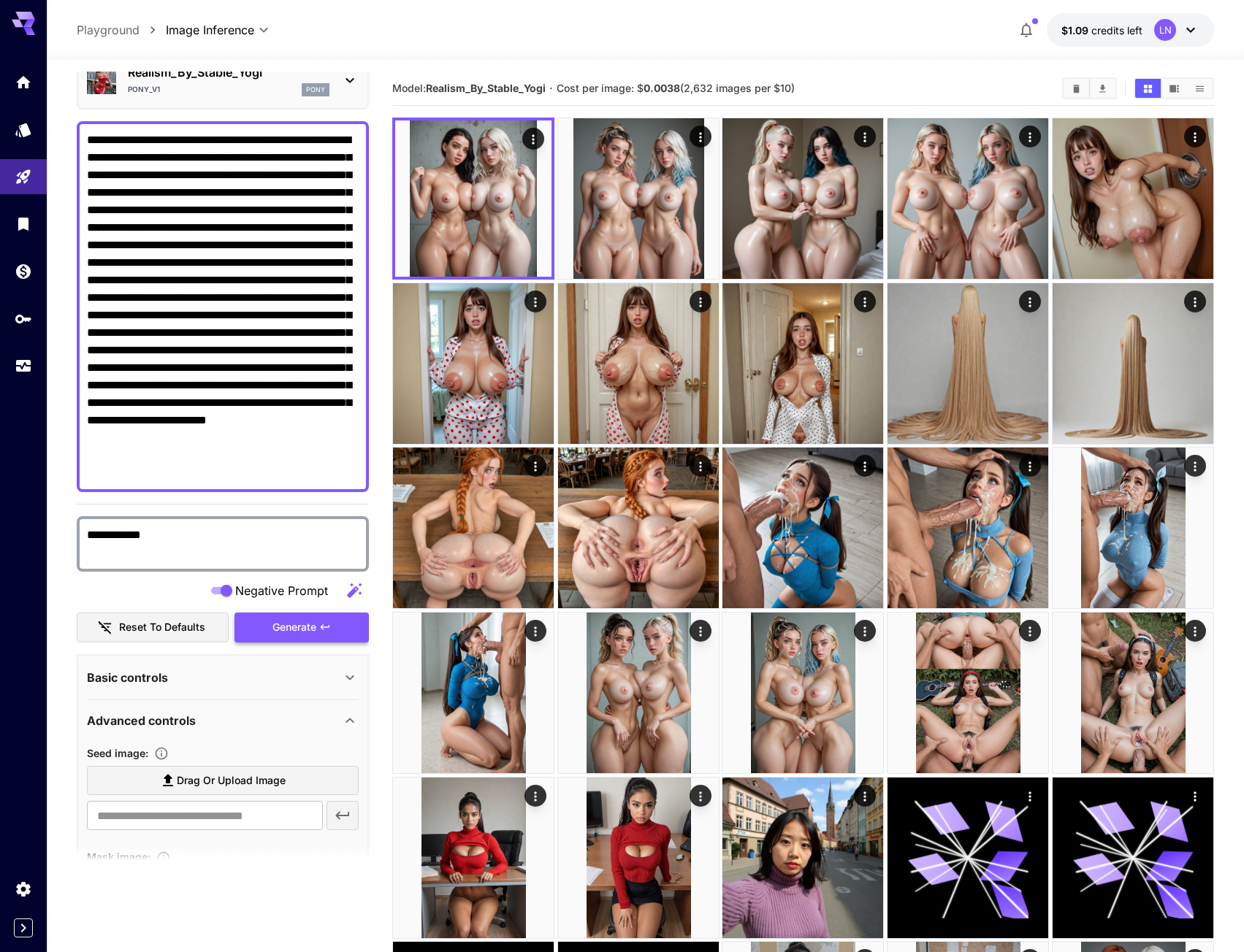
type textarea "**********"
click at [342, 636] on button "Generate" at bounding box center [302, 627] width 135 height 30
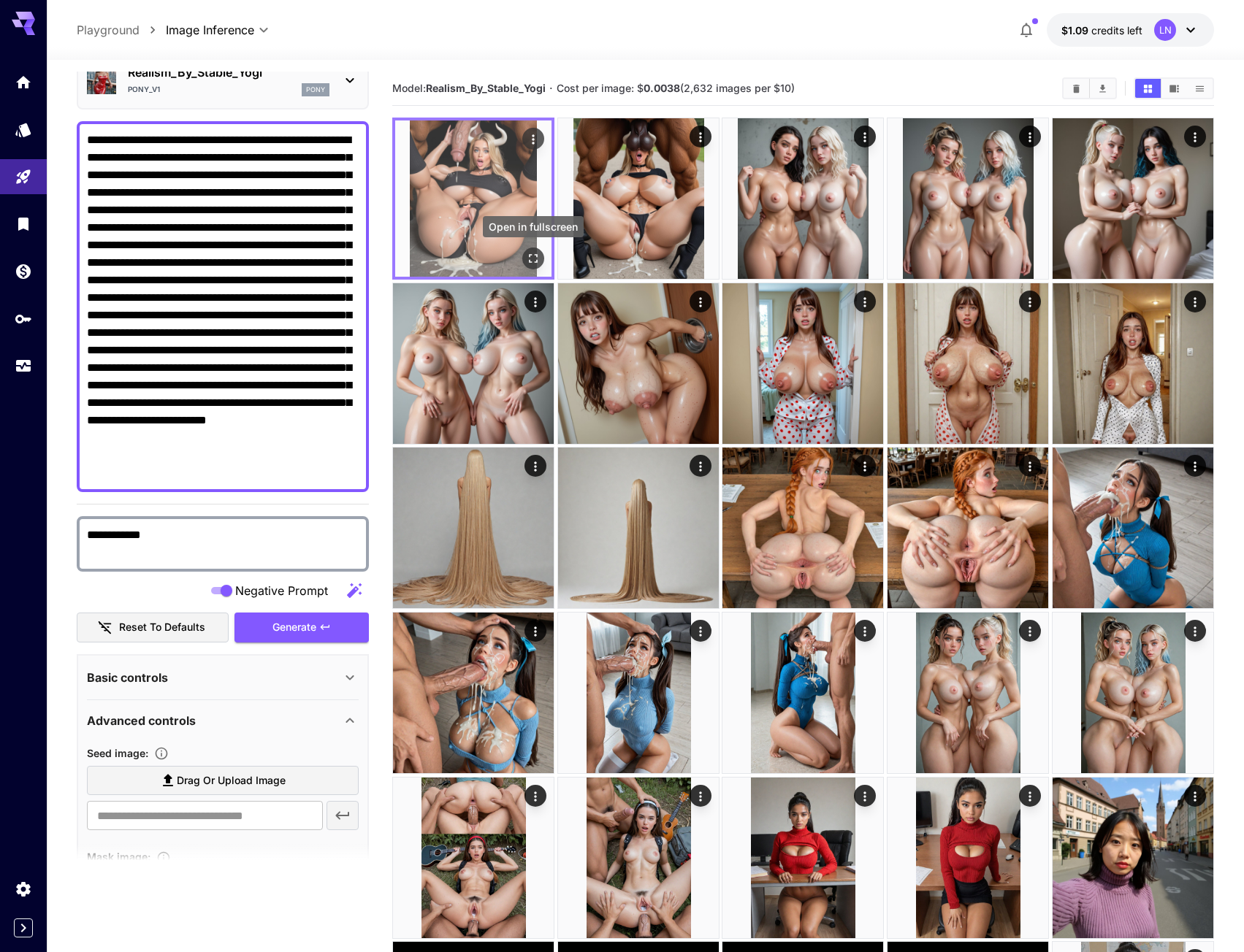
click at [533, 257] on icon "Open in fullscreen" at bounding box center [534, 259] width 15 height 15
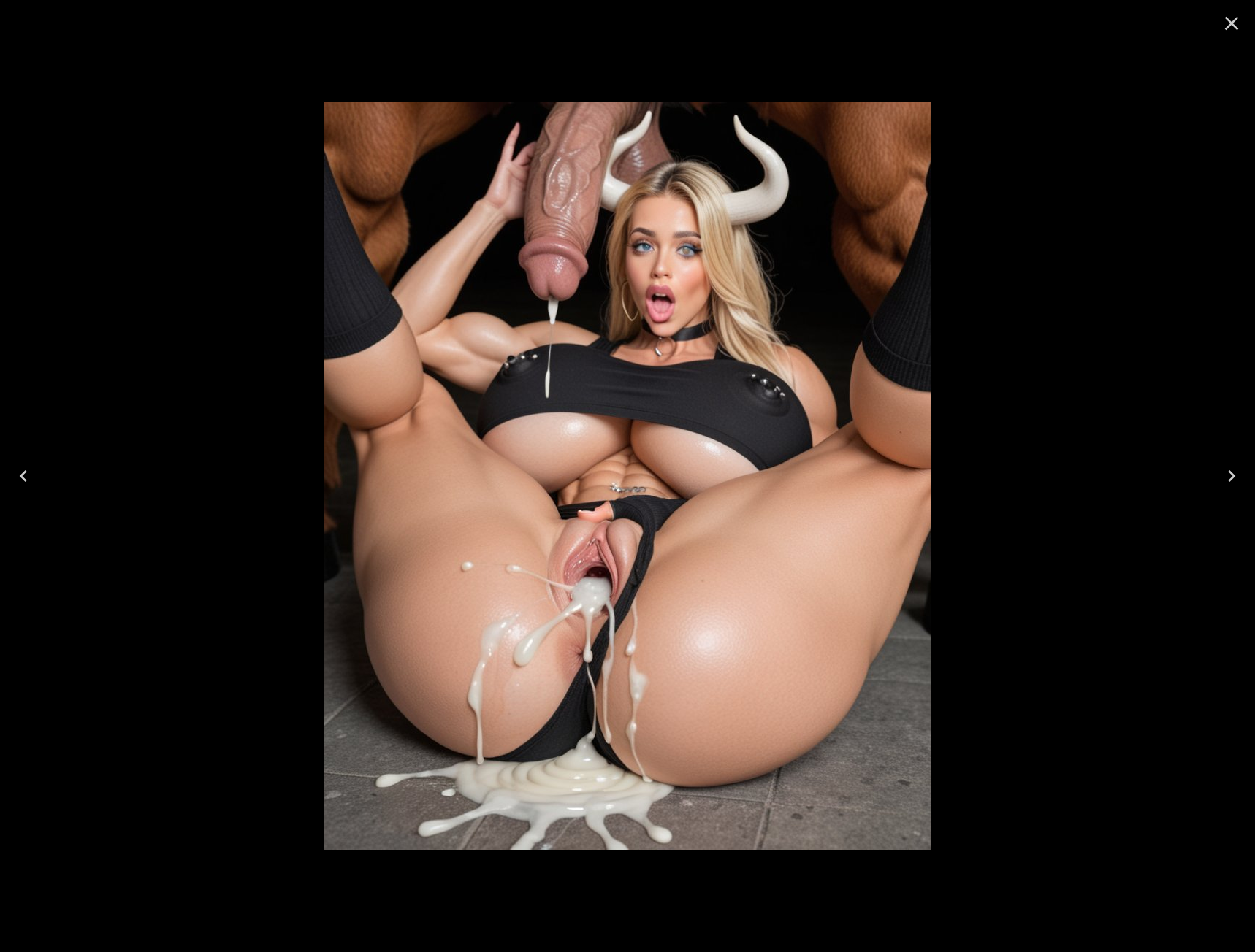
click at [1205, 457] on div at bounding box center [628, 476] width 1255 height 952
click at [1225, 472] on icon "Next" at bounding box center [1232, 476] width 24 height 24
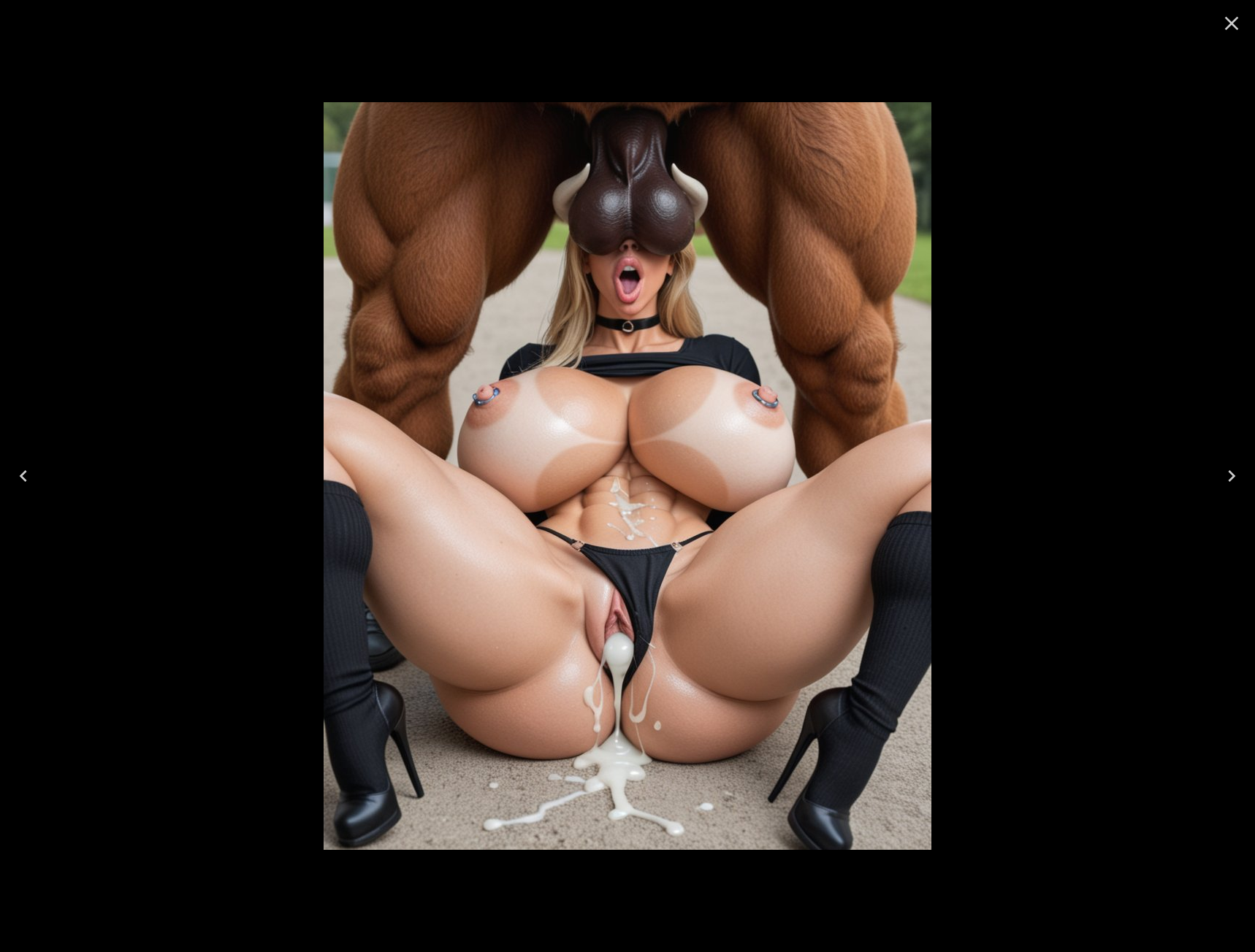
scroll to position [73, 0]
click at [1228, 15] on icon "Close" at bounding box center [1232, 24] width 24 height 24
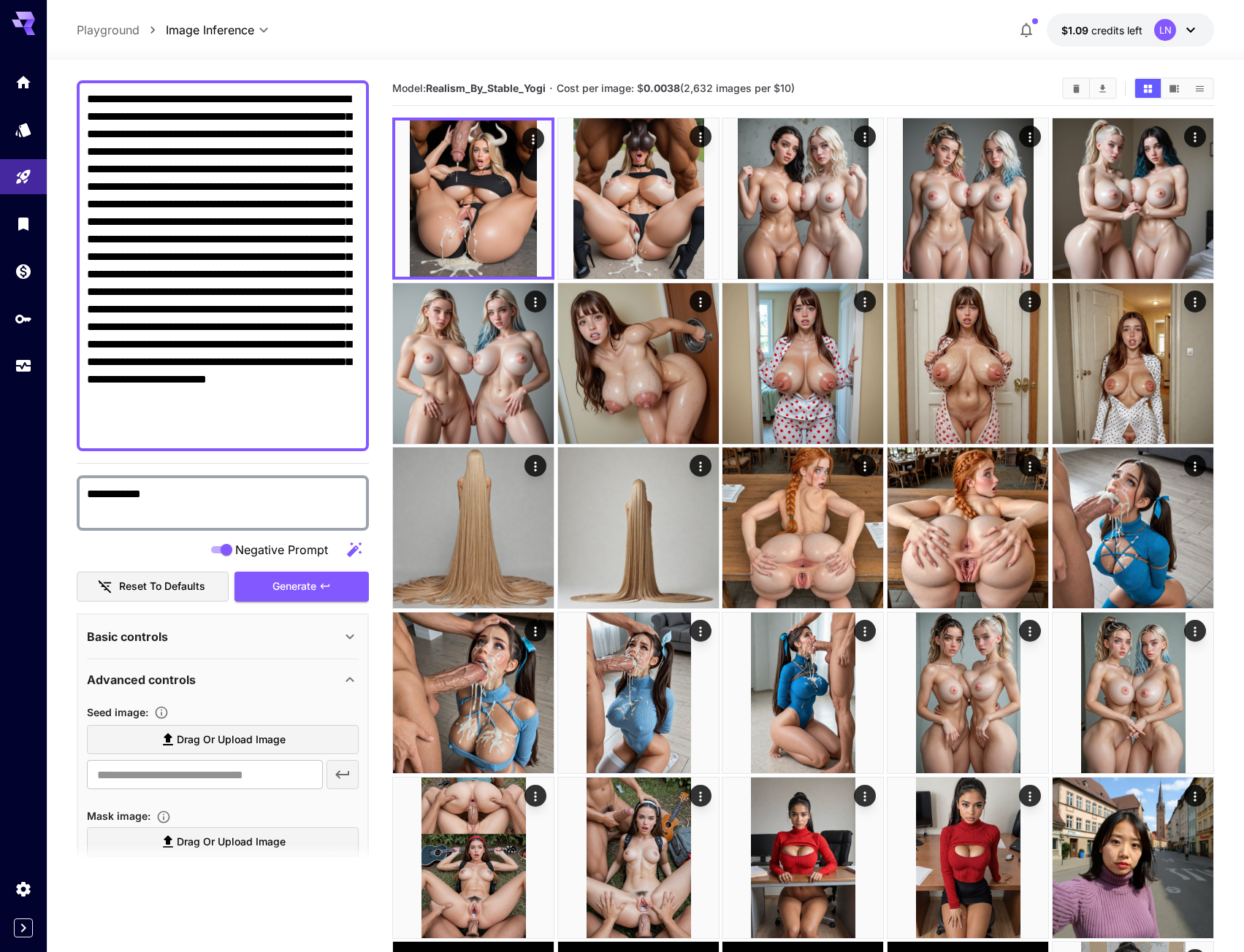
scroll to position [0, 0]
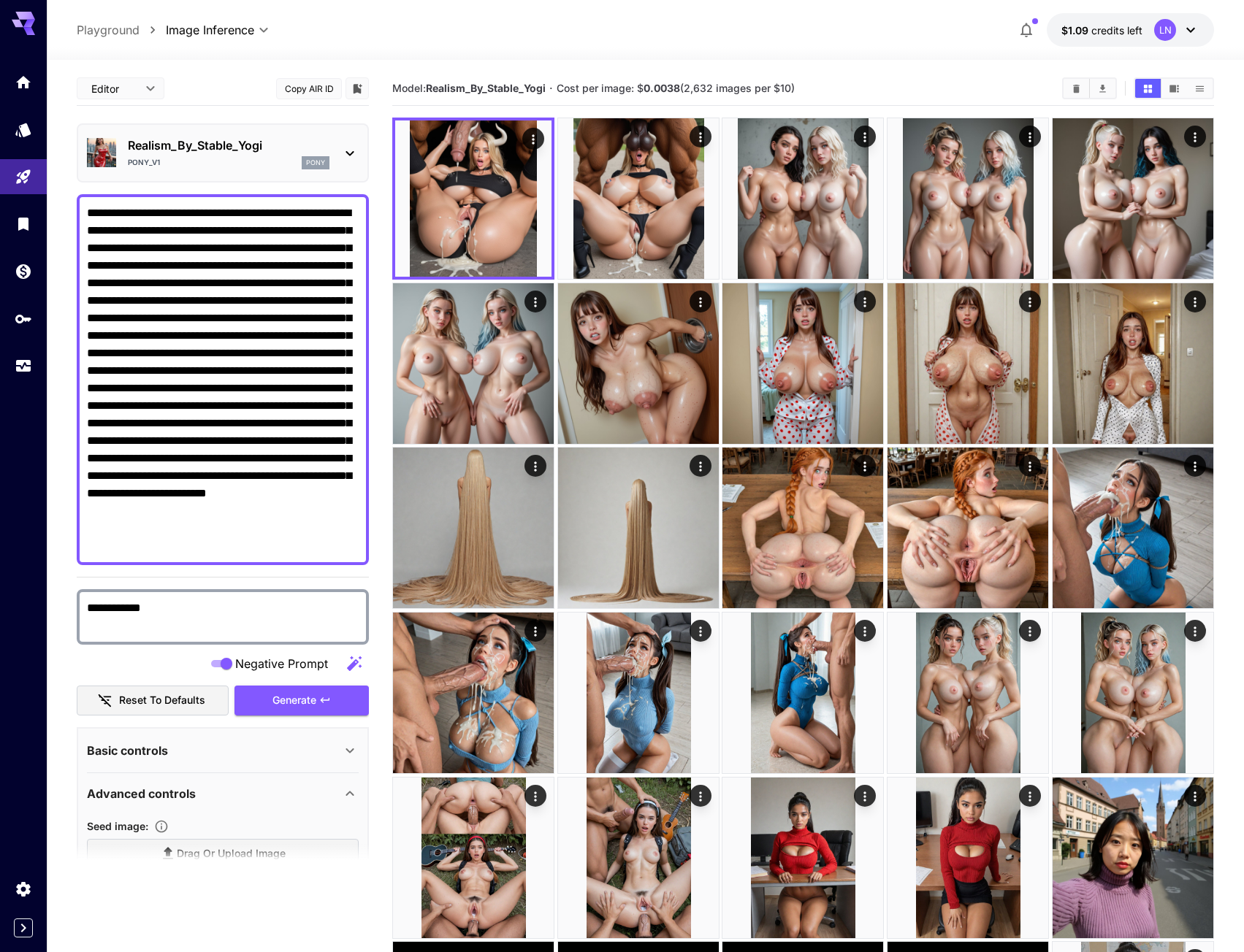
click at [427, 77] on div "Model: Realism_By_Stable_Yogi · Cost per image: $ 0.0038 (2,632 images per $10)" at bounding box center [803, 89] width 822 height 34
click at [265, 213] on textarea "**********" at bounding box center [222, 379] width 272 height 351
paste textarea
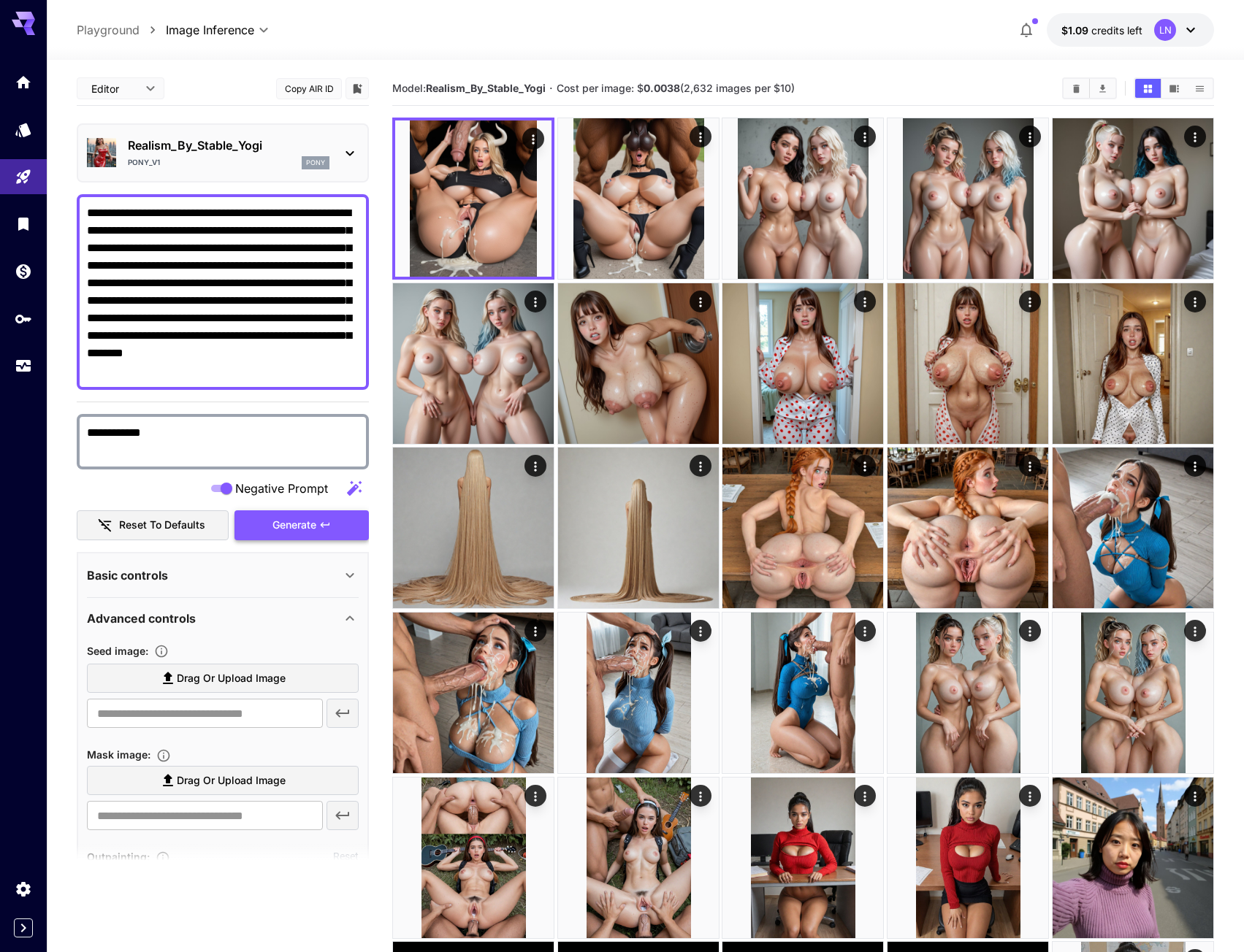
type textarea "**********"
click at [303, 524] on span "Generate" at bounding box center [294, 525] width 44 height 18
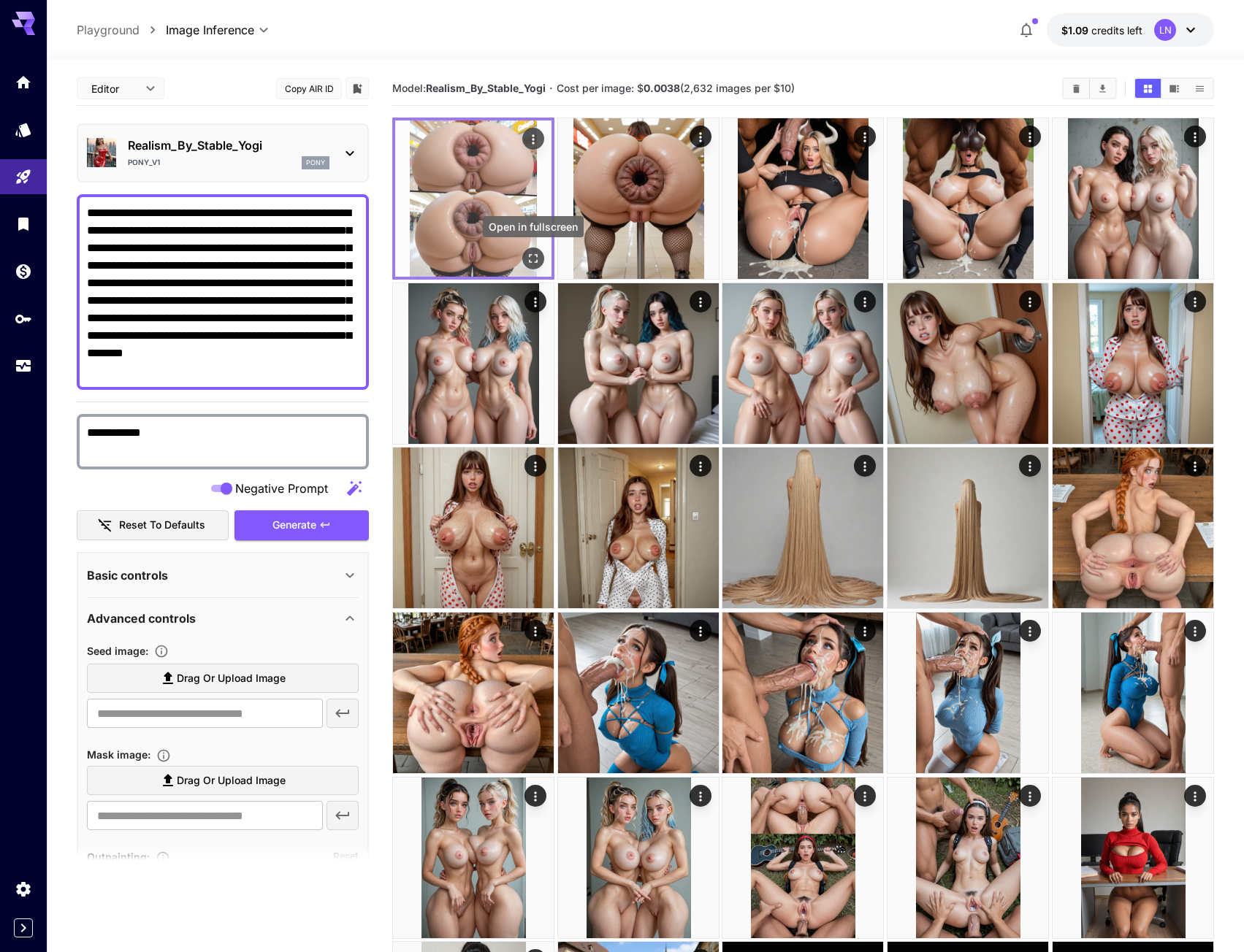
click at [537, 251] on button "Open in fullscreen" at bounding box center [534, 259] width 22 height 22
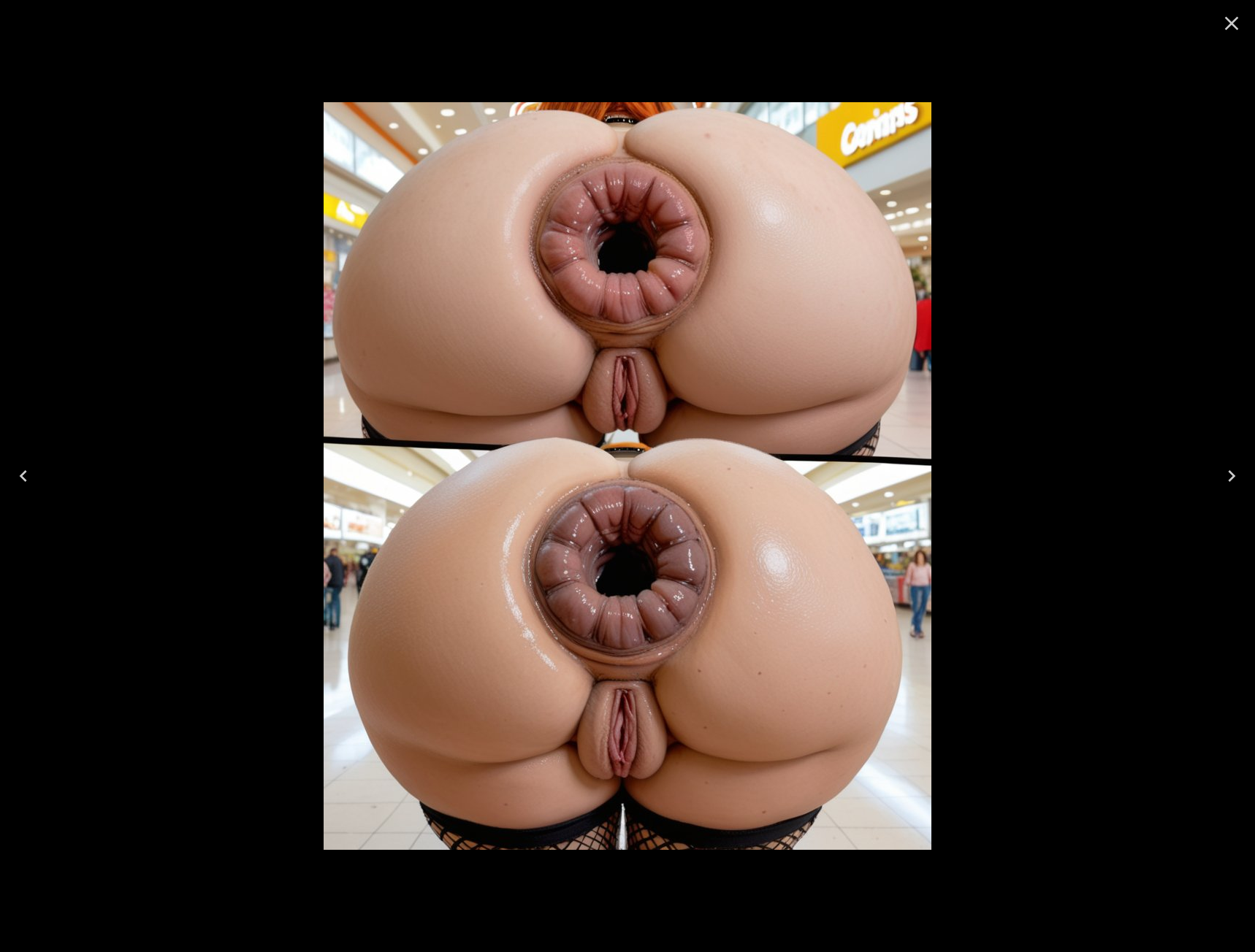
click at [1197, 461] on div at bounding box center [628, 476] width 1255 height 952
click at [1211, 467] on button "Next" at bounding box center [1231, 476] width 47 height 58
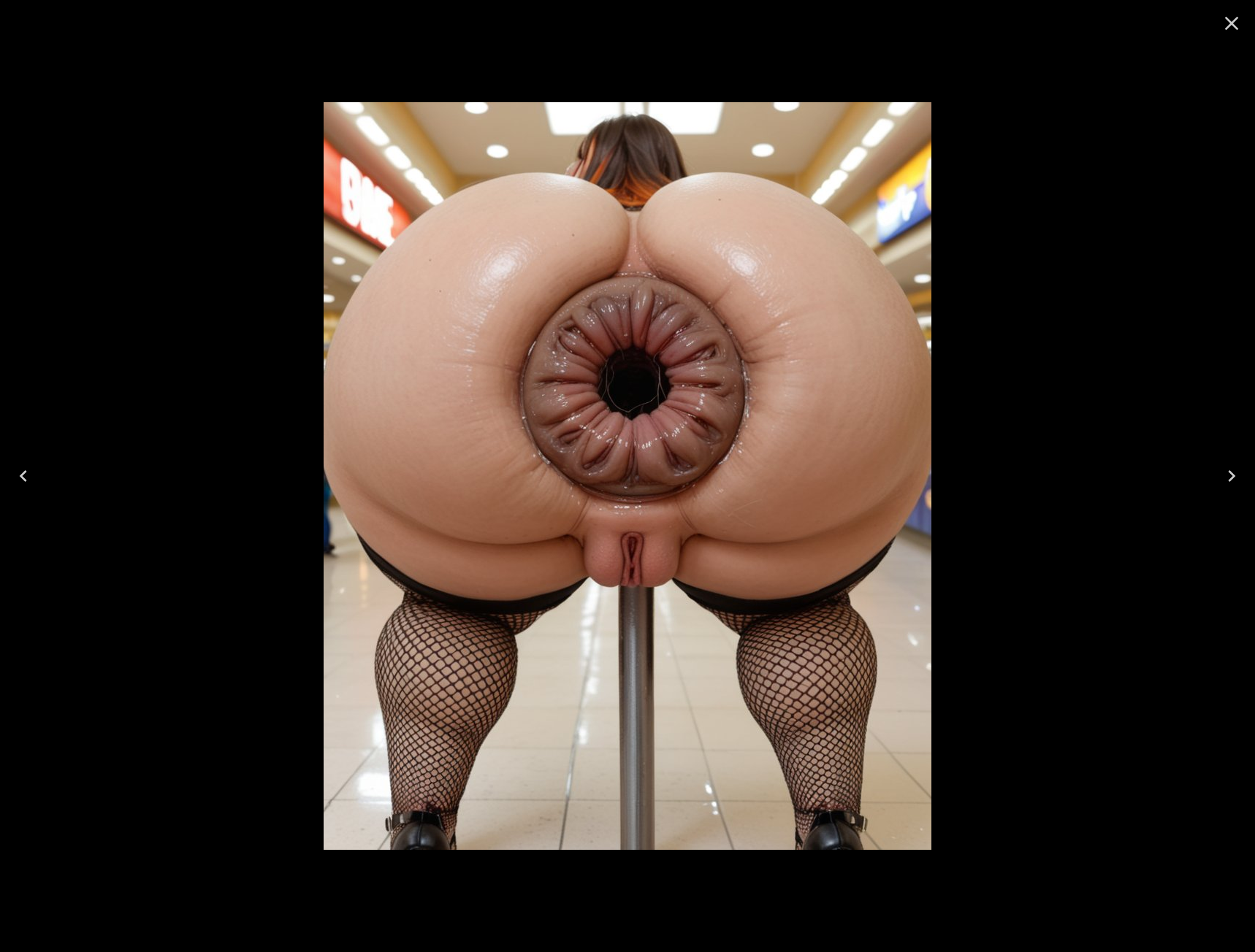
click at [1235, 23] on icon "Close" at bounding box center [1232, 24] width 24 height 24
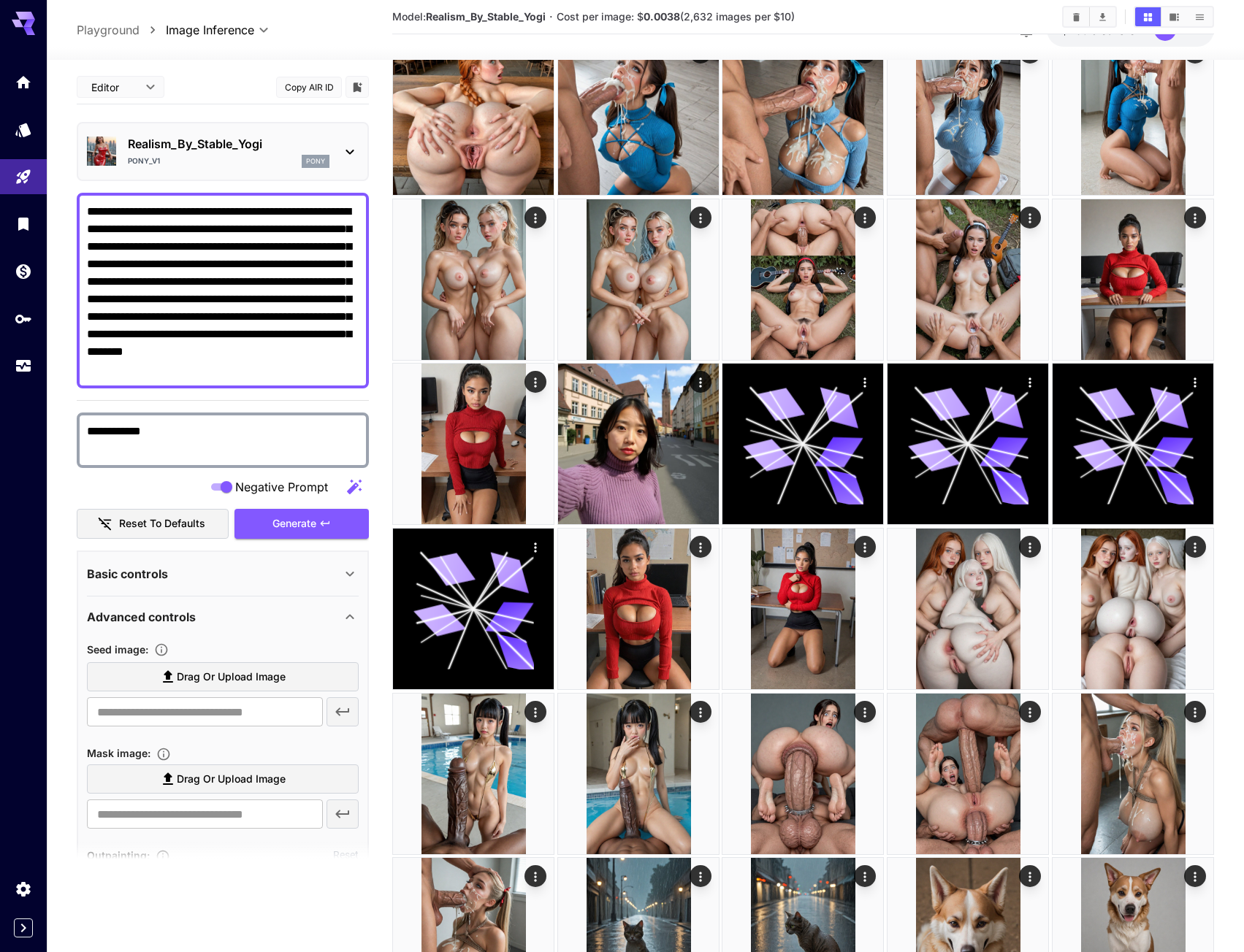
scroll to position [584, 0]
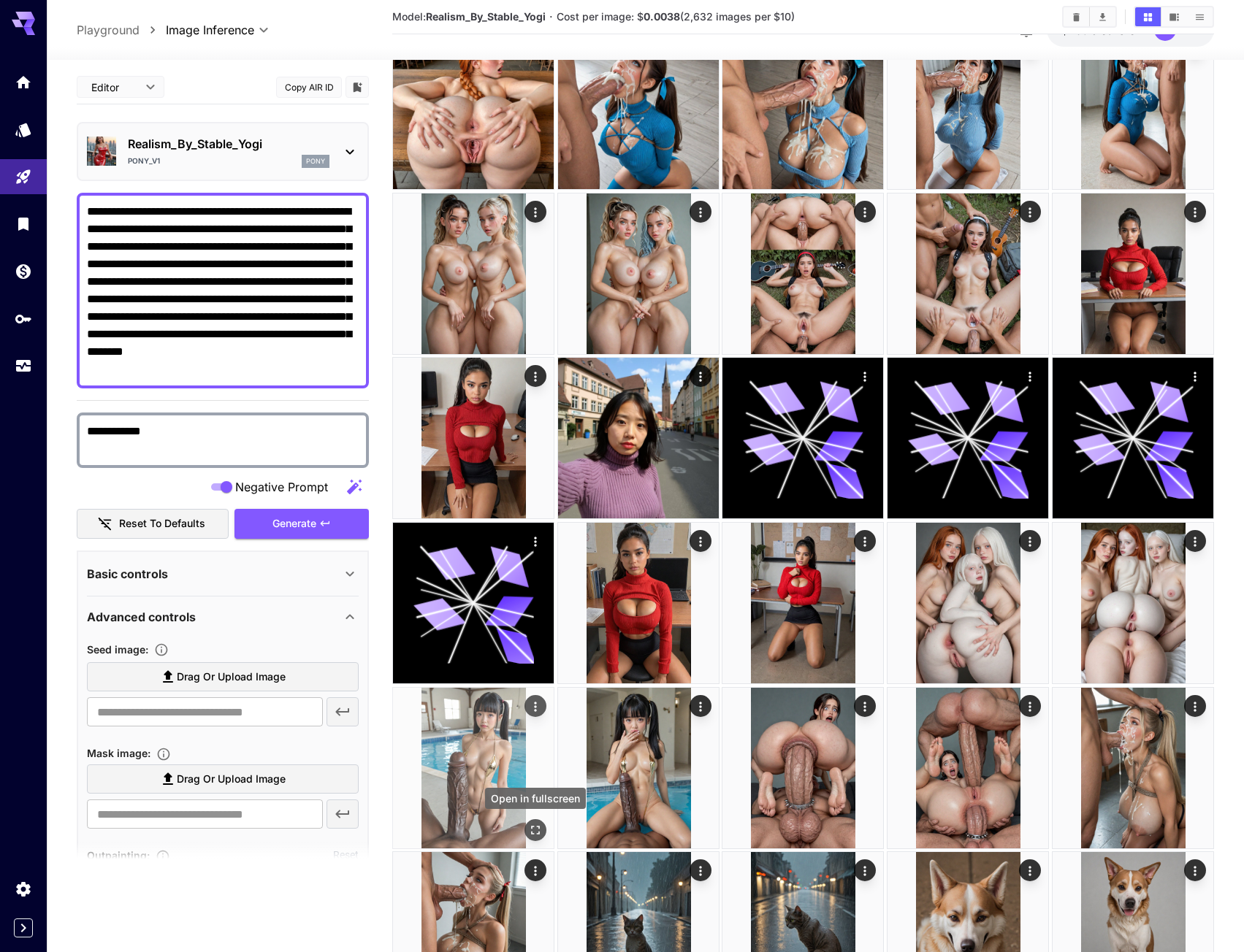
click at [526, 829] on button "Open in fullscreen" at bounding box center [536, 831] width 22 height 22
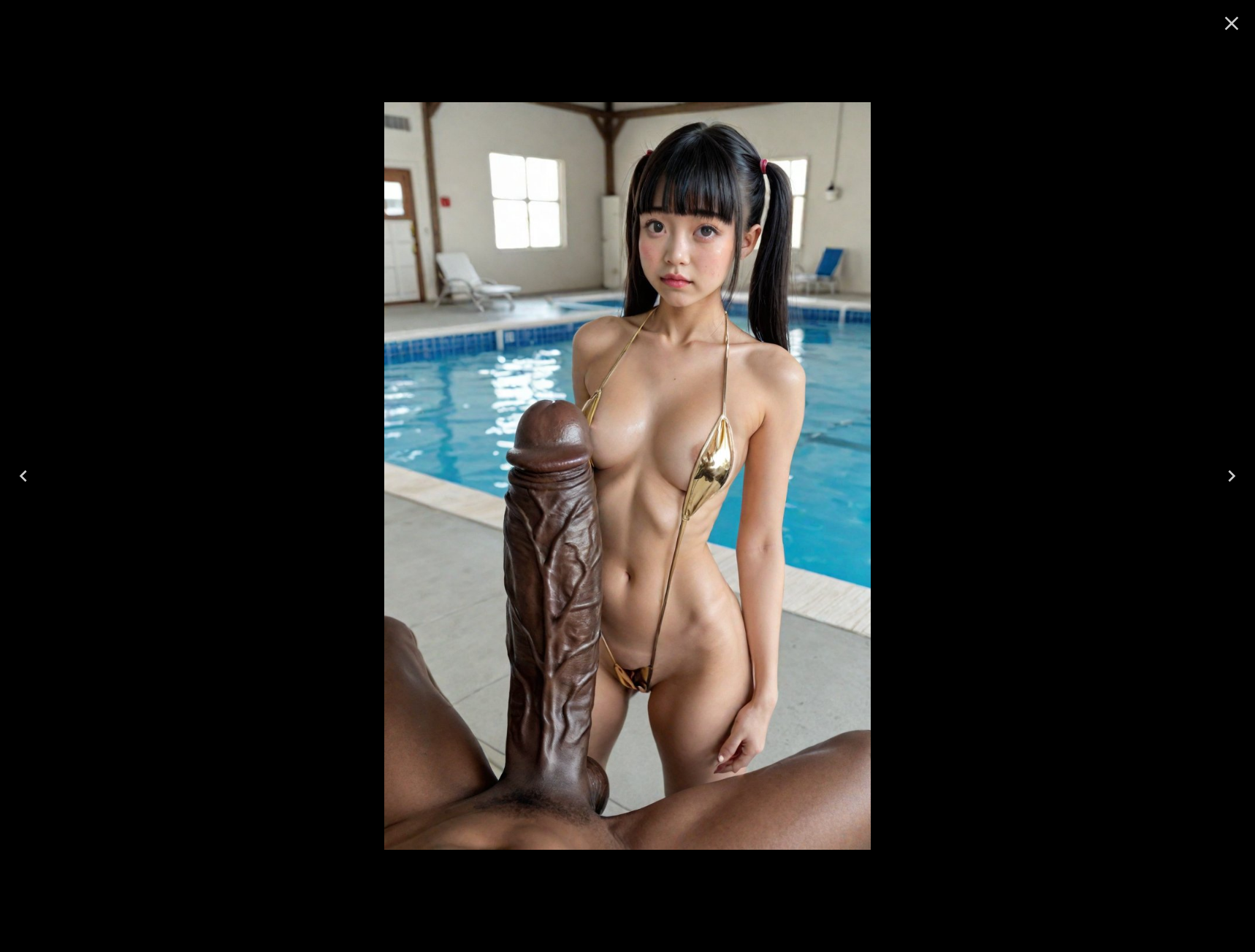
click at [1243, 481] on button "Next" at bounding box center [1231, 476] width 47 height 58
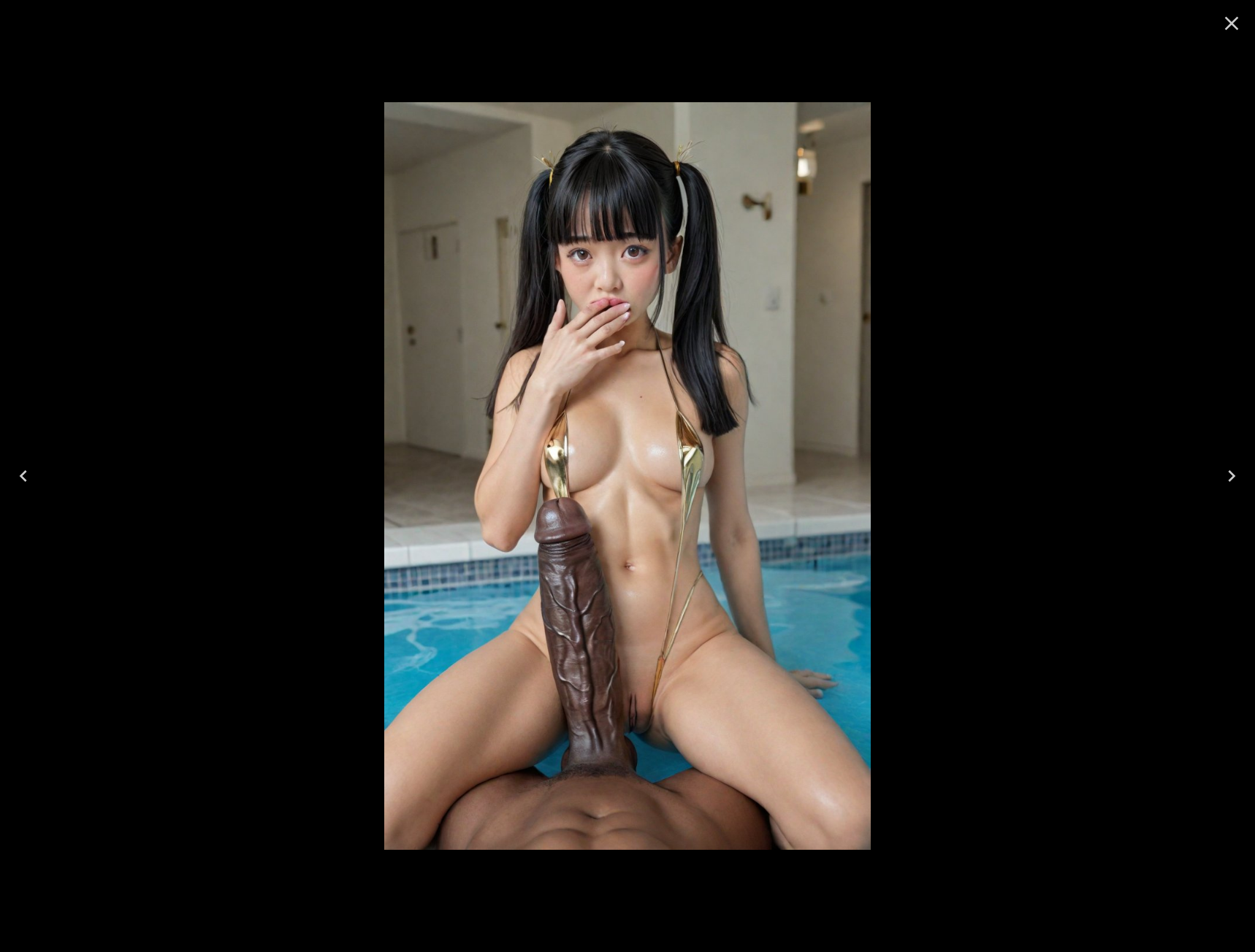
click at [1233, 16] on icon "Close" at bounding box center [1232, 24] width 24 height 24
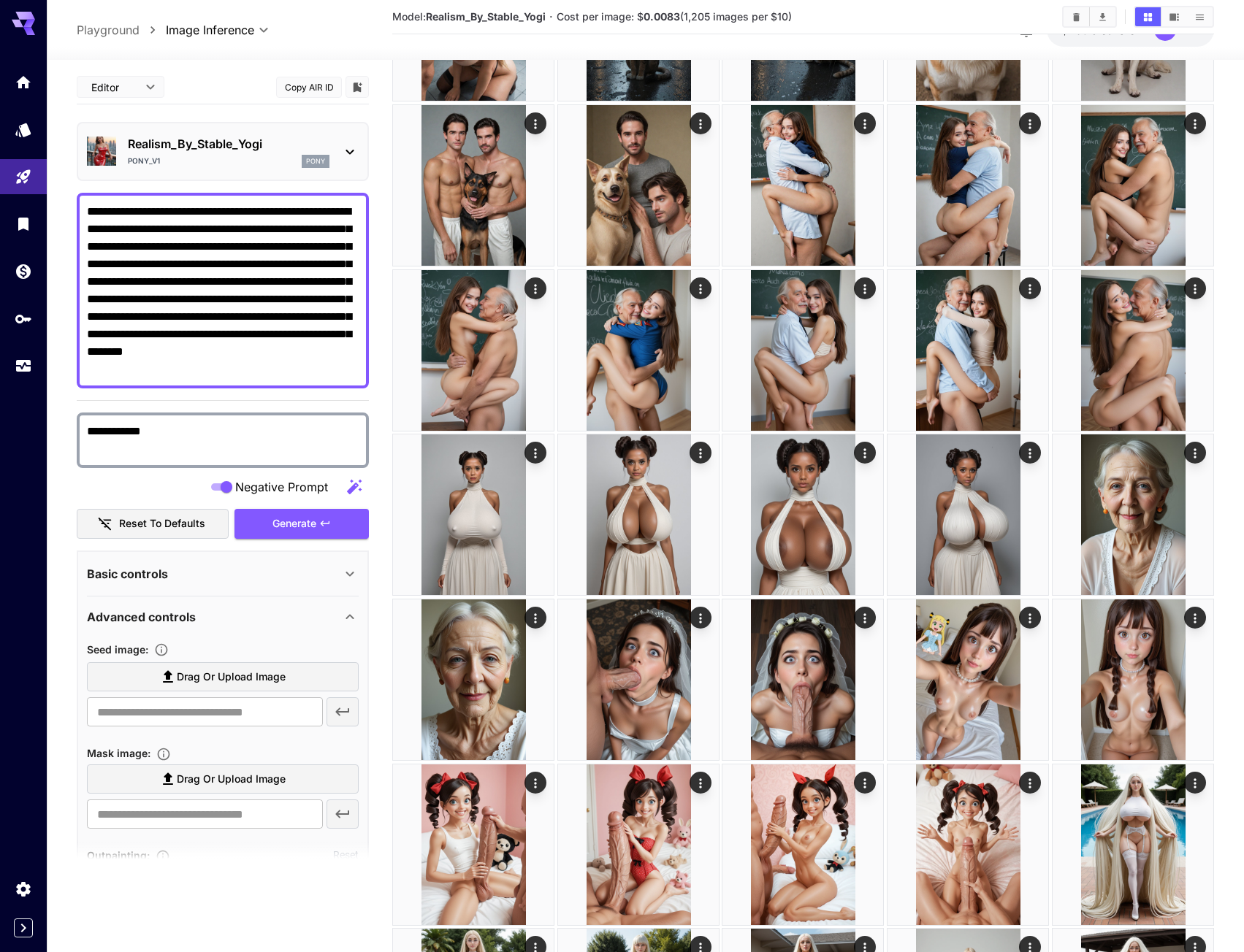
scroll to position [1607, 0]
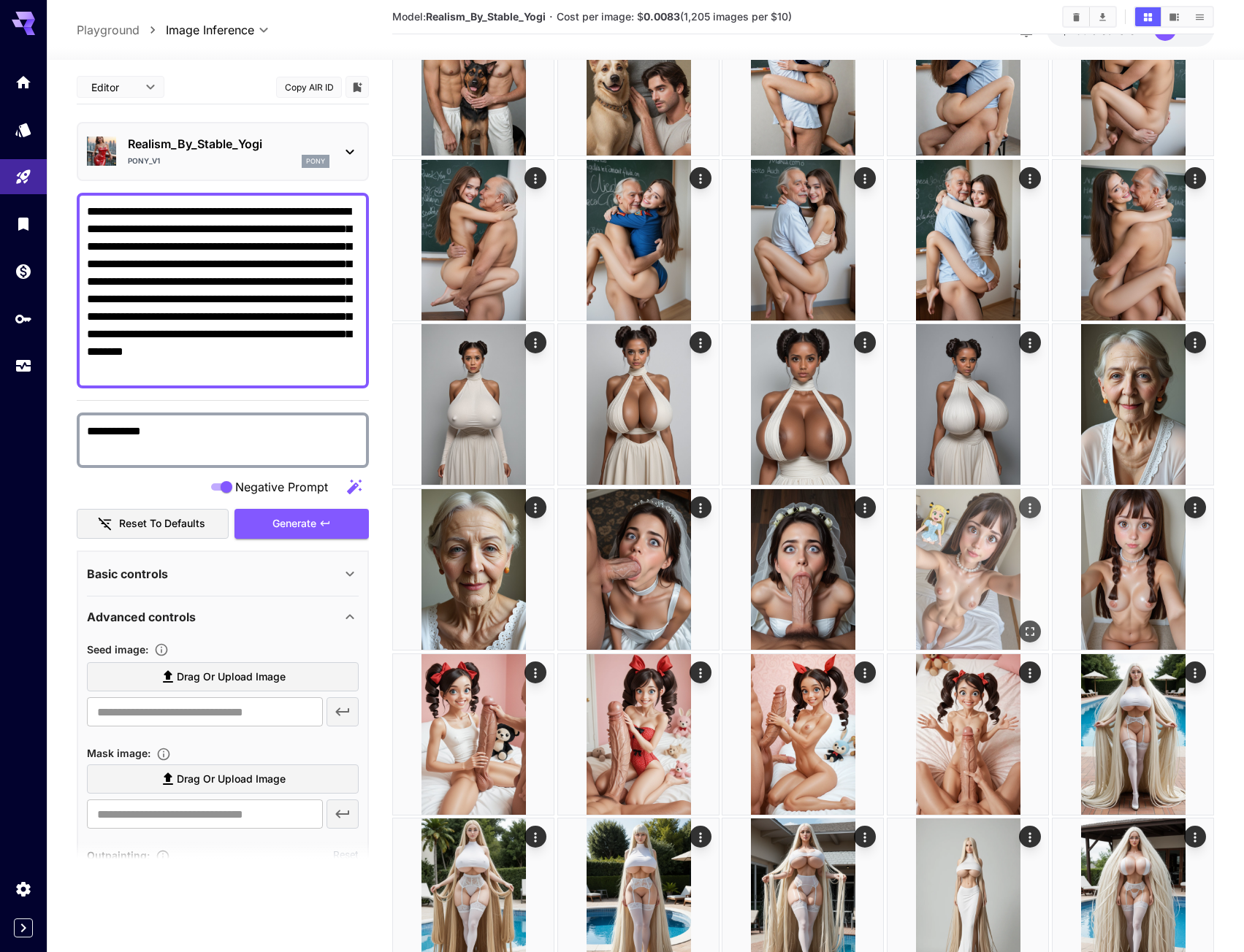
click at [975, 544] on img at bounding box center [967, 569] width 161 height 161
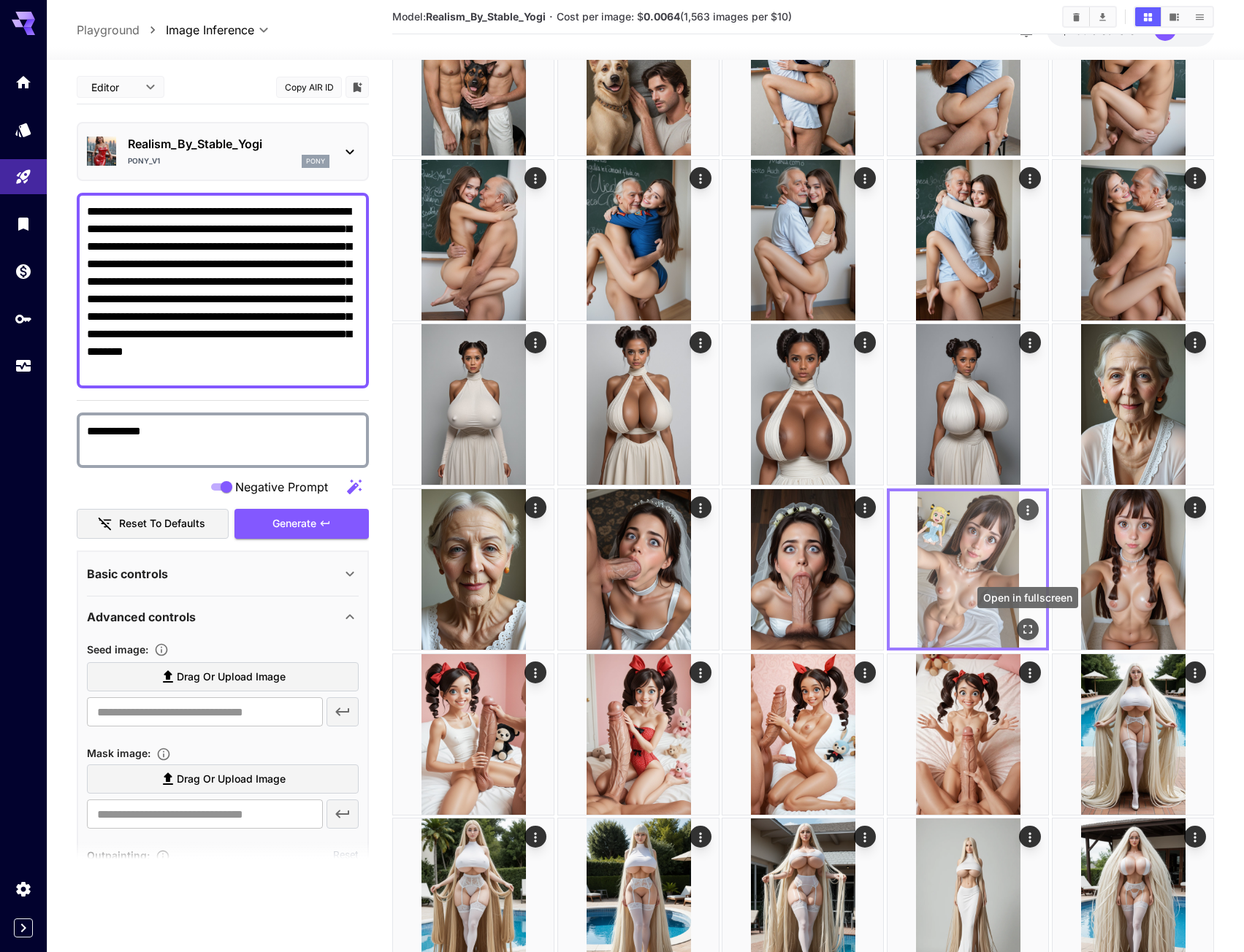
click at [1021, 618] on div "Open in fullscreen" at bounding box center [1028, 629] width 22 height 22
click at [1032, 627] on icon "Open in fullscreen" at bounding box center [1029, 629] width 9 height 9
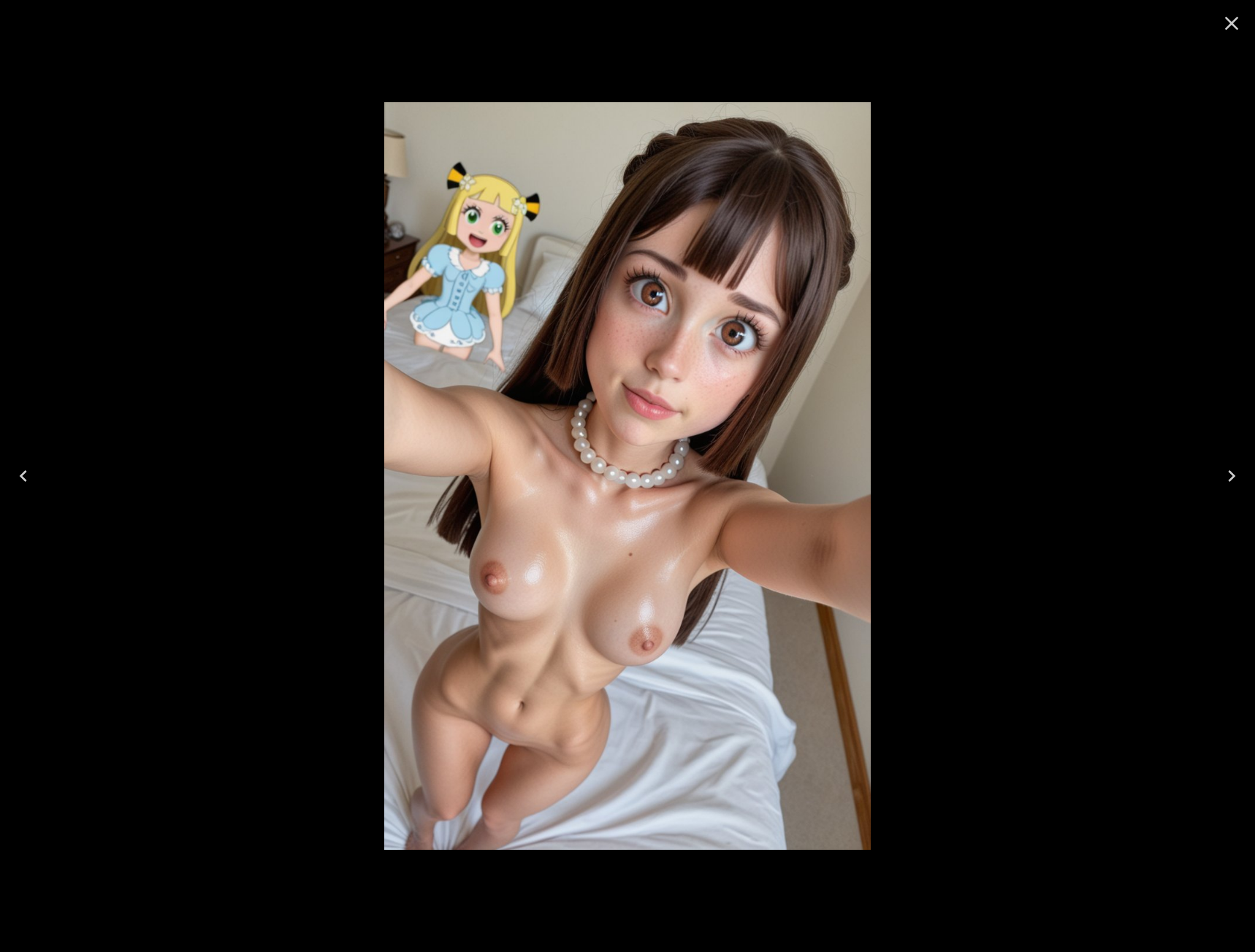
click at [1240, 23] on icon "Close" at bounding box center [1232, 24] width 24 height 24
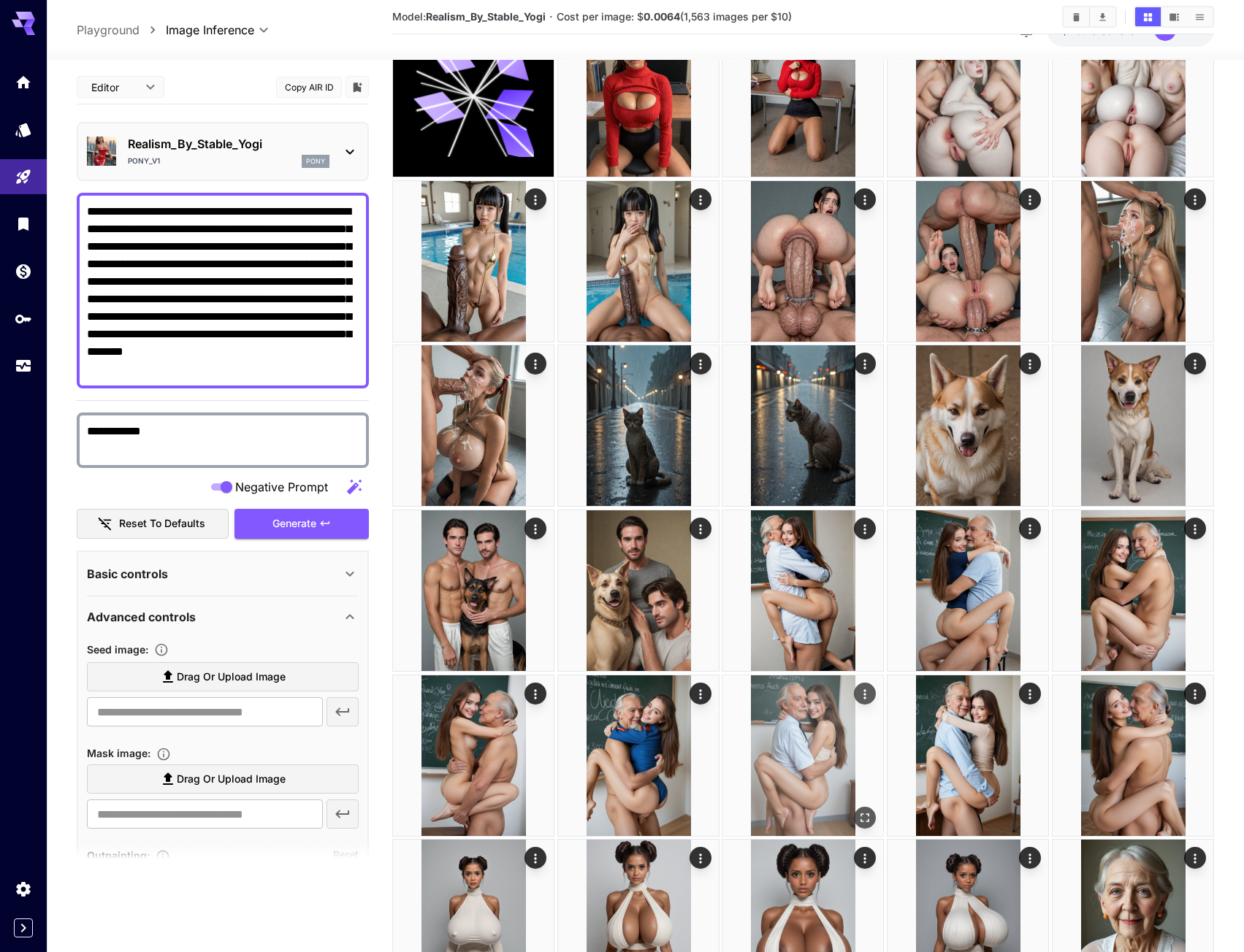
scroll to position [1022, 0]
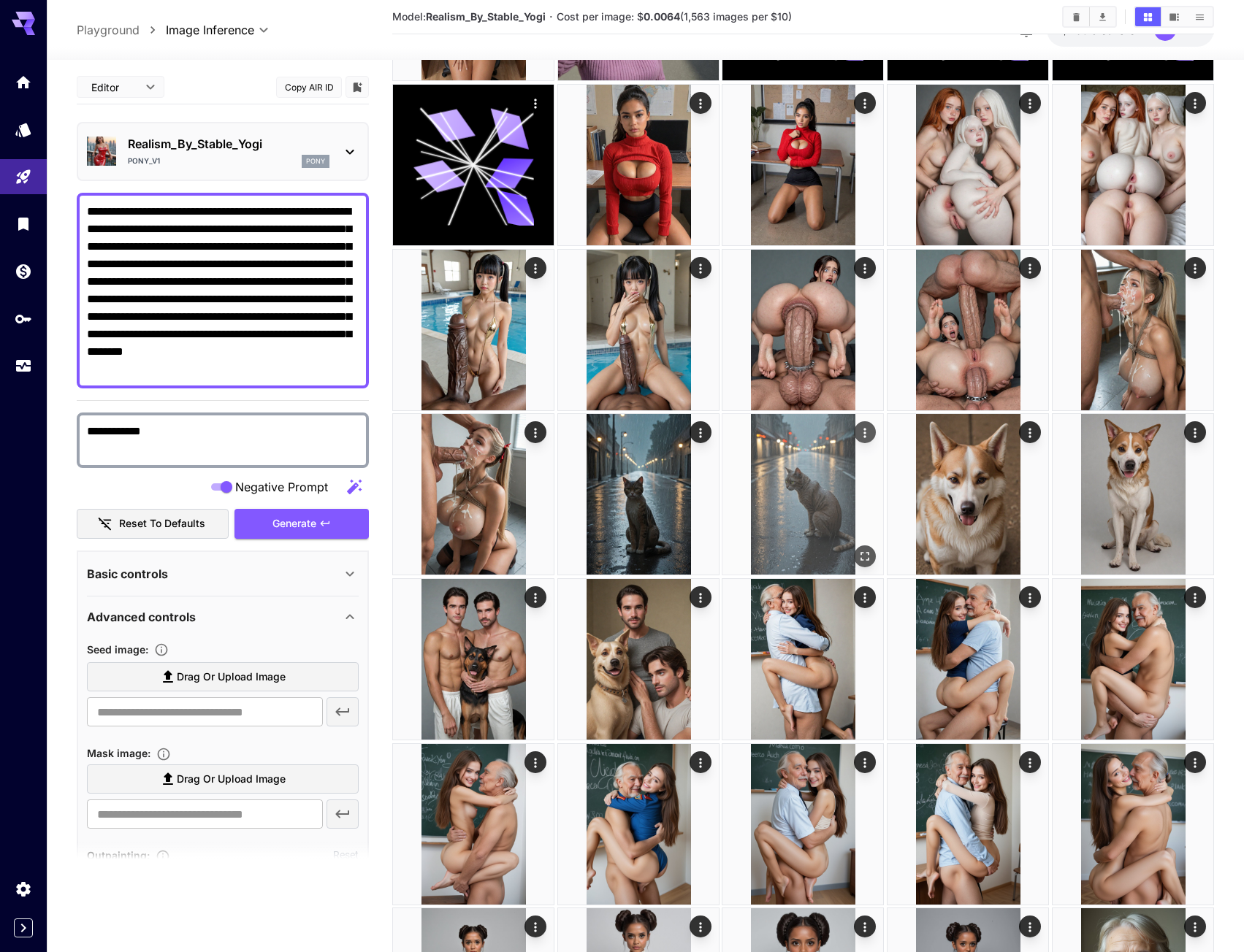
click at [869, 558] on icon "Open in fullscreen" at bounding box center [866, 557] width 15 height 15
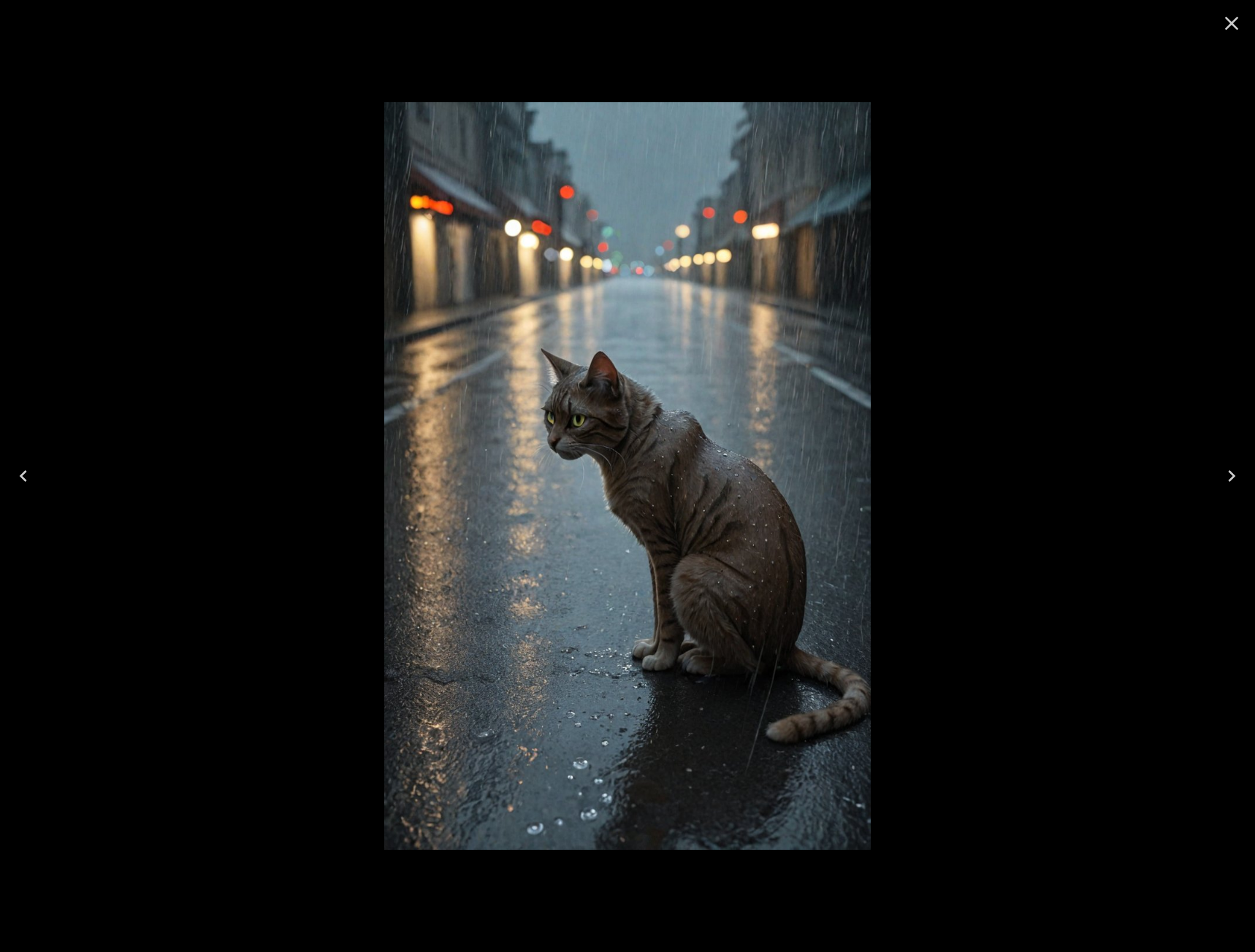
click at [1232, 27] on icon "Close" at bounding box center [1232, 24] width 24 height 24
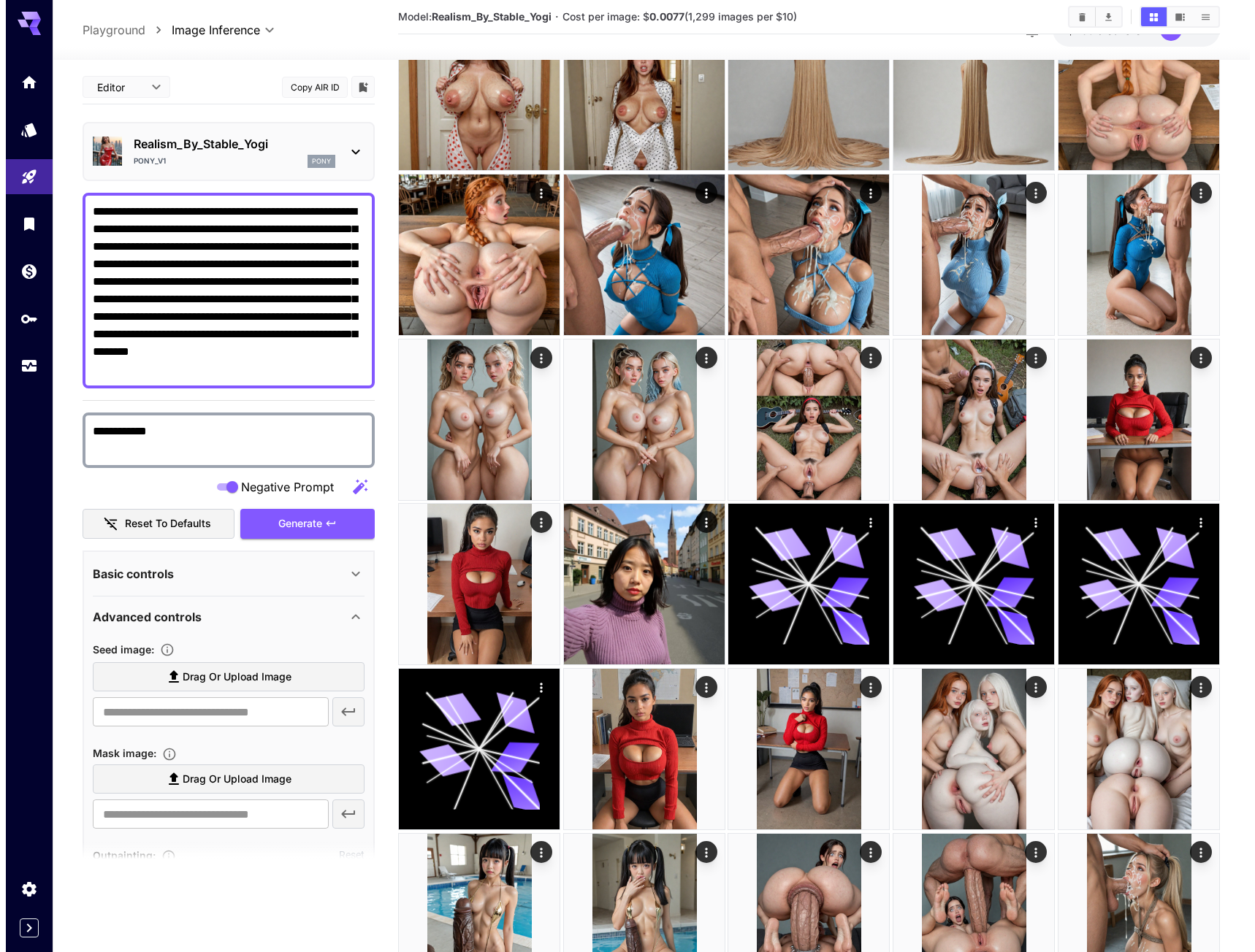
scroll to position [365, 0]
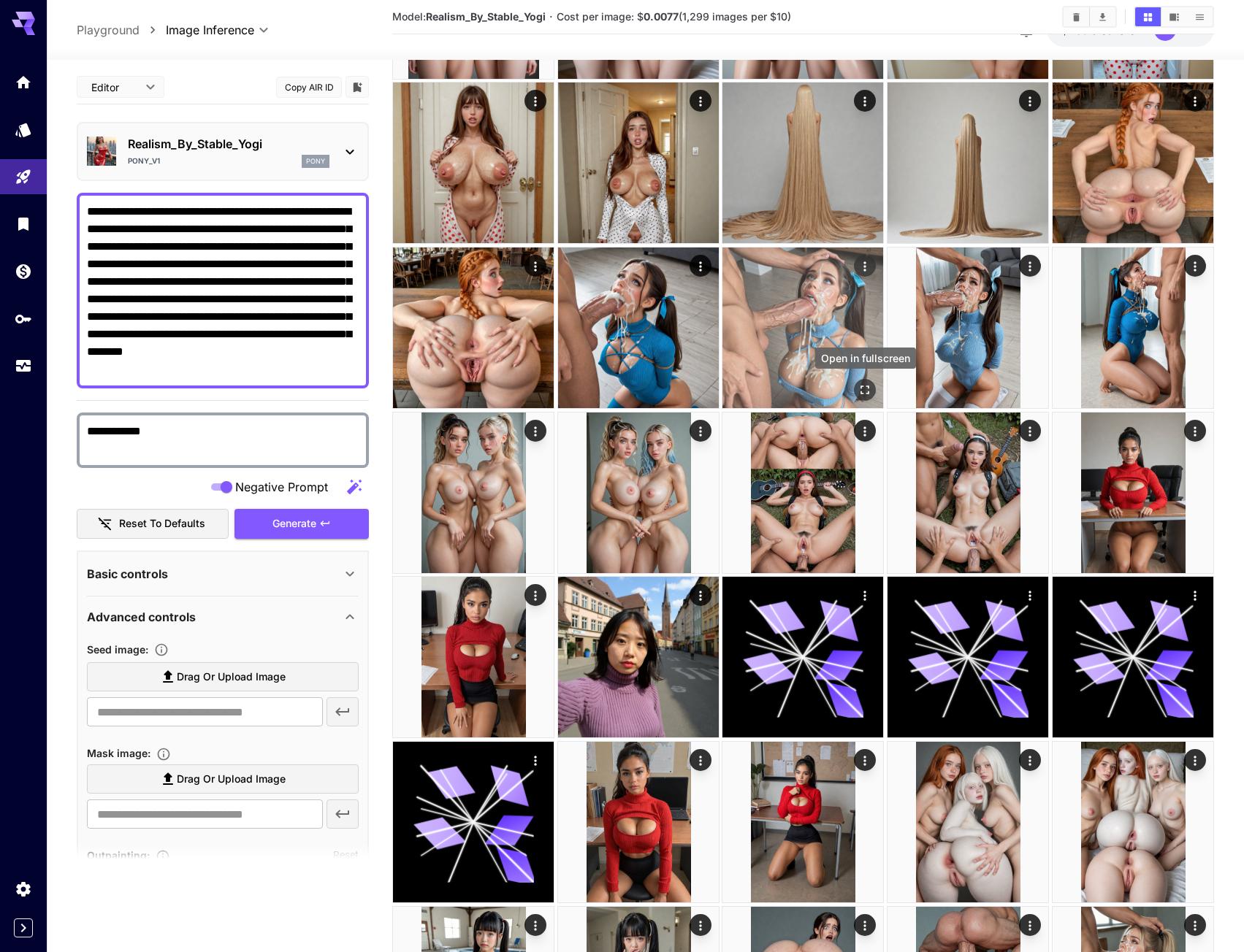
click at [867, 384] on icon "Open in fullscreen" at bounding box center [866, 390] width 15 height 15
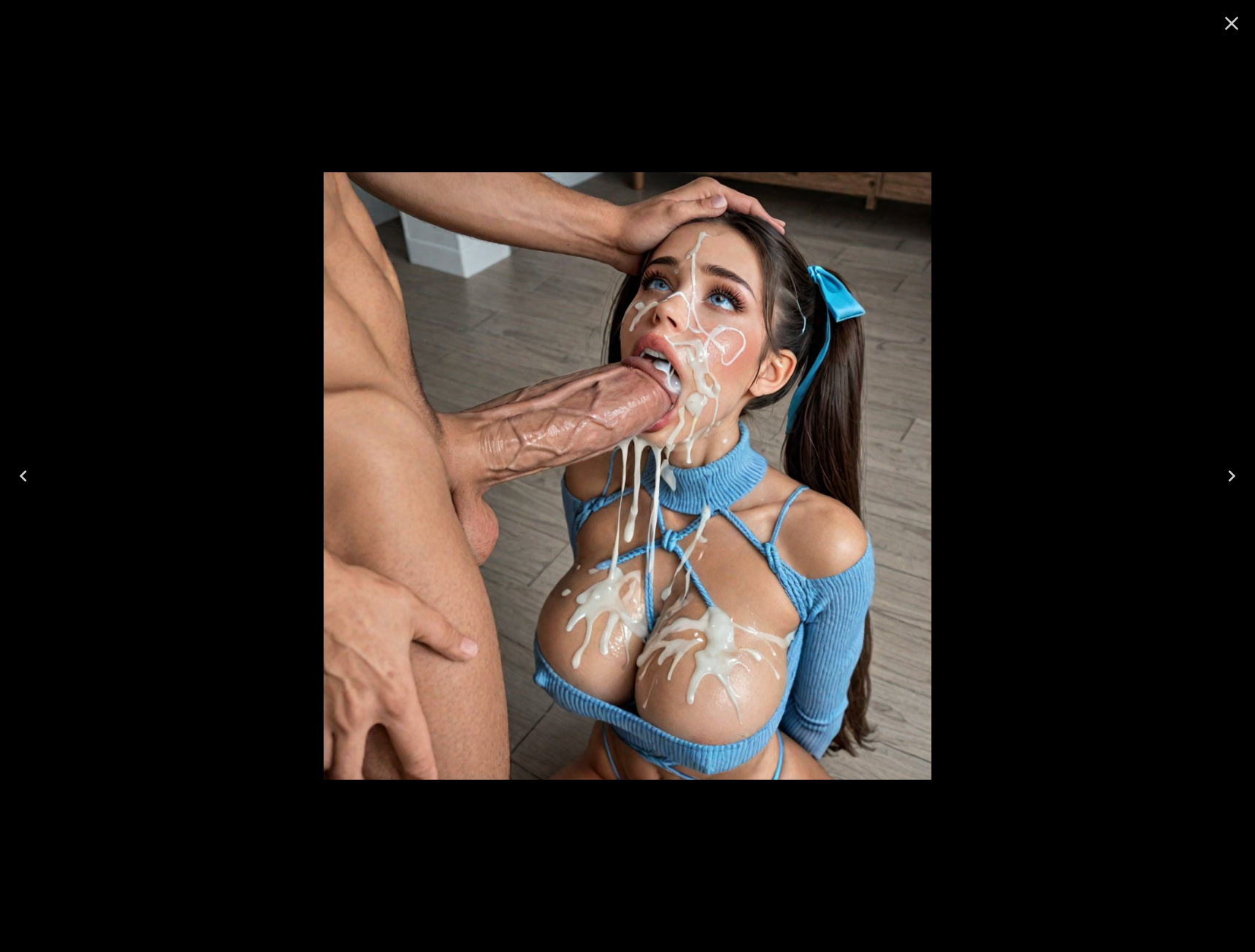
click at [1231, 474] on icon "Next" at bounding box center [1231, 476] width 7 height 12
